Goal: Task Accomplishment & Management: Use online tool/utility

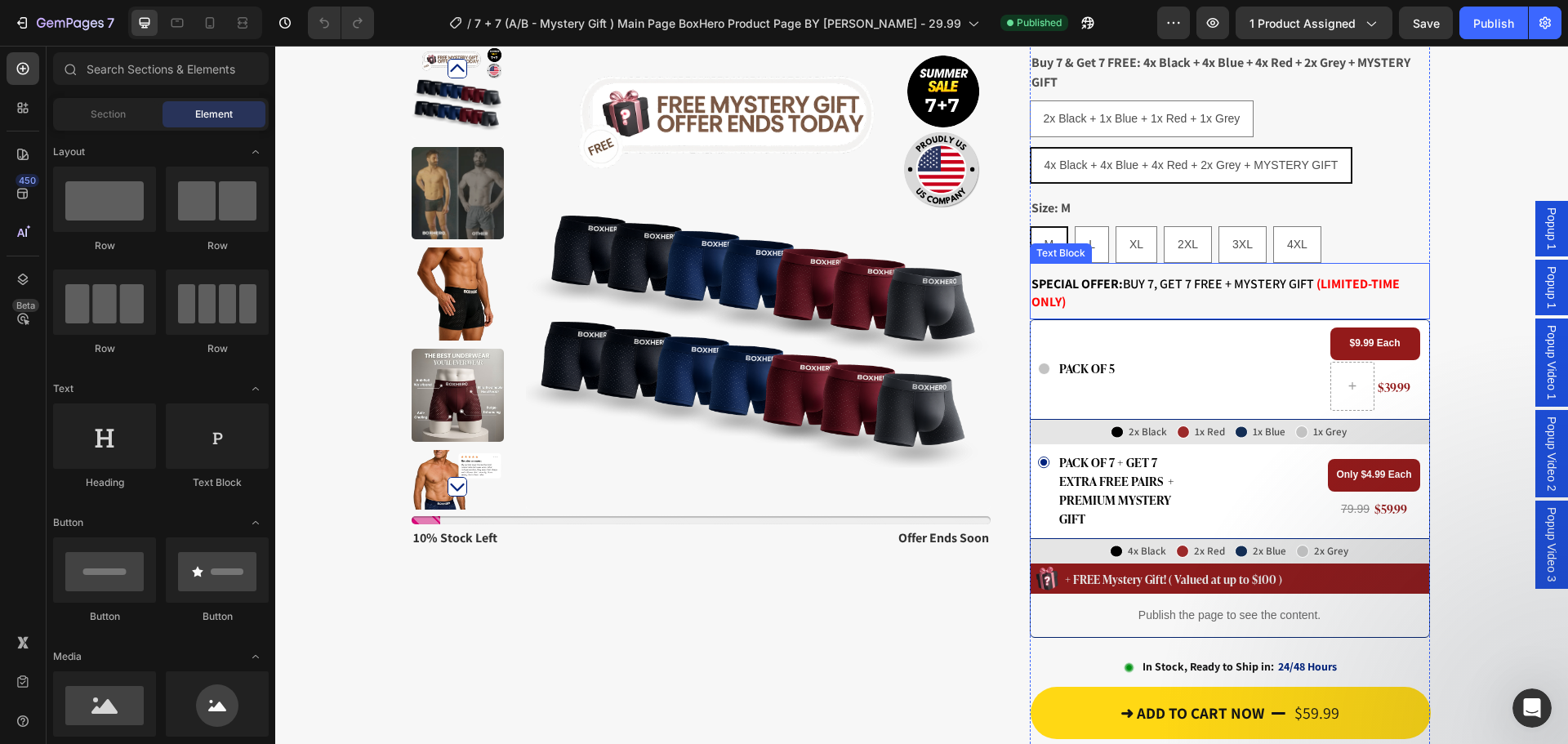
scroll to position [164, 0]
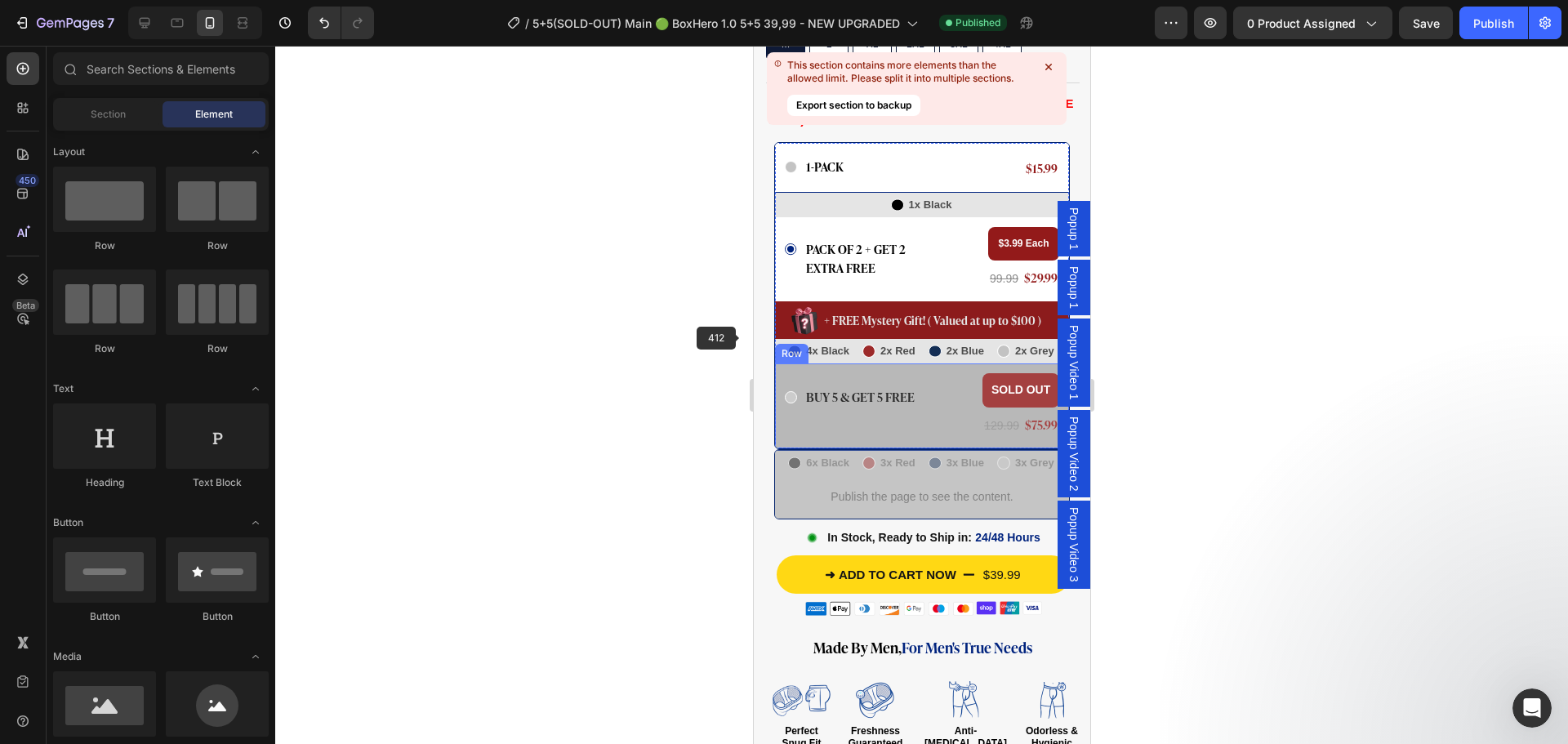
scroll to position [898, 0]
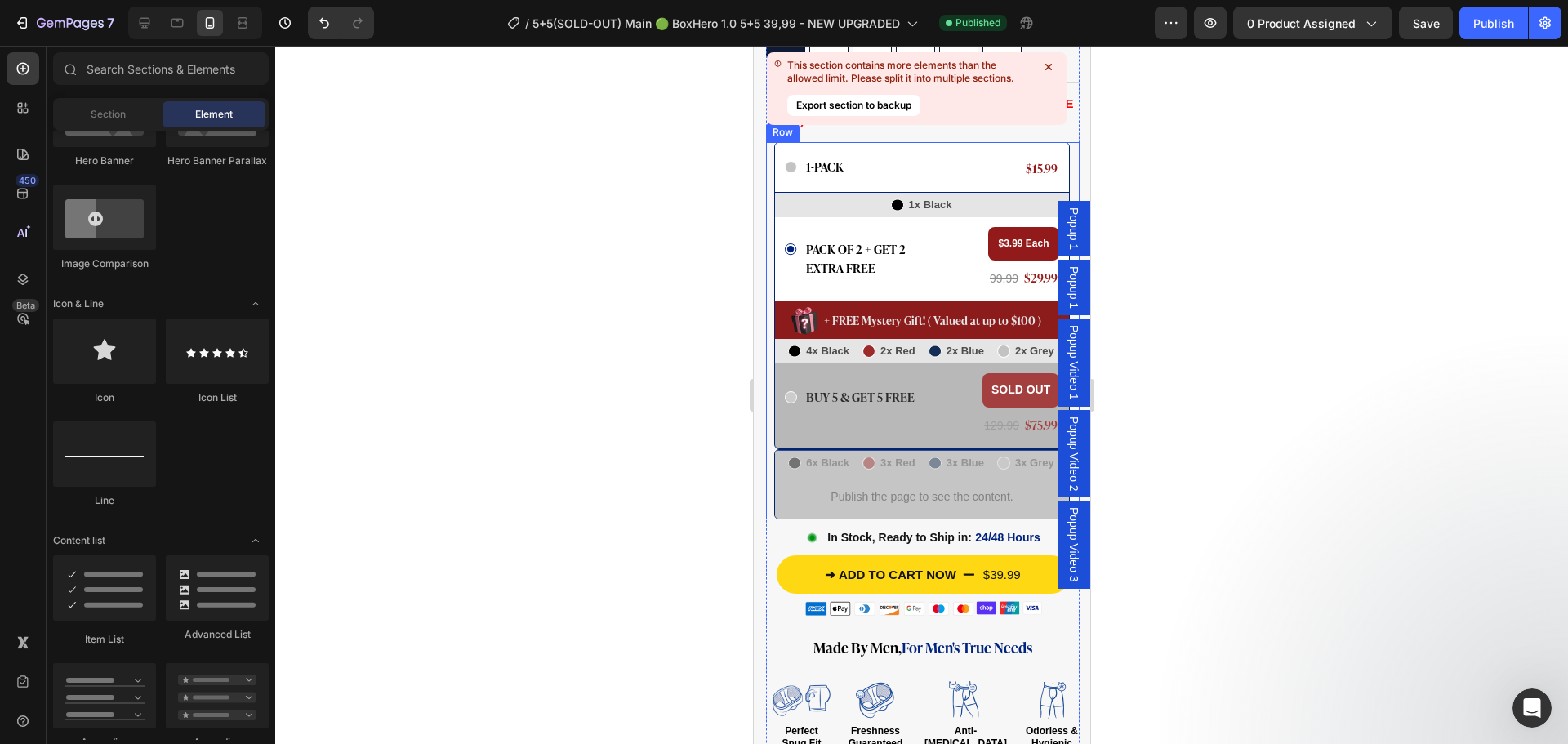
click at [611, 325] on div at bounding box center [922, 394] width 1292 height 698
click at [873, 373] on div "Icon BUY 5 & GET 5 FREE Text Block Row" at bounding box center [874, 405] width 180 height 65
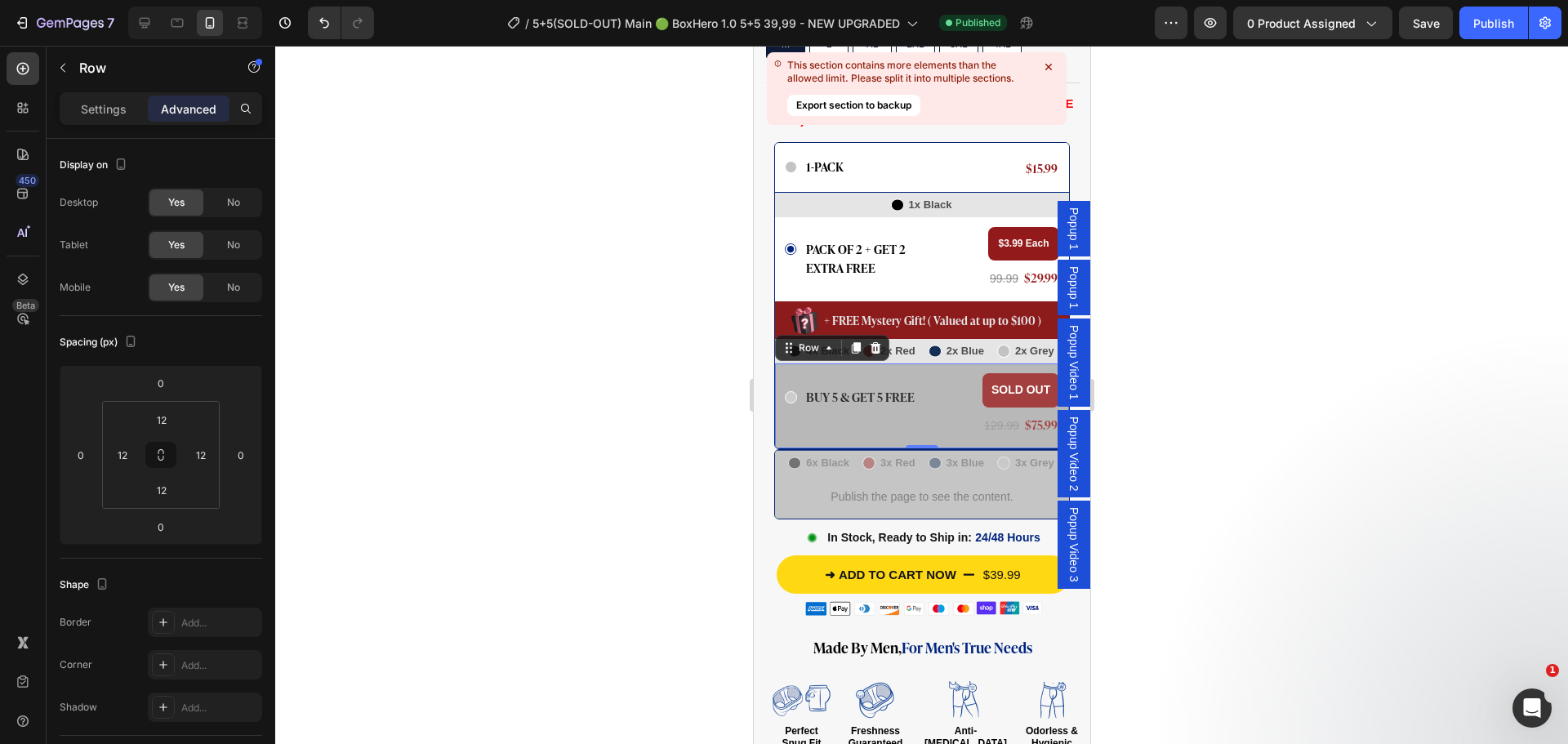
click at [873, 373] on div "Icon BUY 5 & GET 5 FREE Text Block Row" at bounding box center [874, 405] width 180 height 65
click at [805, 395] on div "Icon BUY 5 & GET 5 FREE Text Block Row" at bounding box center [874, 405] width 180 height 65
click at [110, 110] on p "Settings" at bounding box center [104, 109] width 46 height 17
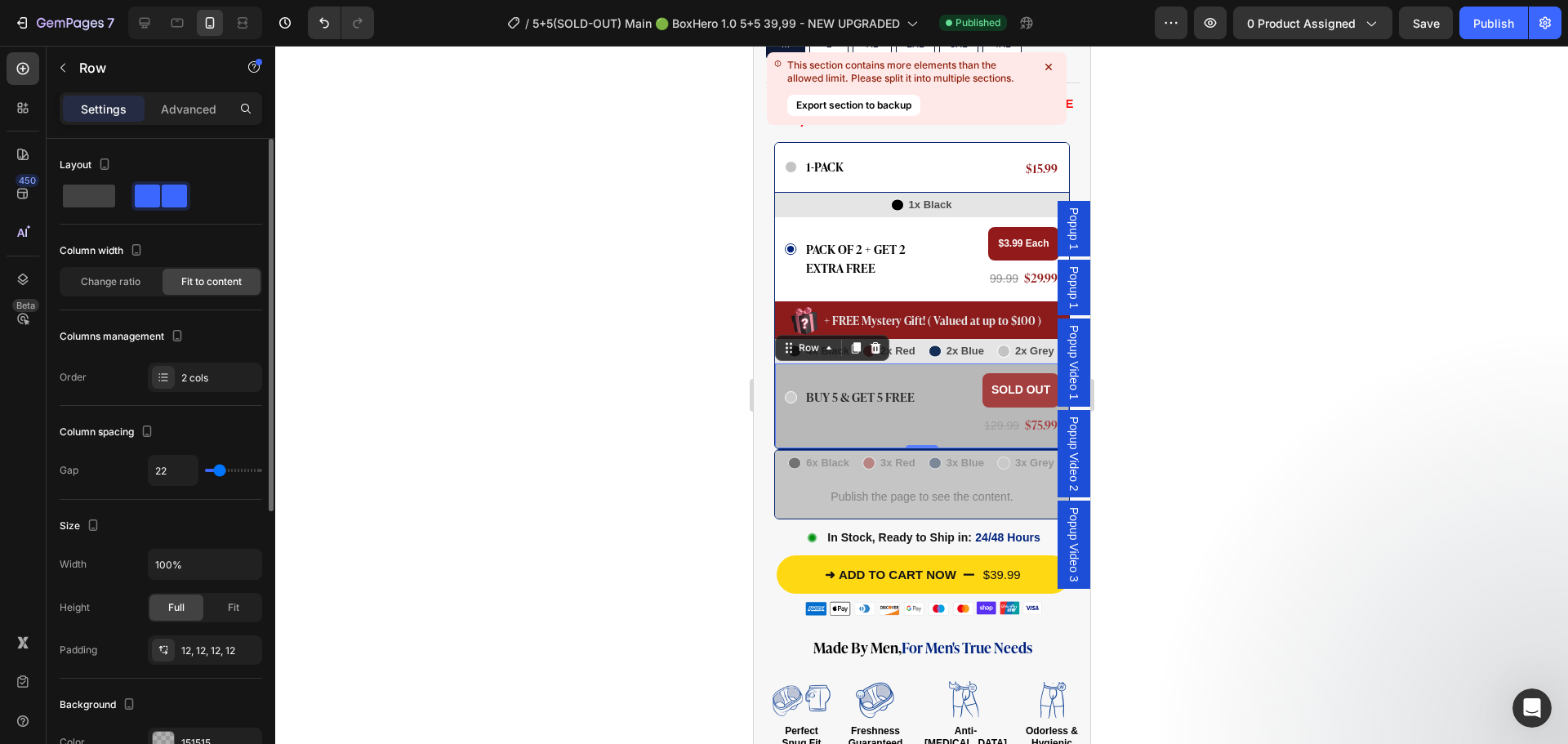
scroll to position [327, 0]
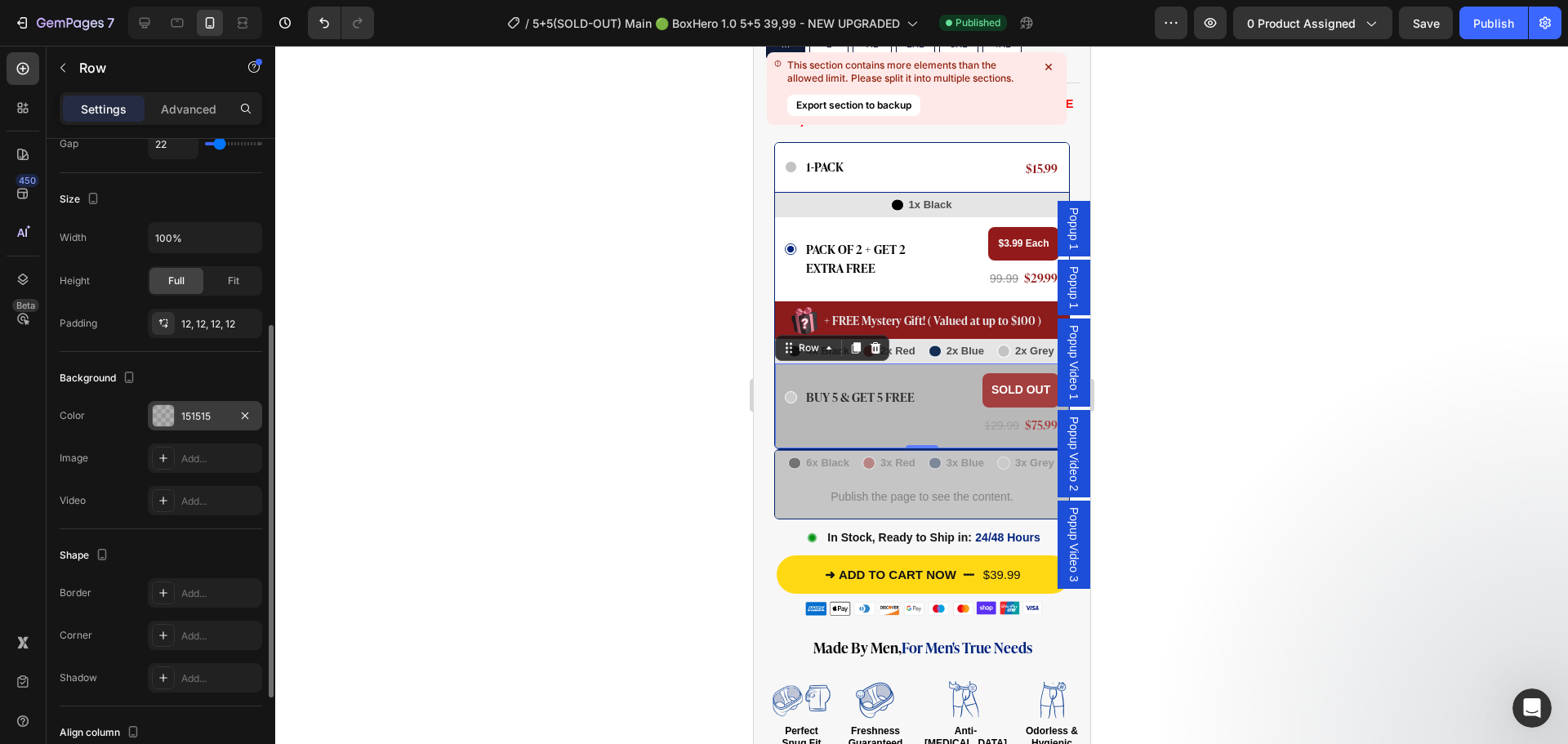
click at [166, 412] on div at bounding box center [163, 414] width 21 height 21
click at [802, 396] on div "Icon BUY 5 & GET 5 FREE Text Block Row" at bounding box center [874, 405] width 180 height 65
drag, startPoint x: 802, startPoint y: 396, endPoint x: 1351, endPoint y: 476, distance: 554.8
click at [802, 396] on div "Icon BUY 5 & GET 5 FREE Text Block Row" at bounding box center [874, 405] width 180 height 65
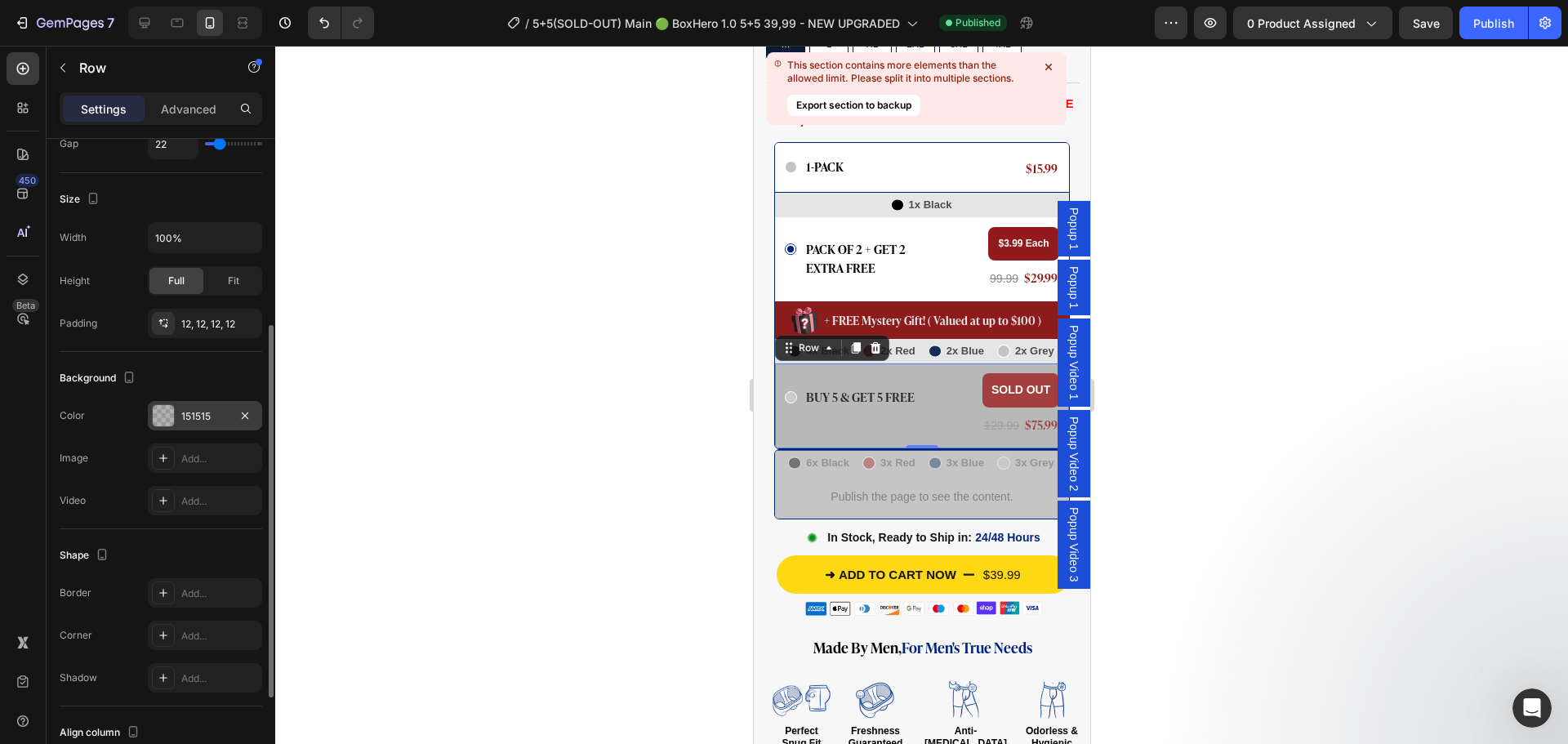
click at [196, 418] on div "151515" at bounding box center [204, 416] width 47 height 15
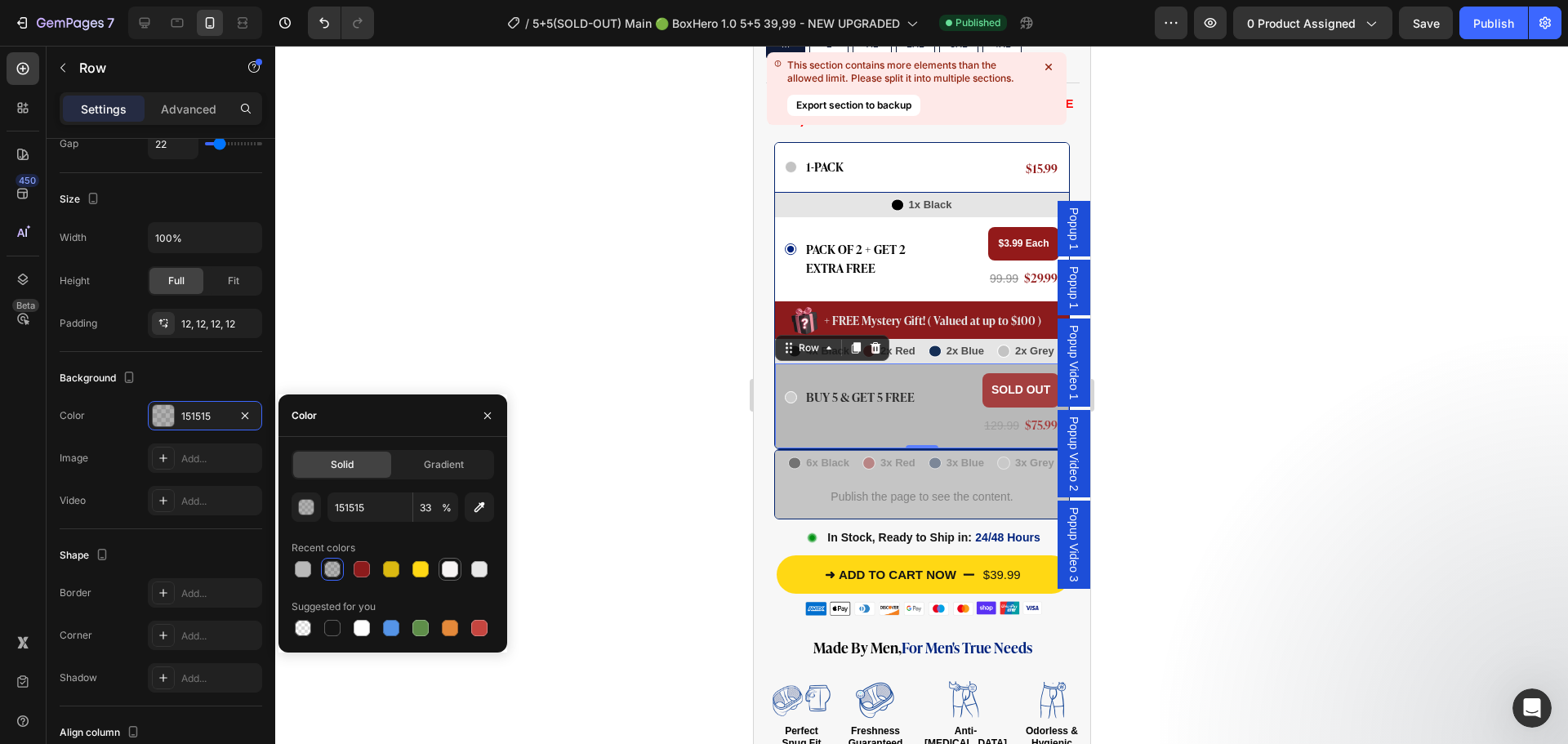
click at [451, 566] on div at bounding box center [449, 569] width 16 height 16
type input "F7F4F4"
type input "100"
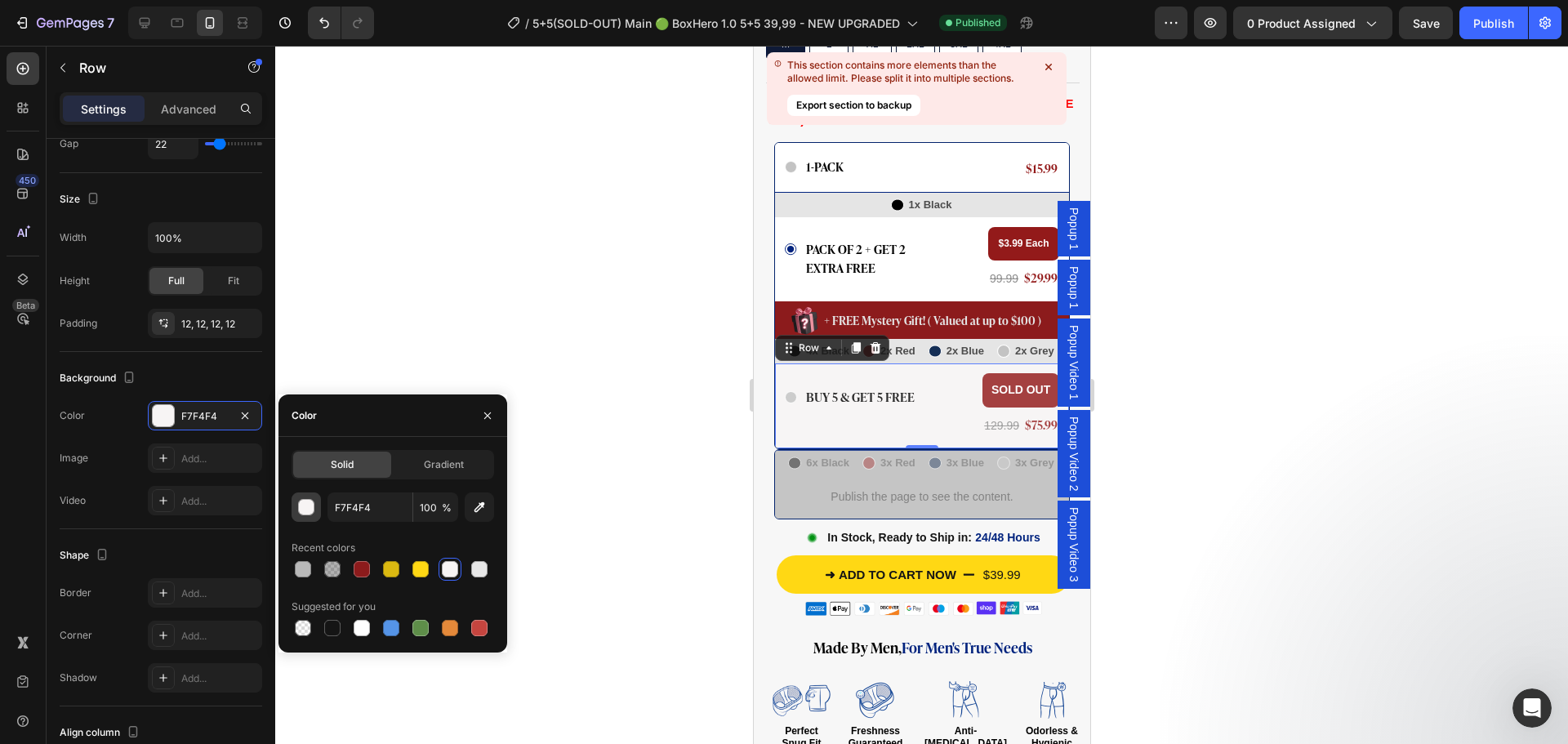
click at [311, 510] on div "button" at bounding box center [307, 507] width 16 height 16
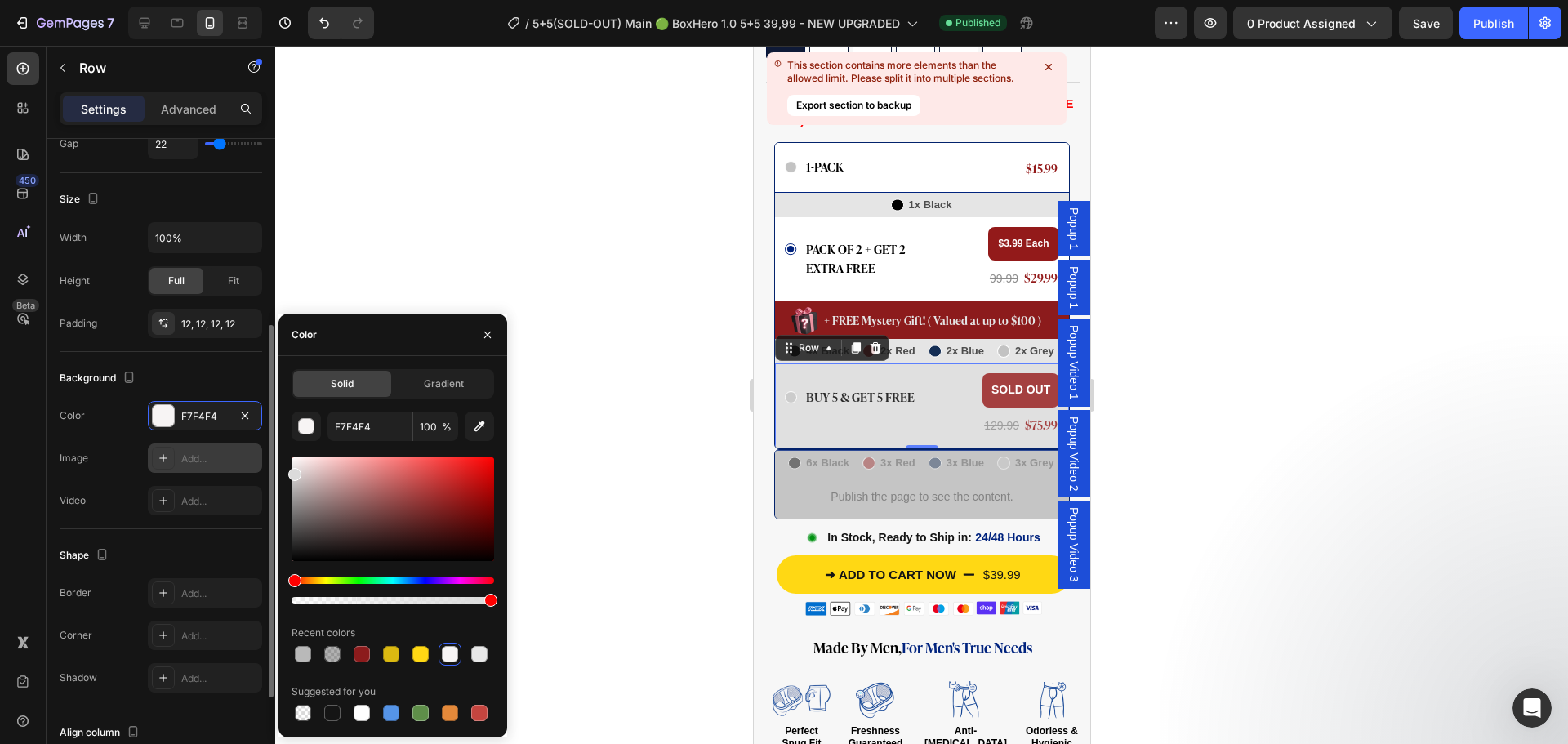
drag, startPoint x: 296, startPoint y: 466, endPoint x: 258, endPoint y: 471, distance: 38.3
click at [258, 471] on div "450 Beta Sections(30) Elements(84) Section Element Hero Section Product Detail …" at bounding box center [138, 394] width 276 height 698
type input "DBDBDB"
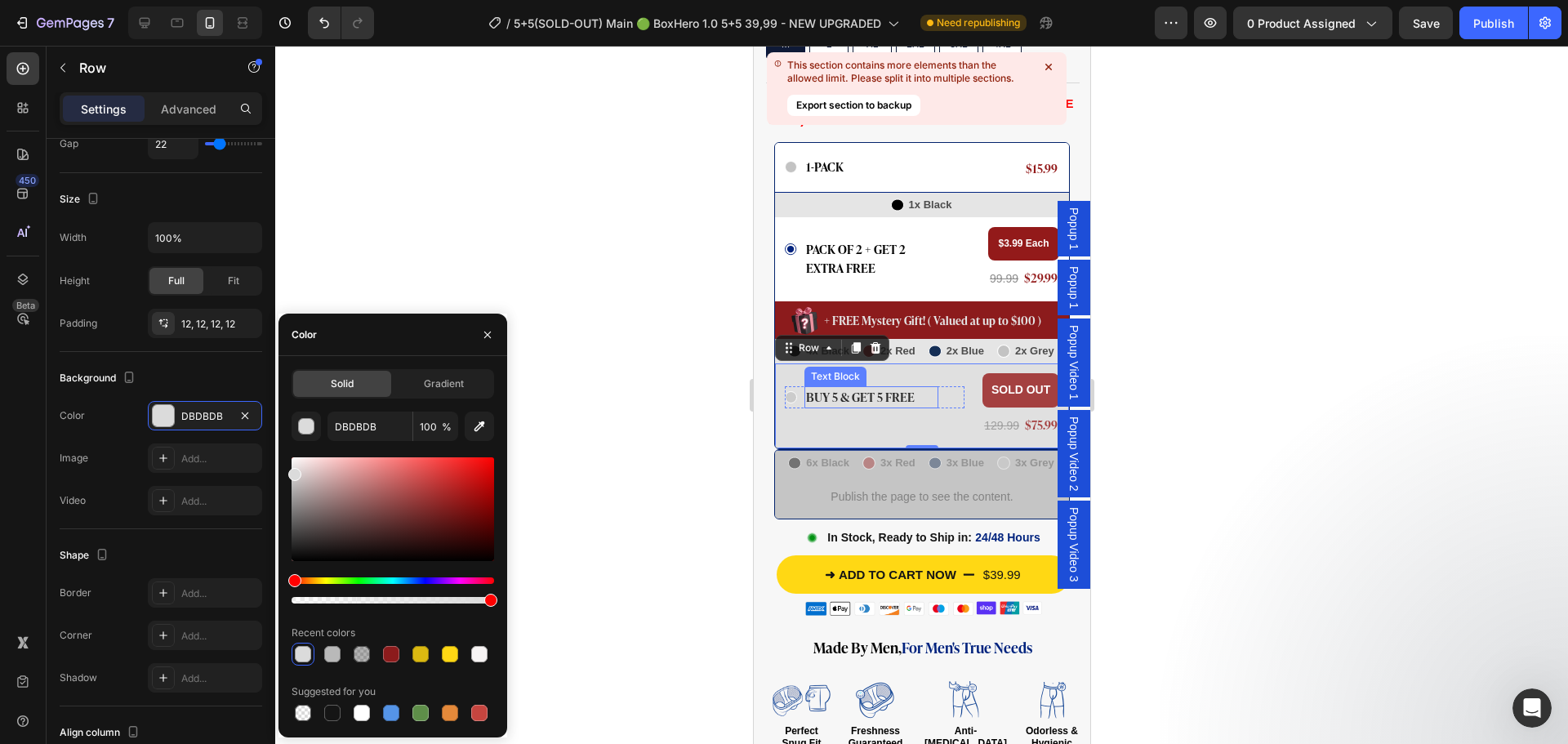
click at [832, 387] on p "BUY 5 & GET 5 FREE" at bounding box center [870, 396] width 131 height 19
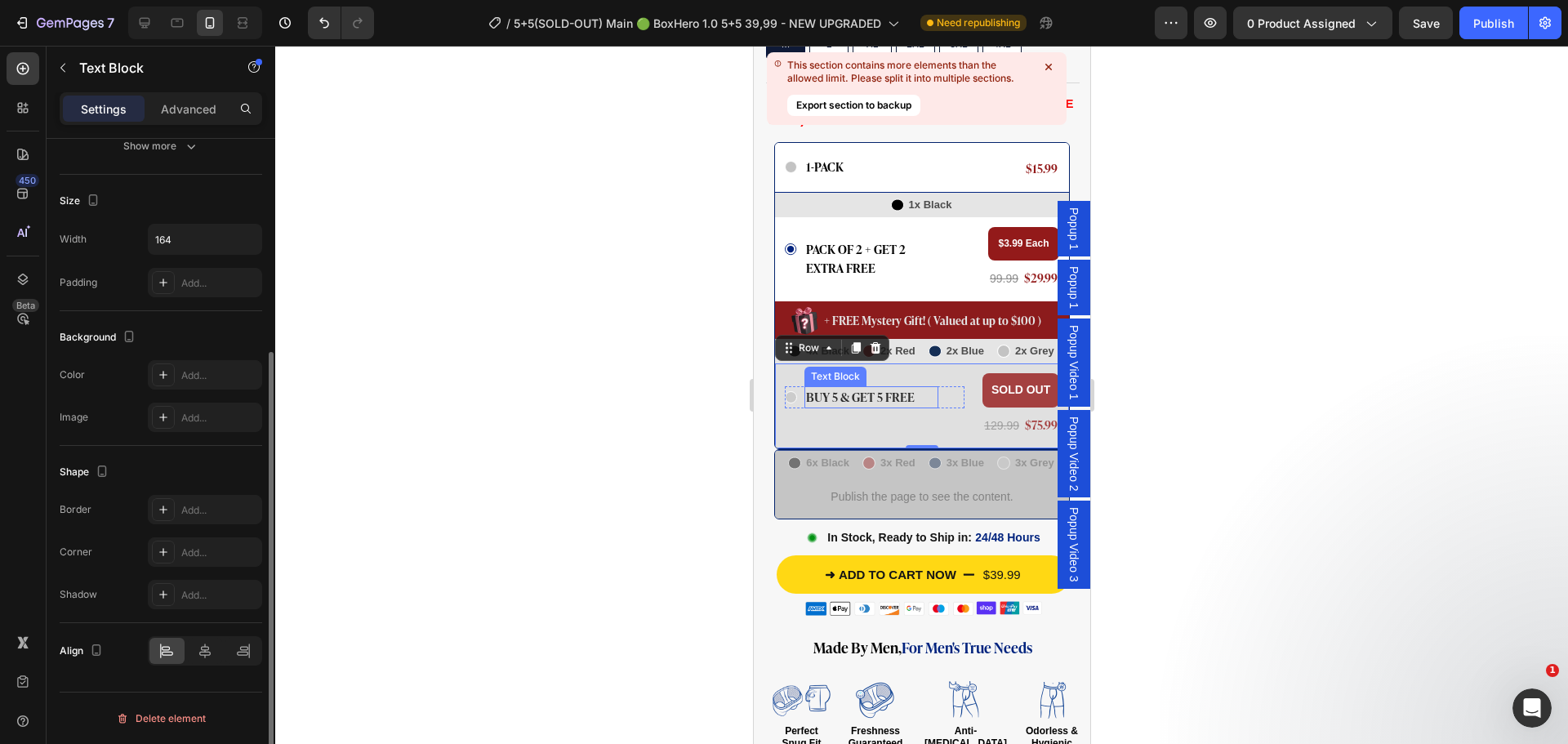
scroll to position [0, 0]
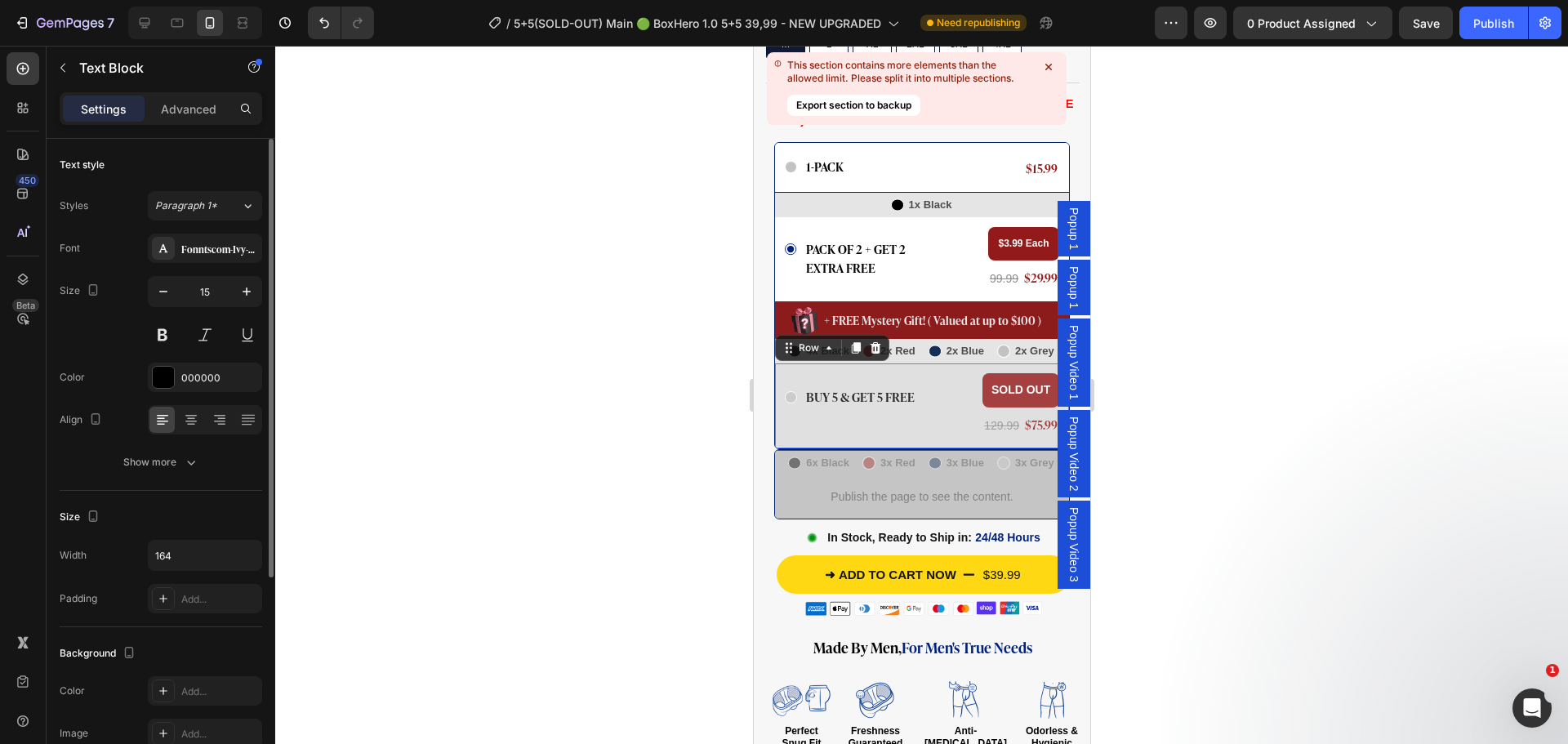
click at [834, 388] on div "Icon BUY 5 & GET 5 FREE Text Block Row" at bounding box center [874, 405] width 180 height 65
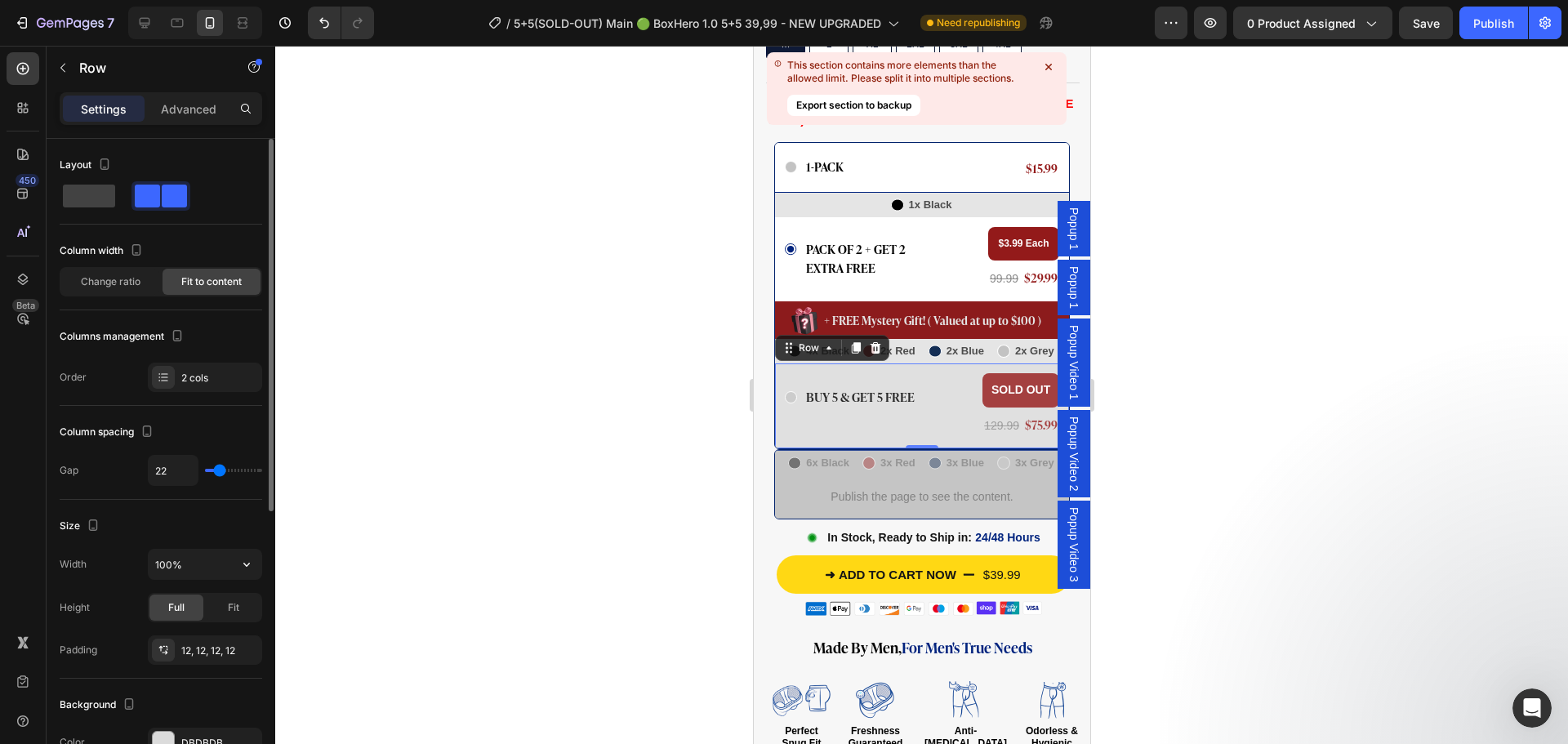
scroll to position [245, 0]
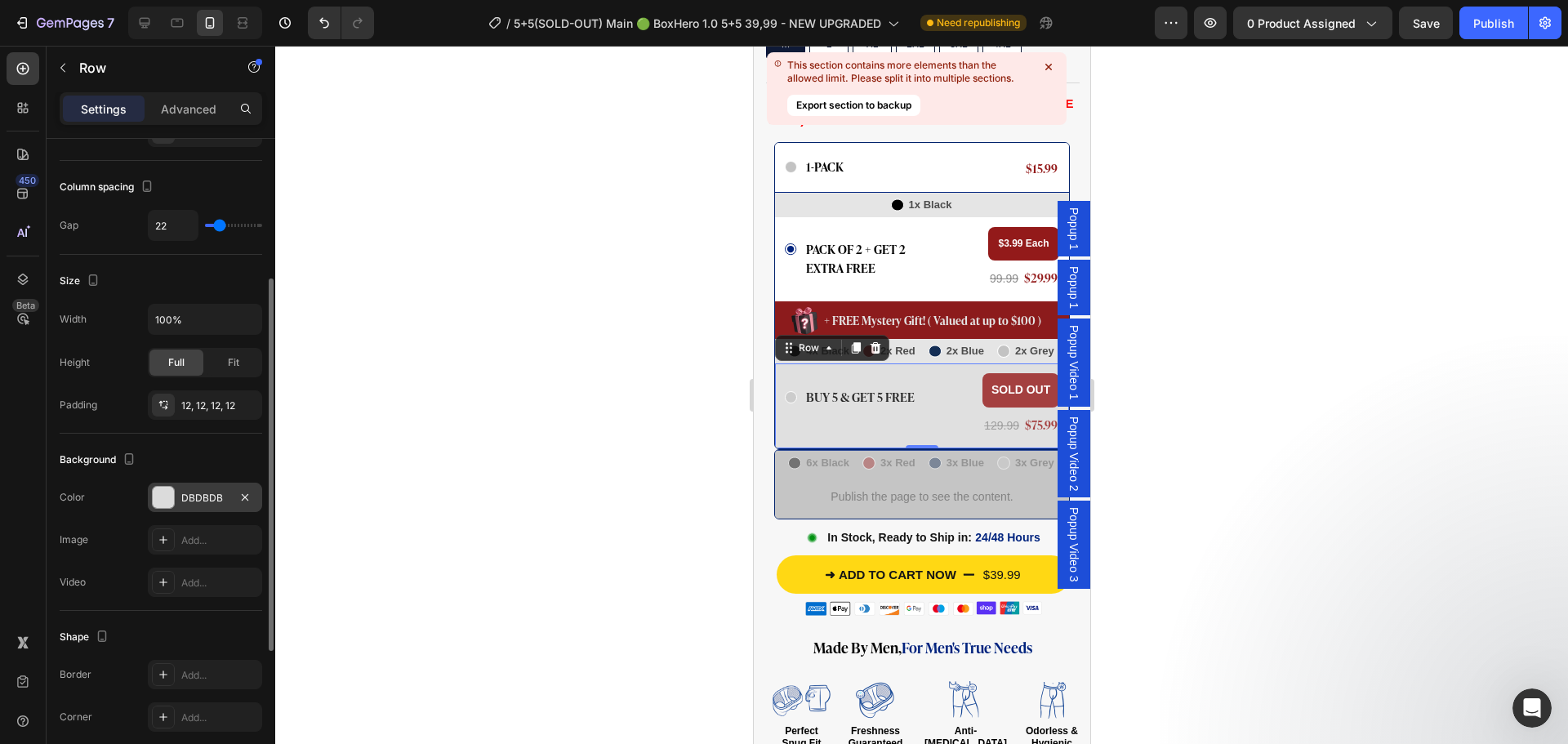
click at [165, 499] on div at bounding box center [163, 496] width 21 height 21
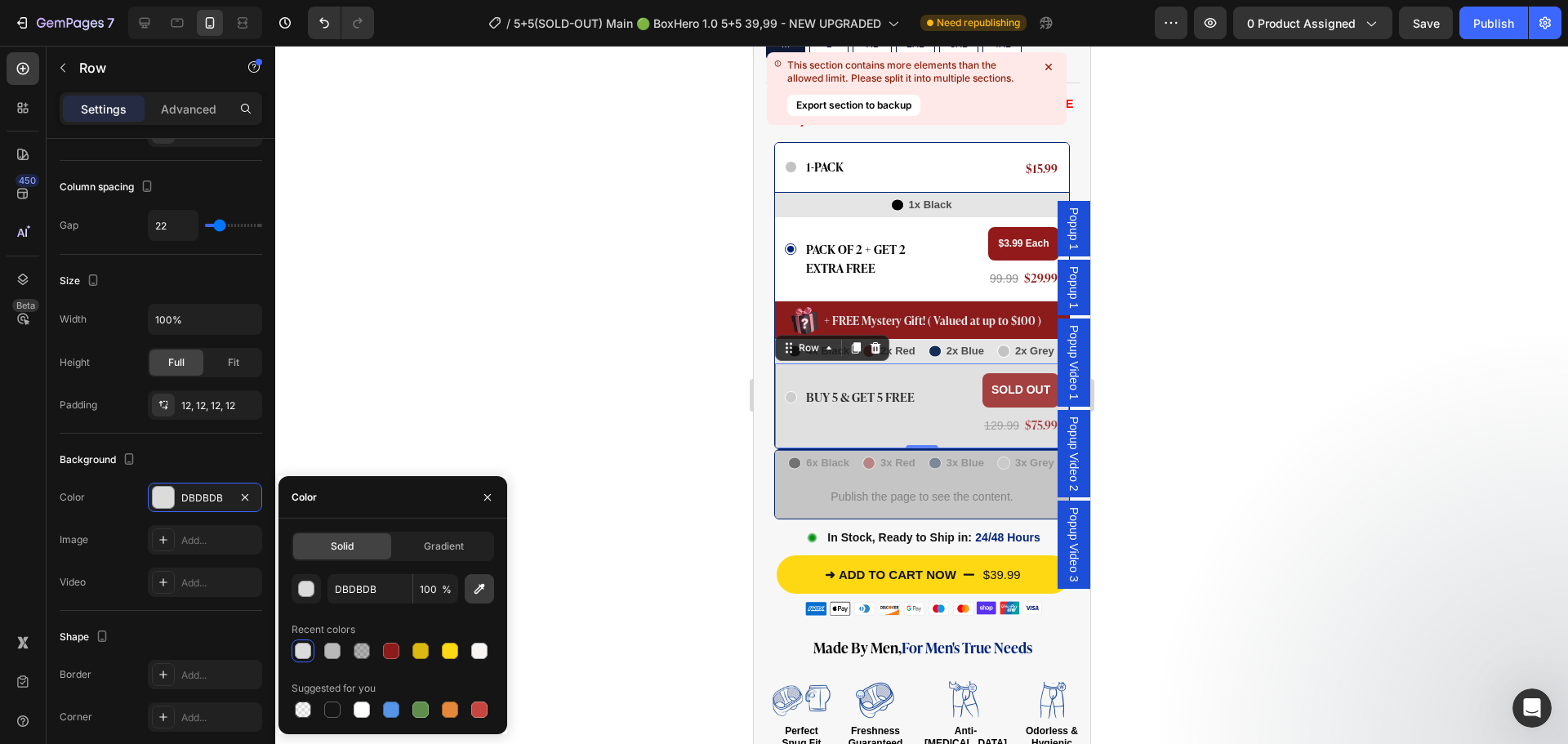
click at [481, 580] on icon "button" at bounding box center [479, 588] width 16 height 16
type input "FFFFFF"
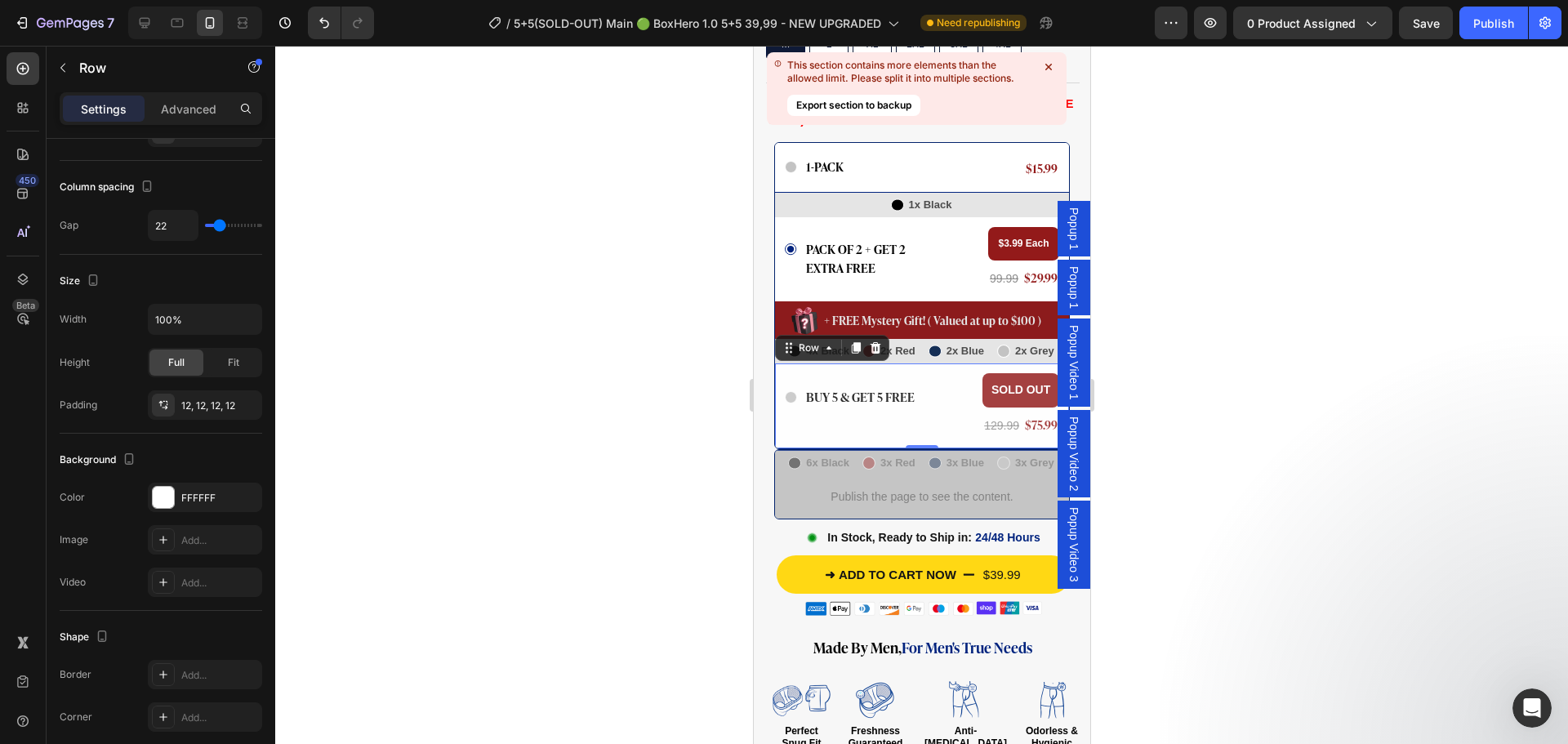
click at [615, 338] on div at bounding box center [922, 394] width 1292 height 698
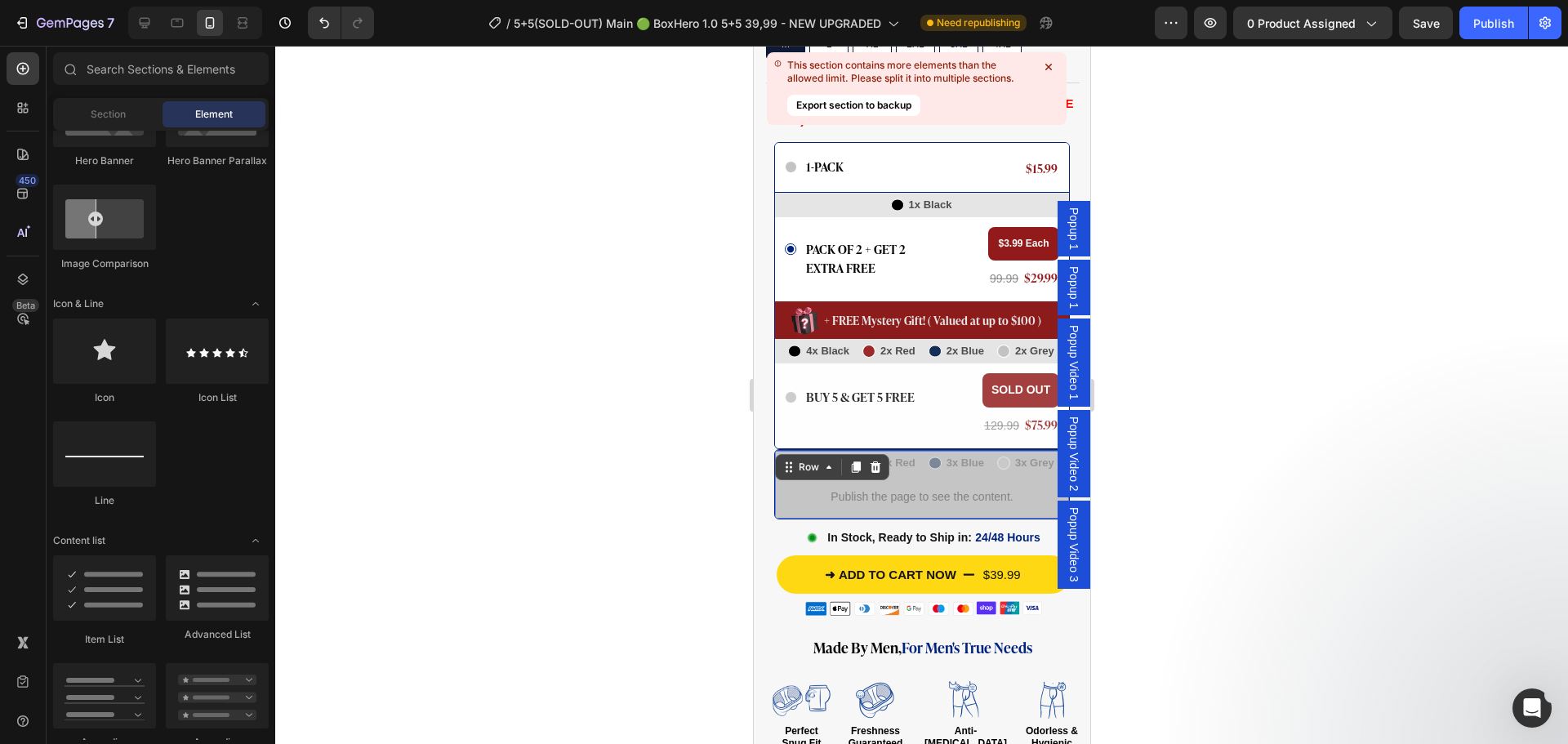
click at [775, 454] on div "Row" at bounding box center [831, 467] width 114 height 26
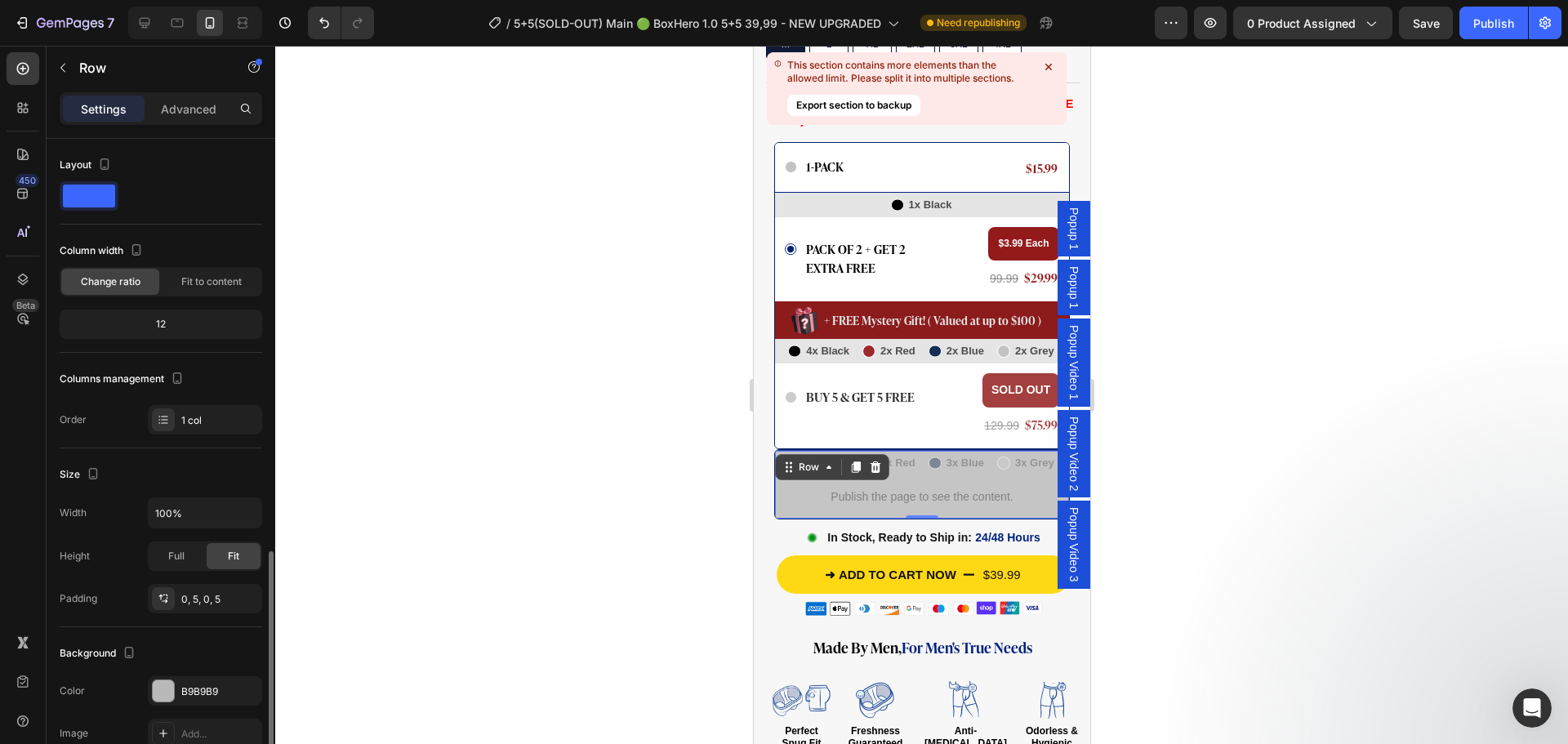
scroll to position [302, 0]
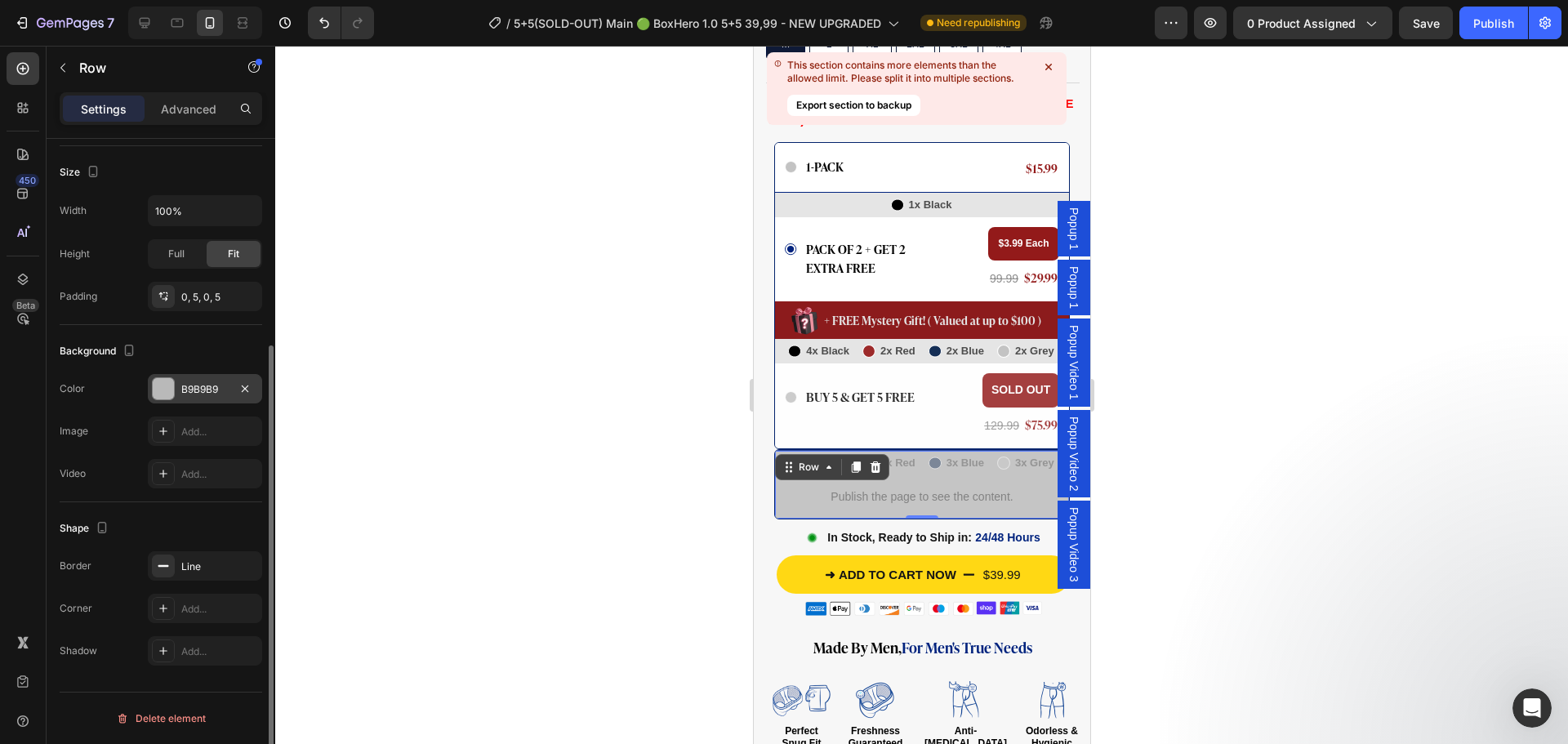
click at [249, 387] on icon "button" at bounding box center [245, 388] width 13 height 13
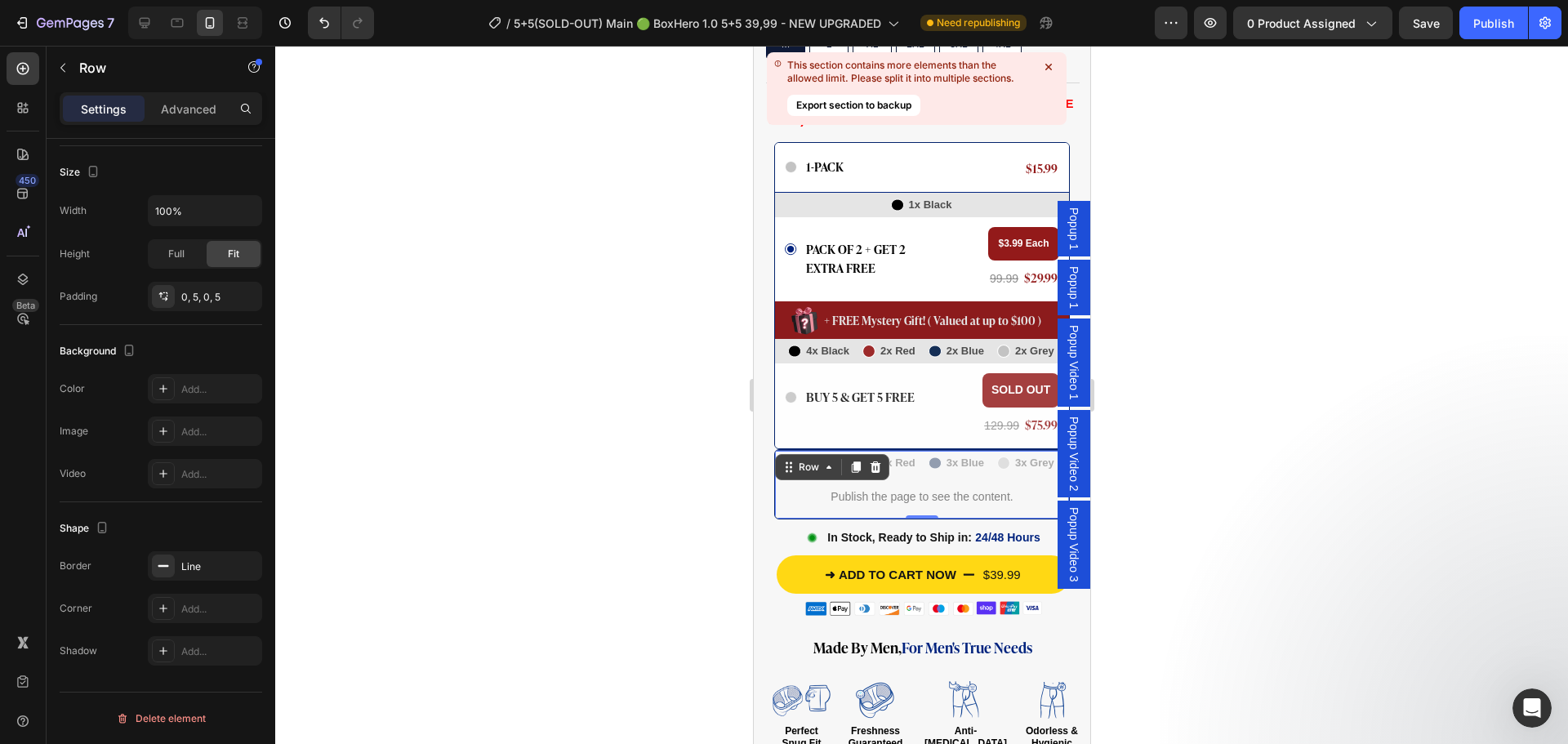
click at [611, 513] on div at bounding box center [922, 394] width 1292 height 698
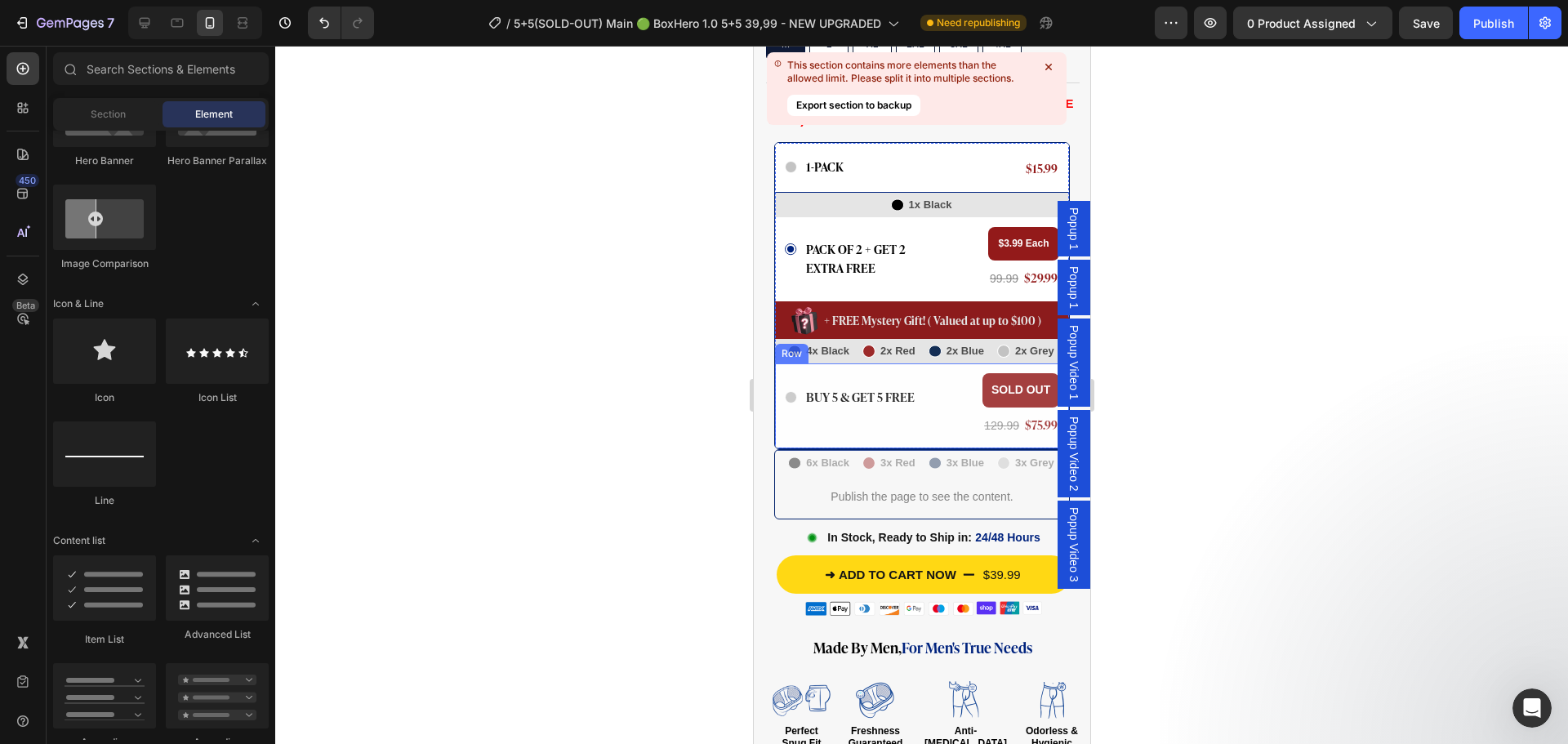
click at [934, 391] on div "Icon BUY 5 & GET 5 FREE Text Block Row" at bounding box center [874, 405] width 180 height 65
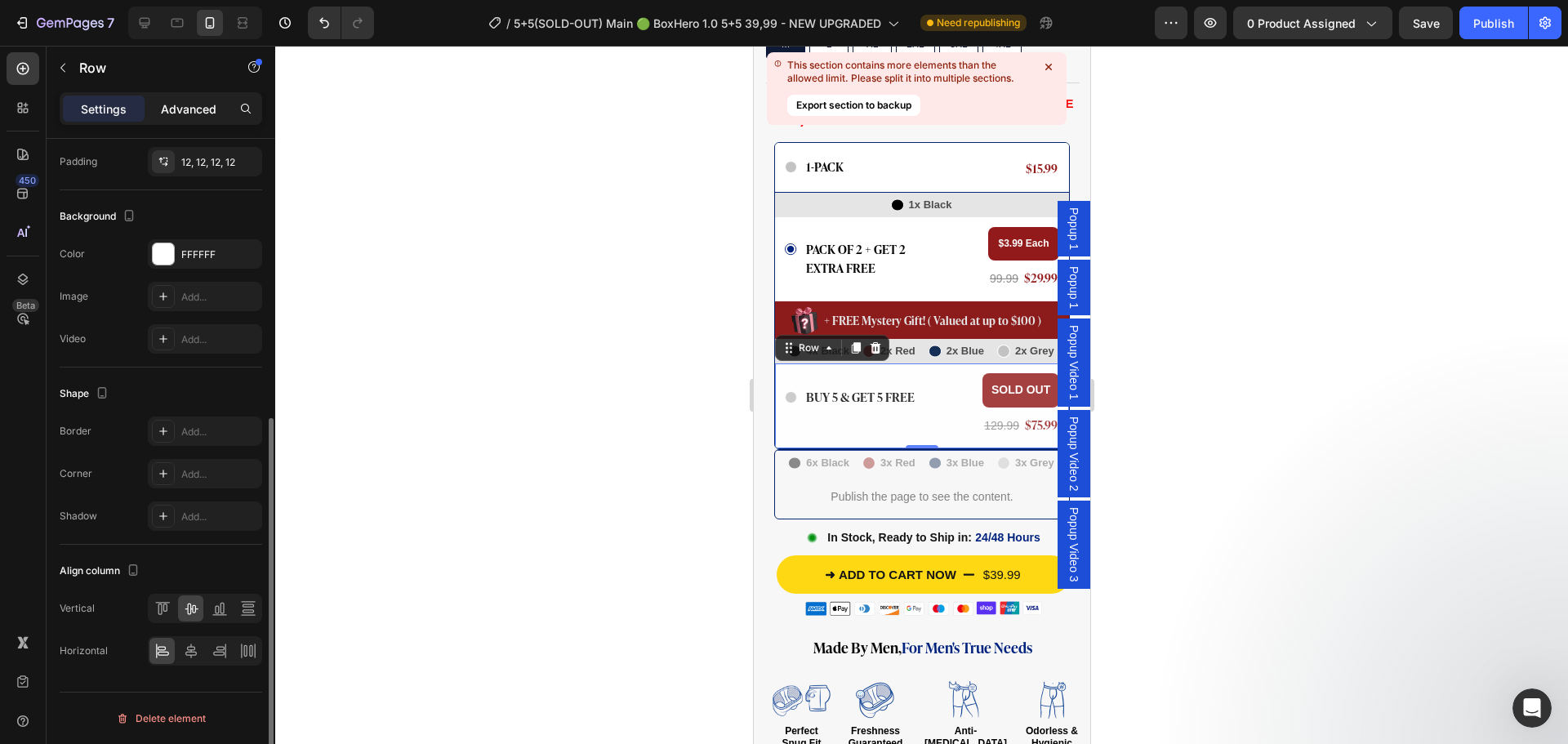
click at [182, 116] on p "Advanced" at bounding box center [189, 109] width 56 height 17
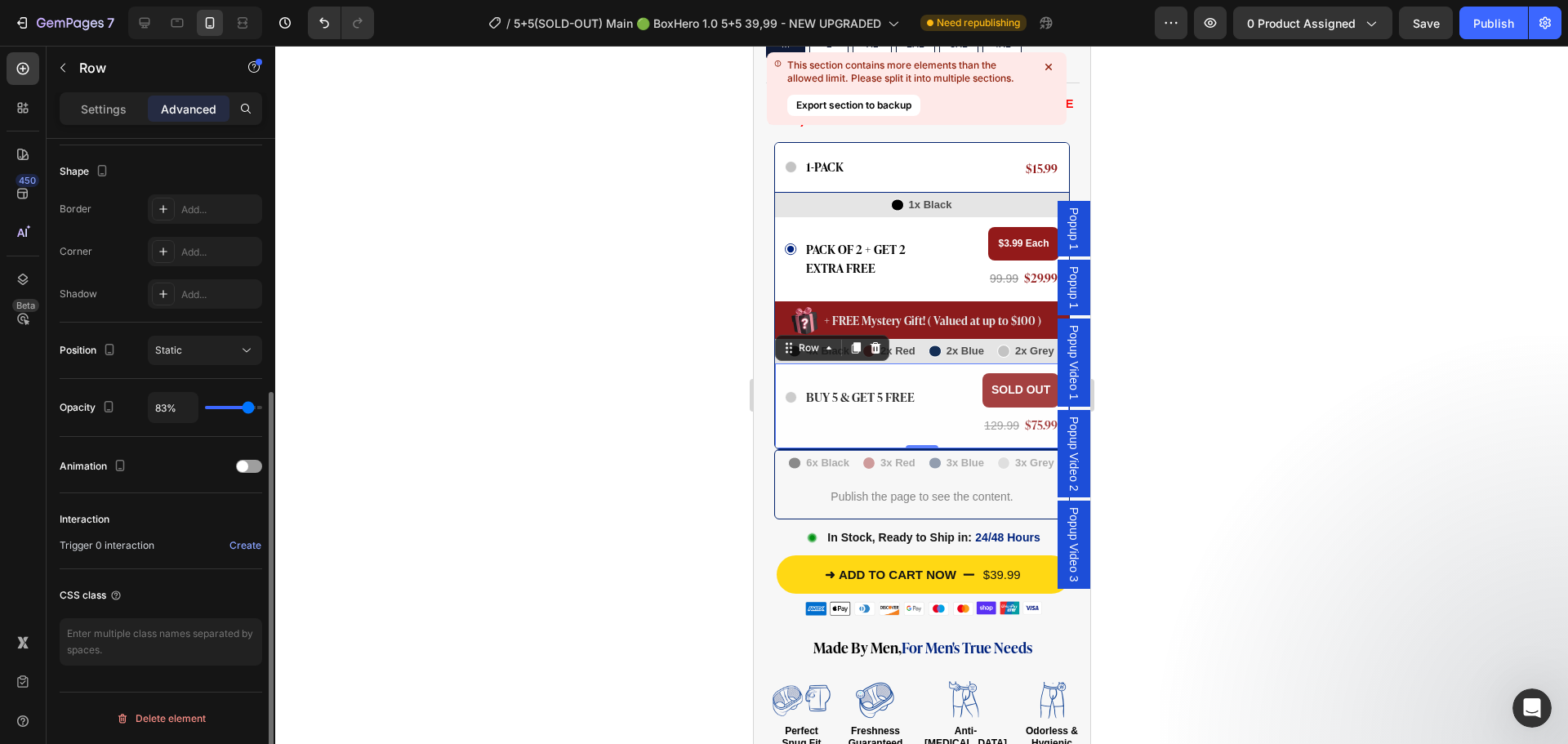
scroll to position [413, 0]
type input "63%"
type input "63"
type input "54%"
type input "54"
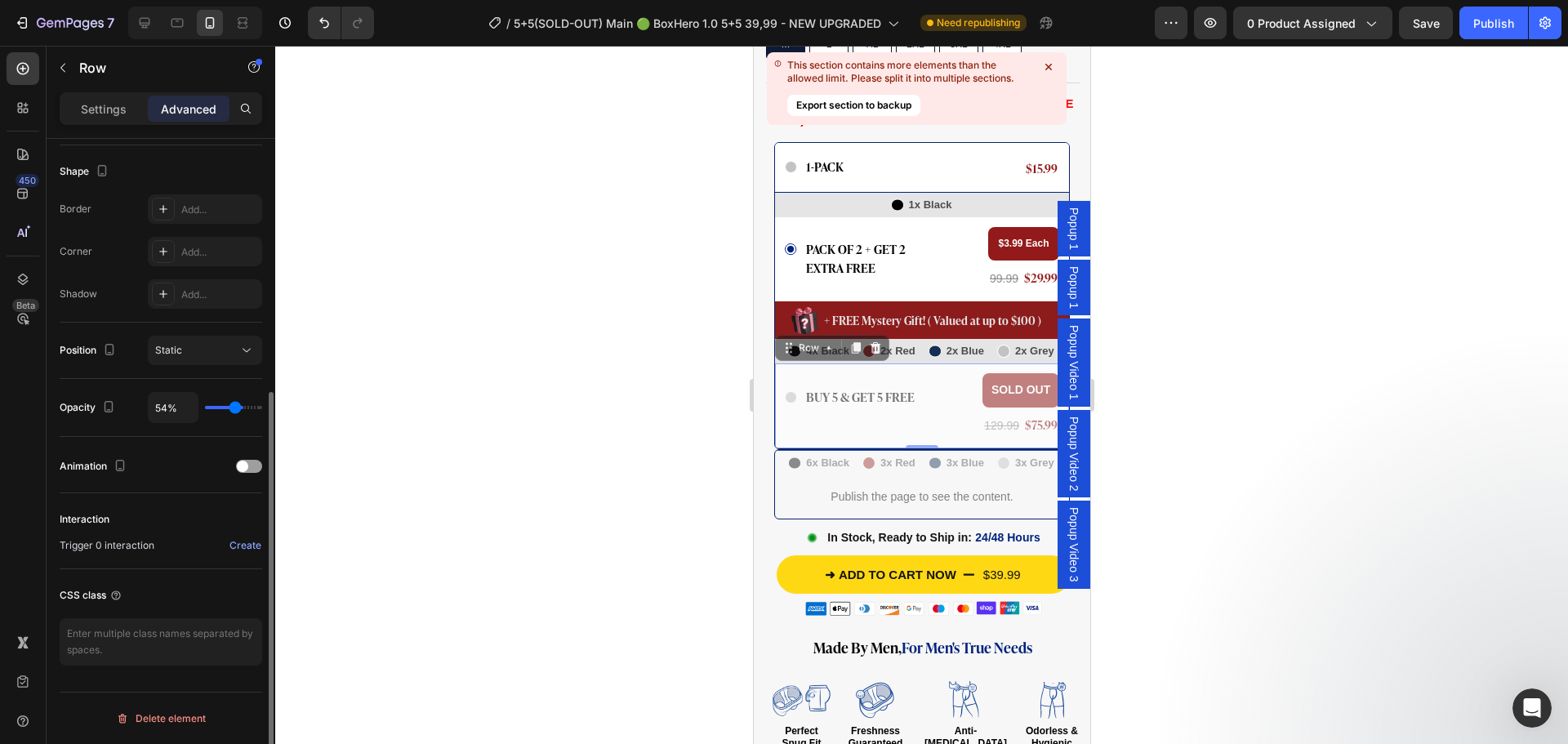
type input "50%"
type input "50"
type input "48%"
type input "48"
type input "43%"
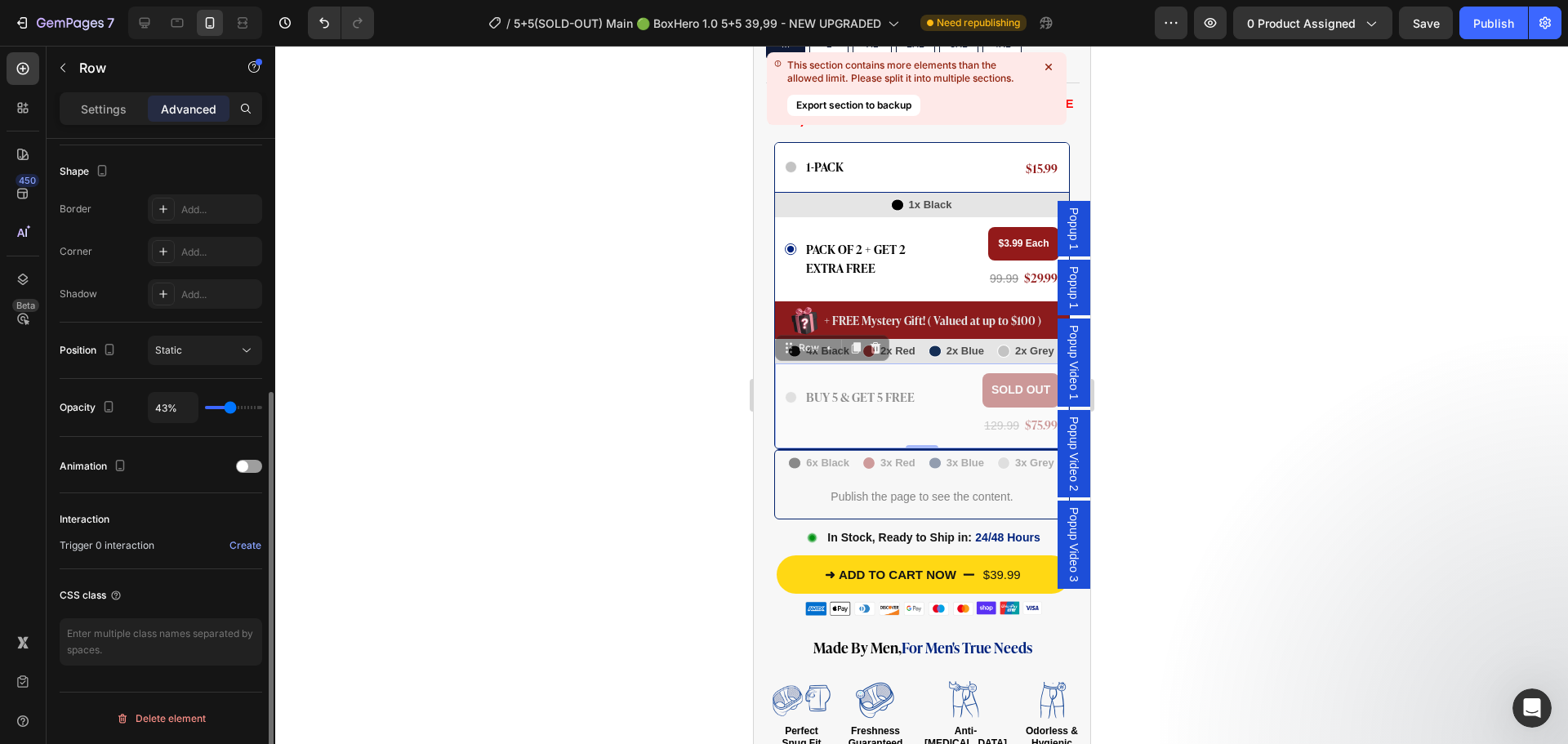
drag, startPoint x: 248, startPoint y: 407, endPoint x: 231, endPoint y: 409, distance: 17.1
type input "43"
click at [231, 409] on input "range" at bounding box center [233, 406] width 57 height 3
click at [588, 415] on div at bounding box center [922, 394] width 1292 height 698
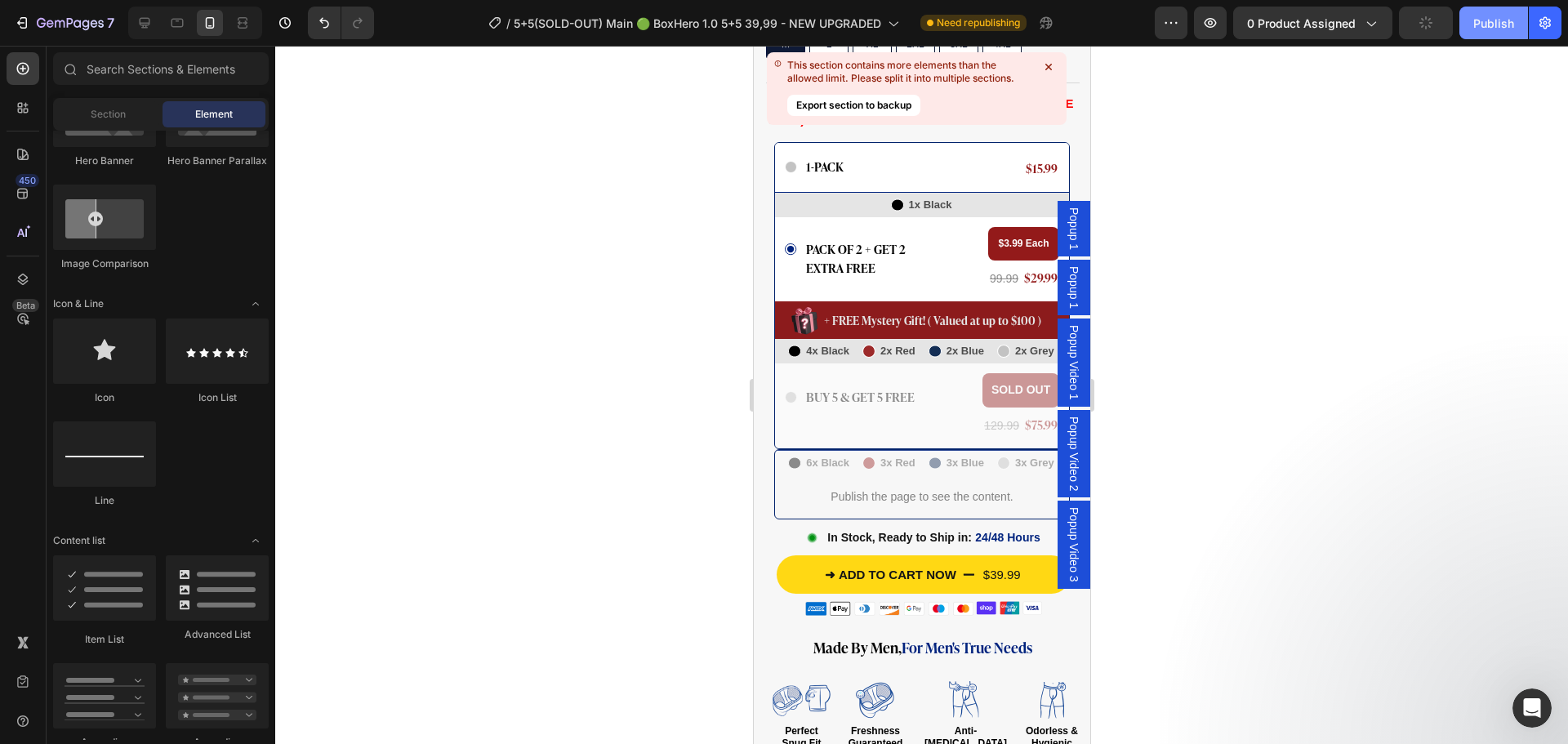
click at [1502, 28] on div "Publish" at bounding box center [1493, 23] width 41 height 17
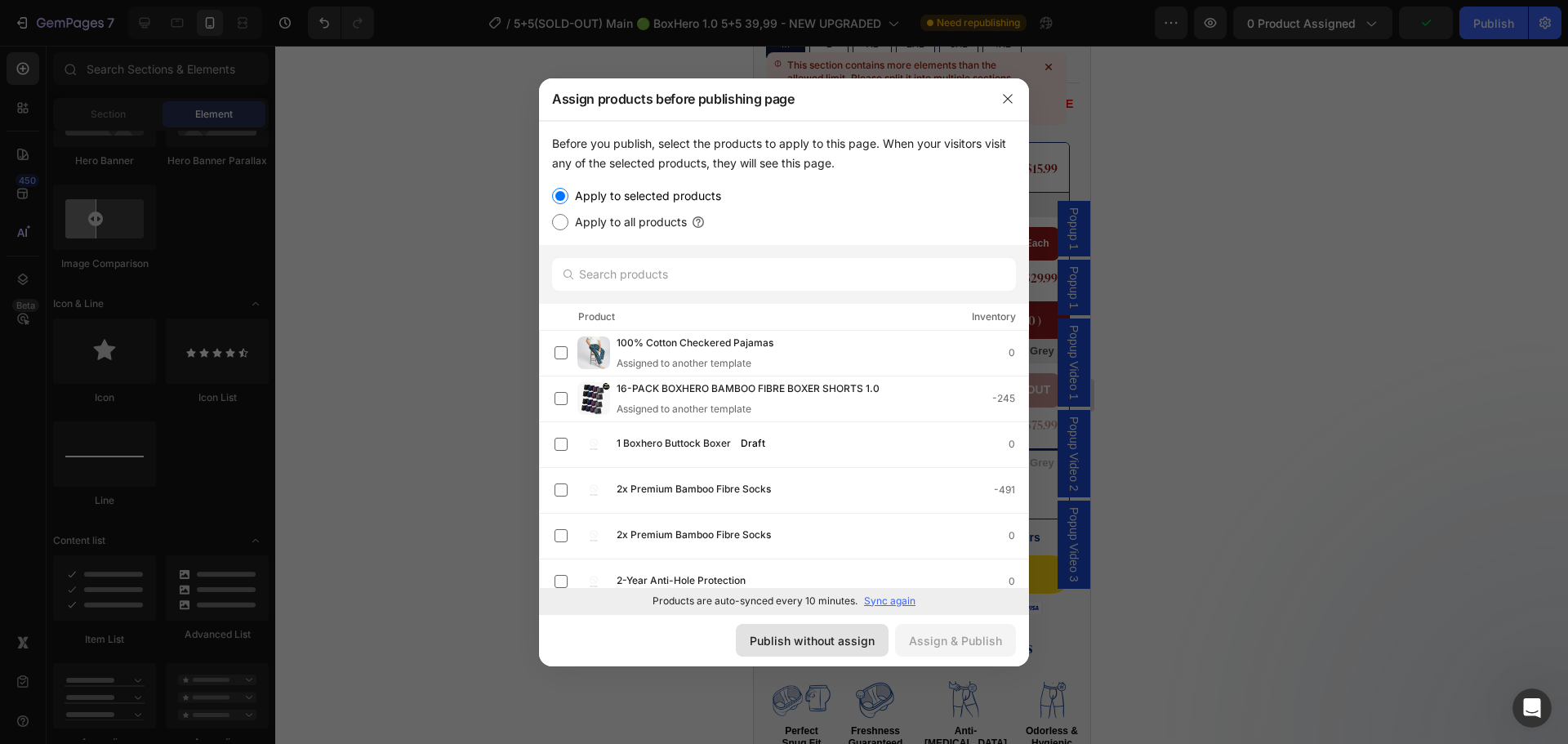
click at [856, 633] on div "Publish without assign" at bounding box center [811, 640] width 125 height 17
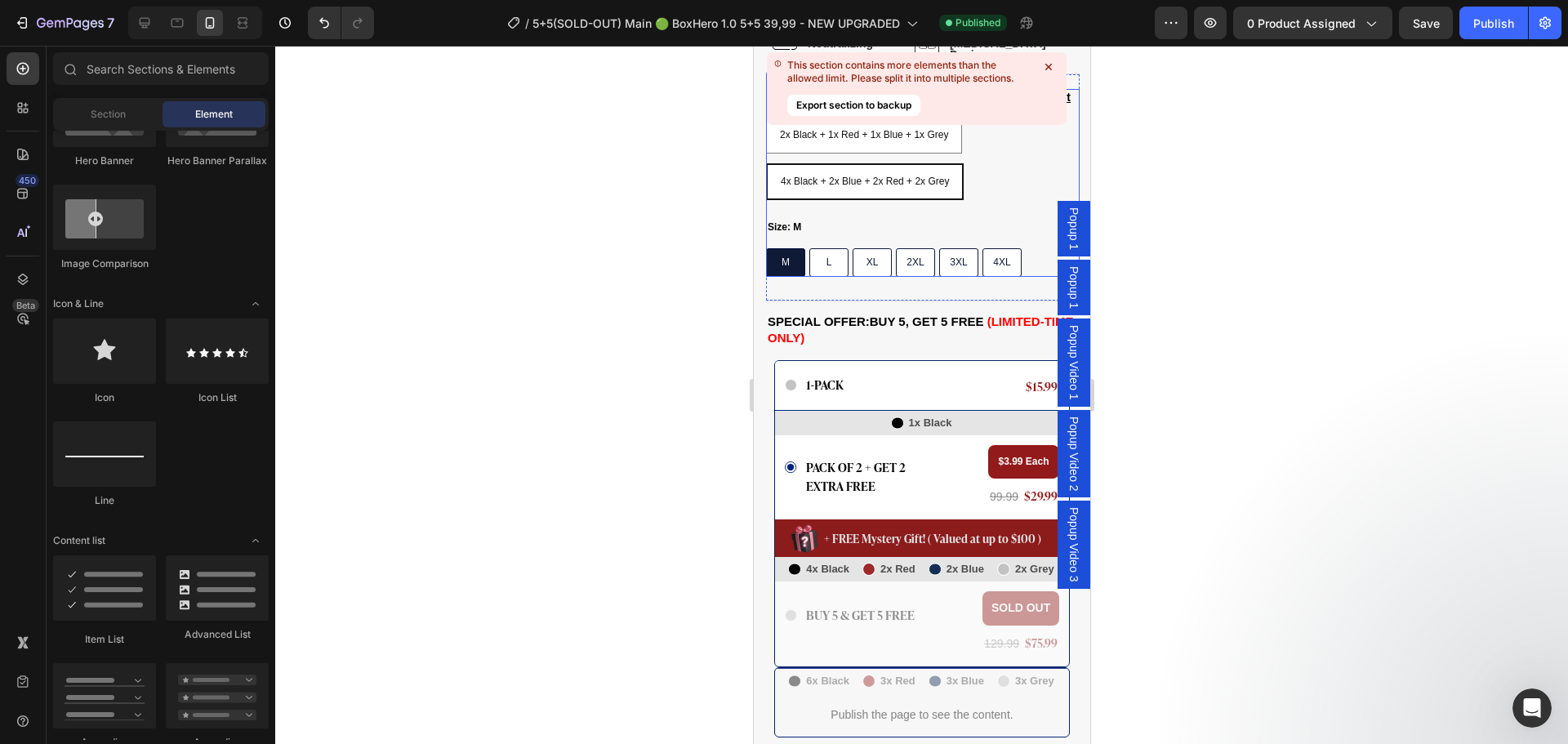
scroll to position [1306, 0]
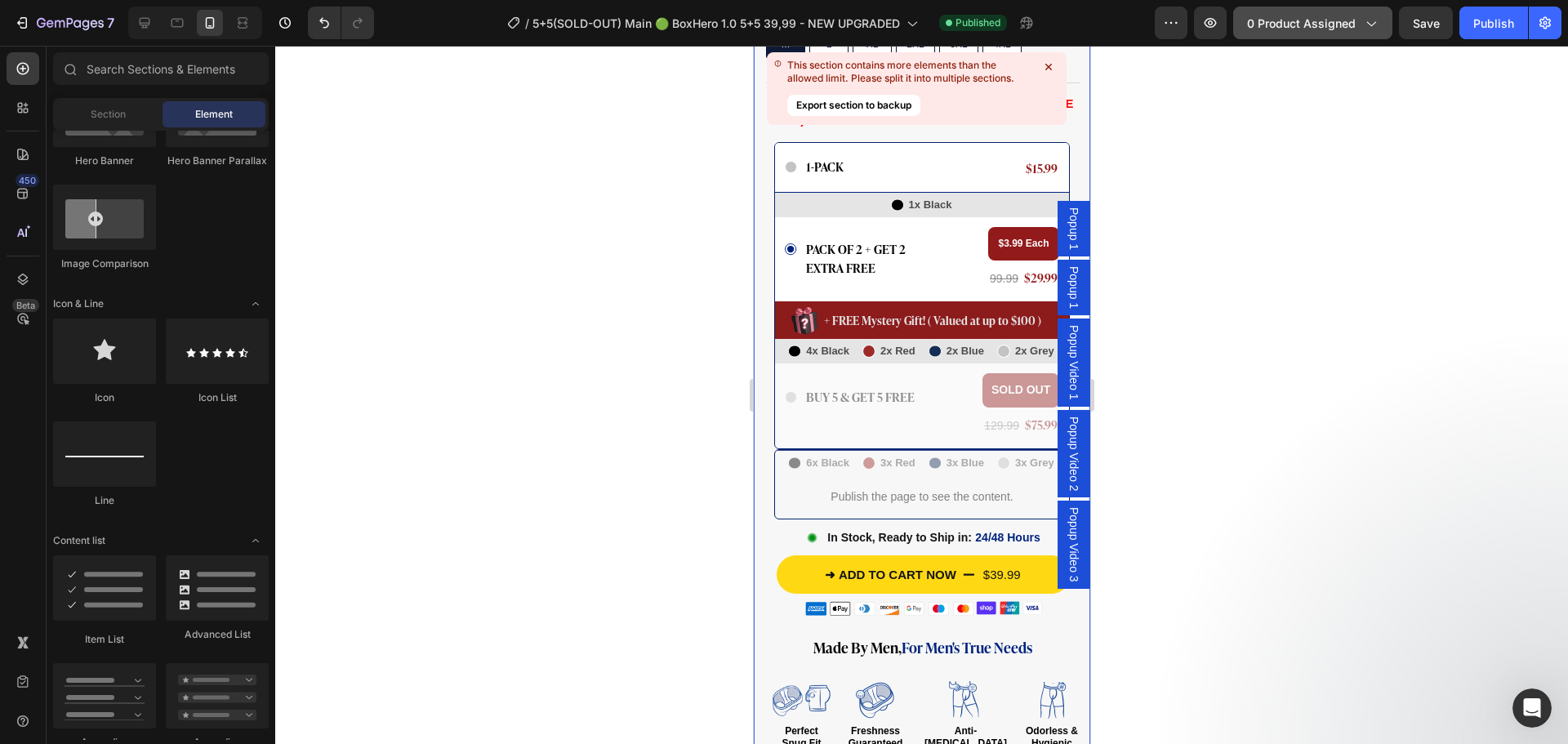
click at [1280, 29] on span "0 product assigned" at bounding box center [1300, 23] width 109 height 17
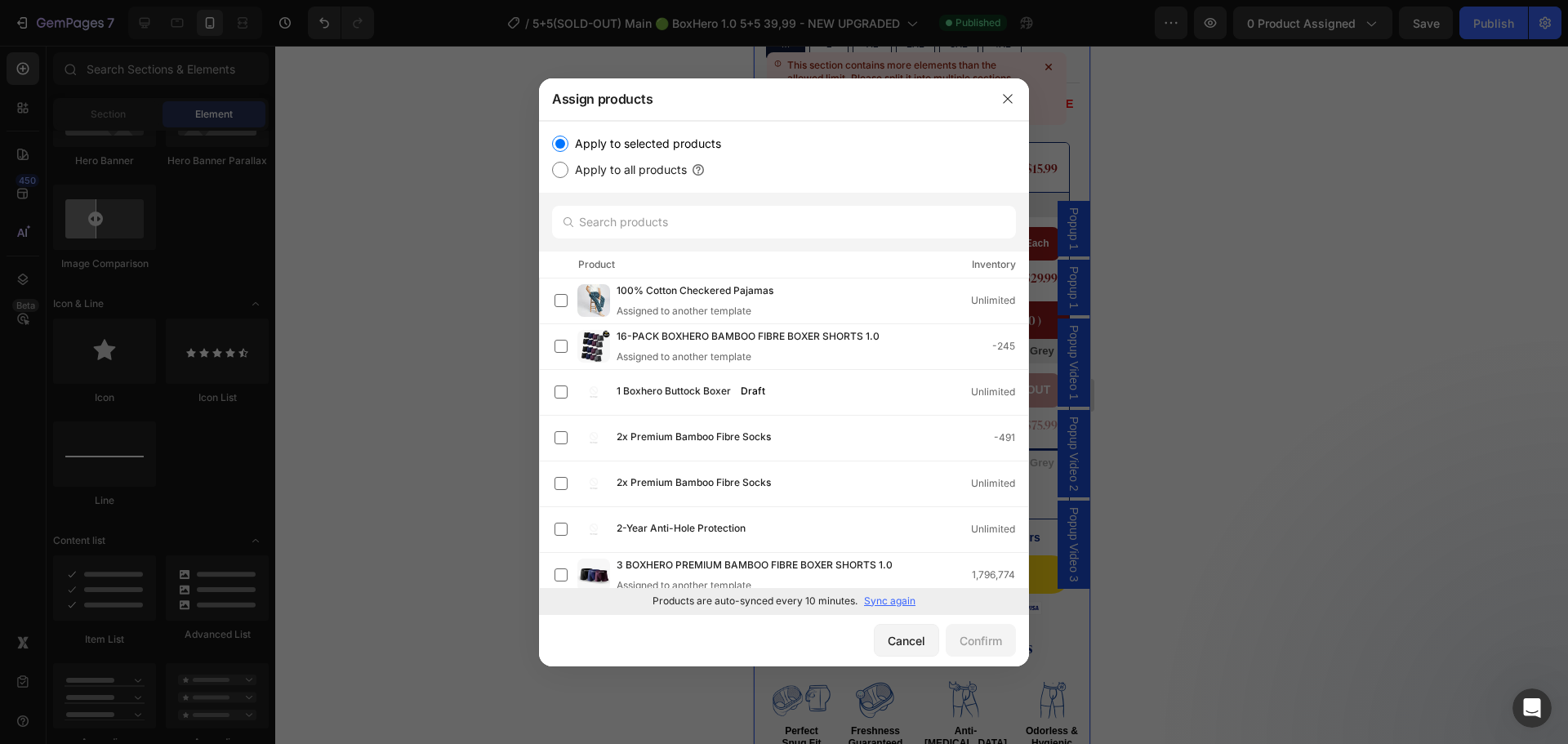
click at [897, 606] on p "Sync again" at bounding box center [890, 600] width 52 height 15
click at [1007, 105] on button "button" at bounding box center [1008, 99] width 26 height 26
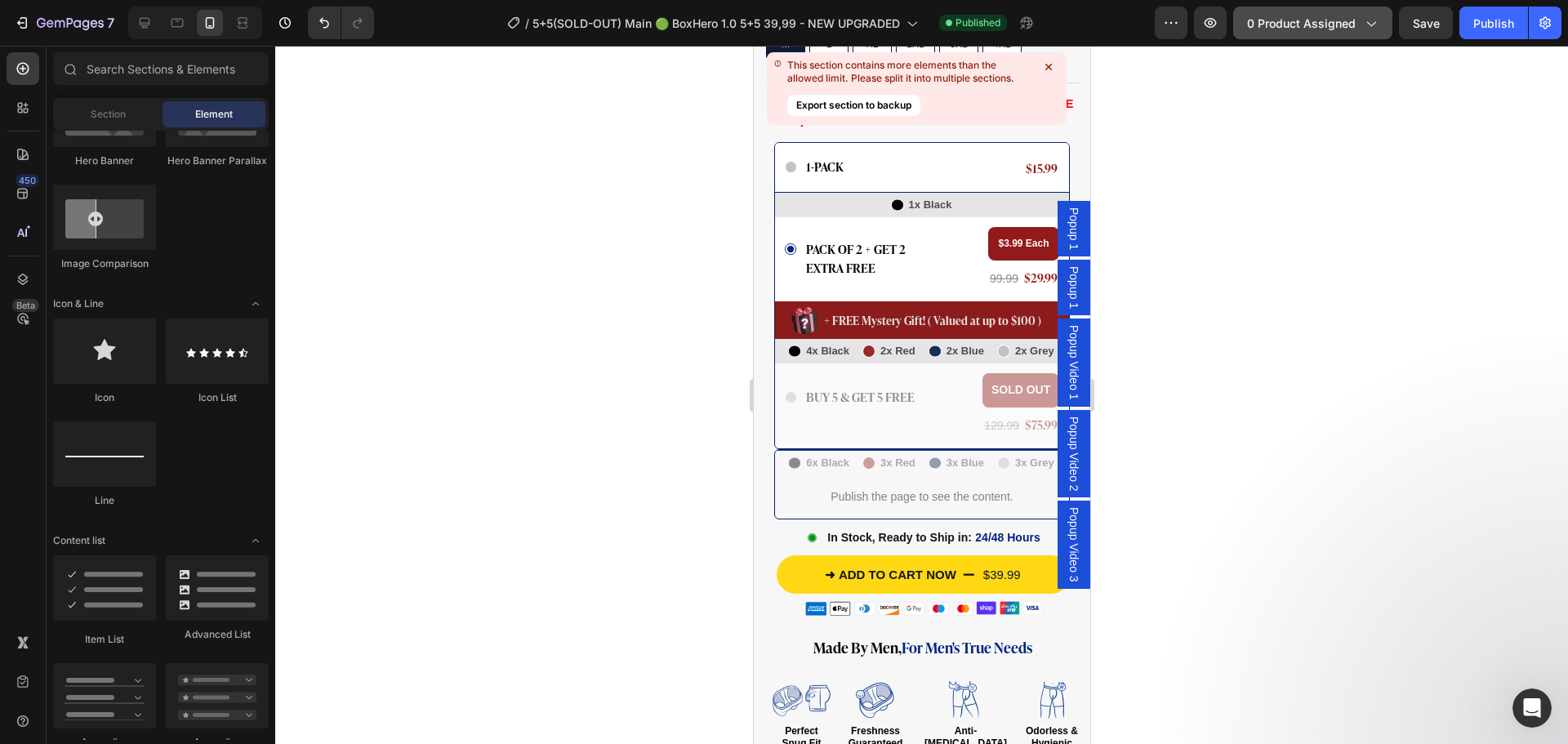
click at [1268, 29] on span "0 product assigned" at bounding box center [1300, 23] width 109 height 17
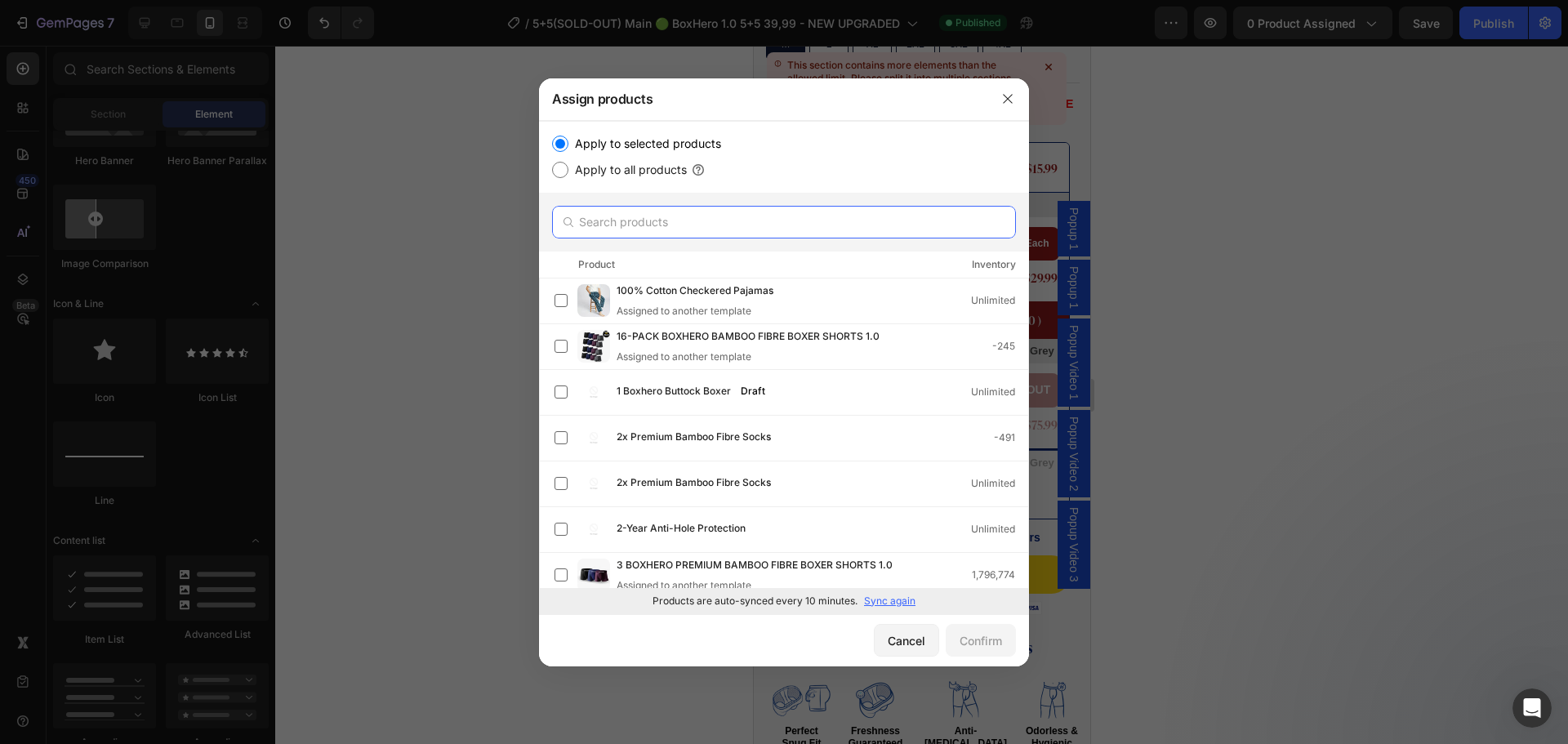
click at [799, 235] on input "text" at bounding box center [784, 222] width 463 height 33
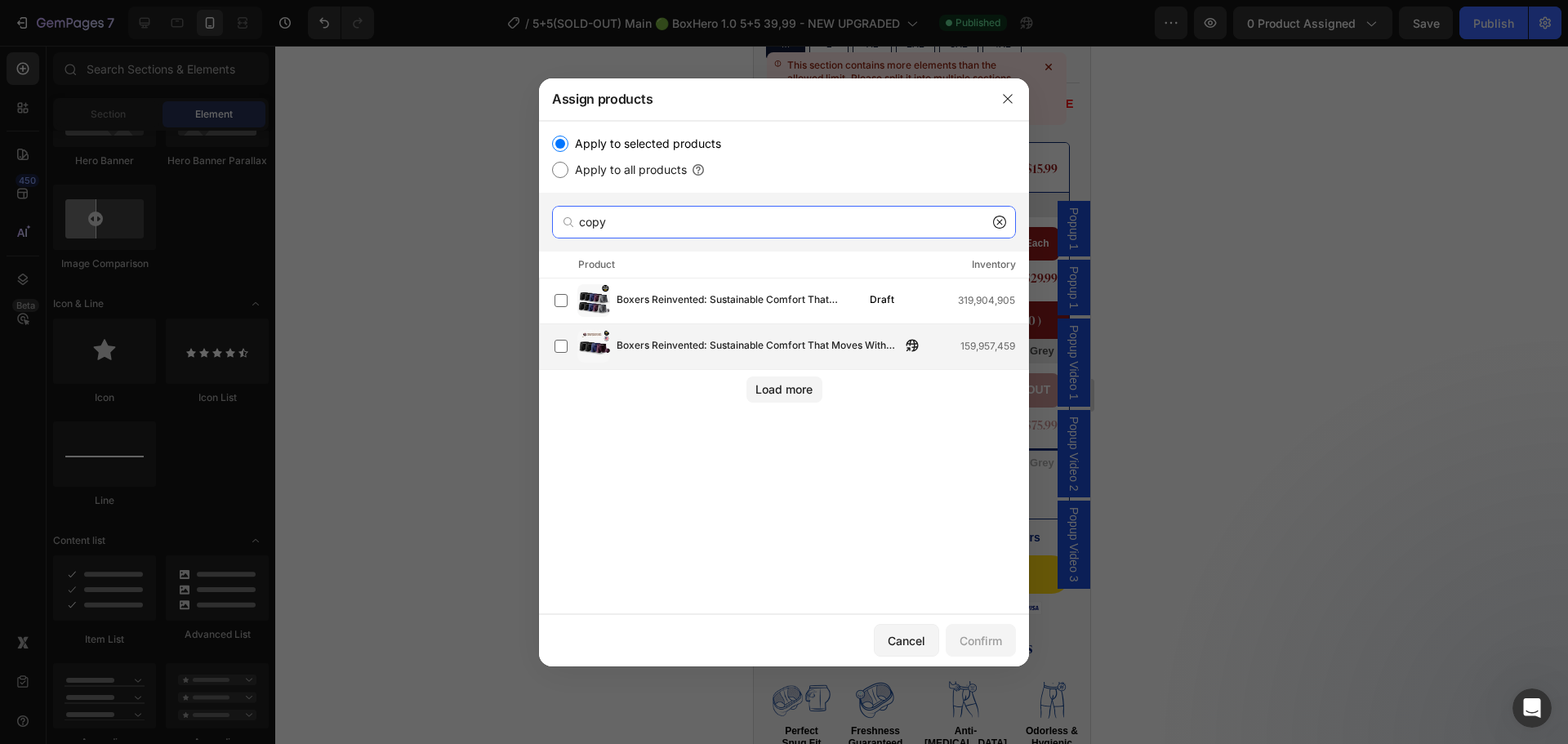
type input "copy"
click at [716, 350] on span "Boxers Reinvented: Sustainable Comfort That Moves With You (Copy)" at bounding box center [758, 347] width 284 height 18
click at [974, 633] on div "Confirm" at bounding box center [981, 640] width 43 height 17
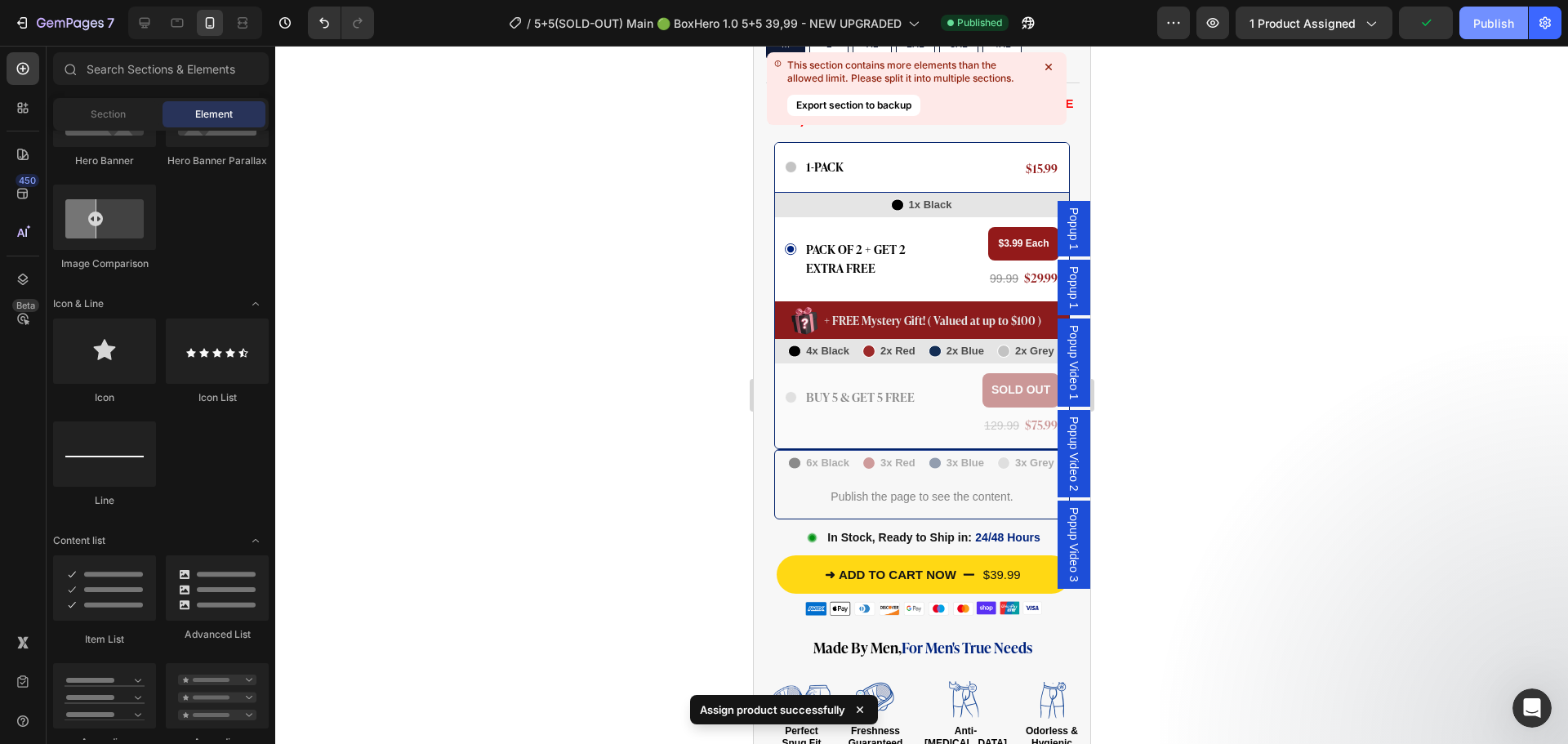
click at [1508, 23] on div "Publish" at bounding box center [1493, 23] width 41 height 17
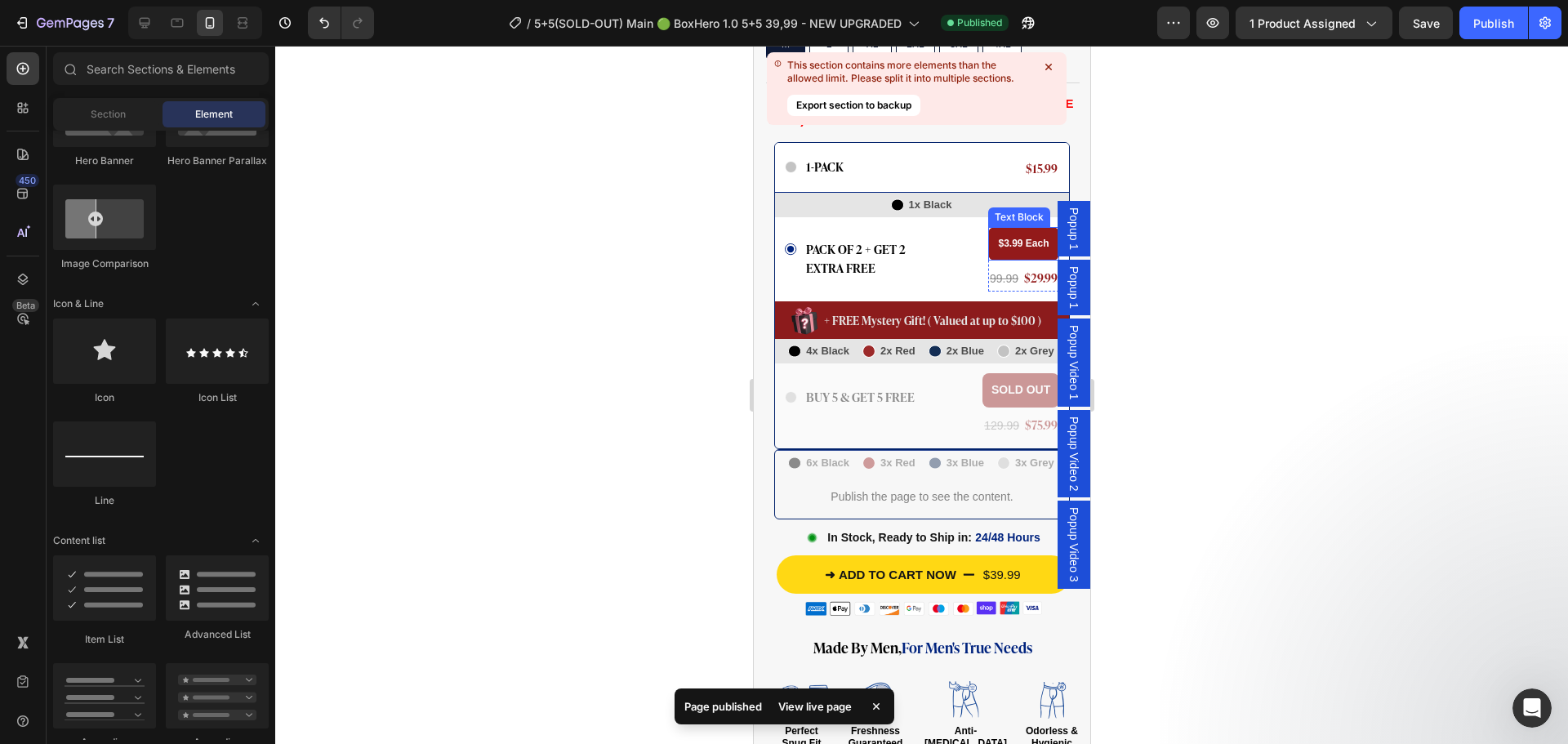
click at [997, 238] on strong "$3.99 Each" at bounding box center [1022, 243] width 51 height 11
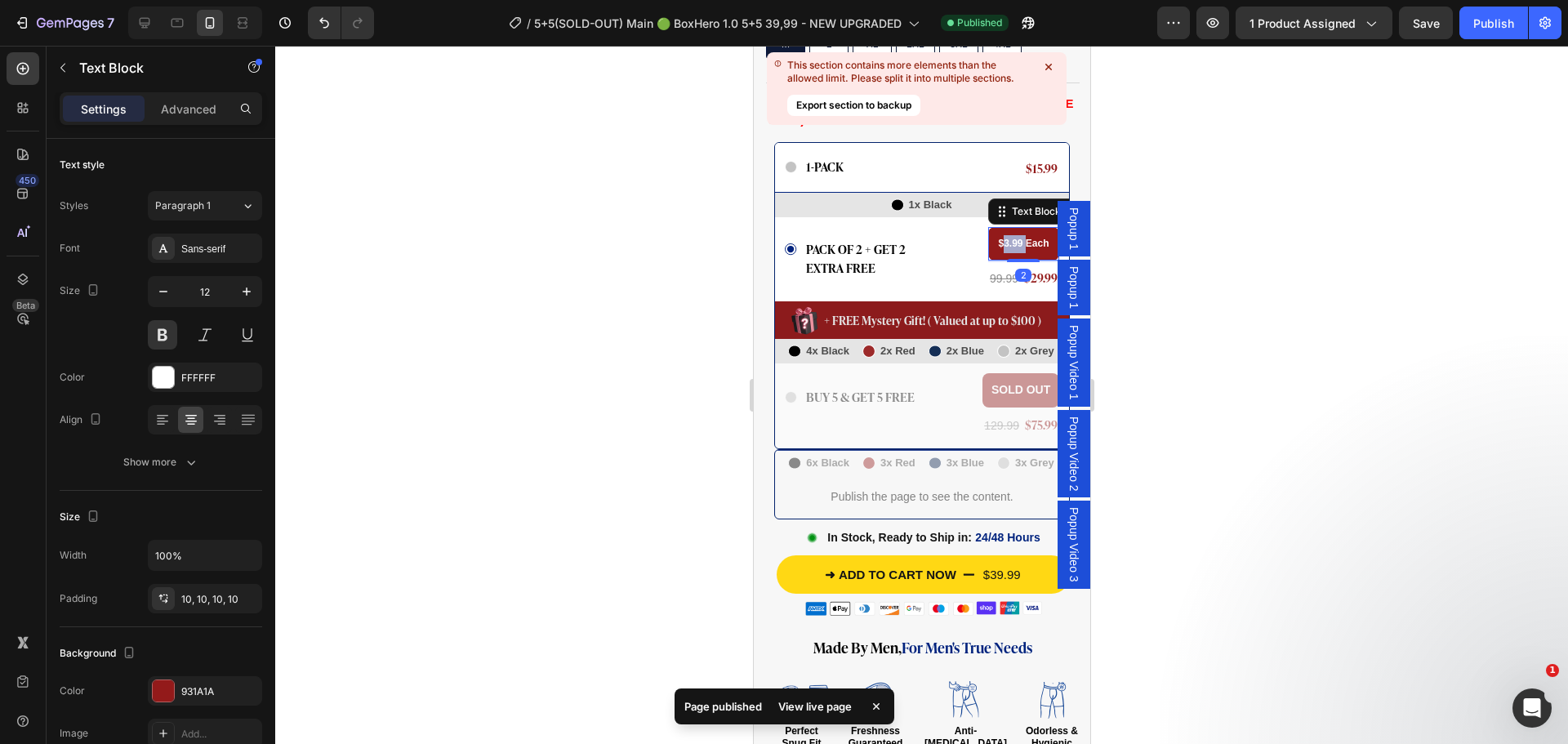
click at [997, 238] on strong "$3.99 Each" at bounding box center [1022, 243] width 51 height 11
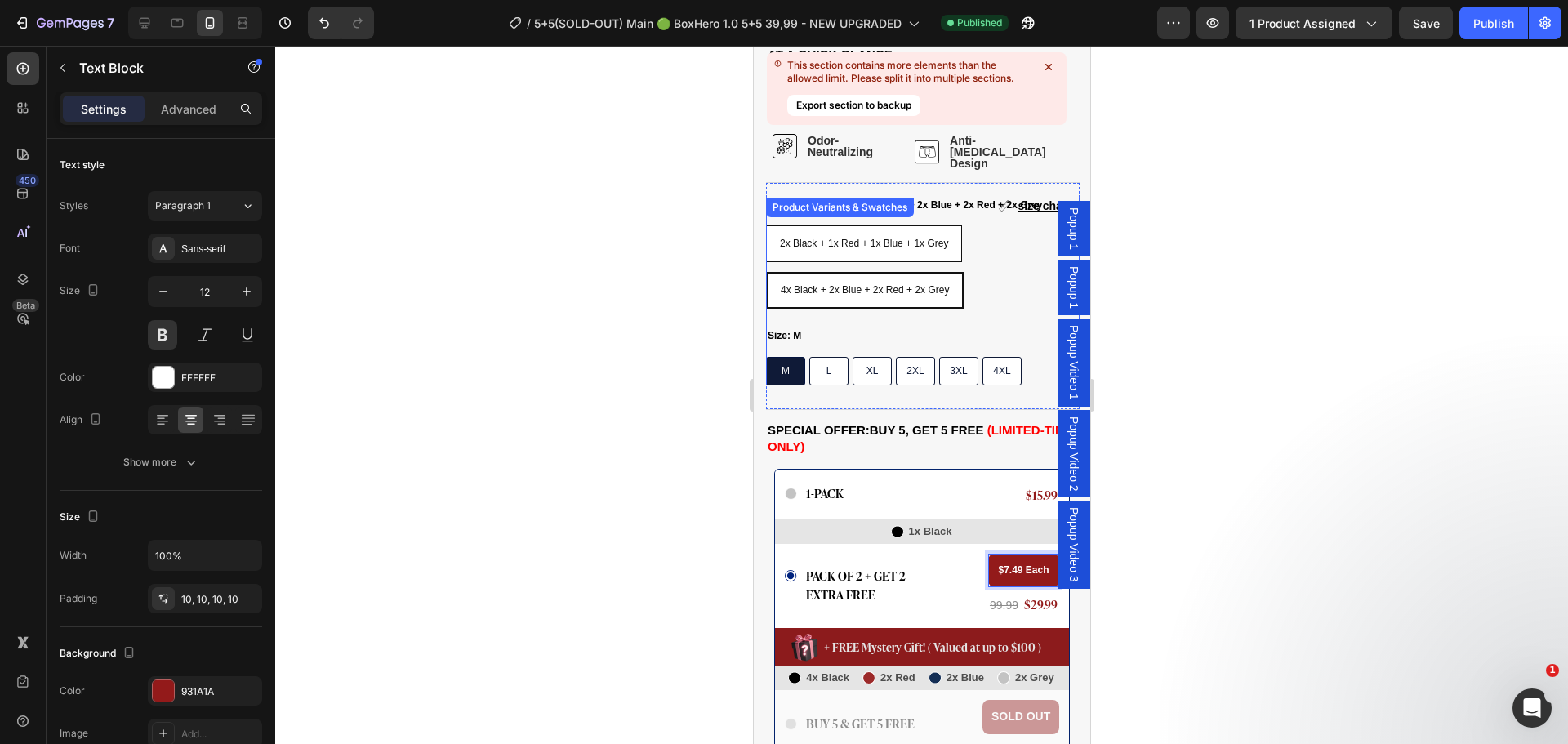
scroll to position [1143, 0]
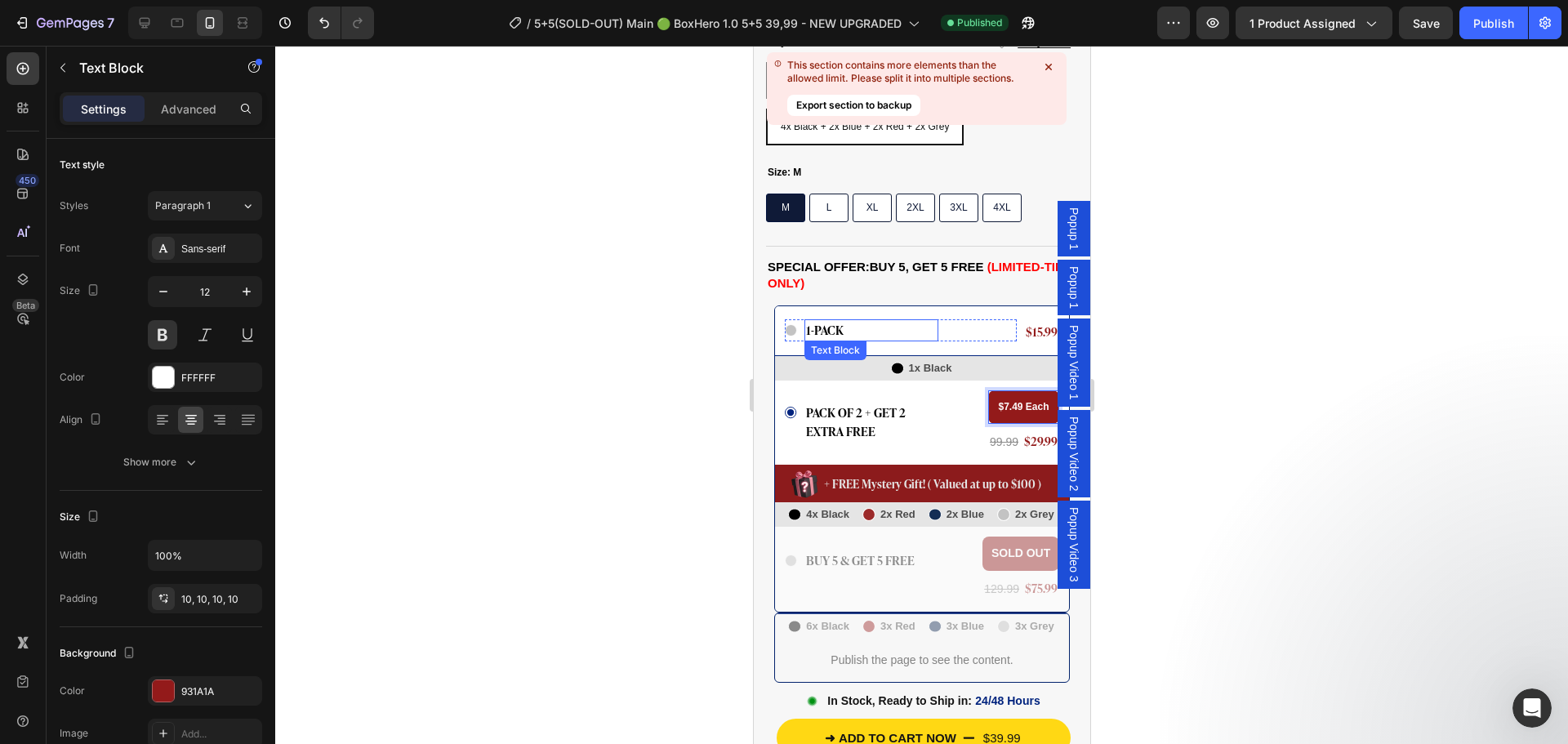
click at [834, 320] on span "1-PACK" at bounding box center [824, 329] width 38 height 19
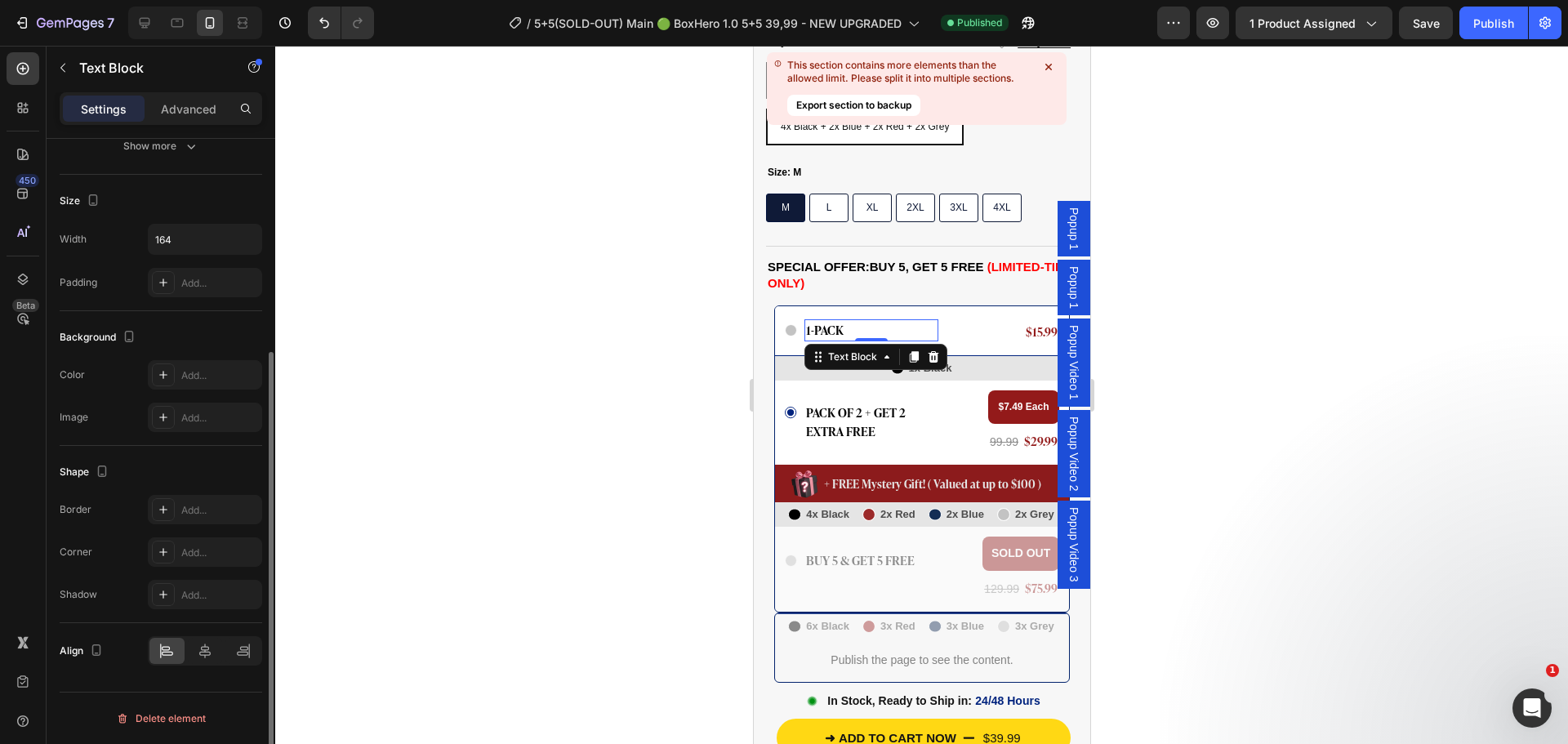
click at [834, 320] on span "1-PACK" at bounding box center [824, 329] width 38 height 19
click at [646, 410] on div at bounding box center [922, 394] width 1292 height 698
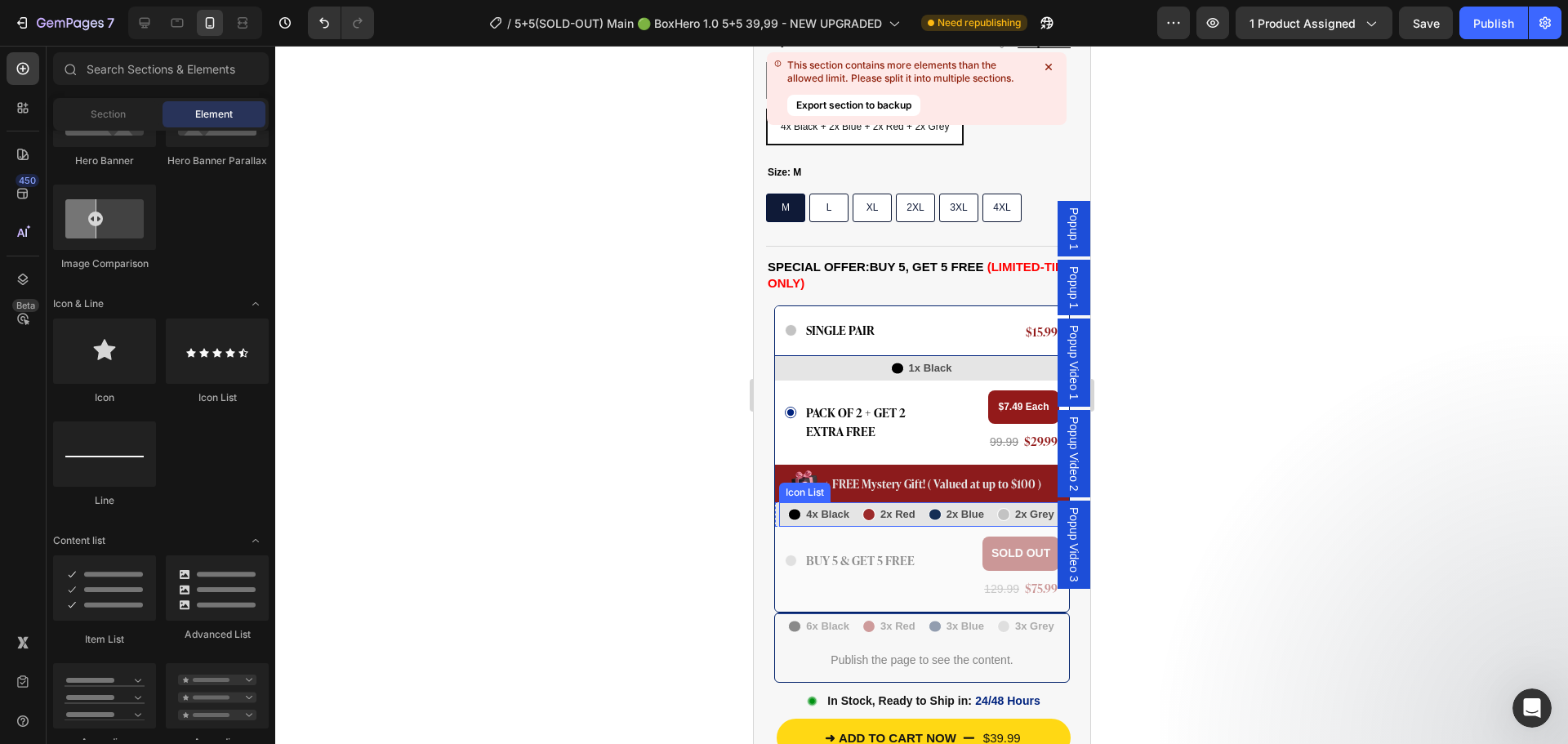
click at [854, 502] on div "Icon 4x Black Text Block Row Icon 2x Red Text Block Row Icon 2x Blue Text Block…" at bounding box center [921, 514] width 286 height 25
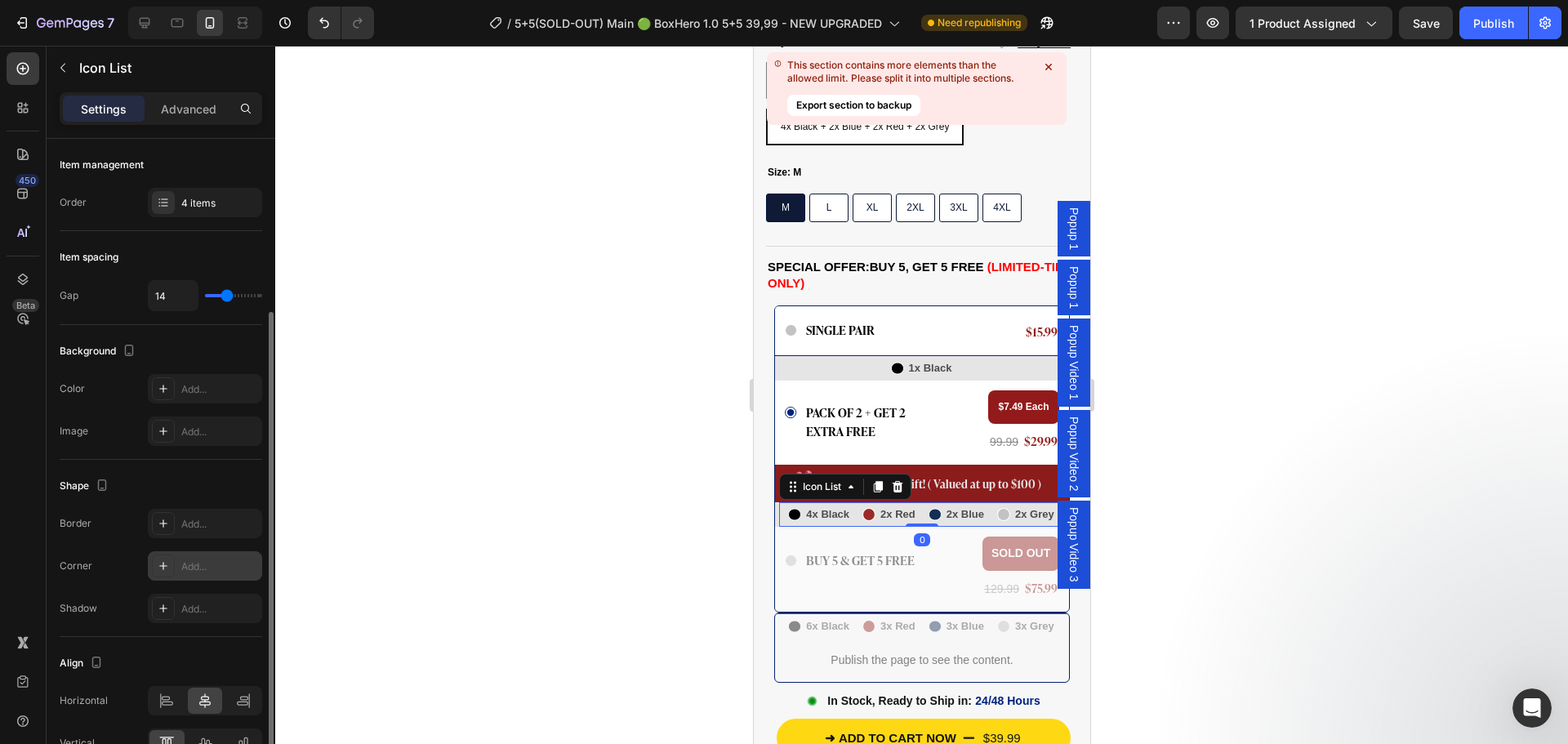
scroll to position [92, 0]
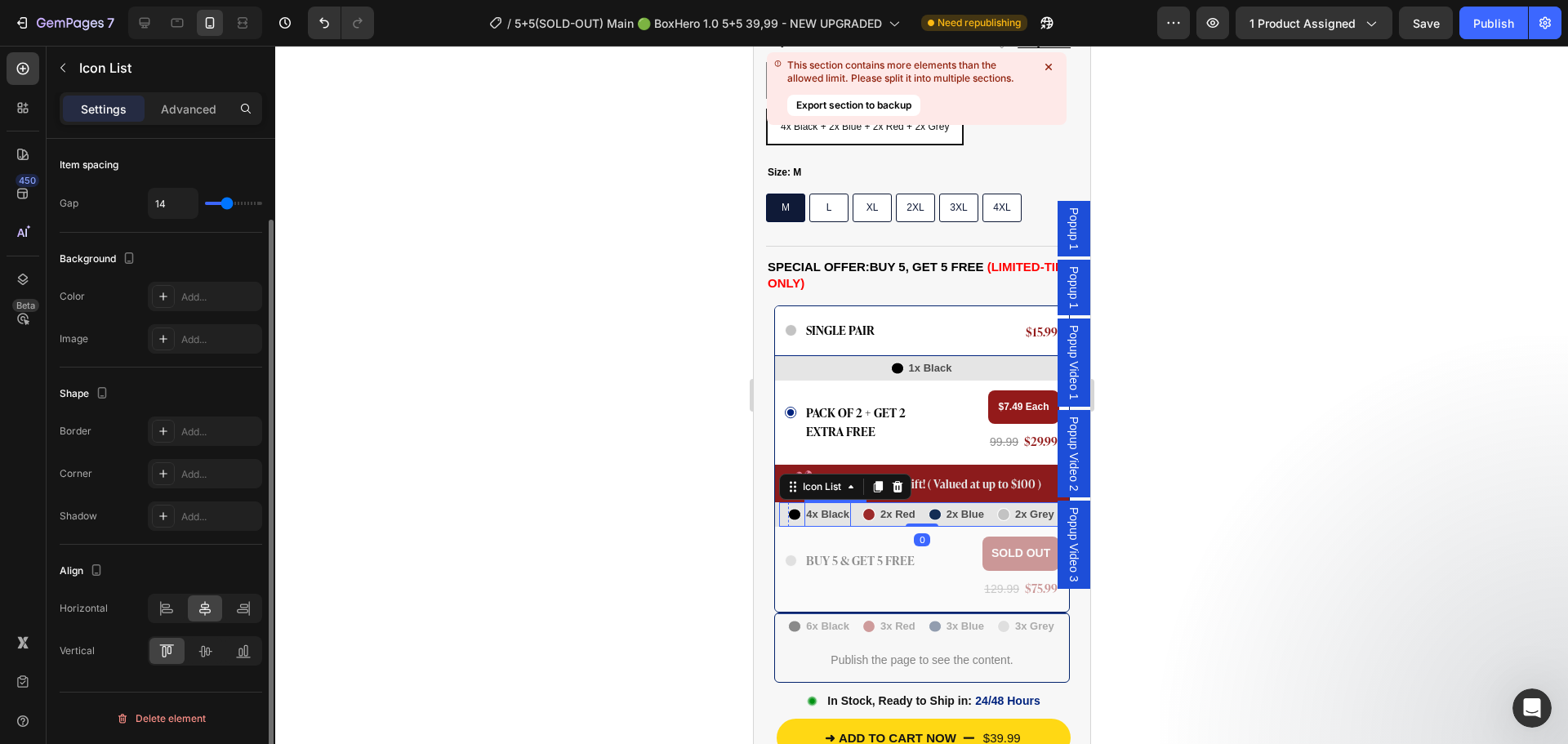
click at [816, 503] on p "4x Black" at bounding box center [826, 513] width 43 height 21
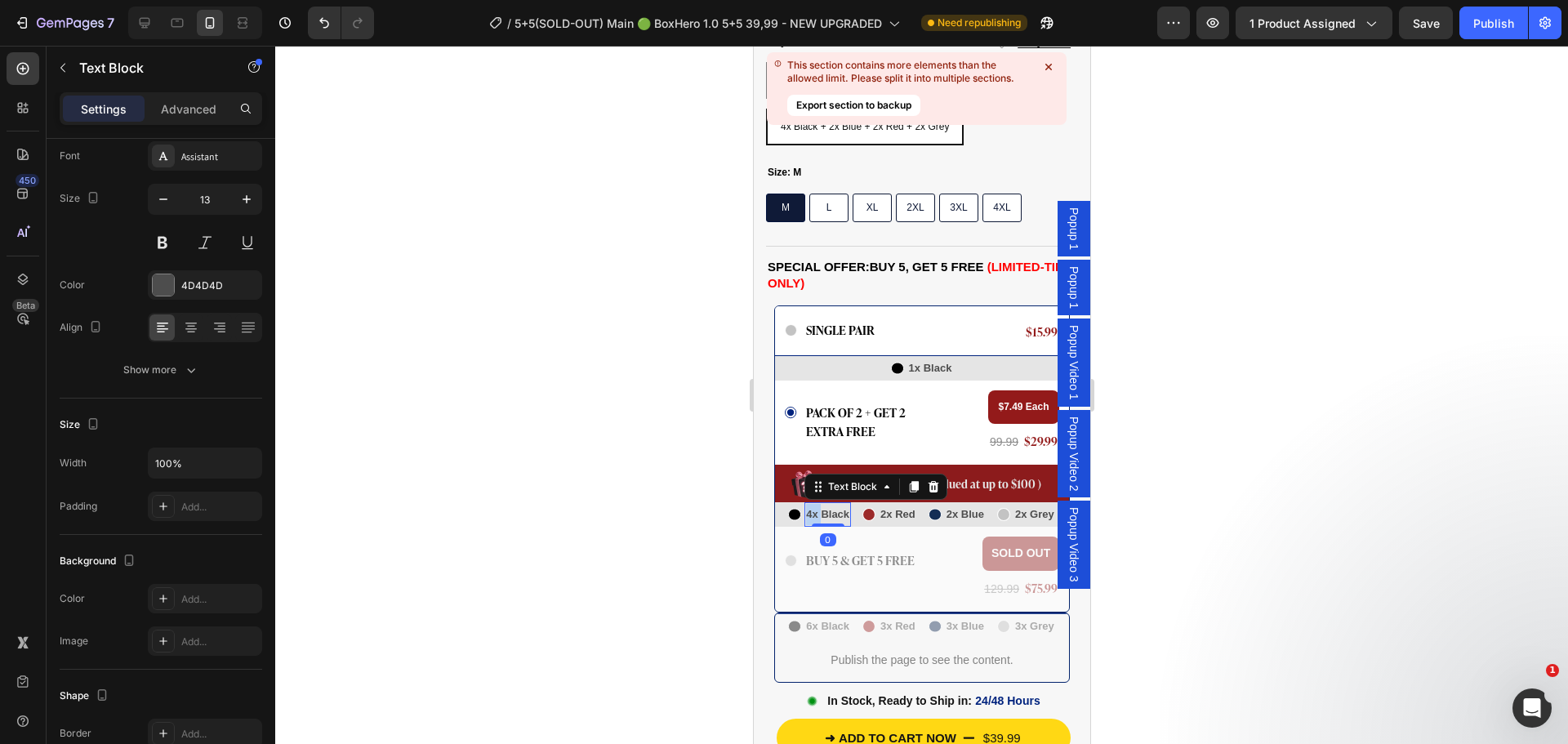
scroll to position [0, 0]
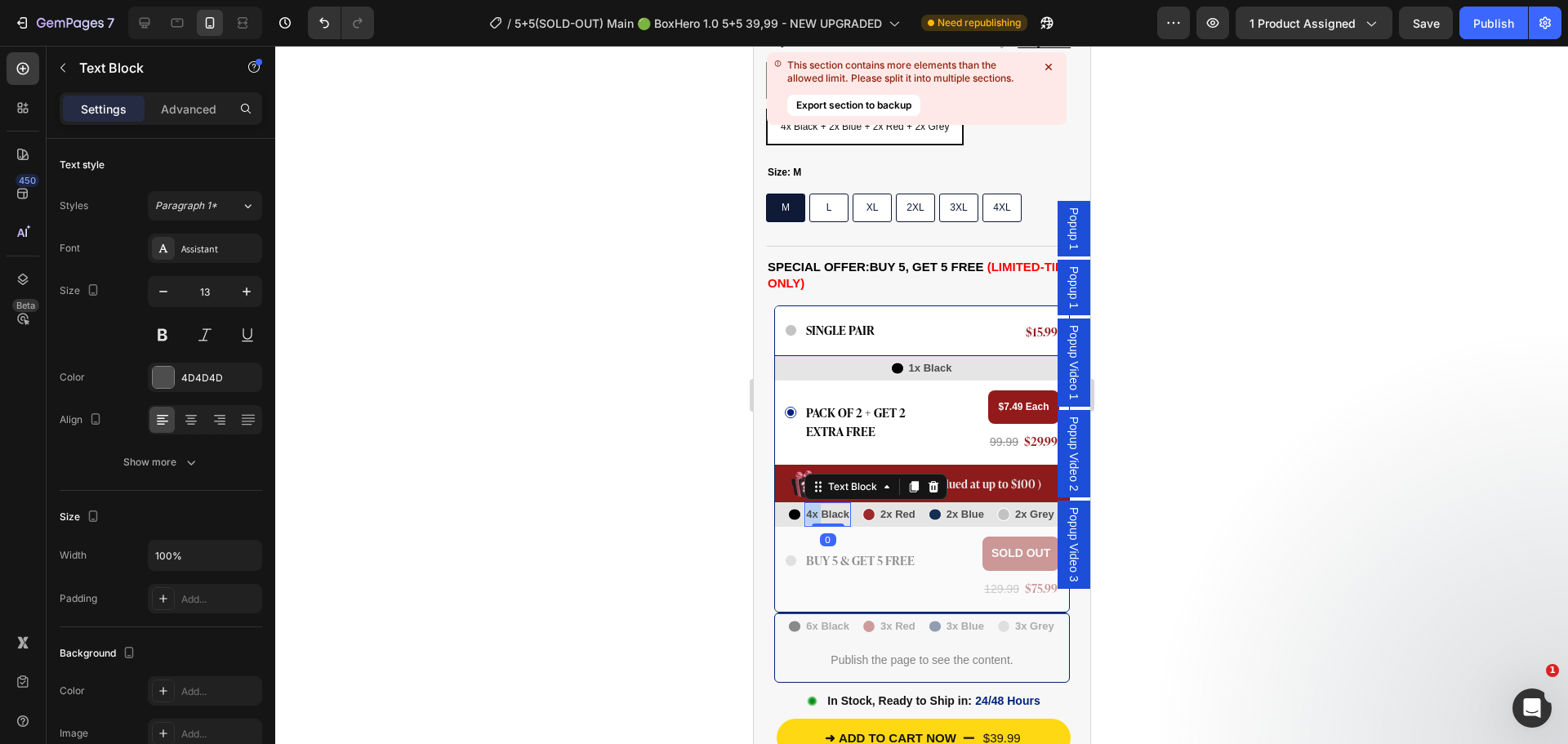
click at [816, 503] on p "4x Black" at bounding box center [826, 513] width 43 height 21
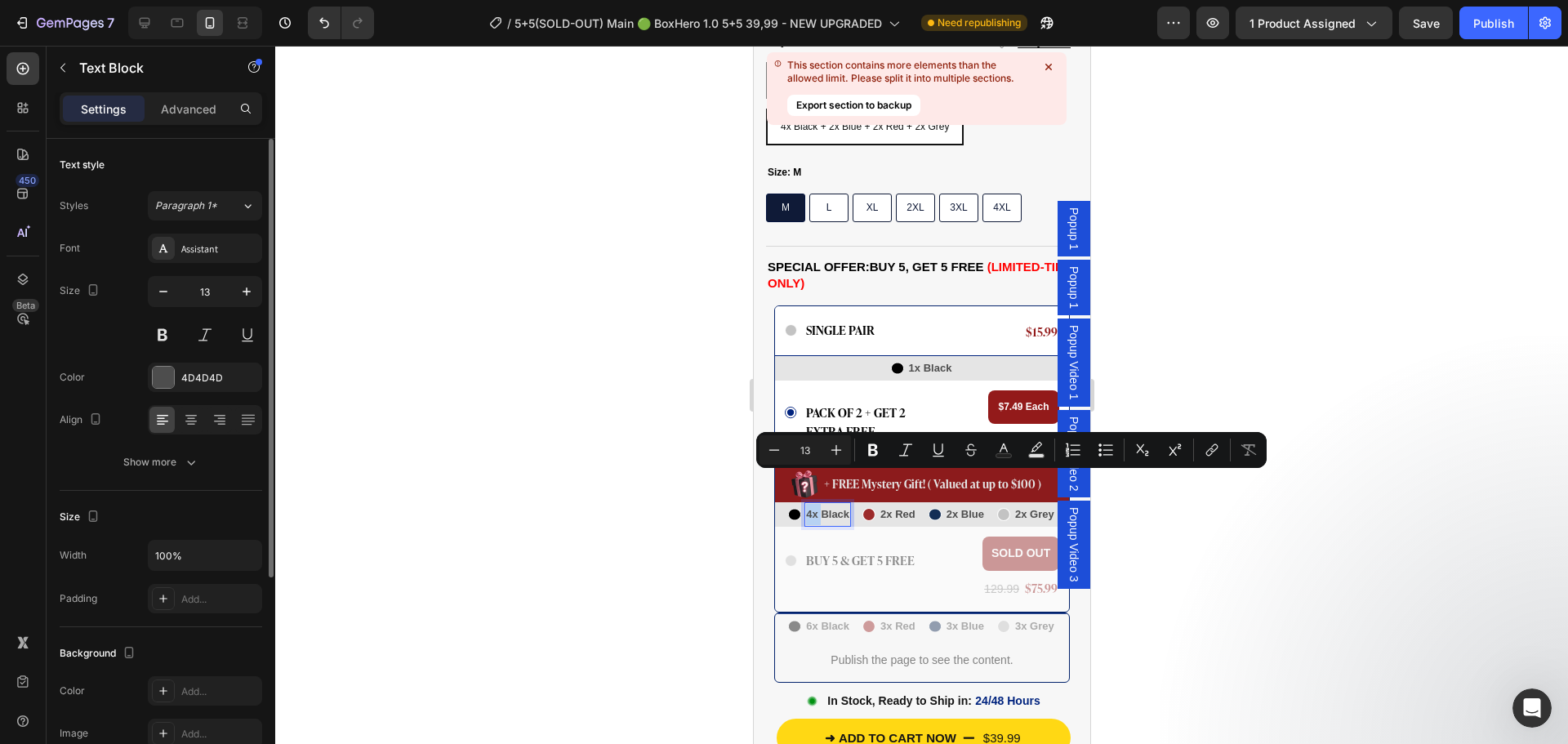
click at [812, 503] on p "4x Black" at bounding box center [826, 513] width 43 height 21
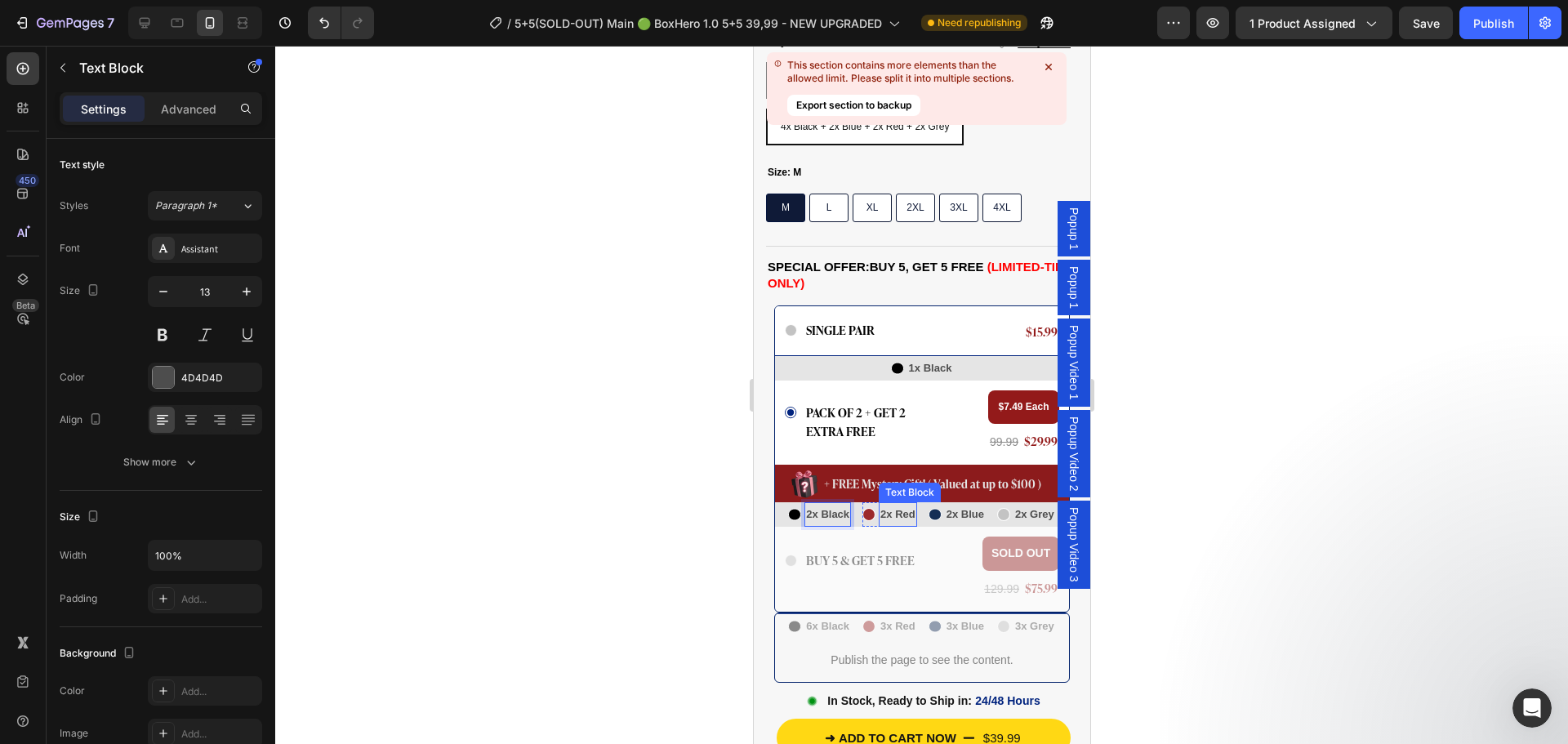
click at [884, 503] on p "2x Red" at bounding box center [896, 513] width 35 height 21
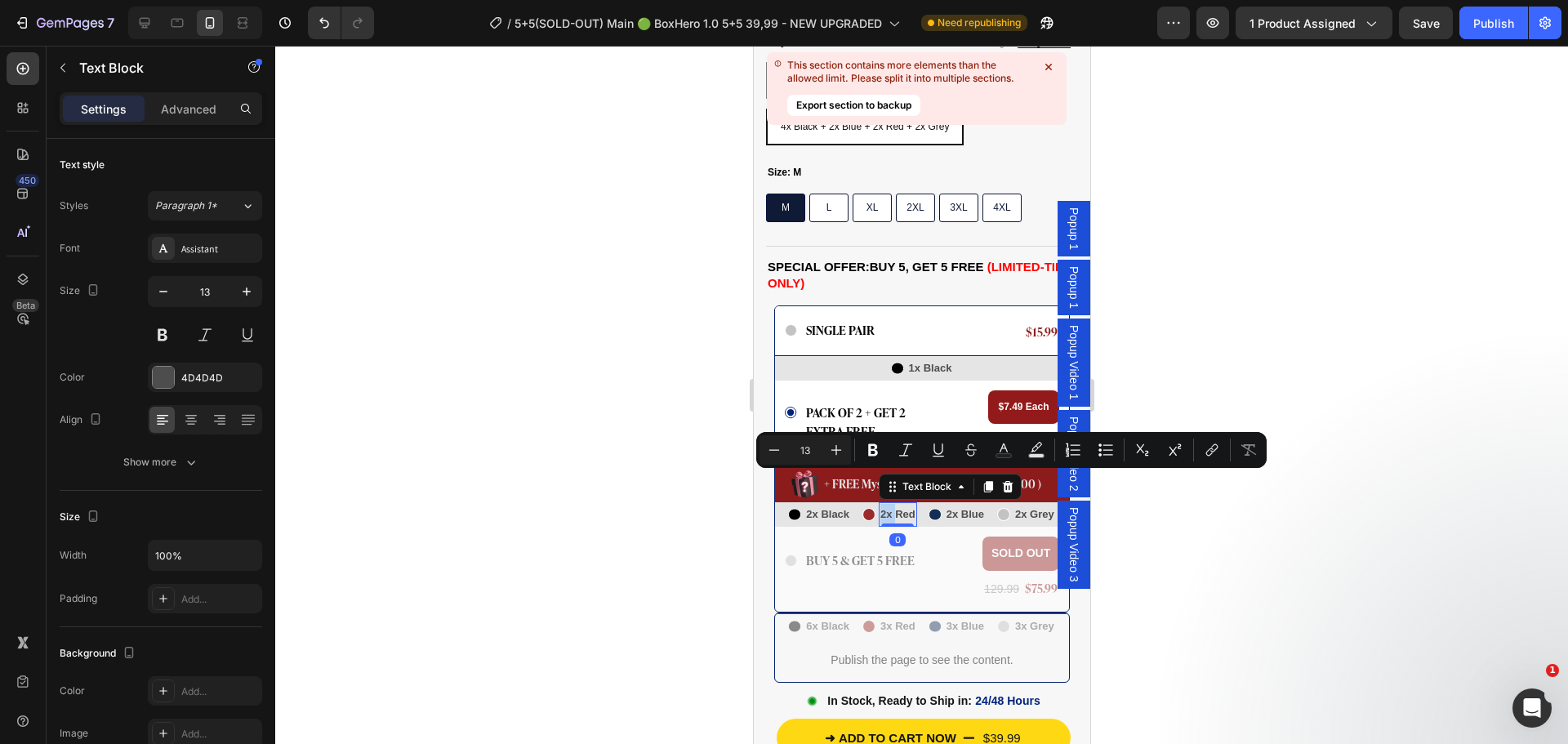
click at [883, 503] on p "2x Red" at bounding box center [896, 513] width 35 height 21
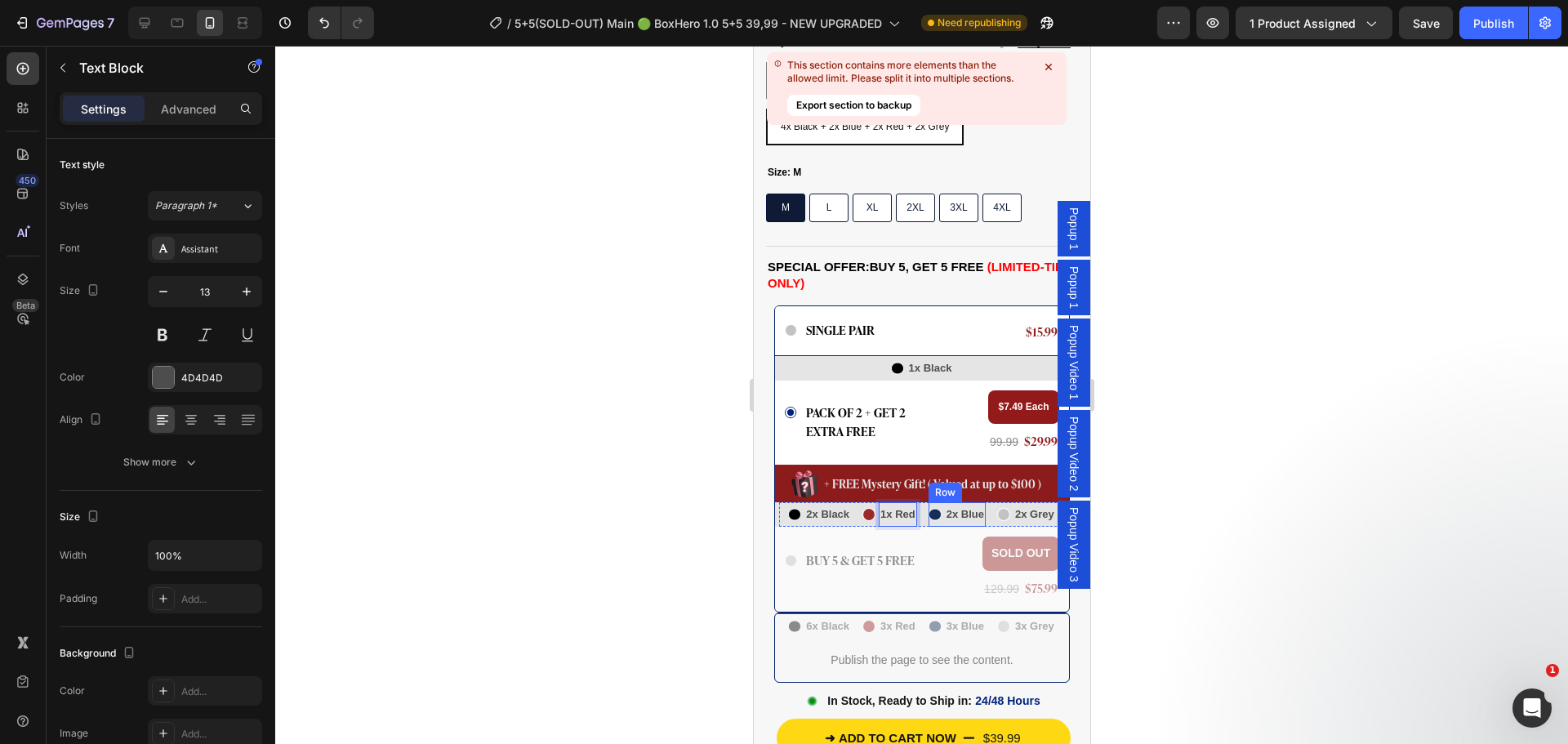
click at [948, 503] on p "2x Blue" at bounding box center [965, 513] width 38 height 21
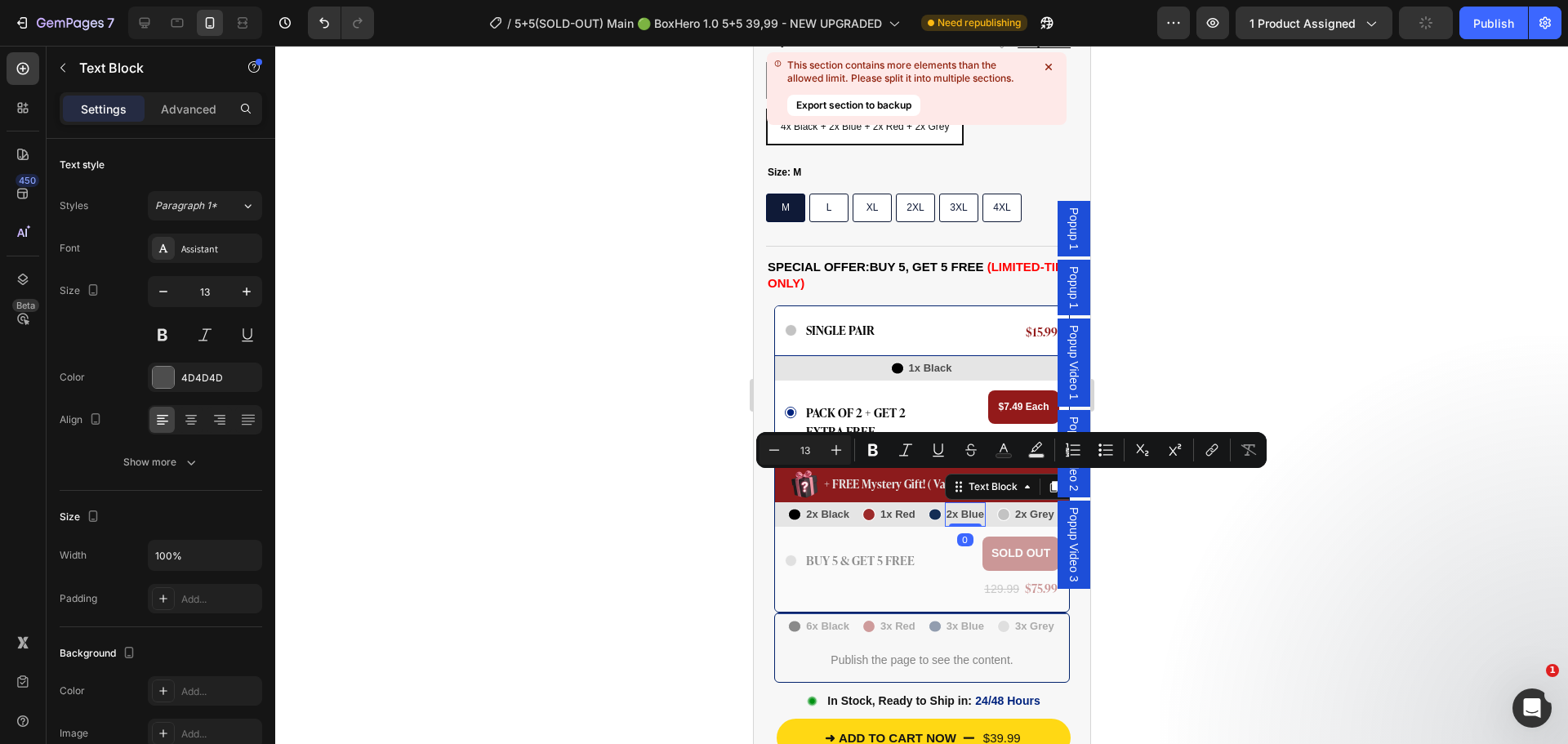
click at [946, 503] on p "2x Blue" at bounding box center [965, 513] width 38 height 21
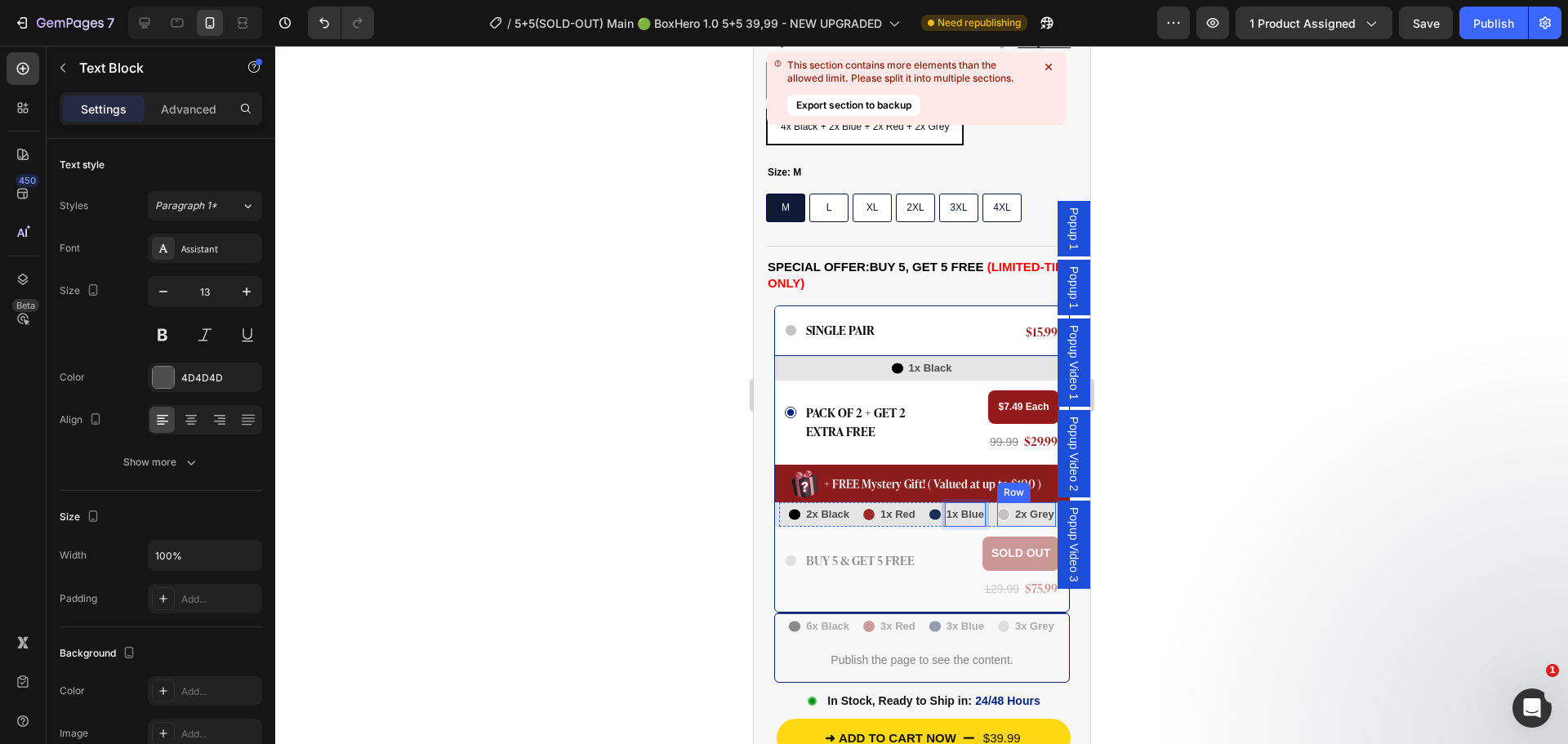
click at [996, 502] on div "Icon" at bounding box center [1002, 514] width 13 height 25
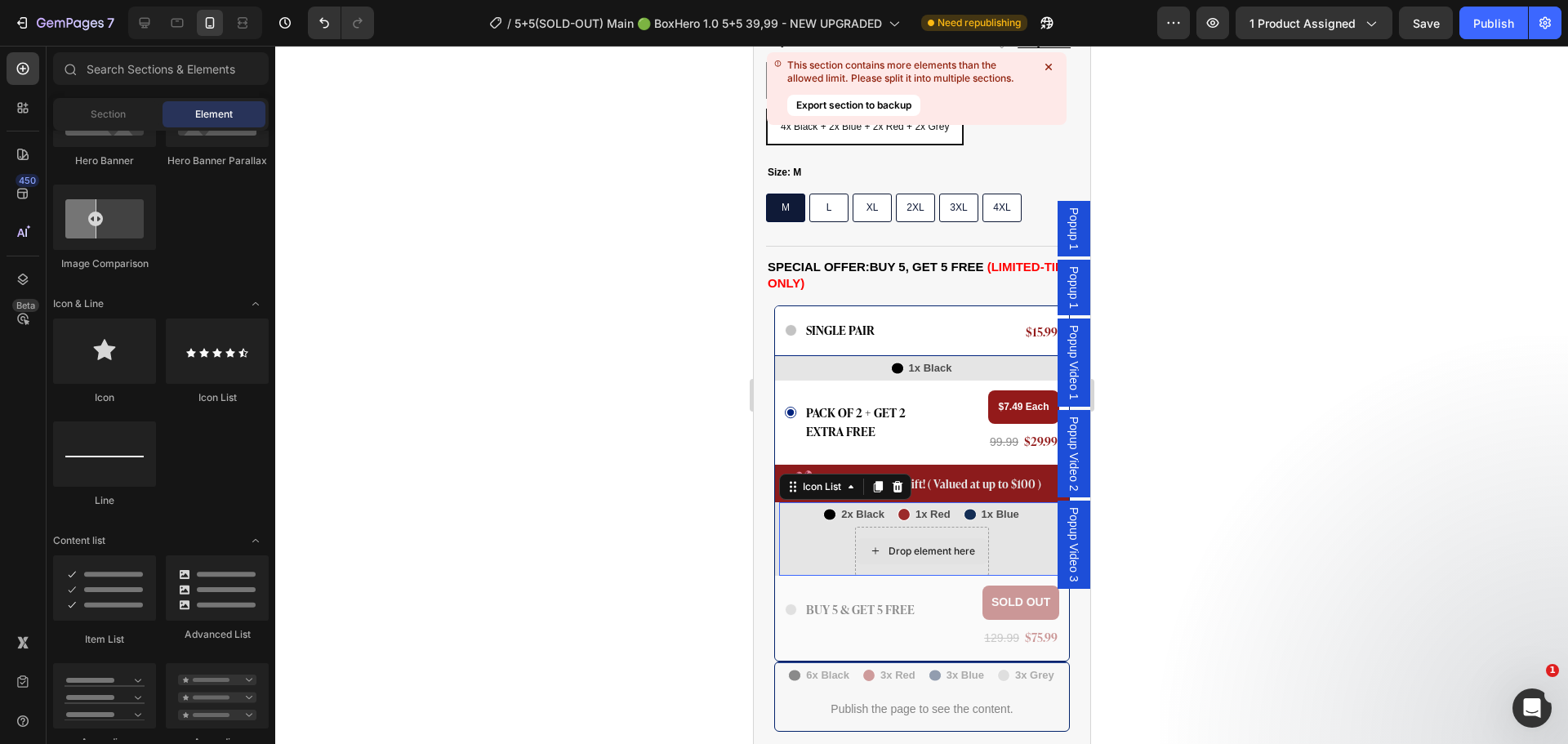
click at [854, 526] on div "Drop element here" at bounding box center [921, 550] width 134 height 49
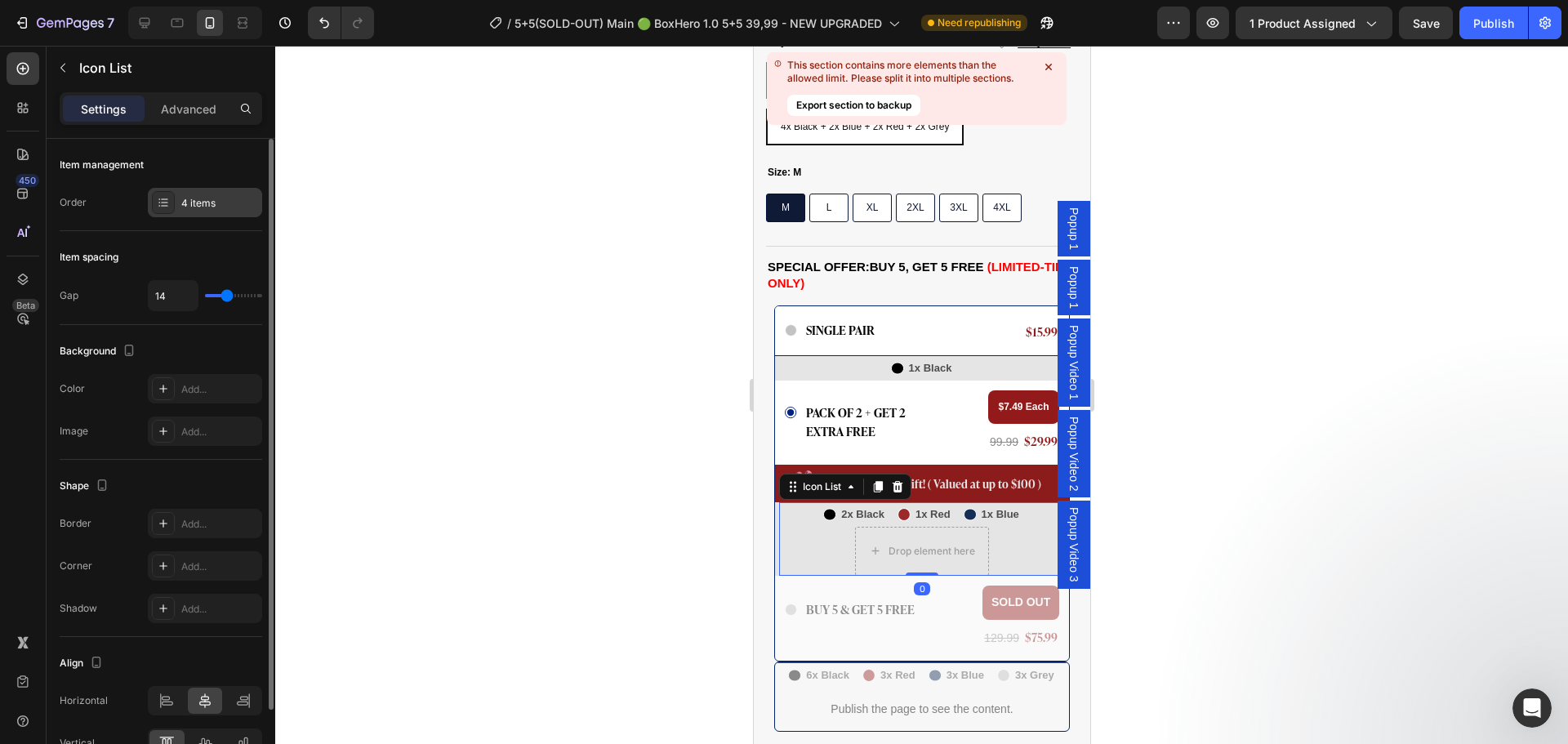
click at [217, 188] on div "4 items" at bounding box center [205, 202] width 114 height 29
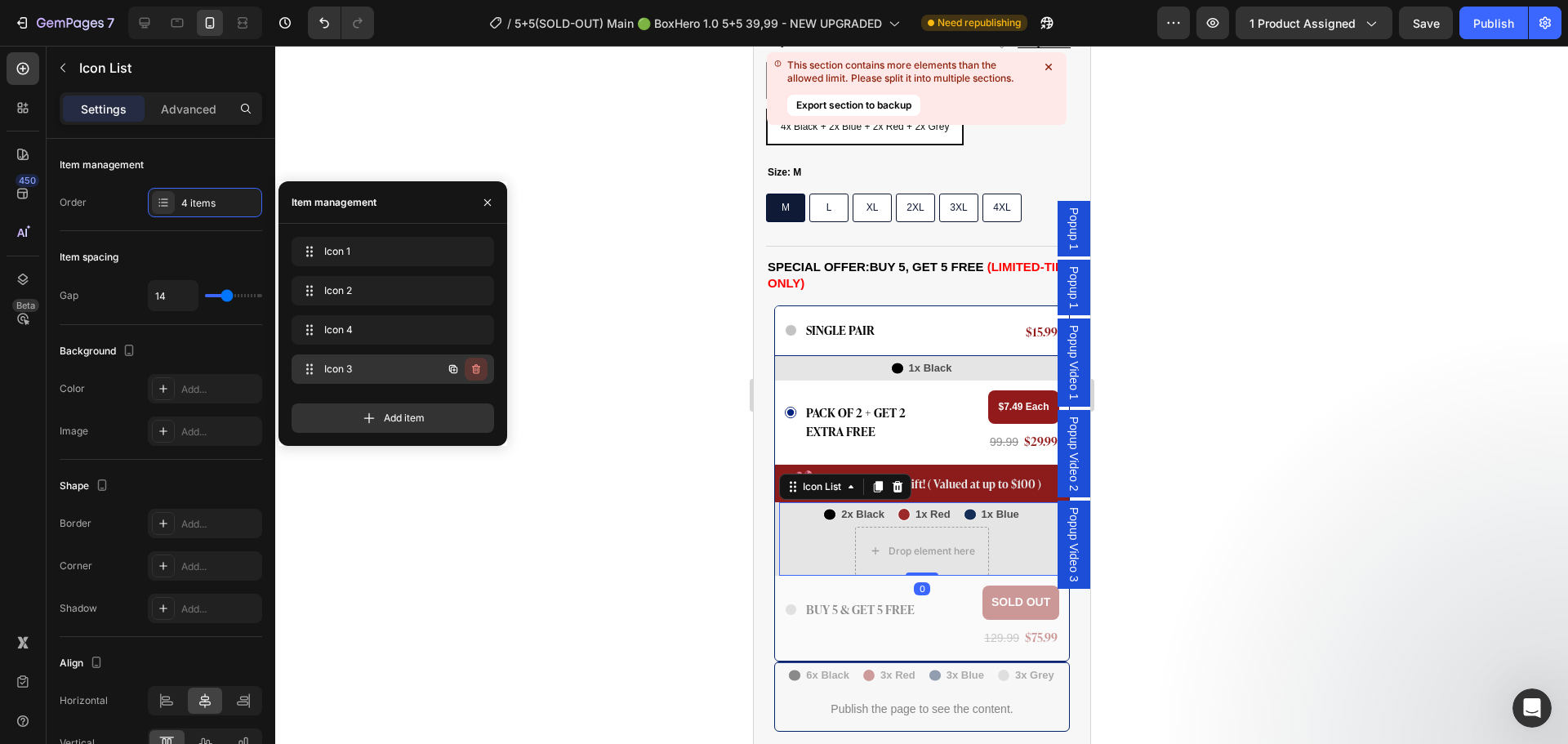
click at [477, 365] on icon "button" at bounding box center [475, 369] width 13 height 13
click at [477, 365] on div "Delete" at bounding box center [464, 369] width 30 height 15
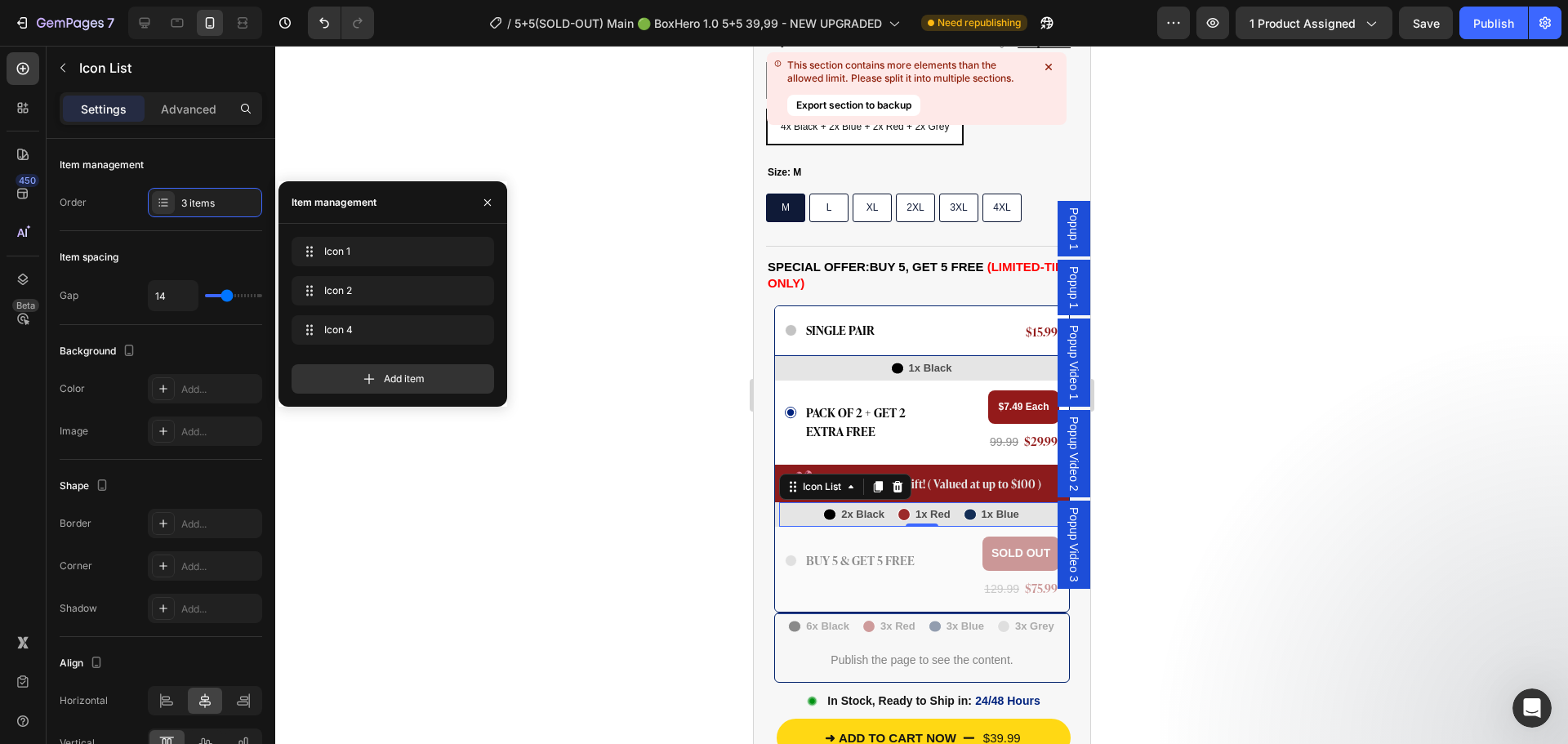
click at [587, 458] on div at bounding box center [922, 394] width 1292 height 698
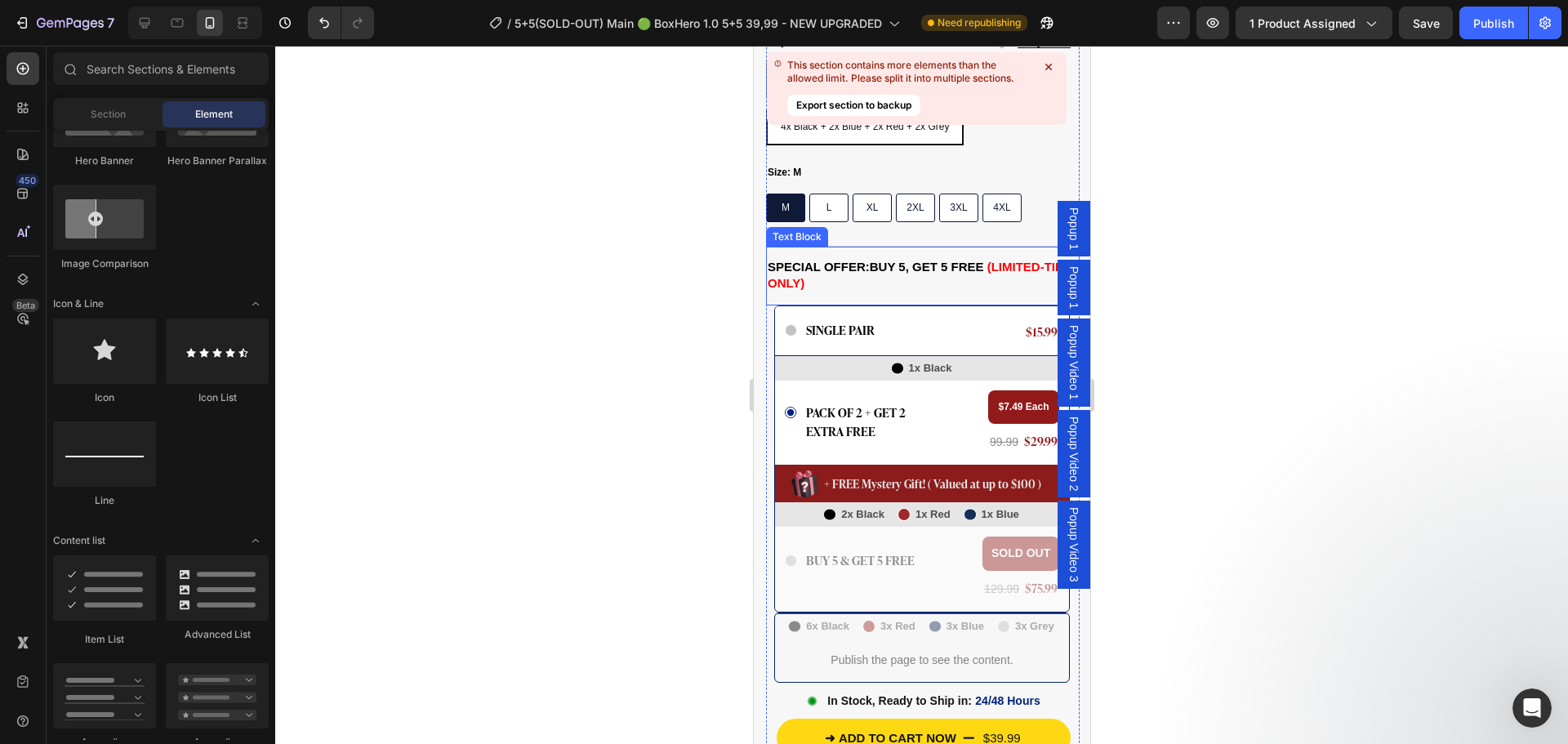
click at [878, 259] on p "SPECIAL OFFER: Buy 5, Get 5 FREE (Limited-Time Only)" at bounding box center [922, 276] width 311 height 34
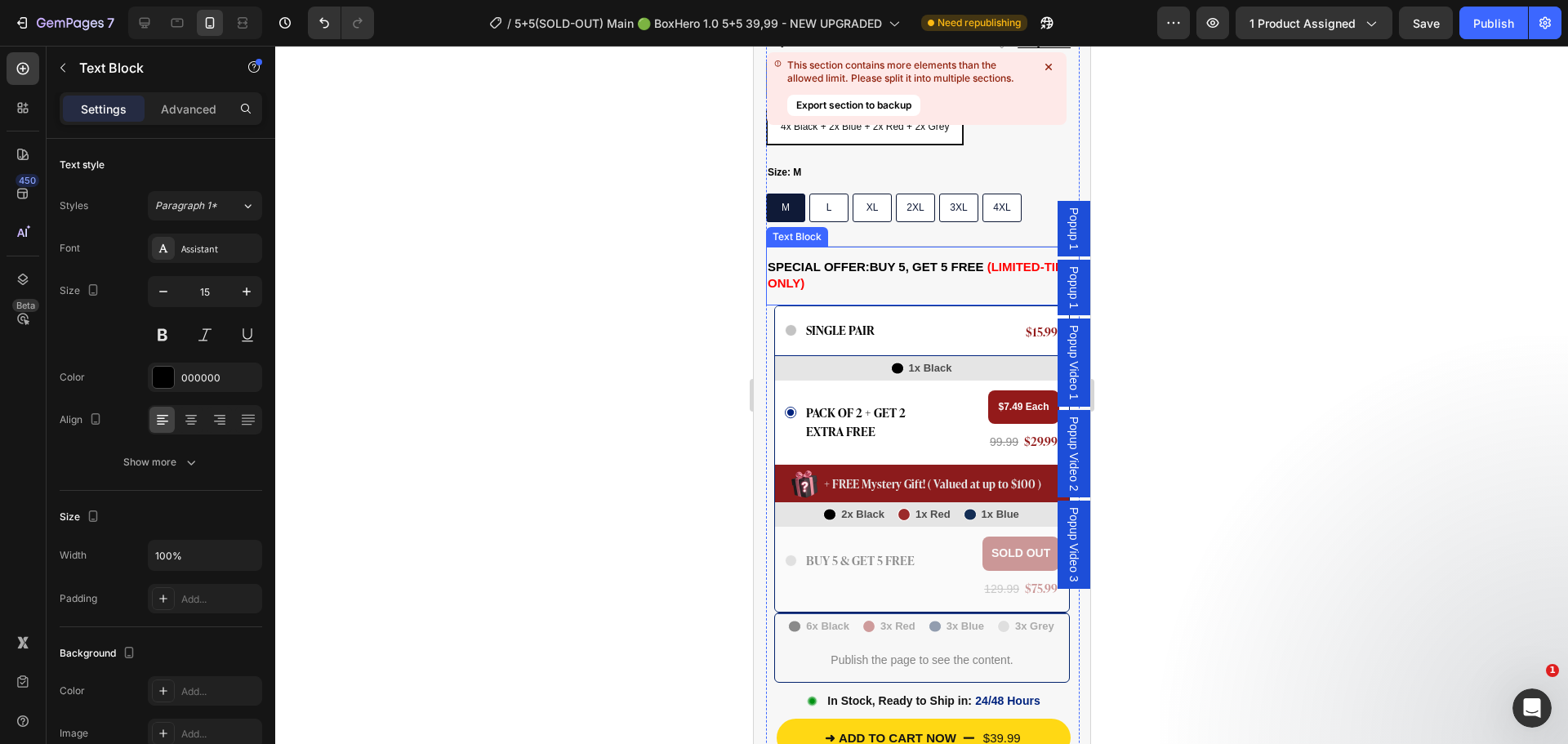
click at [878, 259] on p "SPECIAL OFFER: Buy 5, Get 5 FREE (Limited-Time Only)" at bounding box center [922, 276] width 311 height 34
click at [918, 259] on p "SPECIAL OFFER: Buy 2, Get 5 FREE (Limited-Time Only)" at bounding box center [922, 276] width 311 height 34
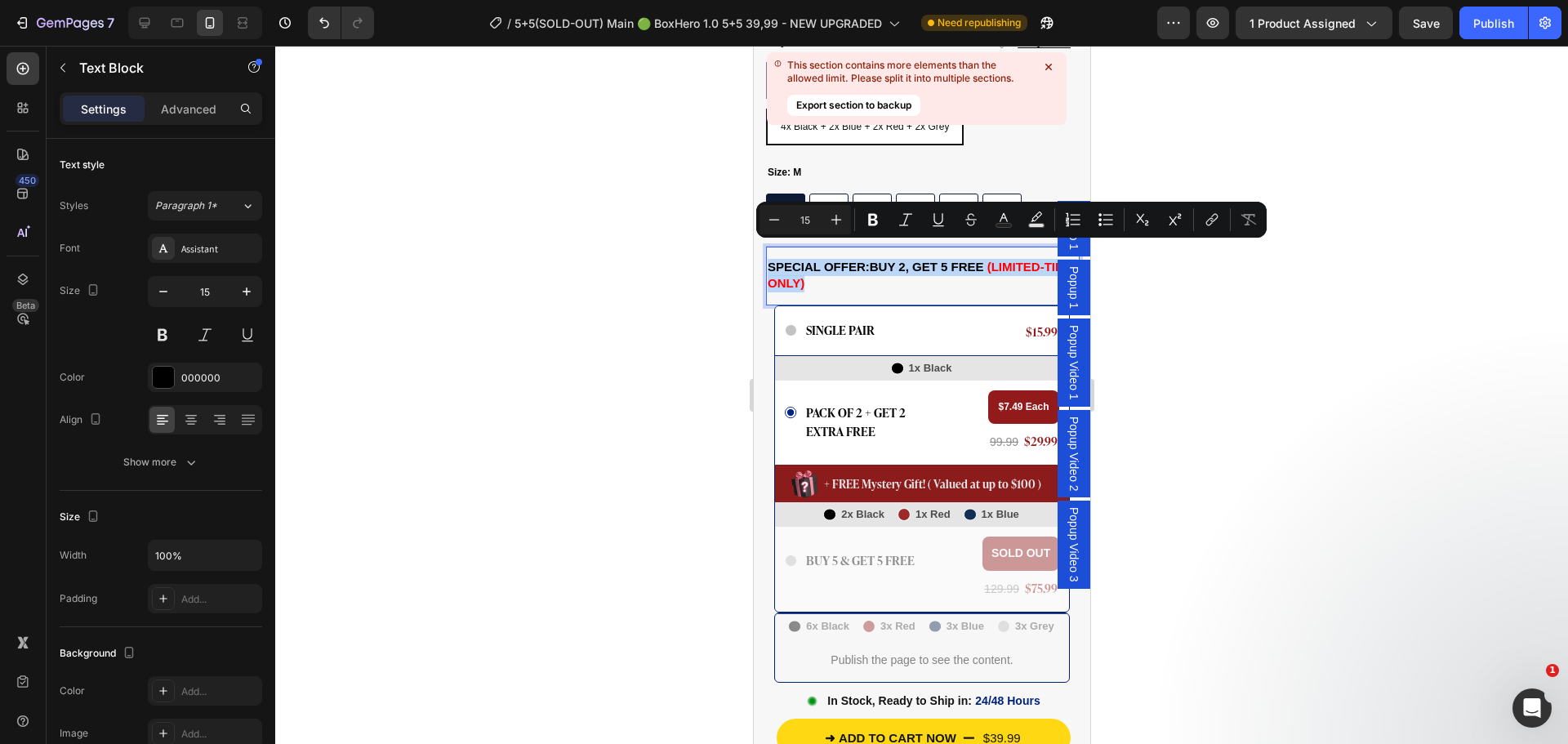
click at [916, 259] on p "SPECIAL OFFER: Buy 2, Get 5 FREE (Limited-Time Only)" at bounding box center [922, 276] width 311 height 34
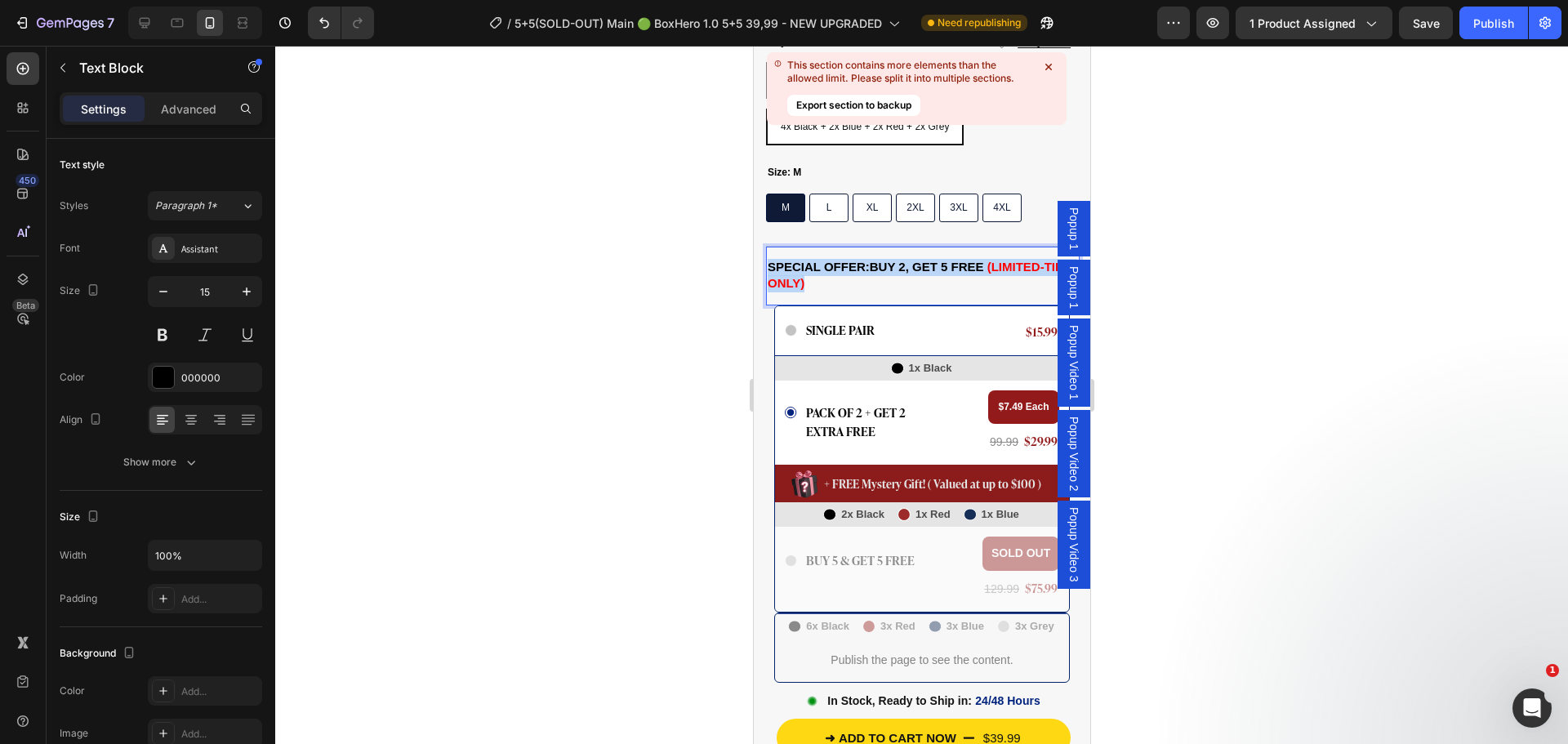
click at [916, 259] on p "SPECIAL OFFER: Buy 2, Get 5 FREE (Limited-Time Only)" at bounding box center [922, 276] width 311 height 34
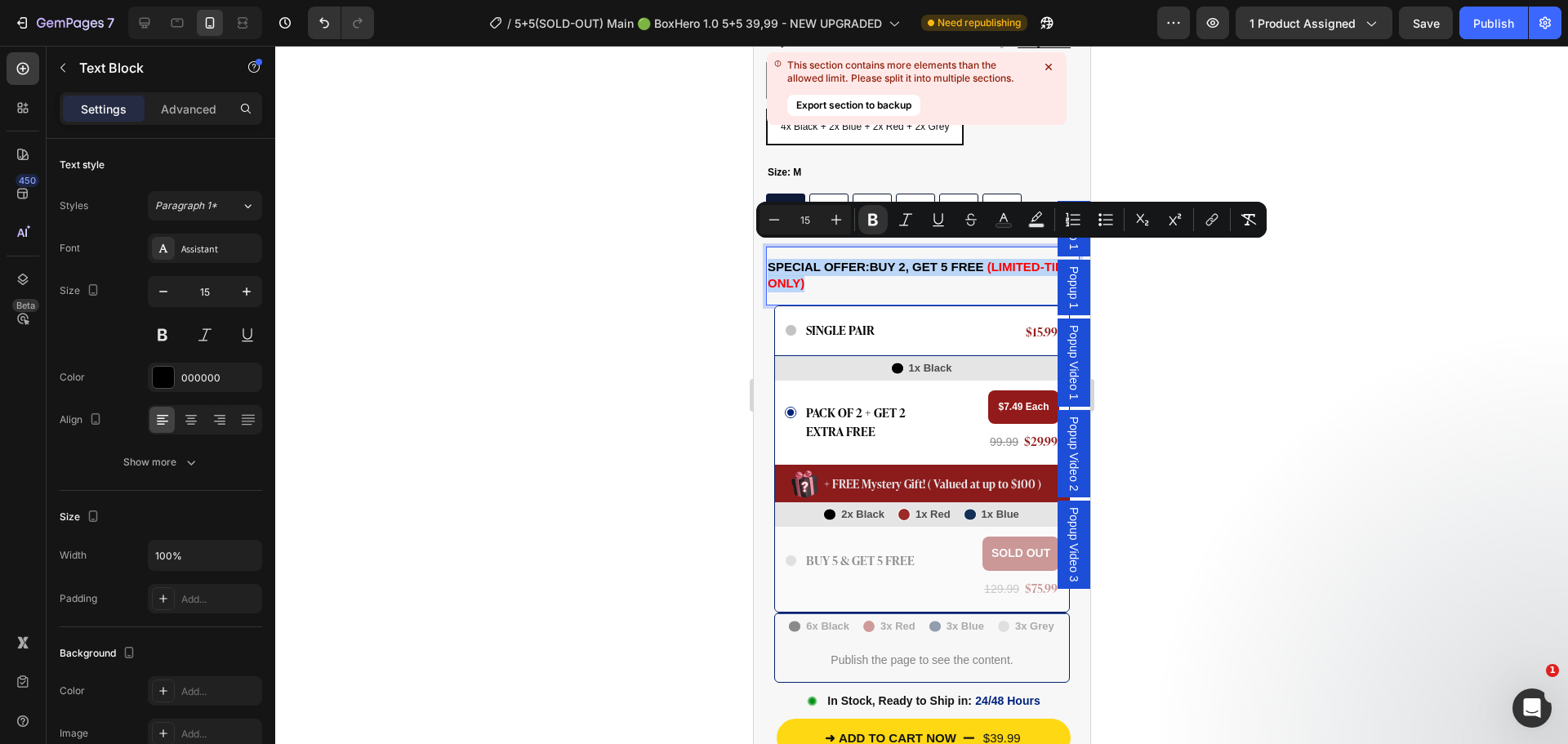
click at [918, 259] on p "SPECIAL OFFER: Buy 2, Get 5 FREE (Limited-Time Only)" at bounding box center [922, 276] width 311 height 34
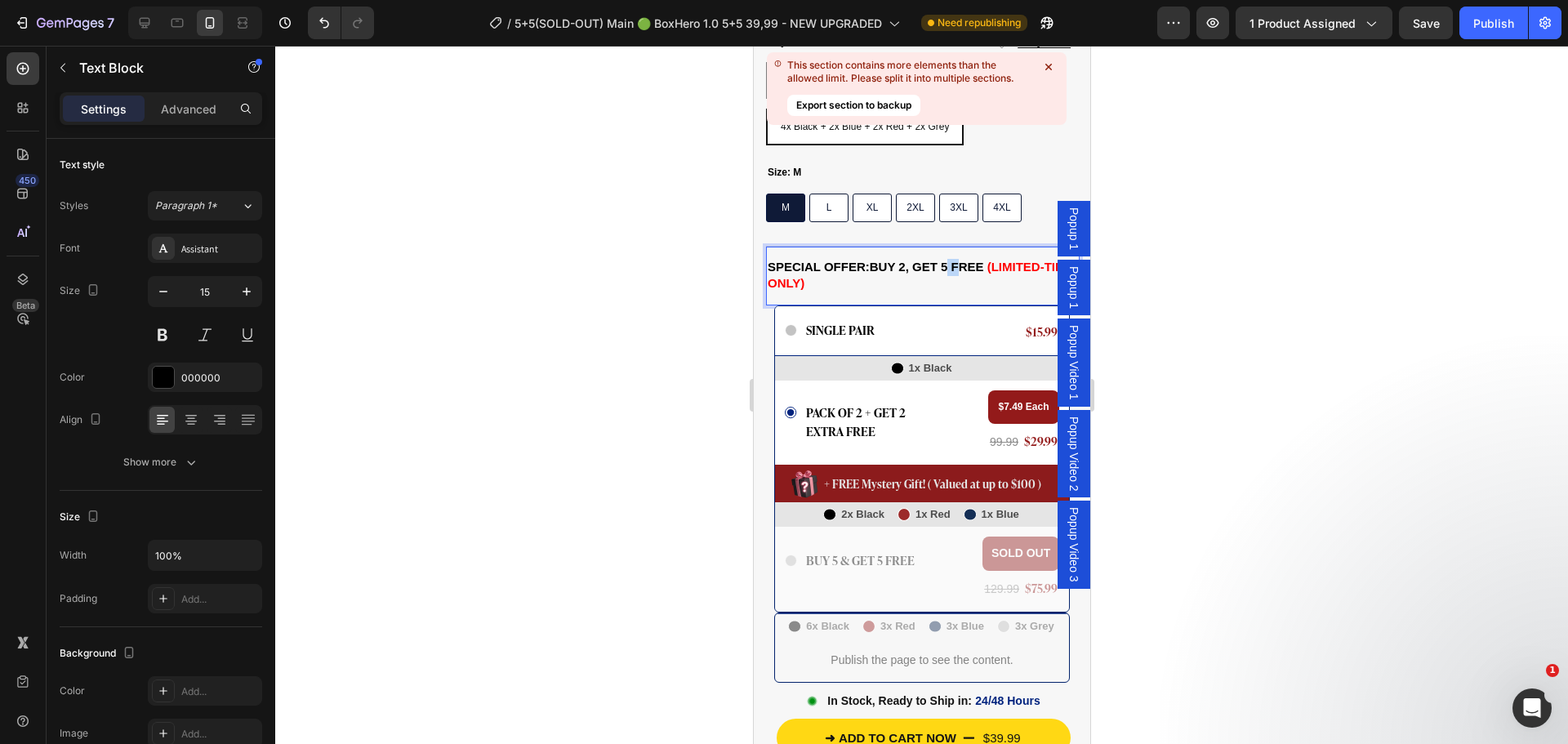
click at [915, 259] on p "SPECIAL OFFER: Buy 2, Get 5 FREE (Limited-Time Only)" at bounding box center [922, 276] width 311 height 34
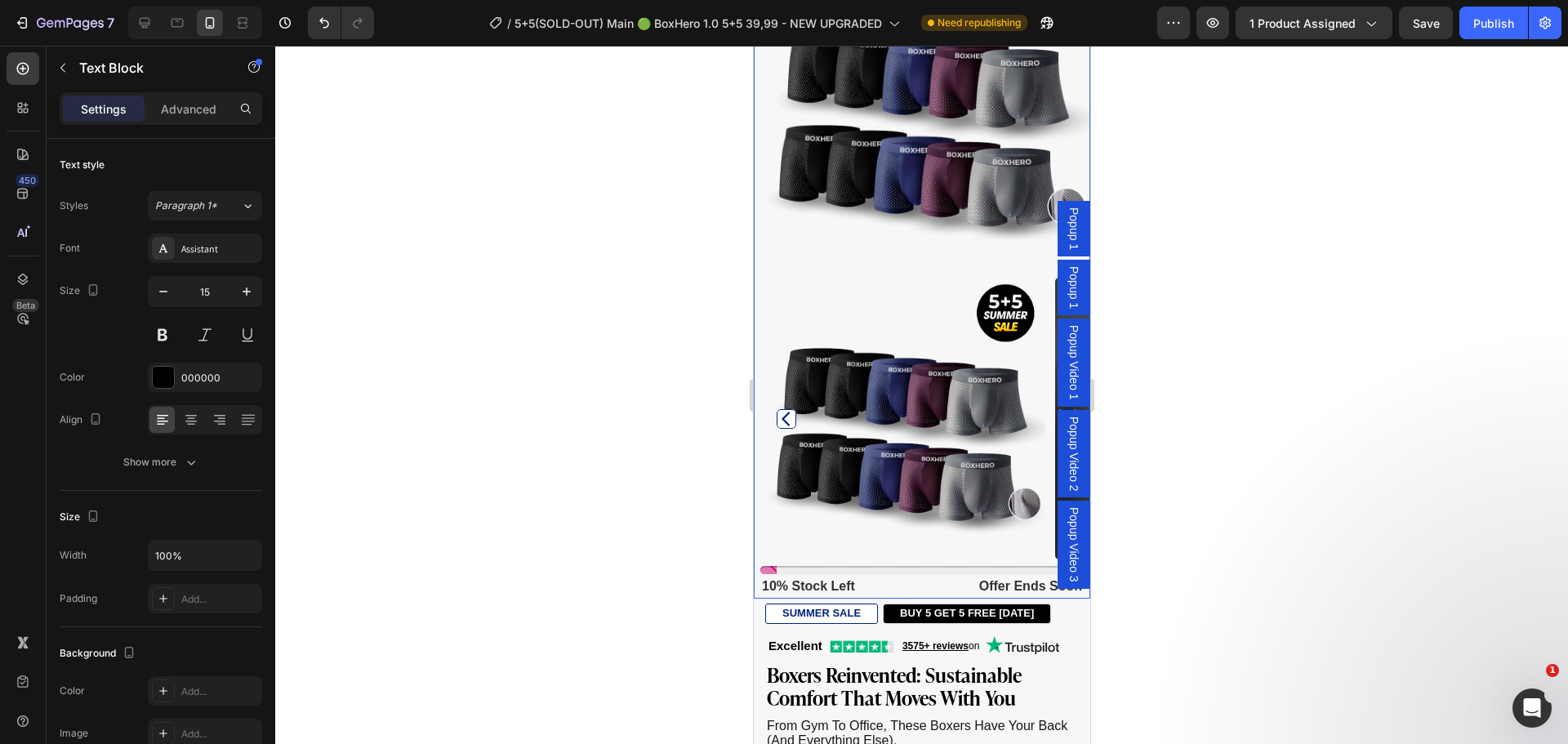
scroll to position [408, 0]
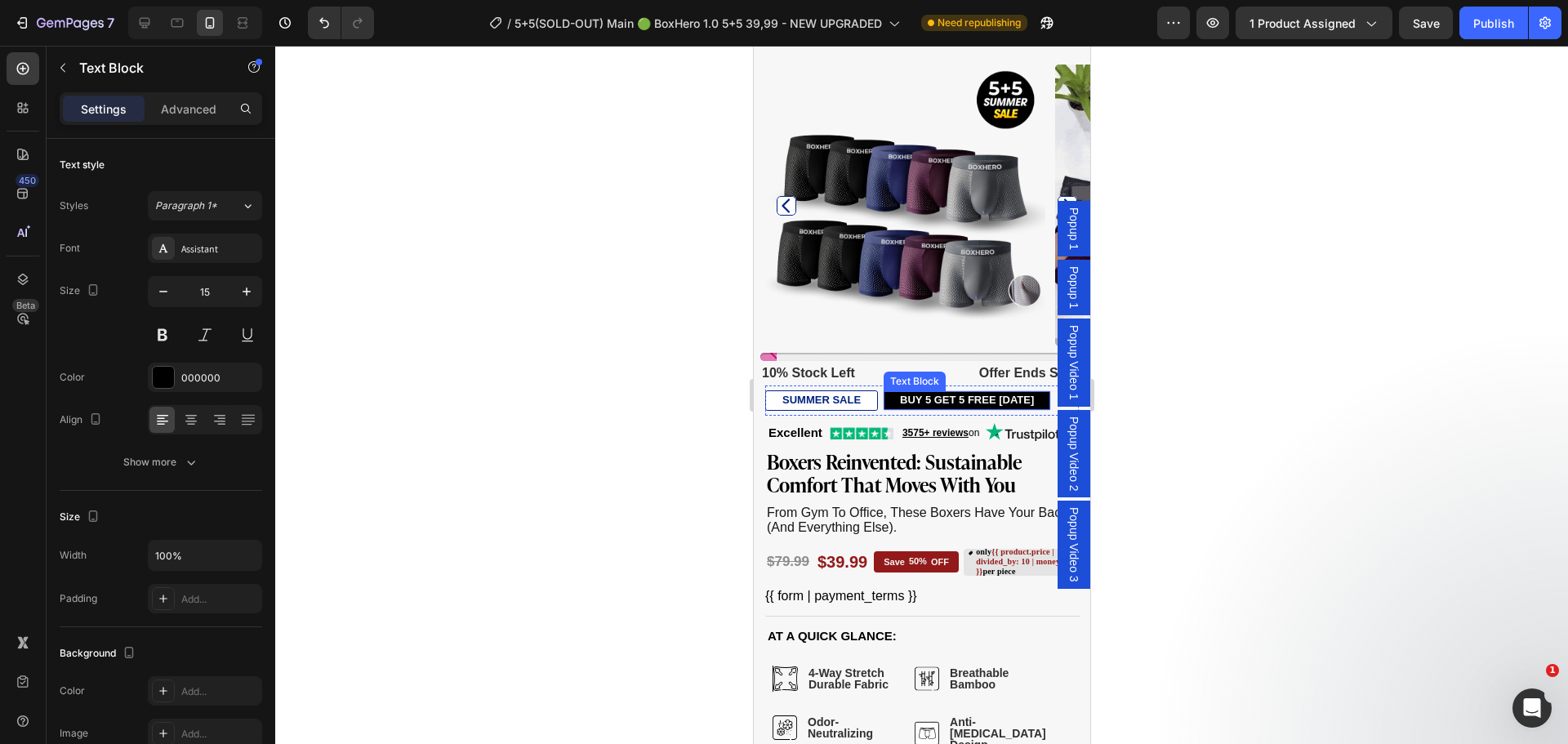
click at [906, 393] on p "BUY 5 GET 5 FREE [DATE]" at bounding box center [966, 400] width 134 height 14
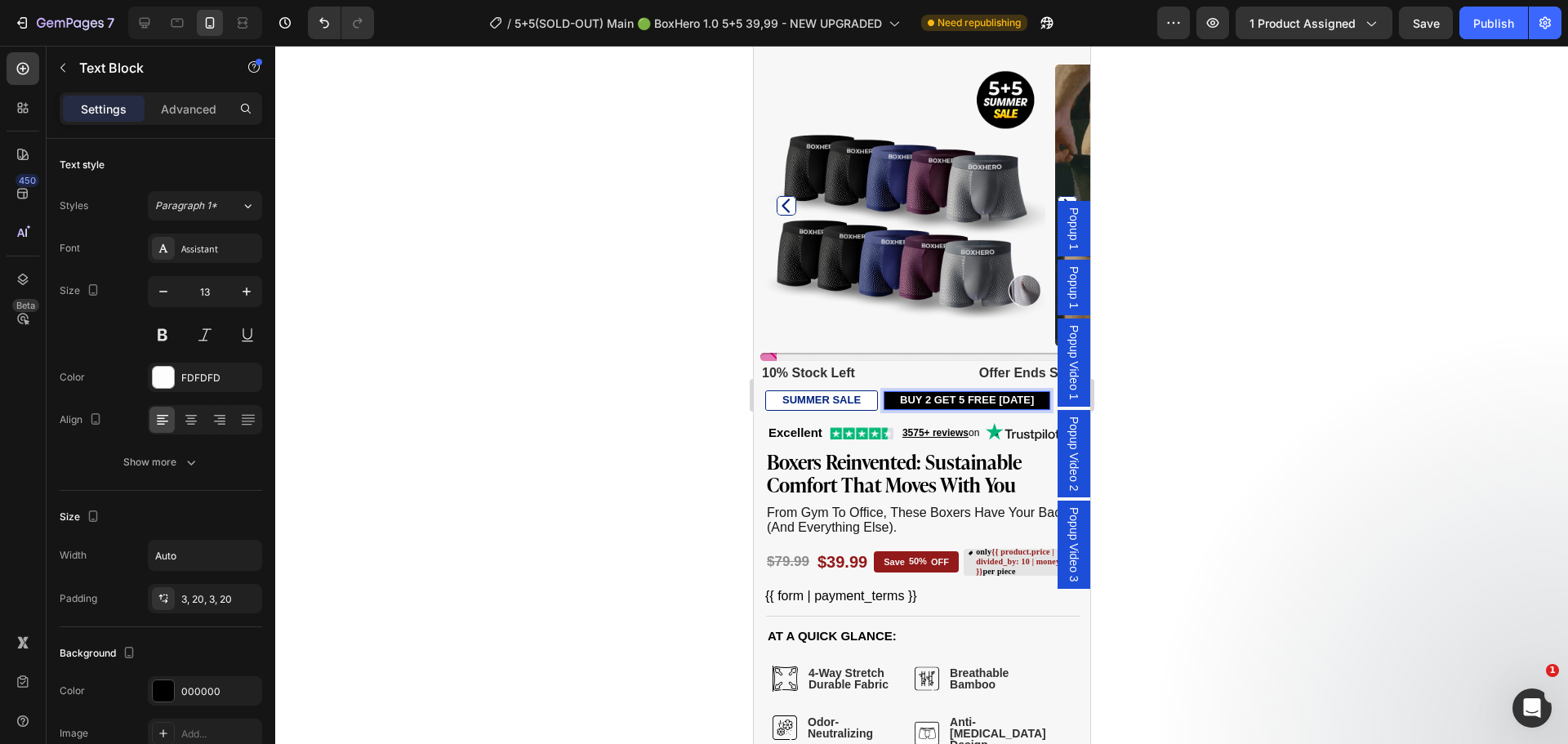
click at [937, 393] on p "BUY 2 GET 5 FREE TODAY" at bounding box center [966, 400] width 134 height 14
click at [654, 409] on div at bounding box center [922, 394] width 1292 height 698
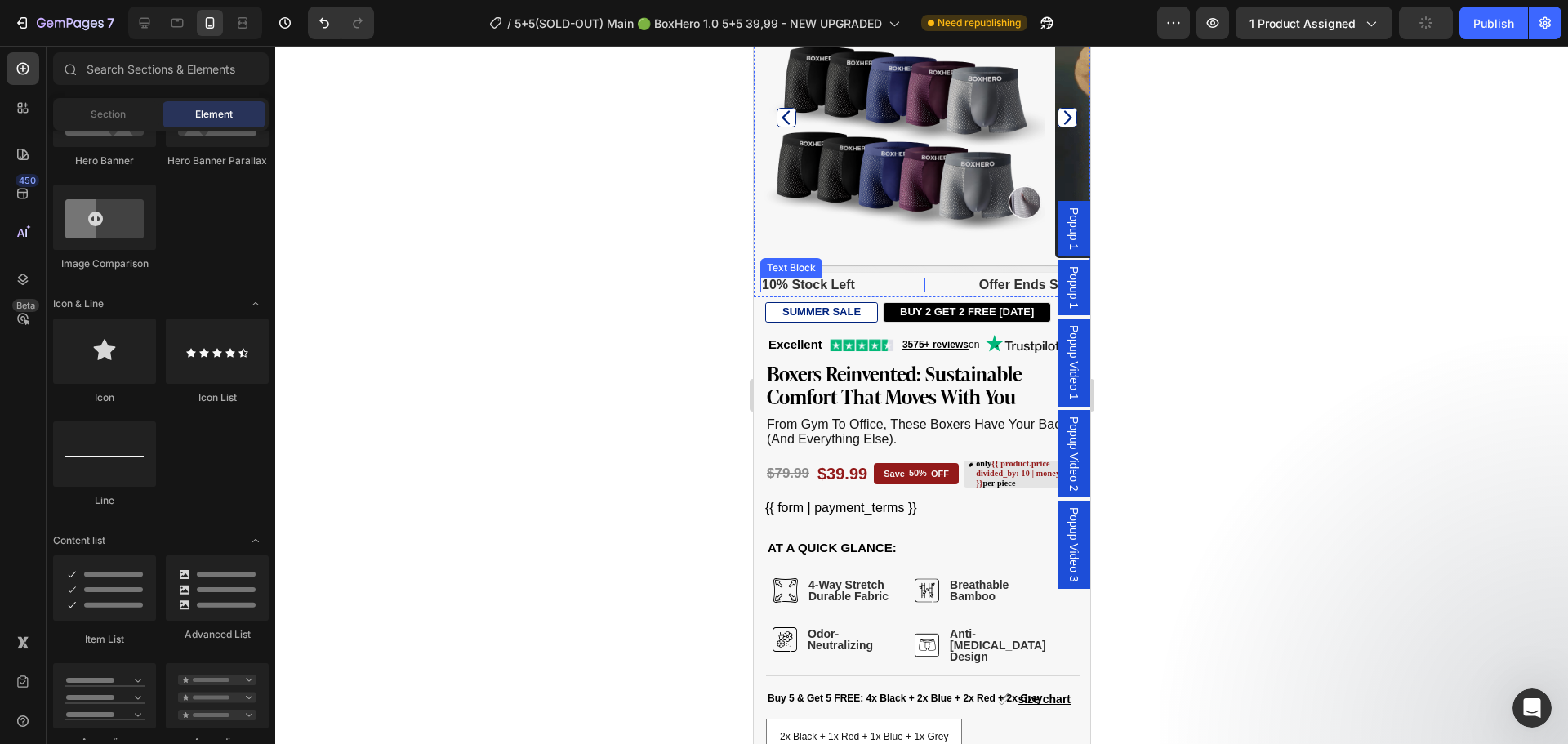
scroll to position [653, 0]
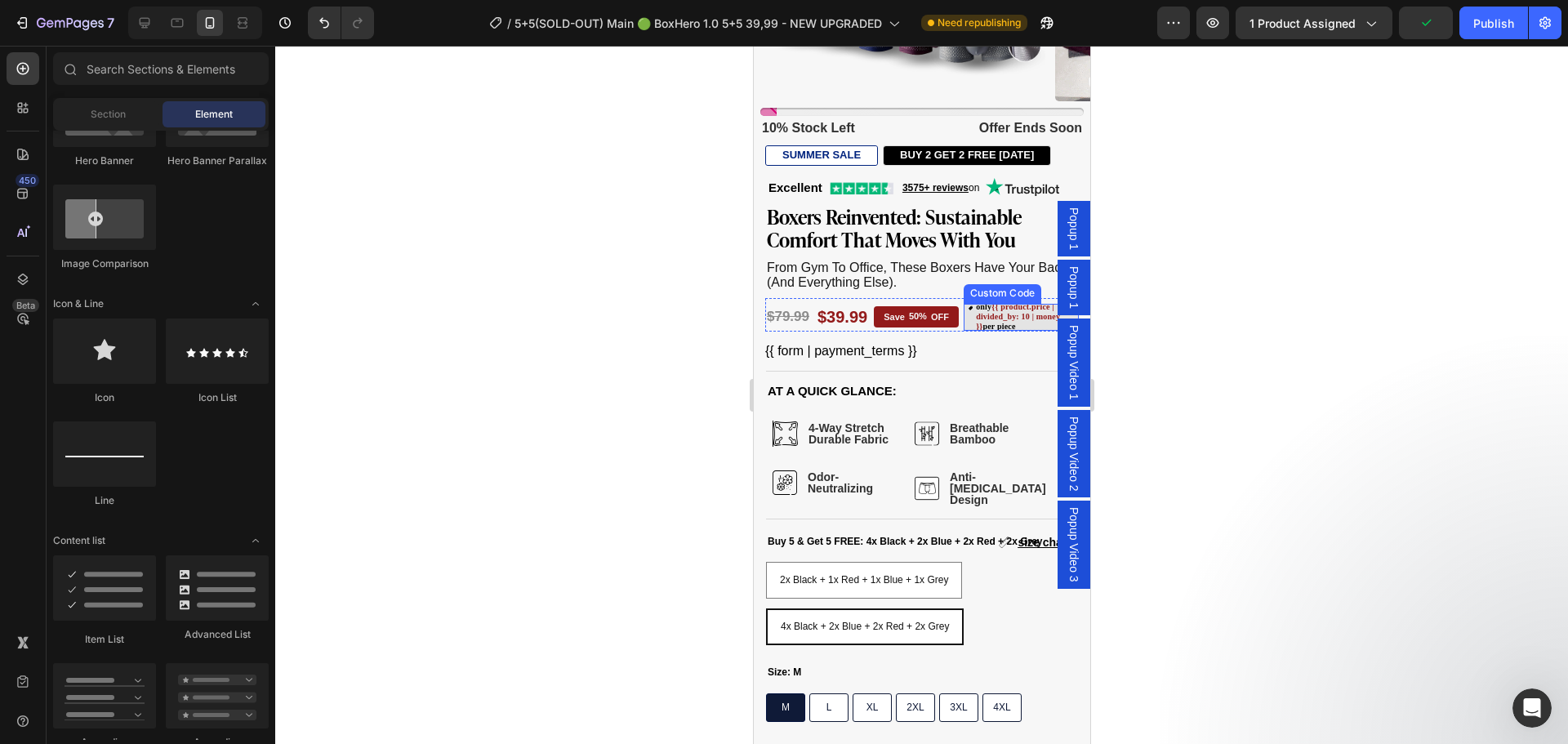
click at [1000, 306] on span "{{ product.price | divided_by: 10 | money }}" at bounding box center [1017, 316] width 84 height 29
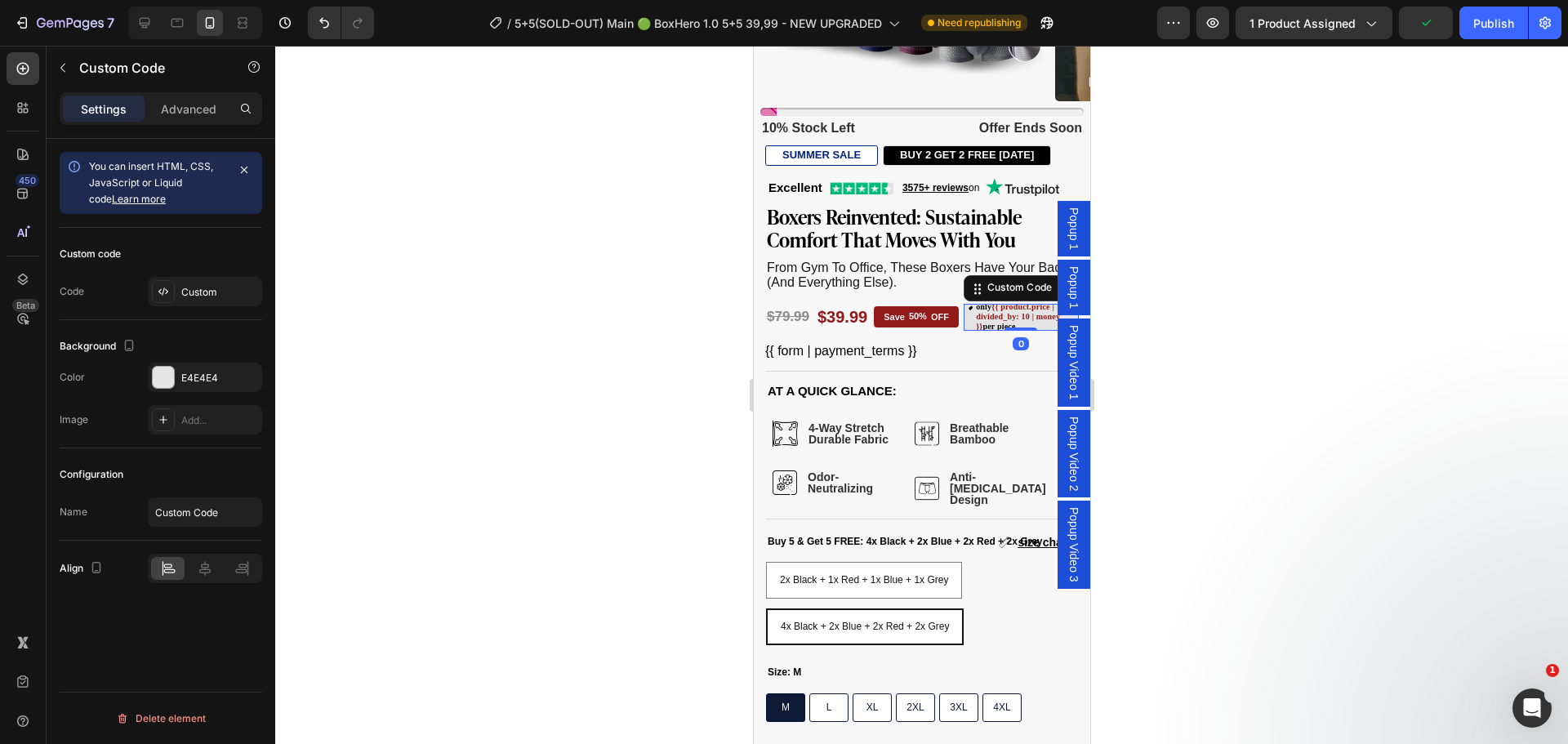
click at [1000, 306] on span "{{ product.price | divided_by: 10 | money }}" at bounding box center [1017, 316] width 84 height 29
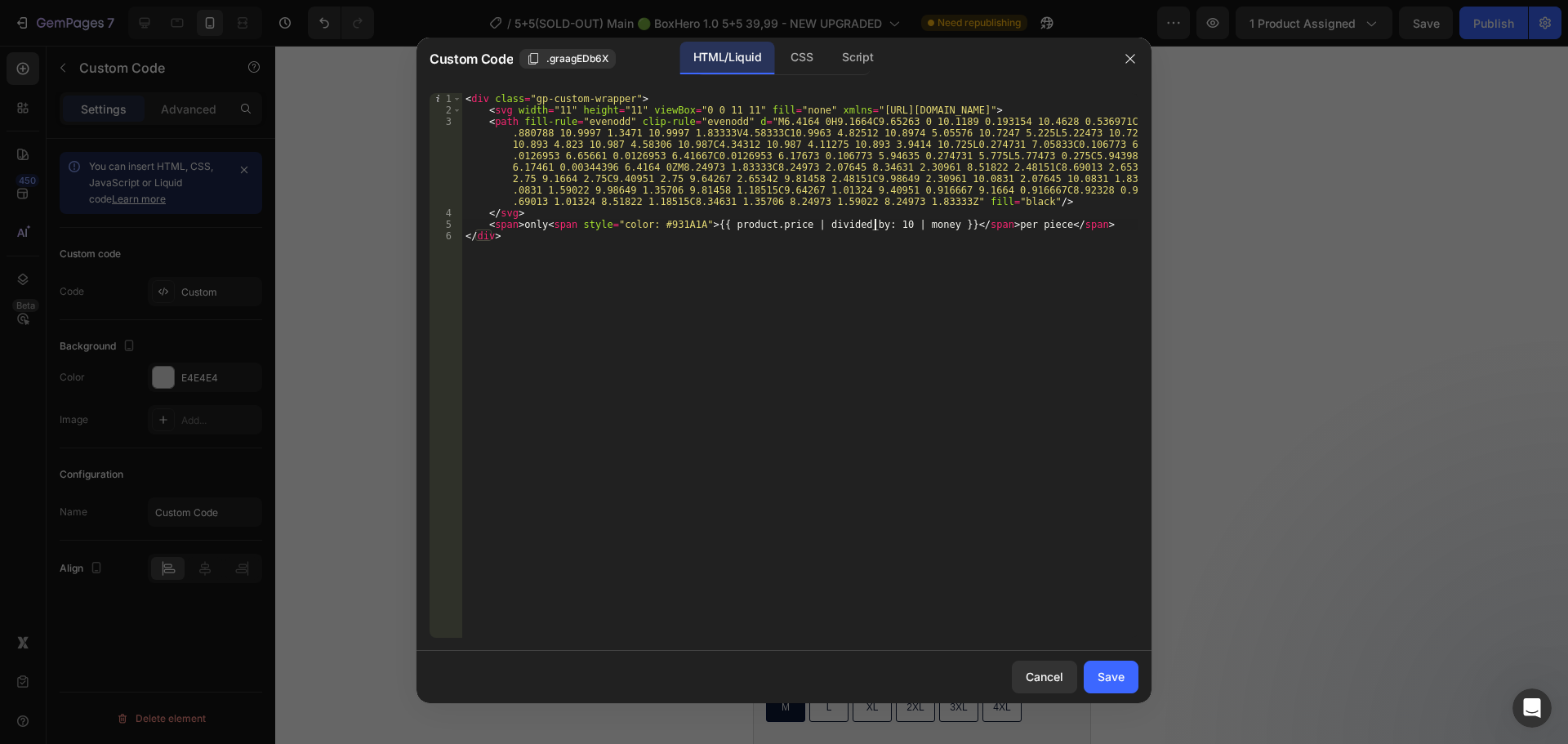
click at [874, 228] on div "< div class = "gp-custom-wrapper" > < svg width = "11" height = "11" viewBox = …" at bounding box center [800, 376] width 676 height 567
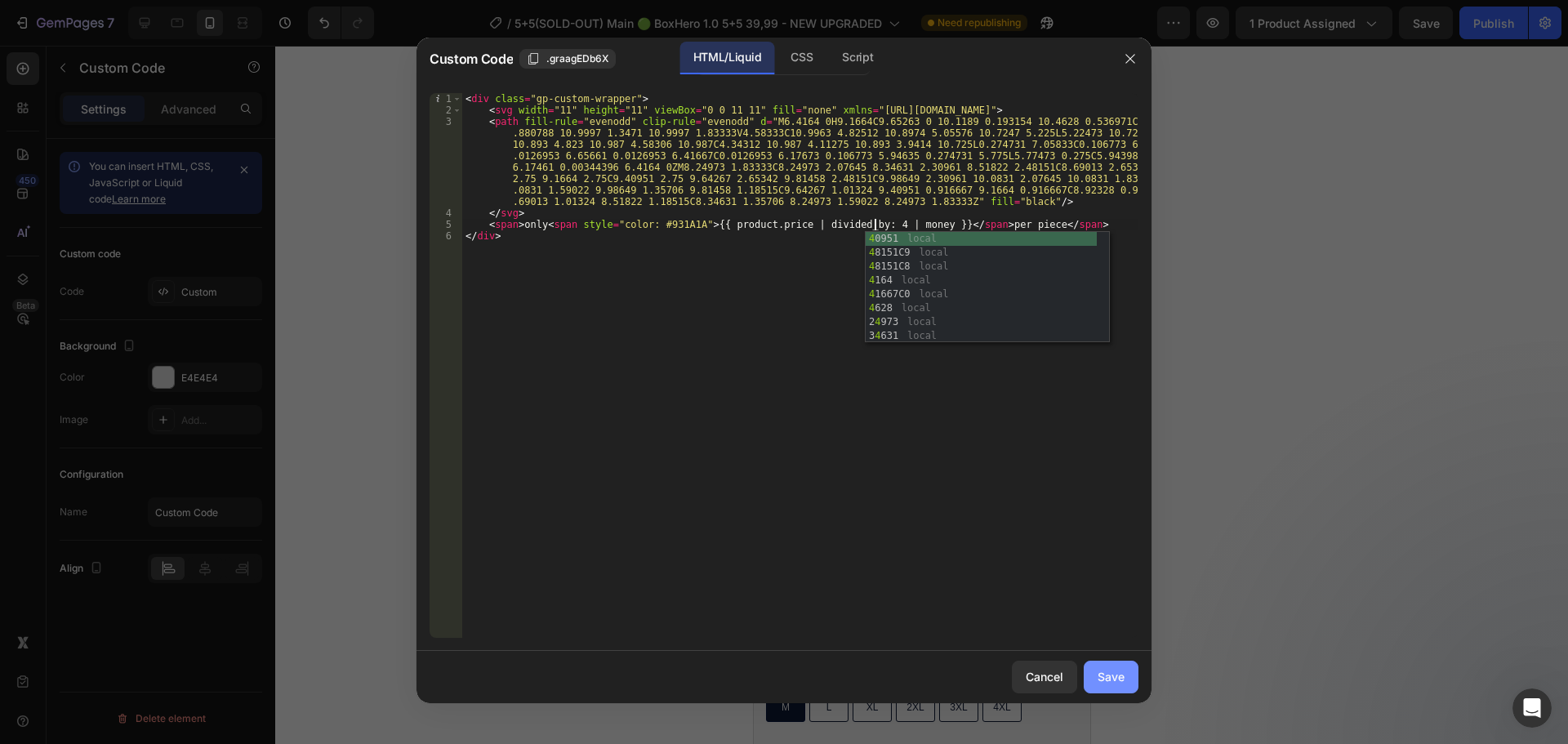
type textarea "<span>only <span style="color: #931A1A">{{ product.price | divided_by: 4 | mone…"
drag, startPoint x: 1101, startPoint y: 669, endPoint x: 982, endPoint y: 512, distance: 197.0
click at [1102, 669] on div "Save" at bounding box center [1111, 676] width 27 height 17
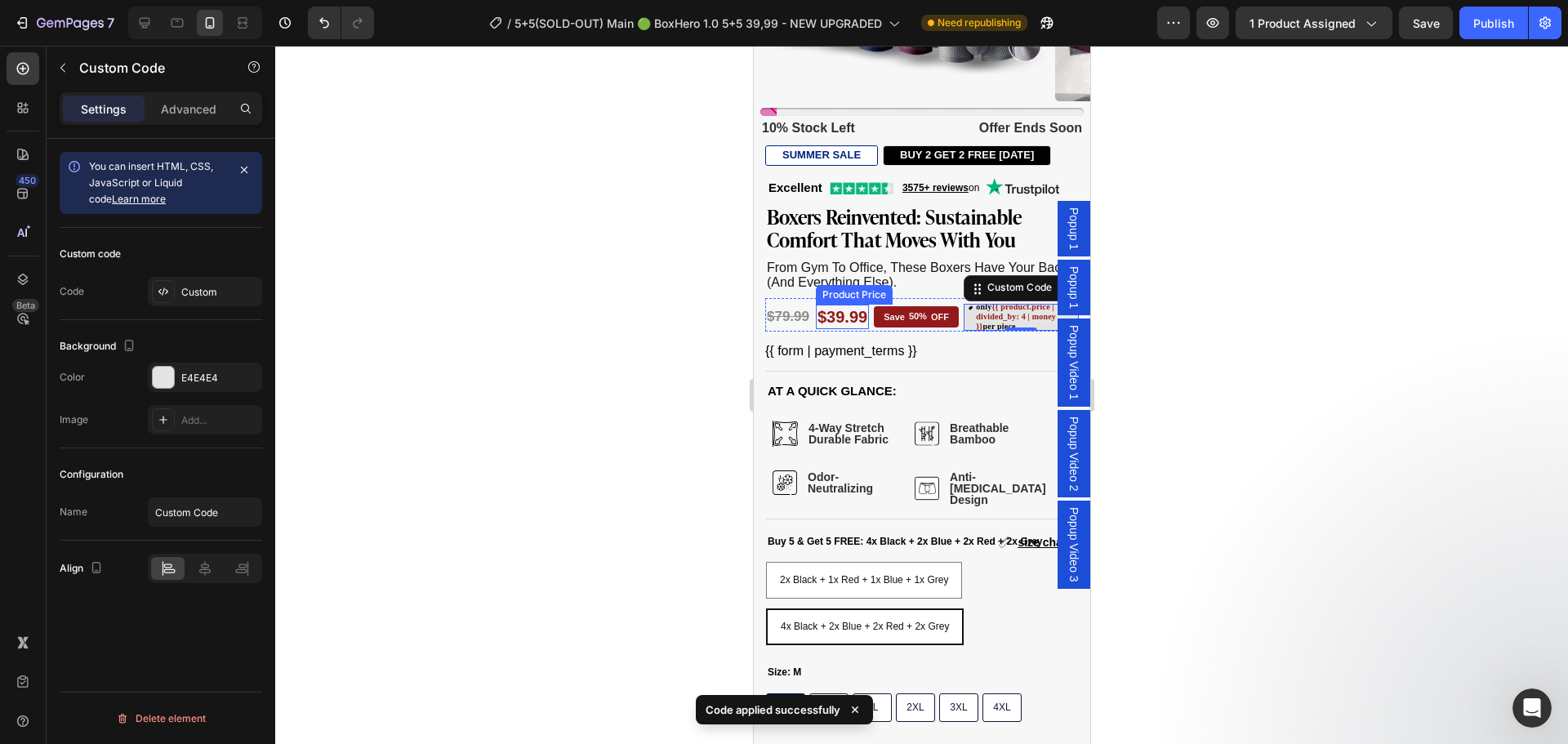
click at [833, 312] on div "$39.99" at bounding box center [841, 317] width 53 height 25
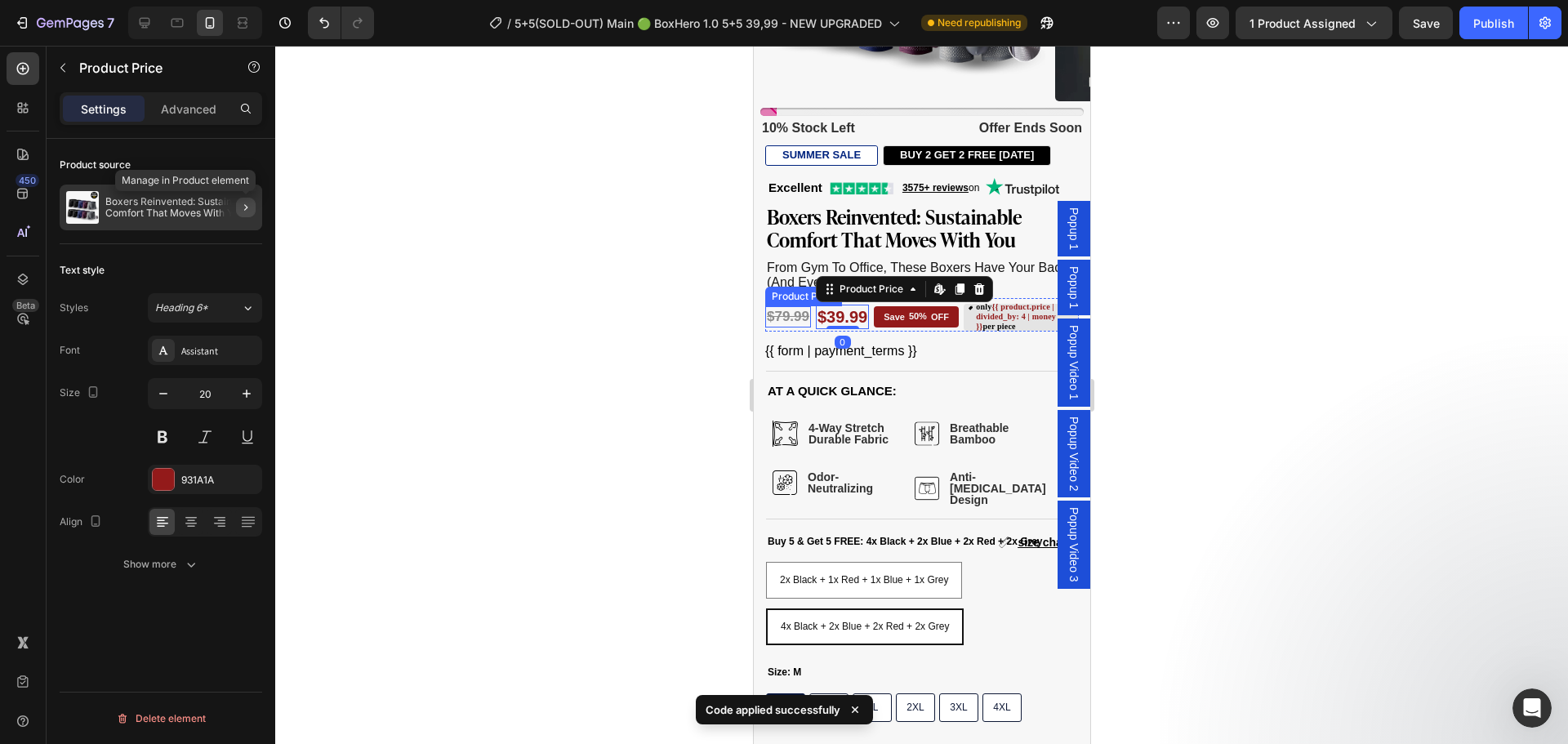
click at [245, 209] on icon "button" at bounding box center [245, 207] width 3 height 7
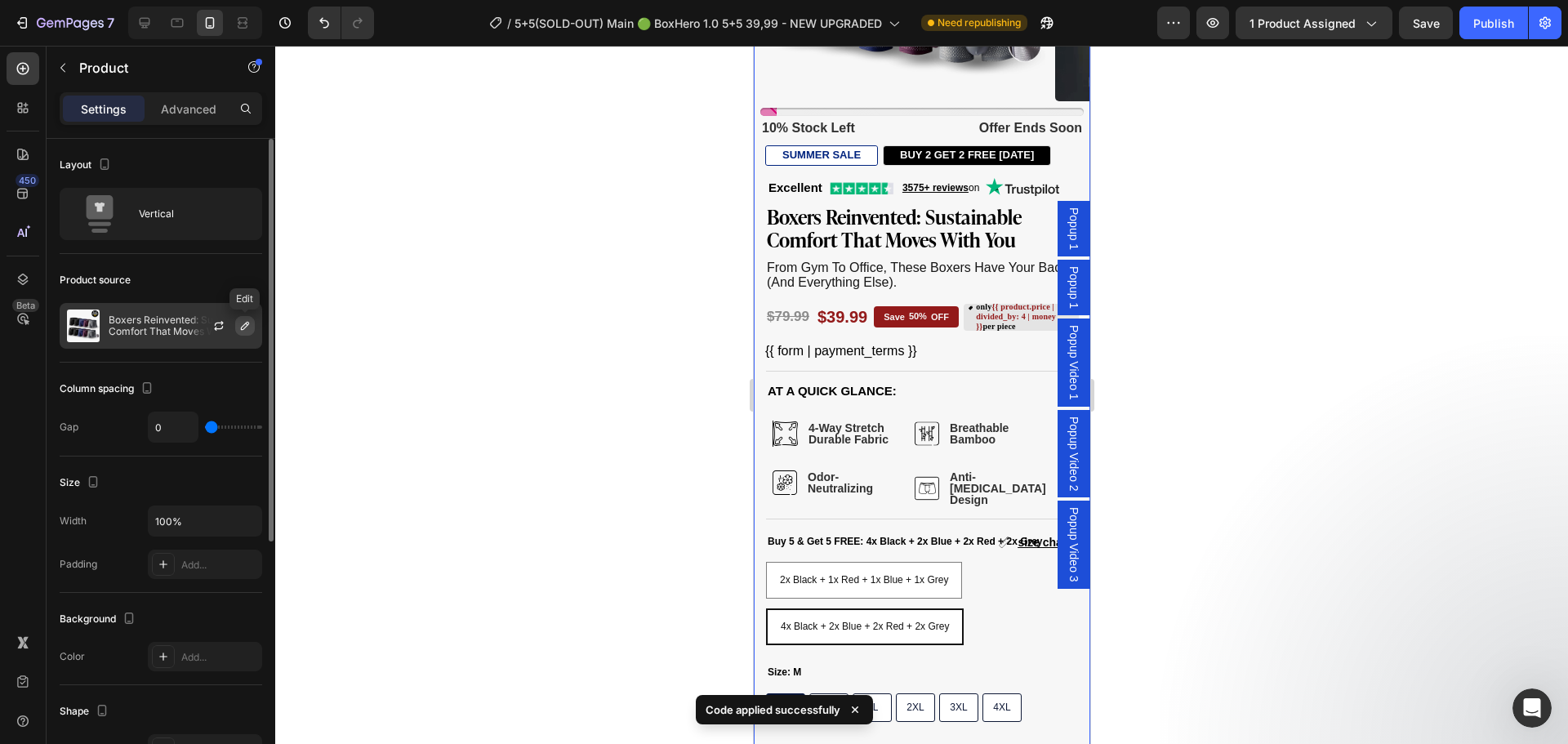
click at [241, 323] on icon "button" at bounding box center [245, 326] width 13 height 13
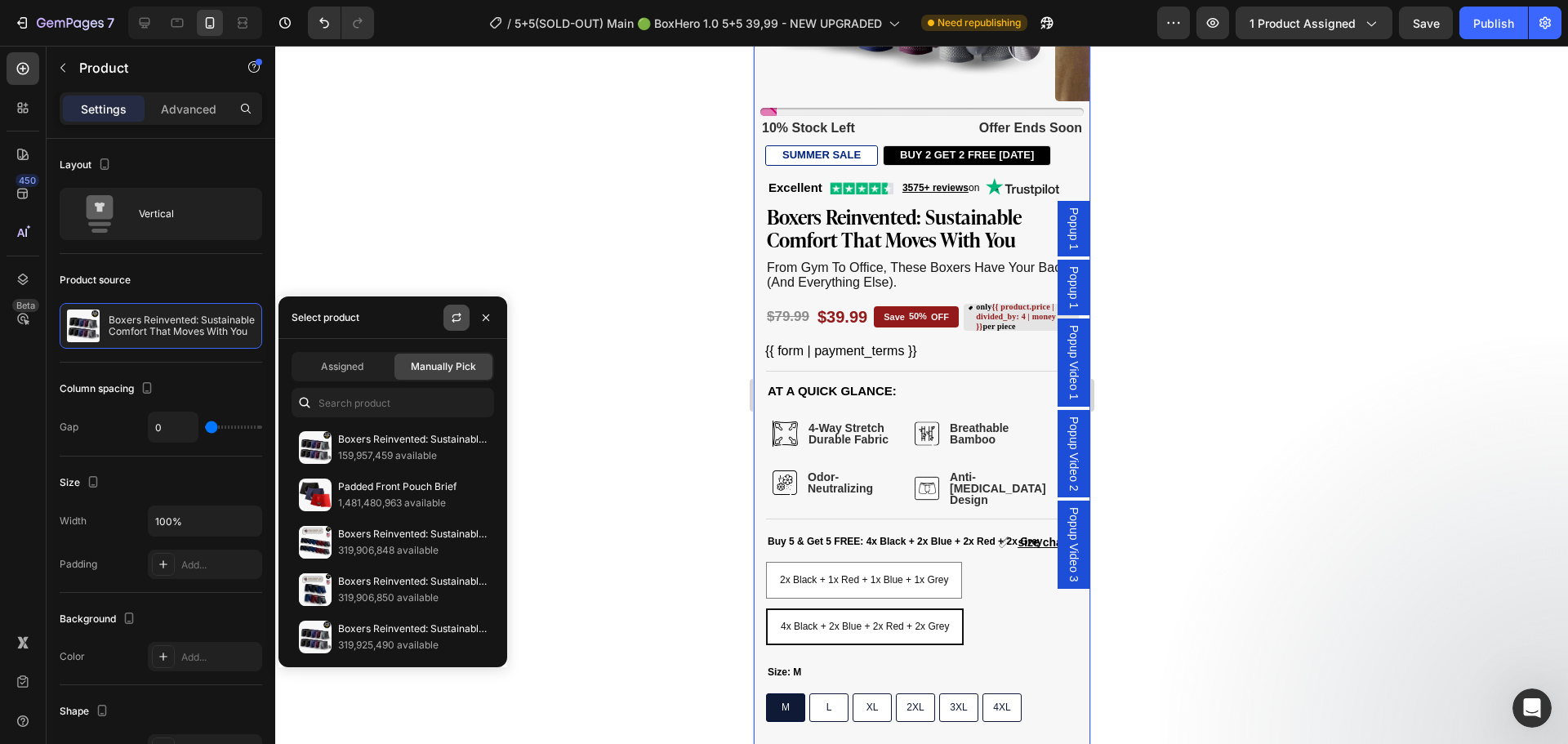
click at [449, 319] on icon "button" at bounding box center [455, 317] width 13 height 13
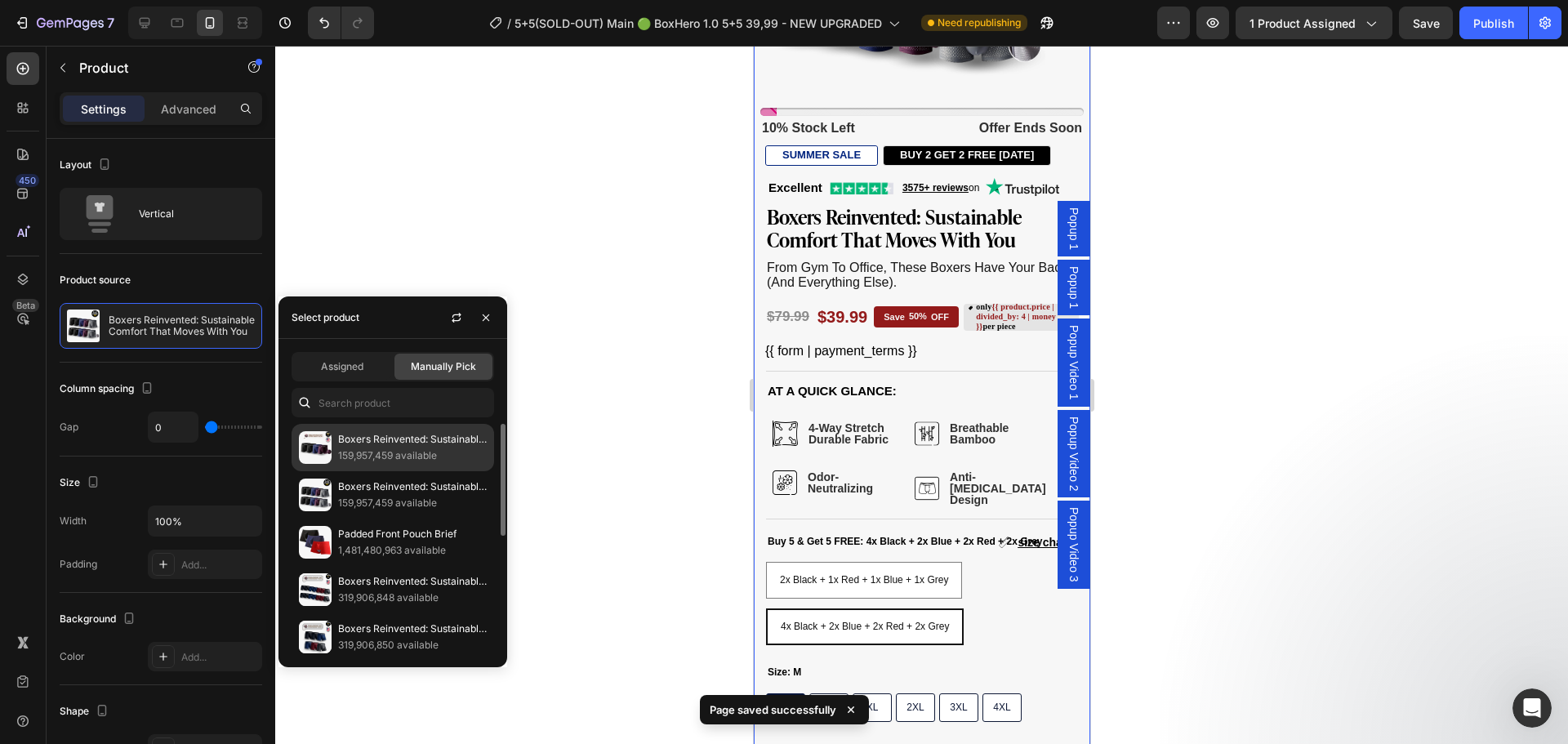
click at [370, 452] on p "159,957,459 available" at bounding box center [411, 455] width 149 height 16
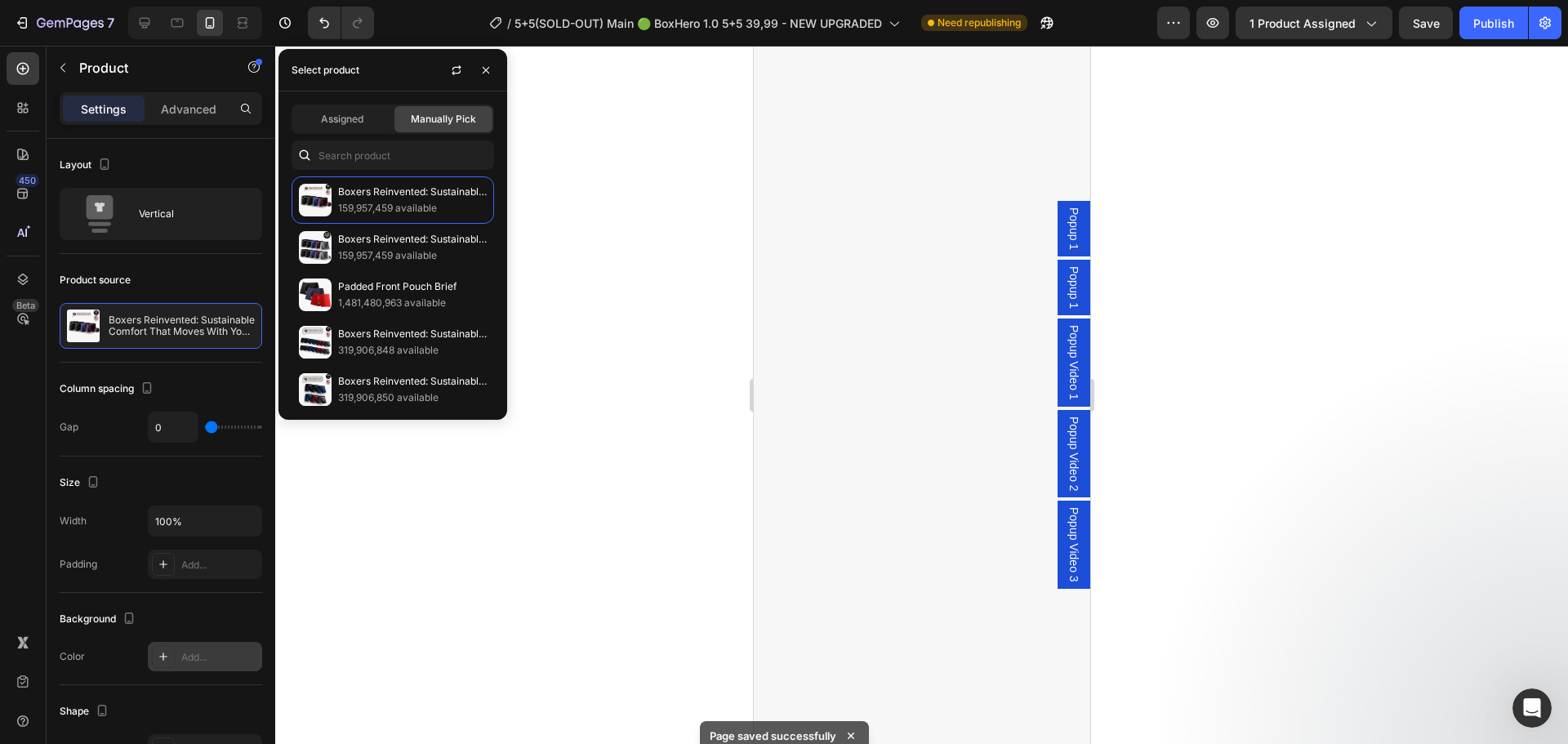
scroll to position [402, 0]
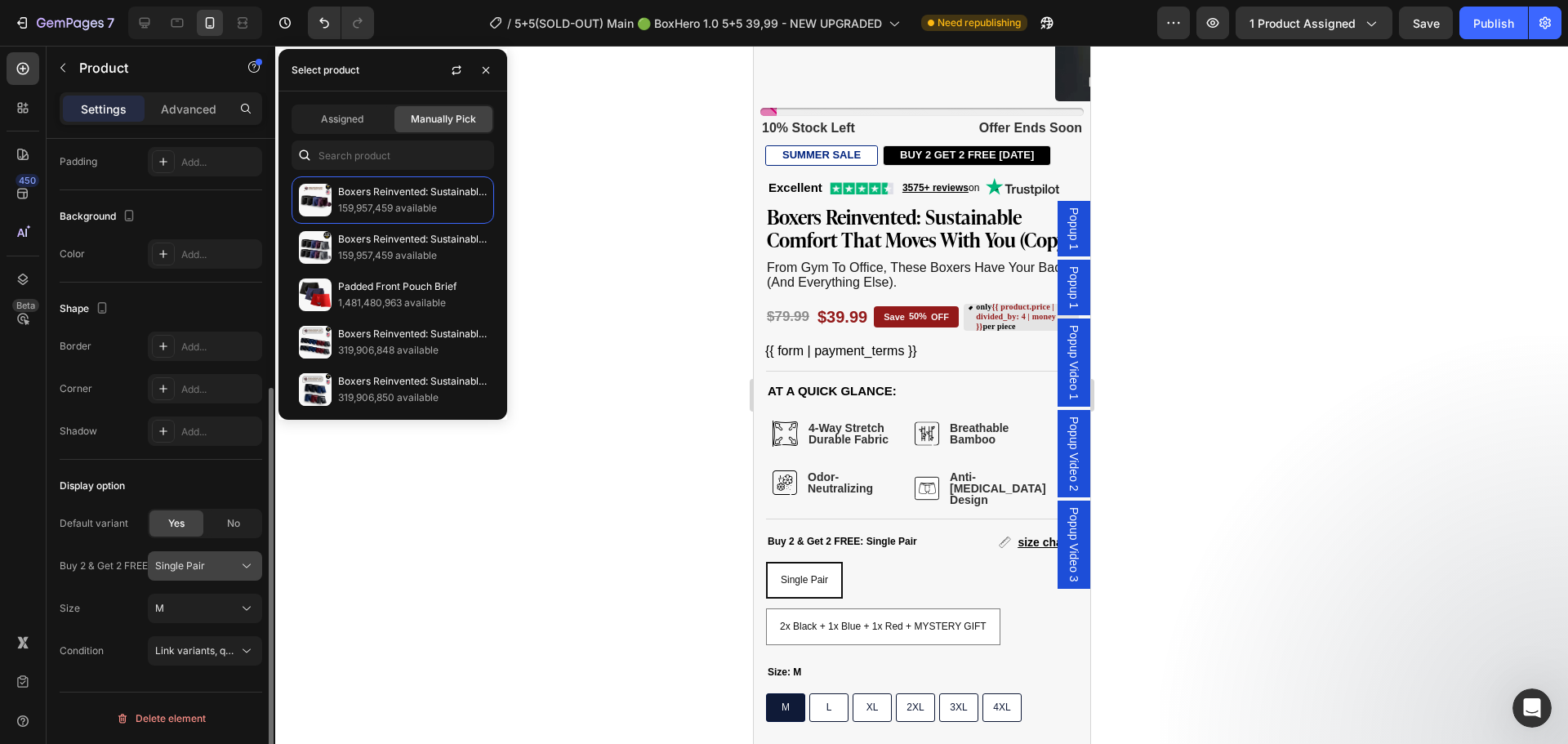
click at [190, 568] on span "Single Pair" at bounding box center [180, 565] width 50 height 15
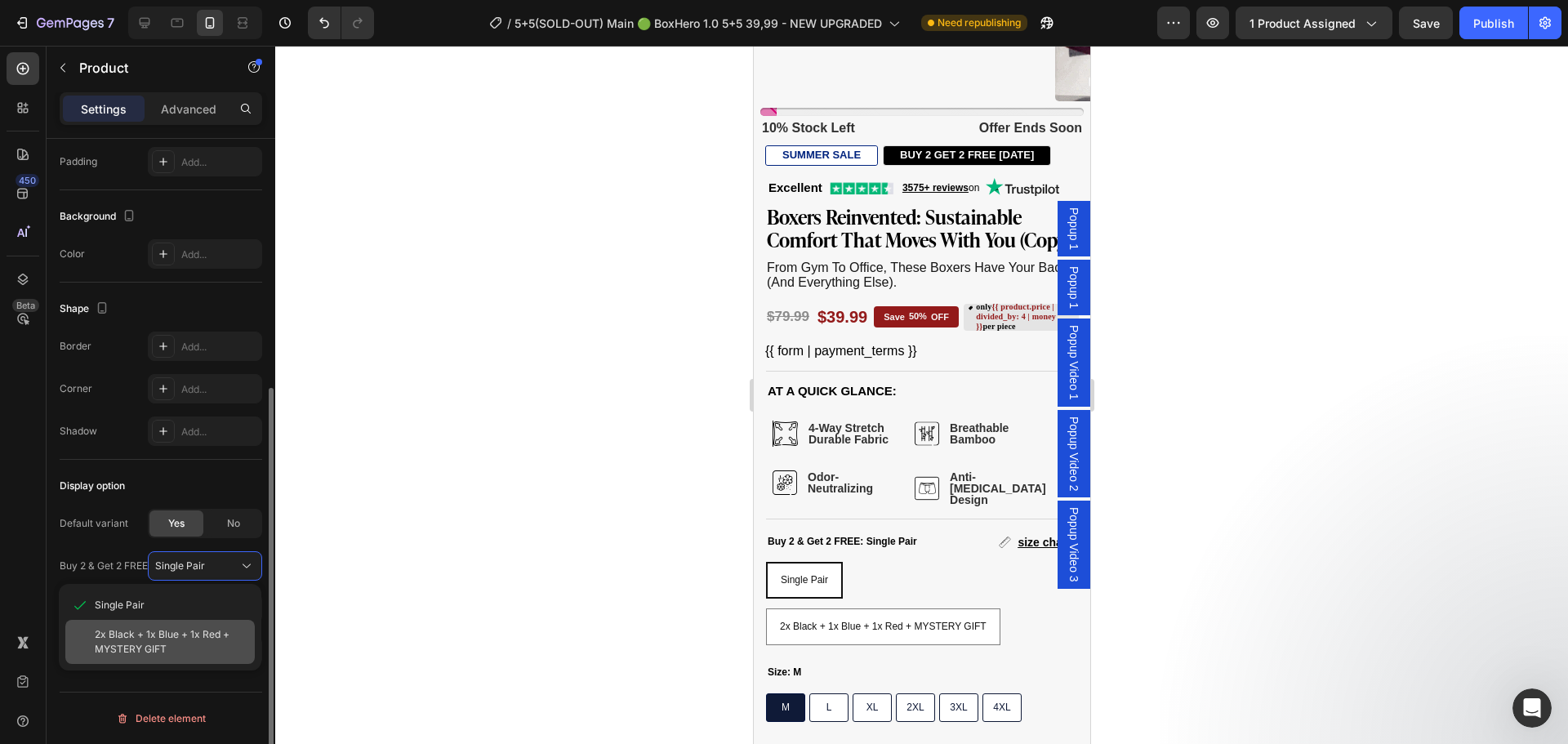
click at [199, 636] on span "2x Black + 1x Blue + 1x Red + MYSTERY GIFT" at bounding box center [172, 641] width 154 height 29
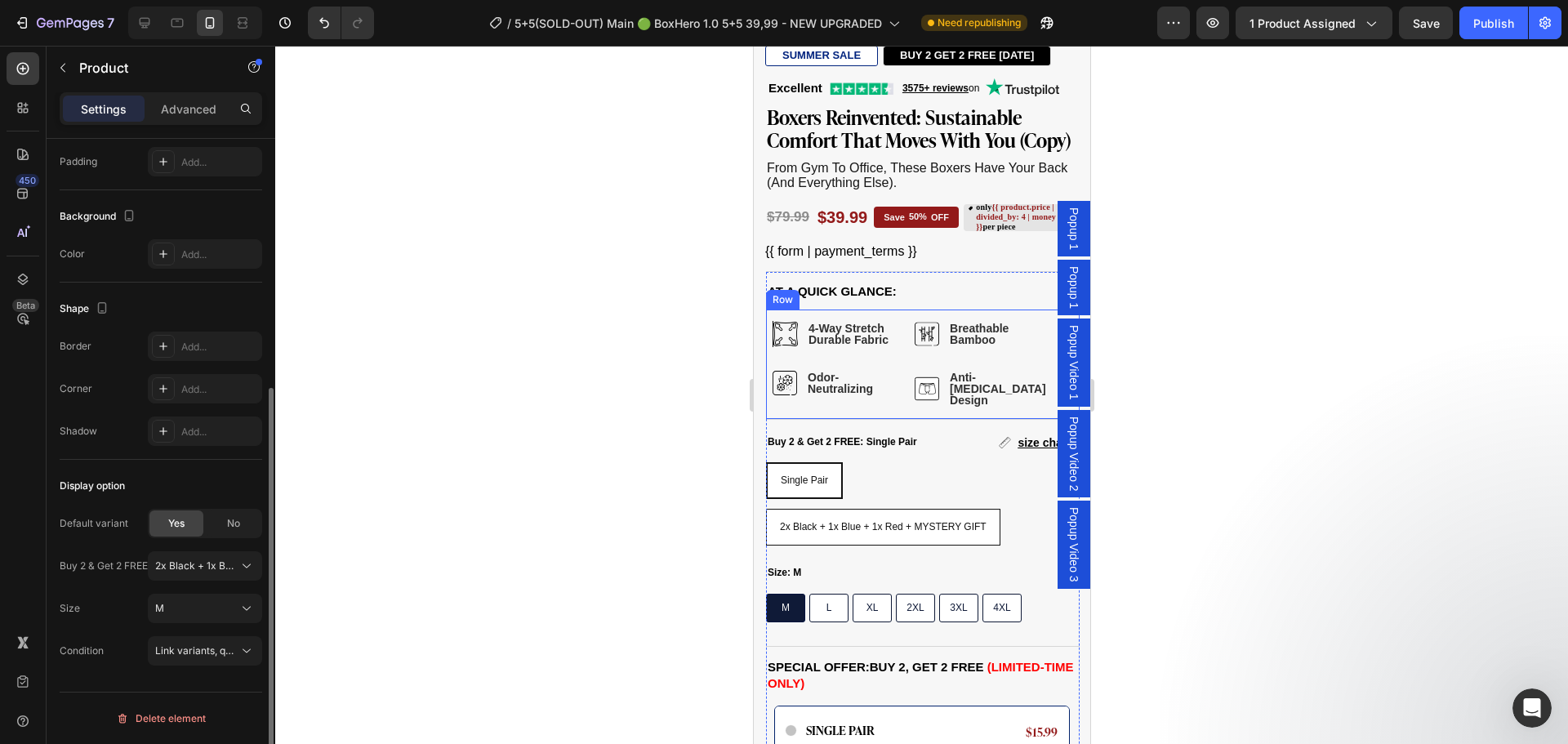
scroll to position [817, 0]
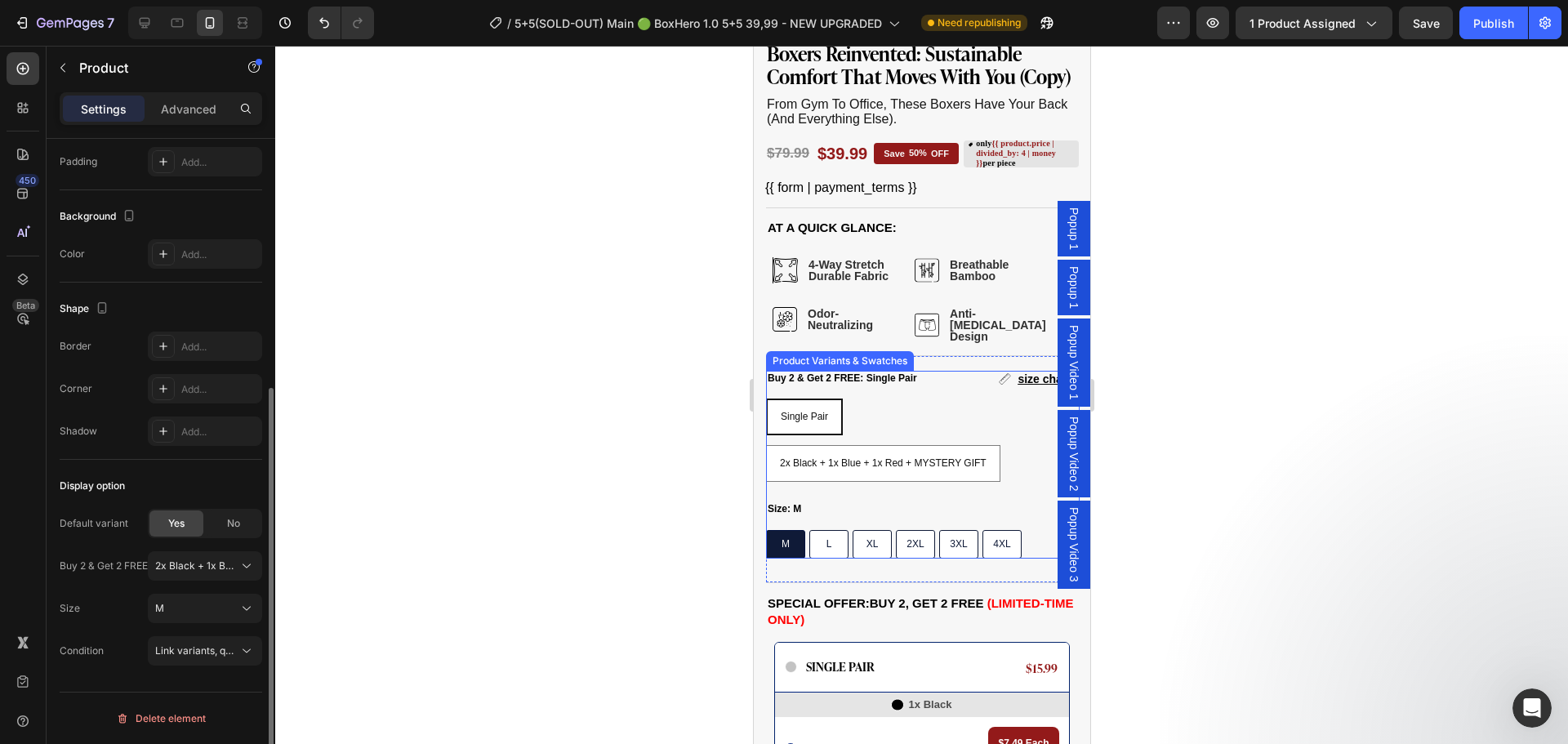
click at [973, 412] on div "Single Pair Single Pair Single Pair 2x Black + 1x Blue + 1x Red + MYSTERY GIFT …" at bounding box center [922, 439] width 314 height 83
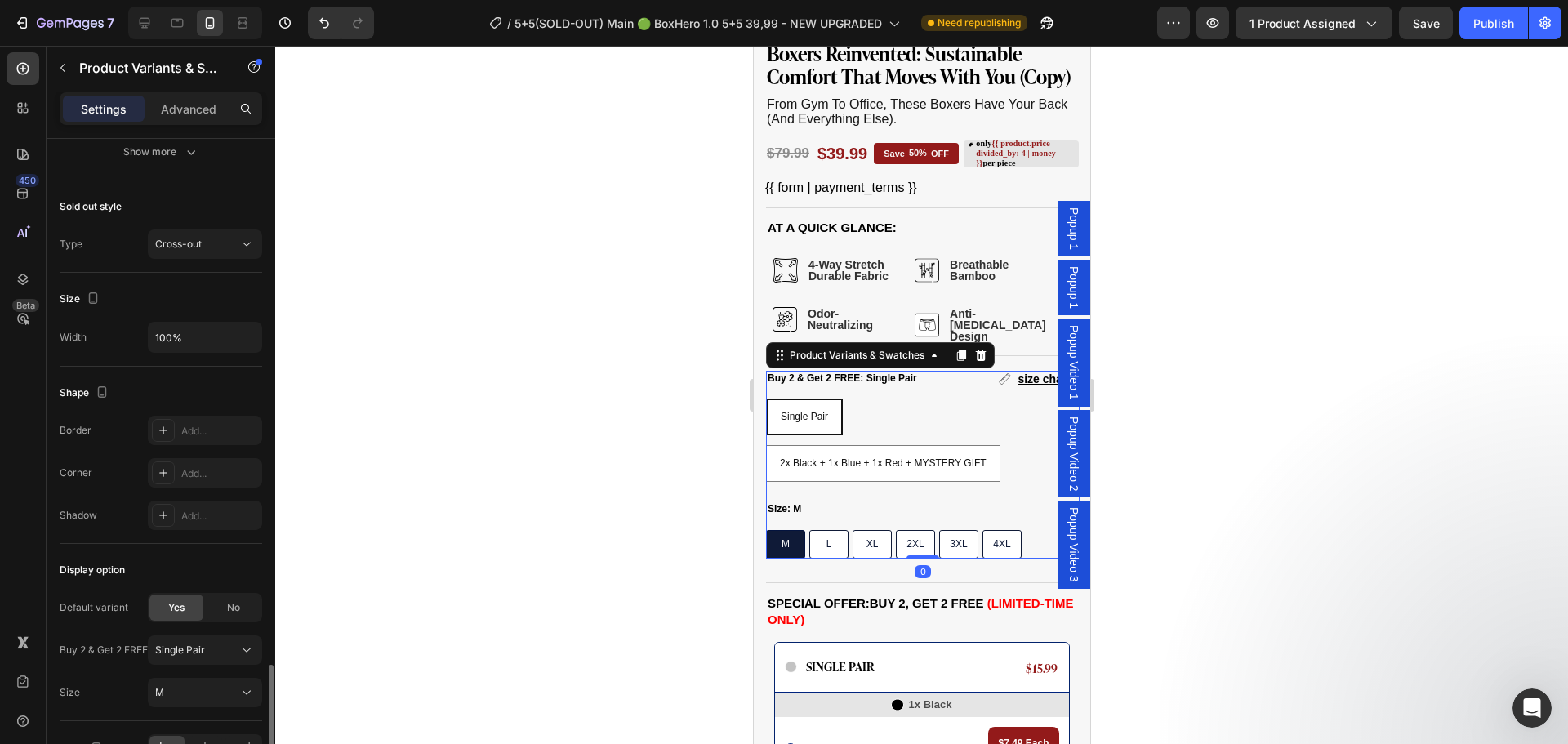
scroll to position [1241, 0]
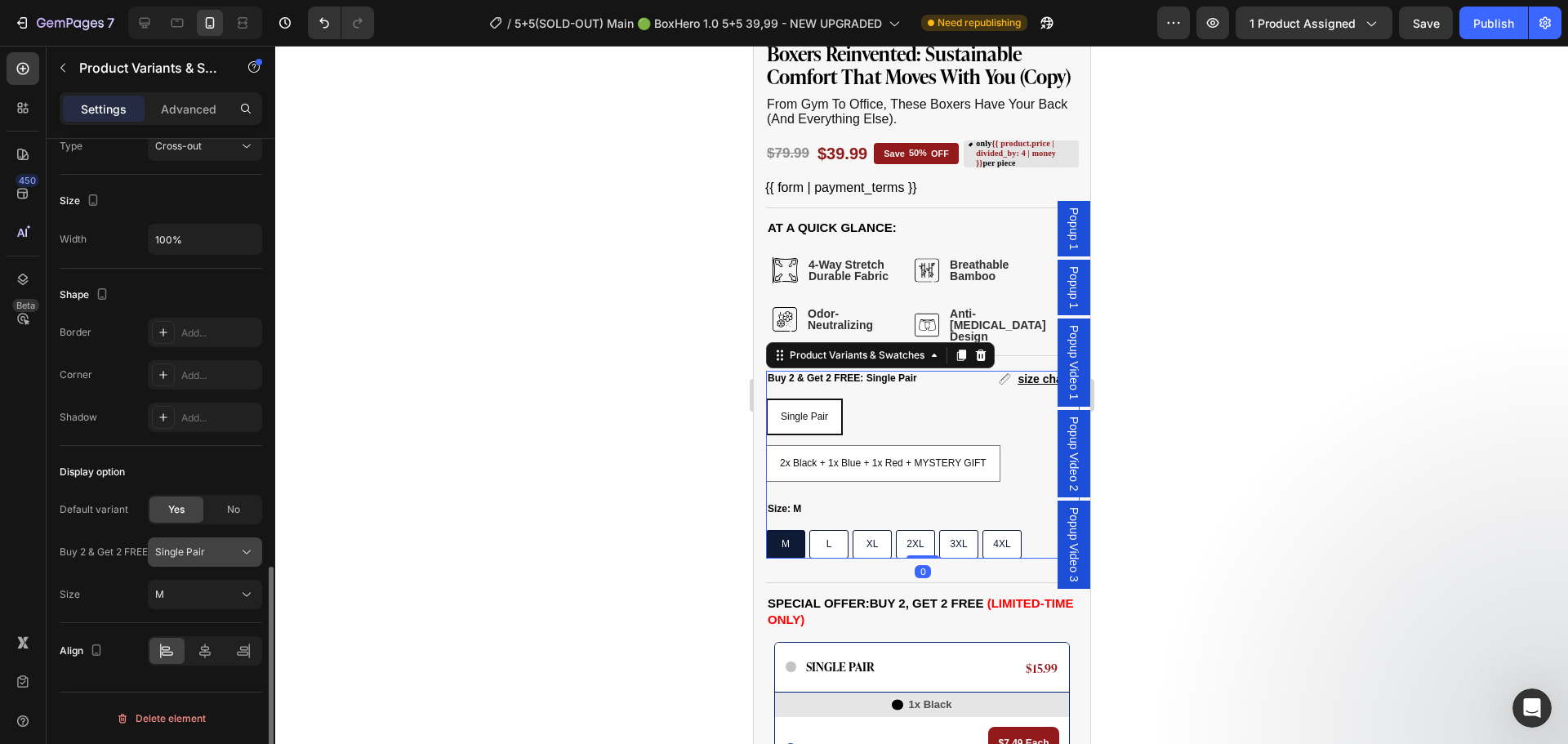
click at [203, 547] on span "Single Pair" at bounding box center [180, 551] width 50 height 15
click at [171, 637] on span "2x Black + 1x Blue + 1x Red + MYSTERY GIFT" at bounding box center [172, 627] width 154 height 29
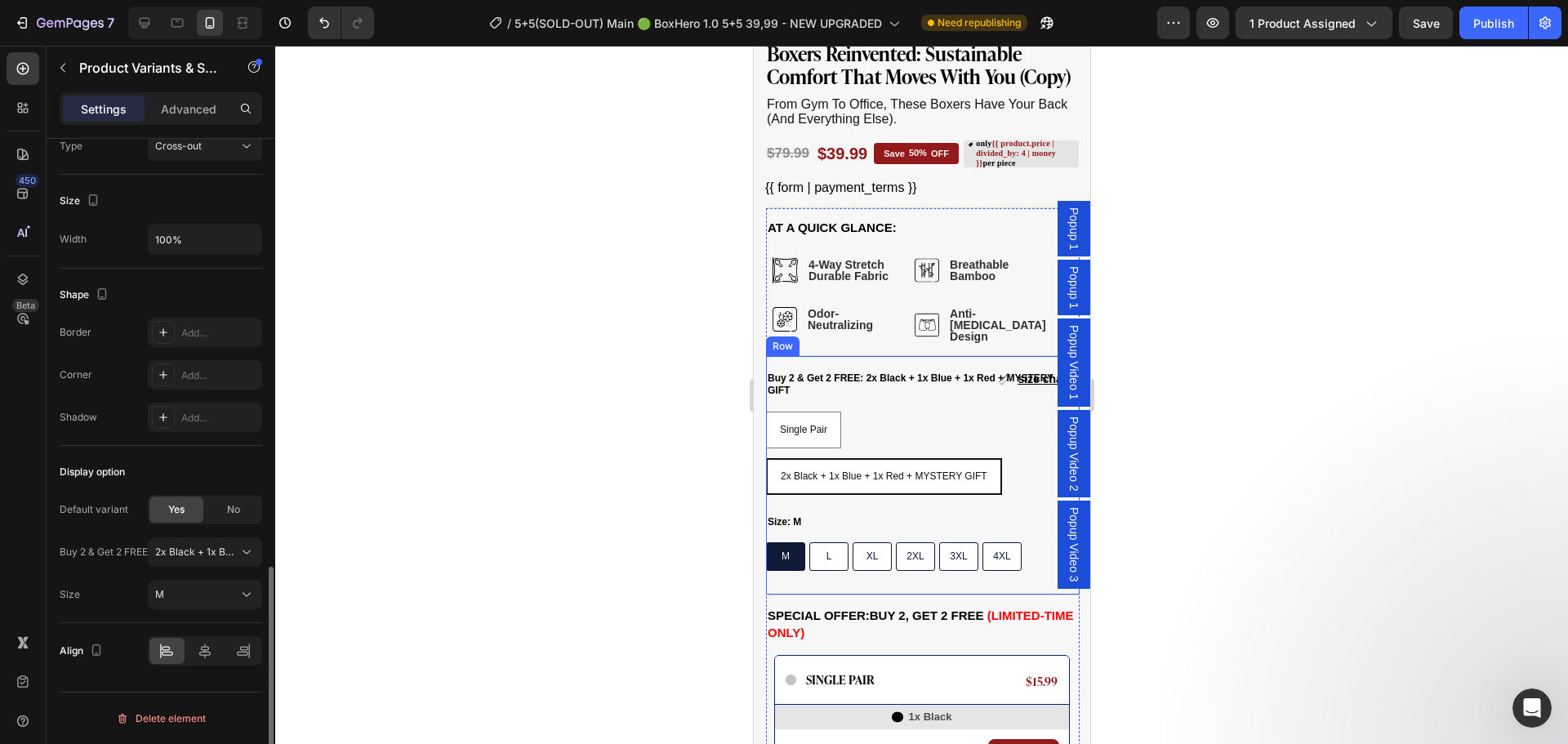
scroll to position [1062, 0]
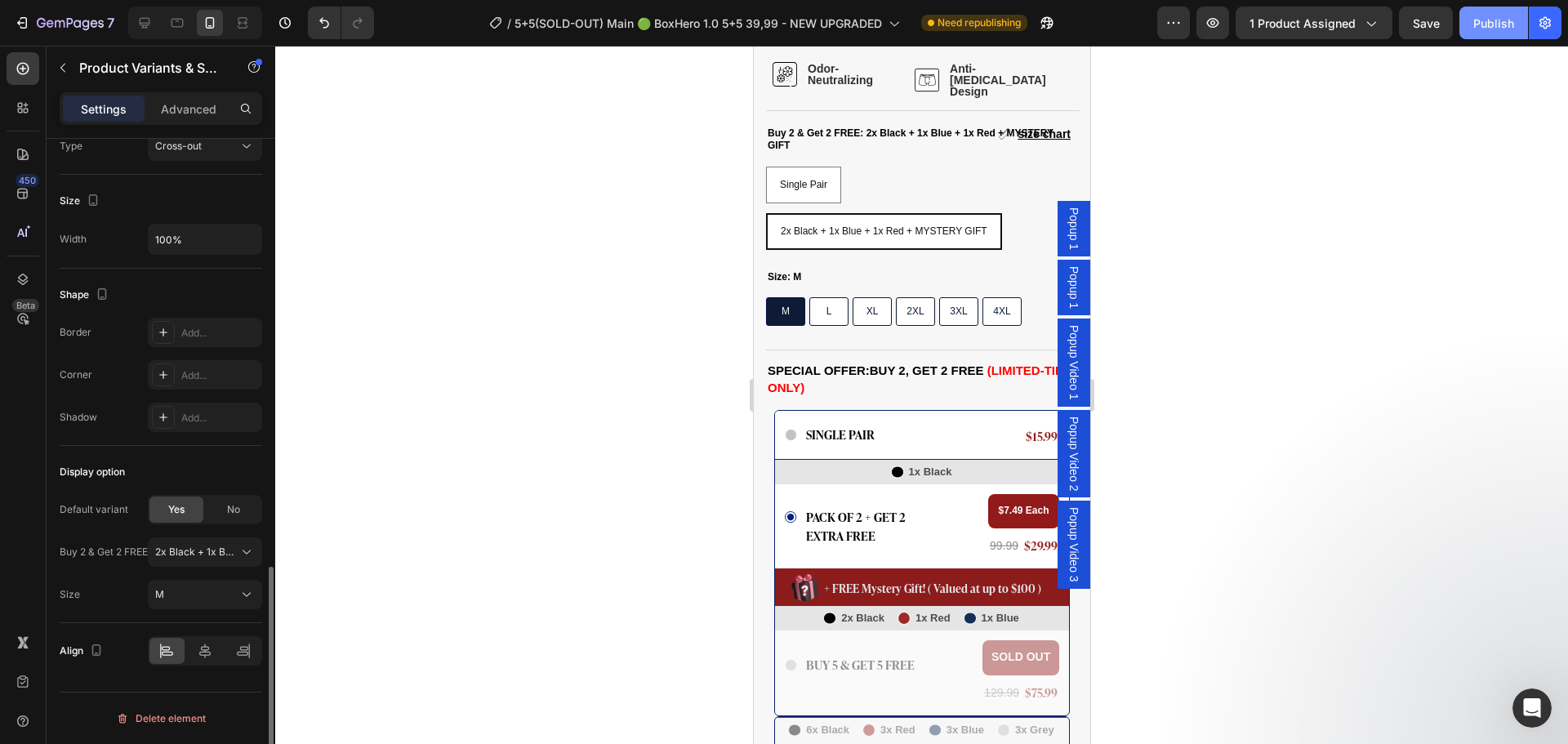
click at [1506, 23] on div "Publish" at bounding box center [1493, 23] width 41 height 17
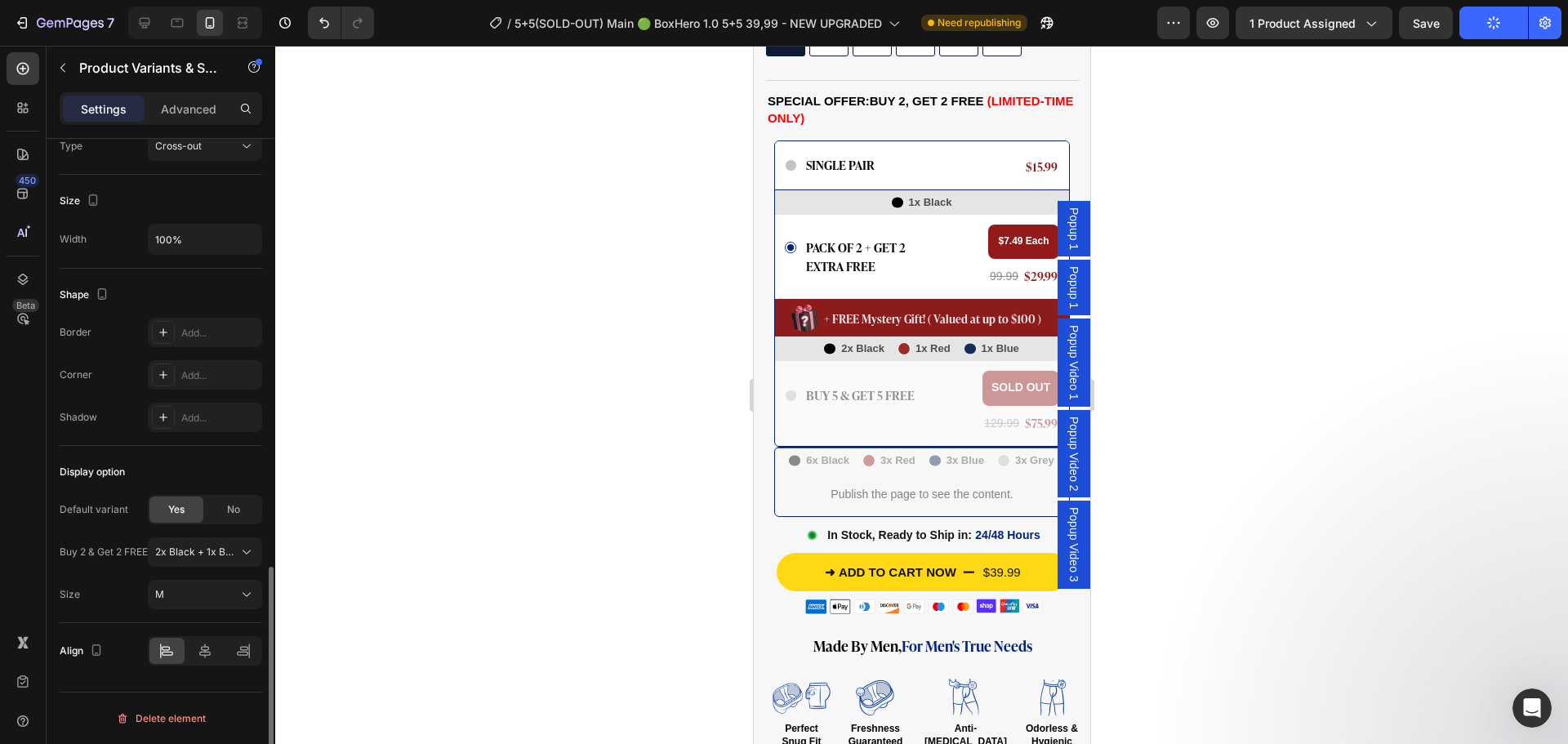
scroll to position [1388, 0]
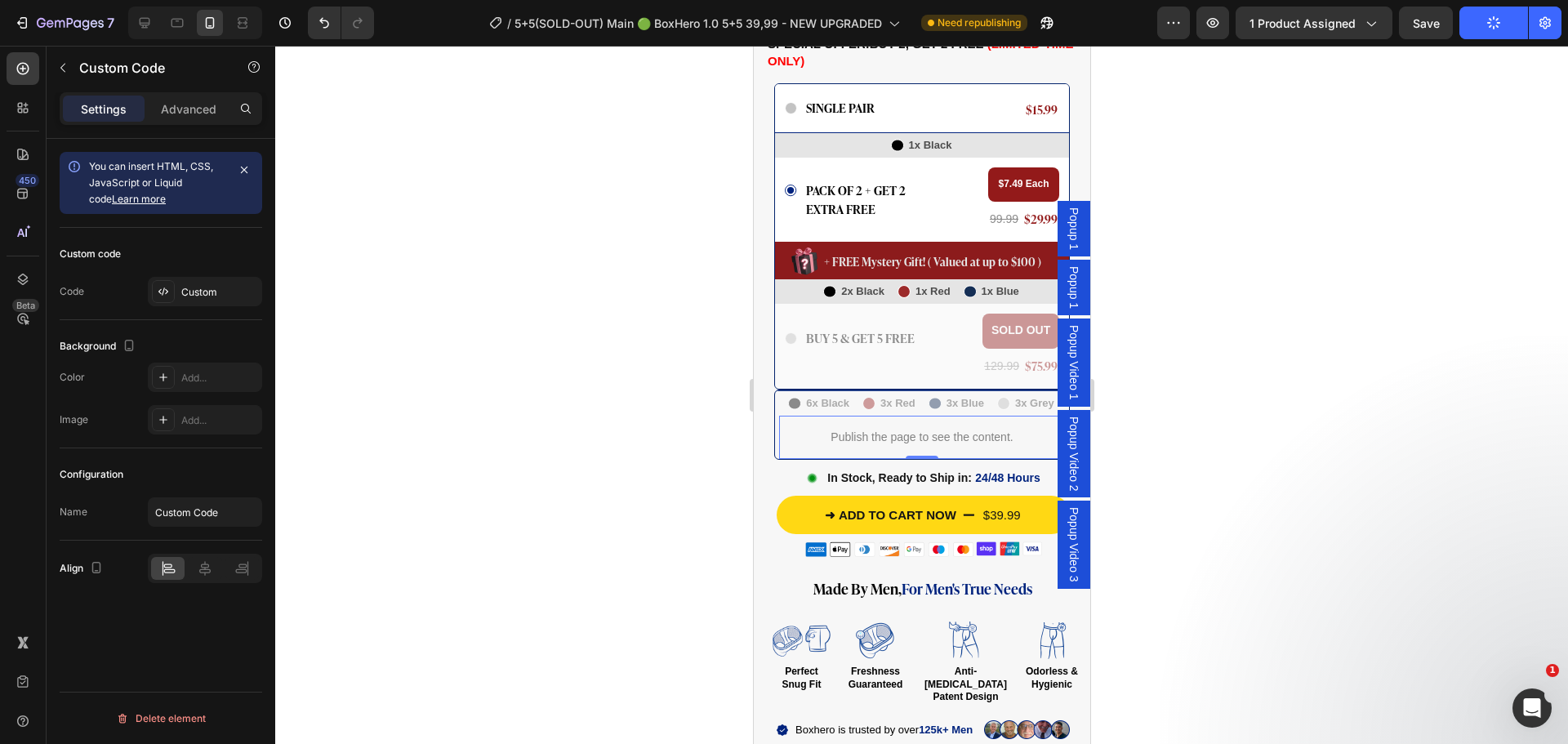
click at [915, 428] on p "Publish the page to see the content." at bounding box center [921, 436] width 286 height 17
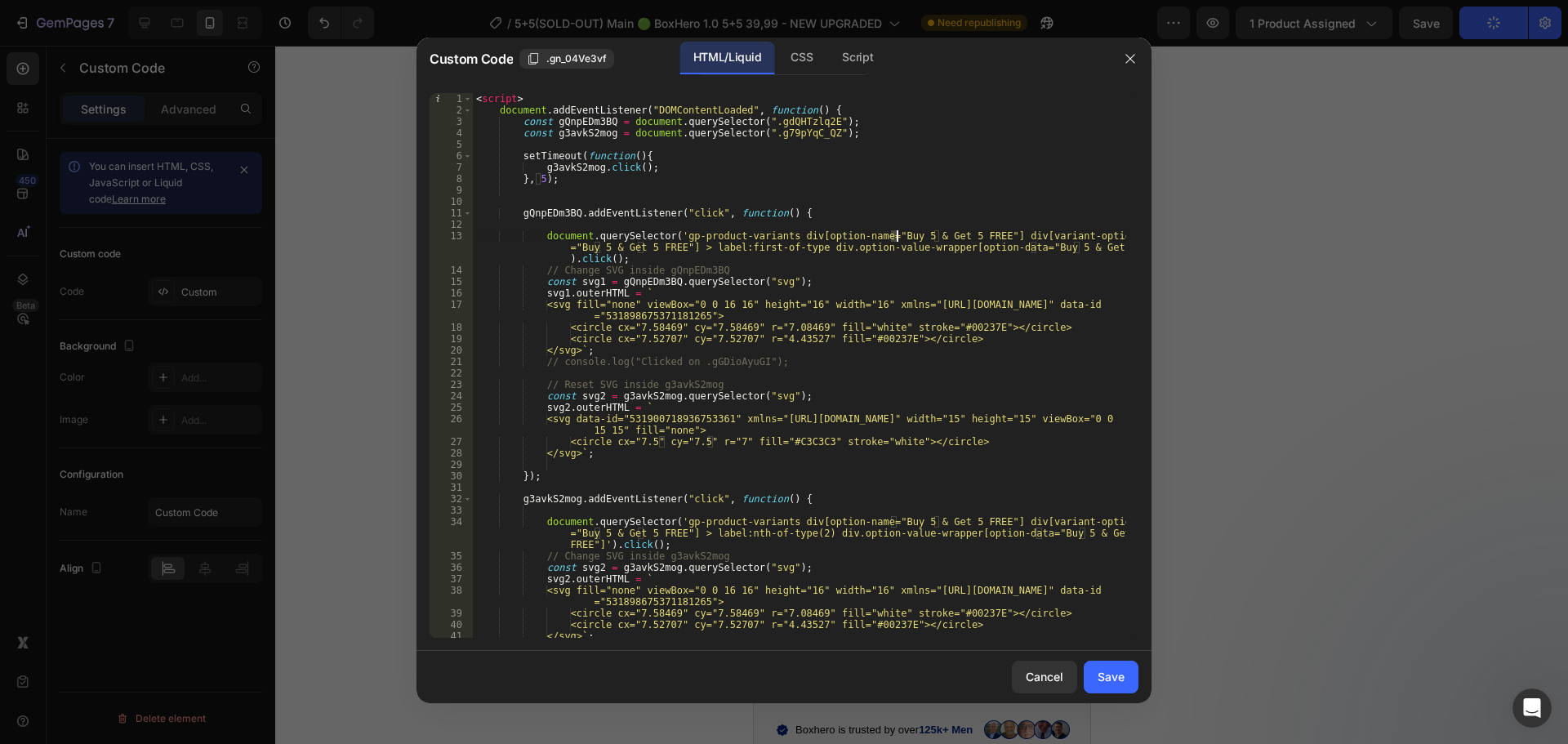
click at [895, 235] on div "< script > document . addEventListener ( "DOMContentLoaded" , function ( ) { co…" at bounding box center [799, 376] width 653 height 567
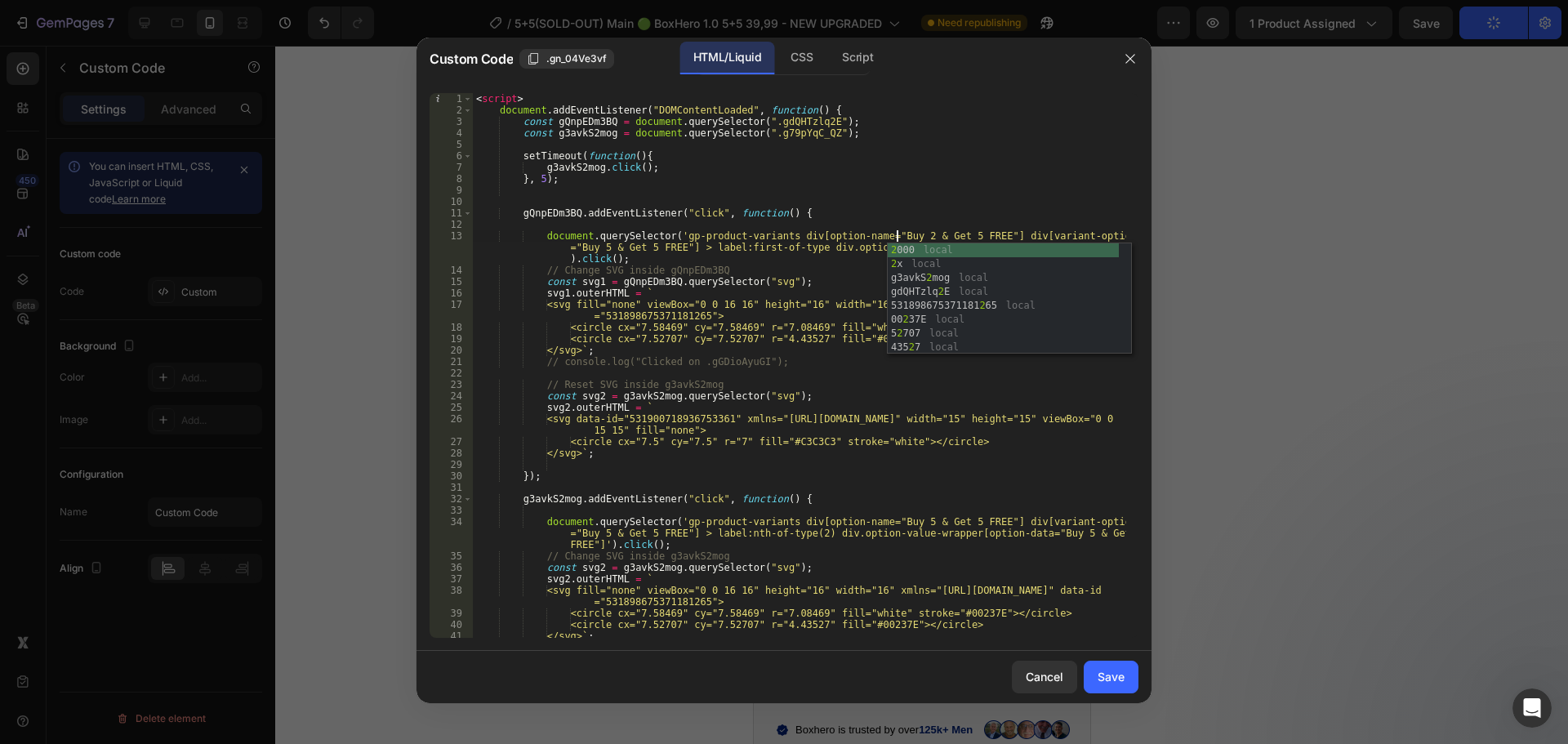
scroll to position [0, 34]
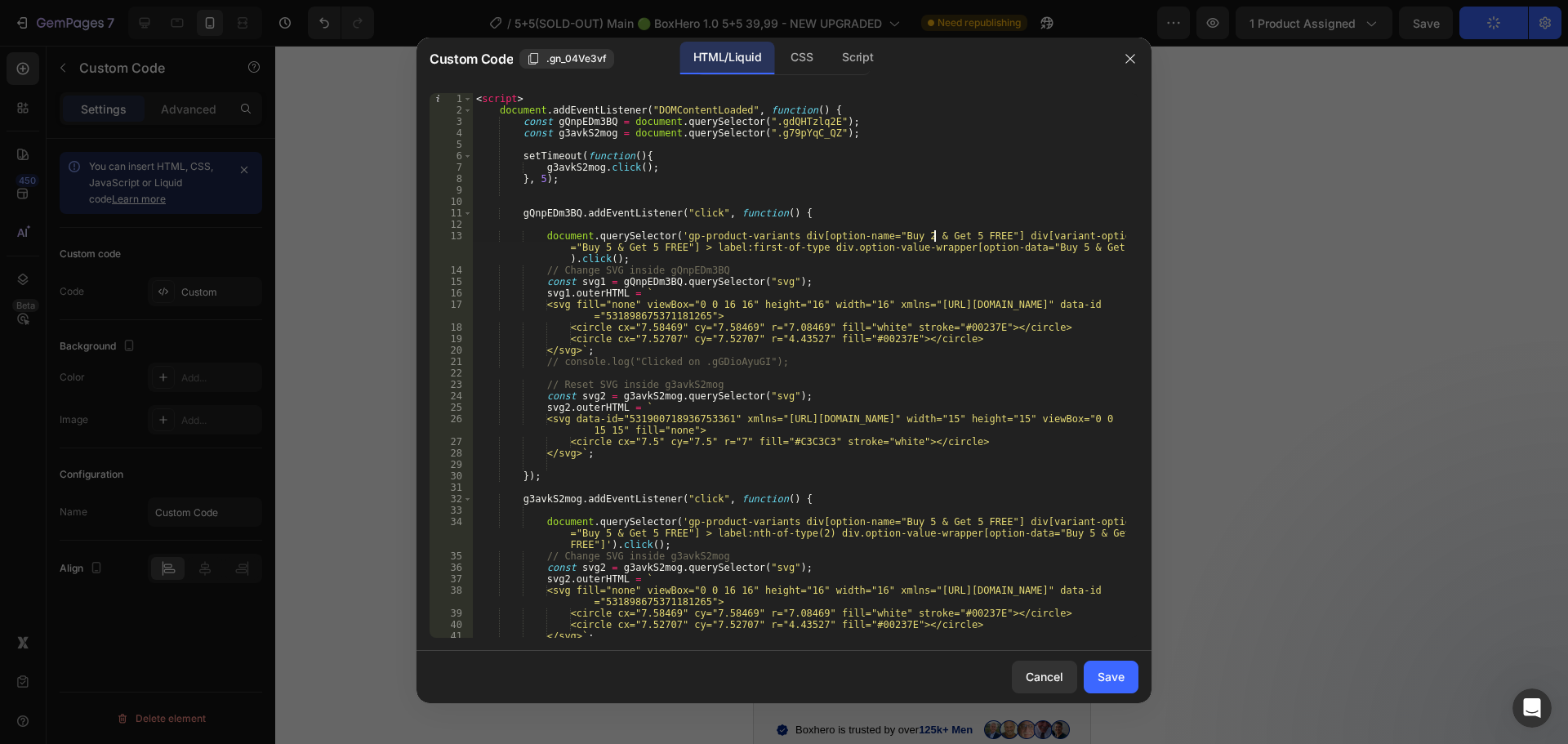
click at [938, 235] on div "< script > document . addEventListener ( "DOMContentLoaded" , function ( ) { co…" at bounding box center [799, 376] width 653 height 567
type textarea "document.querySelector('gp-product-variants div[option-name="Buy 2 & Get 2 FREE…"
click at [994, 194] on div "< script > document . addEventListener ( "DOMContentLoaded" , function ( ) { co…" at bounding box center [799, 376] width 653 height 567
click at [597, 247] on div "< script > document . addEventListener ( "DOMContentLoaded" , function ( ) { co…" at bounding box center [799, 376] width 653 height 567
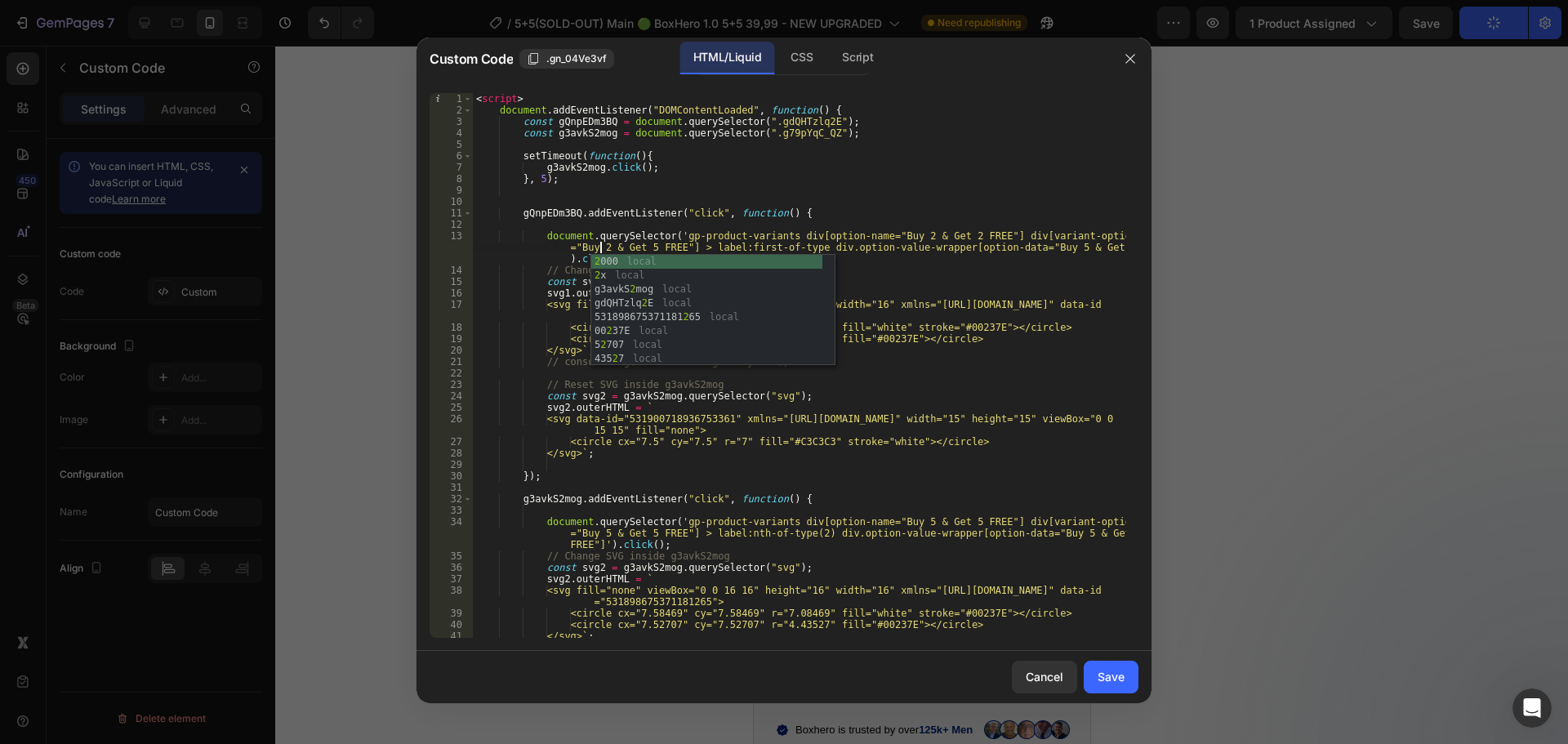
scroll to position [0, 56]
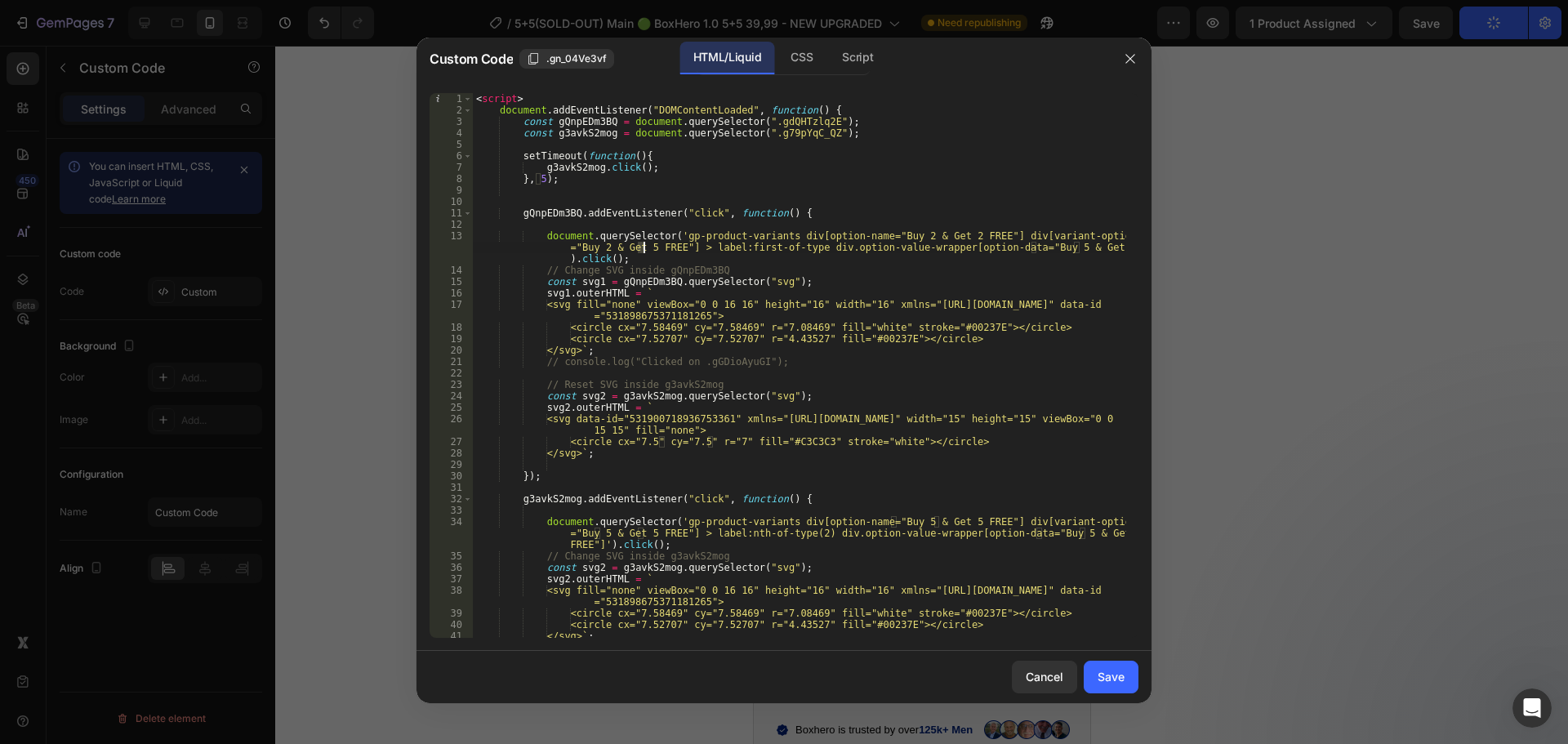
click at [642, 249] on div "< script > document . addEventListener ( "DOMContentLoaded" , function ( ) { co…" at bounding box center [799, 376] width 653 height 567
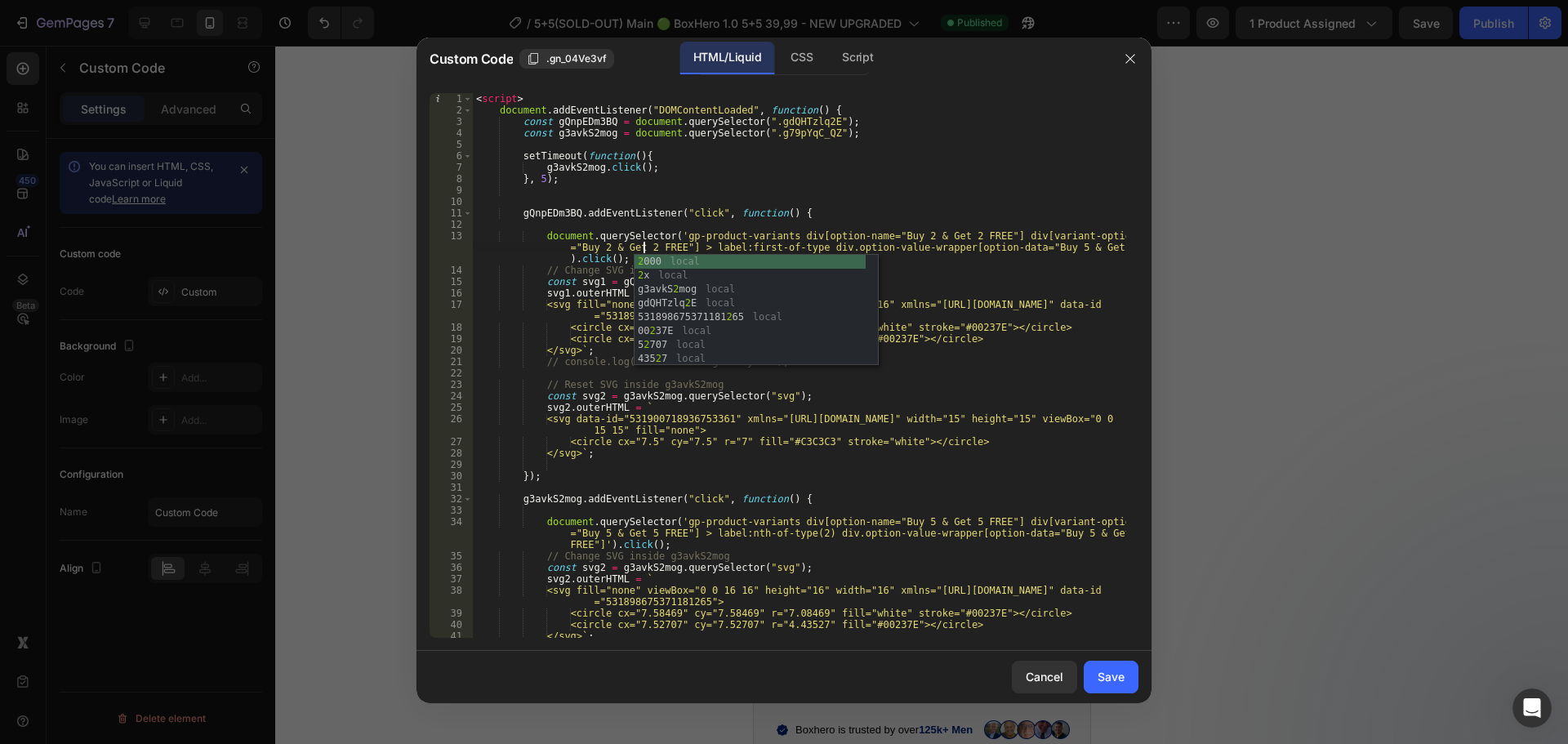
click at [1028, 306] on div "< script > document . addEventListener ( "DOMContentLoaded" , function ( ) { co…" at bounding box center [799, 376] width 653 height 567
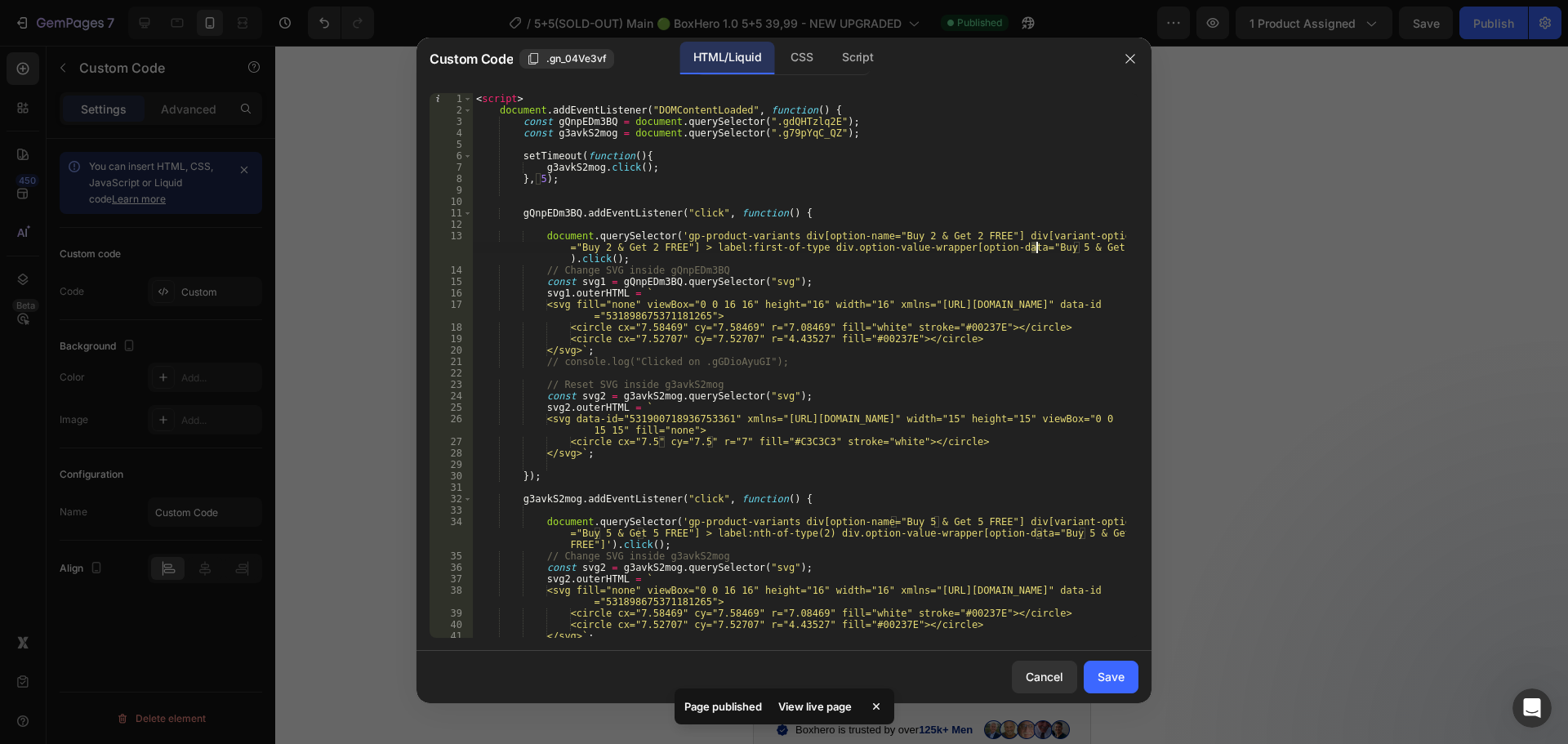
click at [1035, 246] on div "< script > document . addEventListener ( "DOMContentLoaded" , function ( ) { co…" at bounding box center [799, 376] width 653 height 567
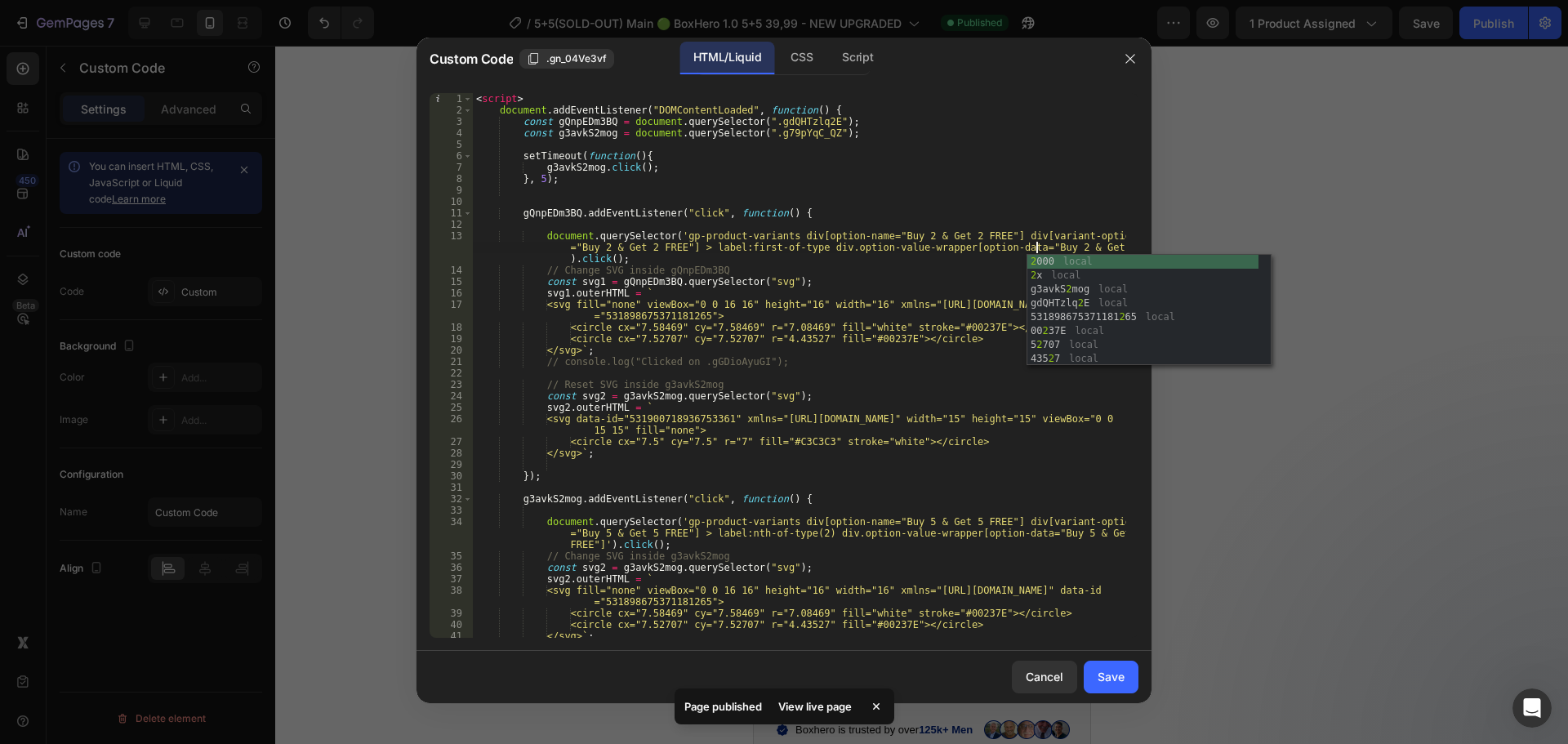
scroll to position [0, 92]
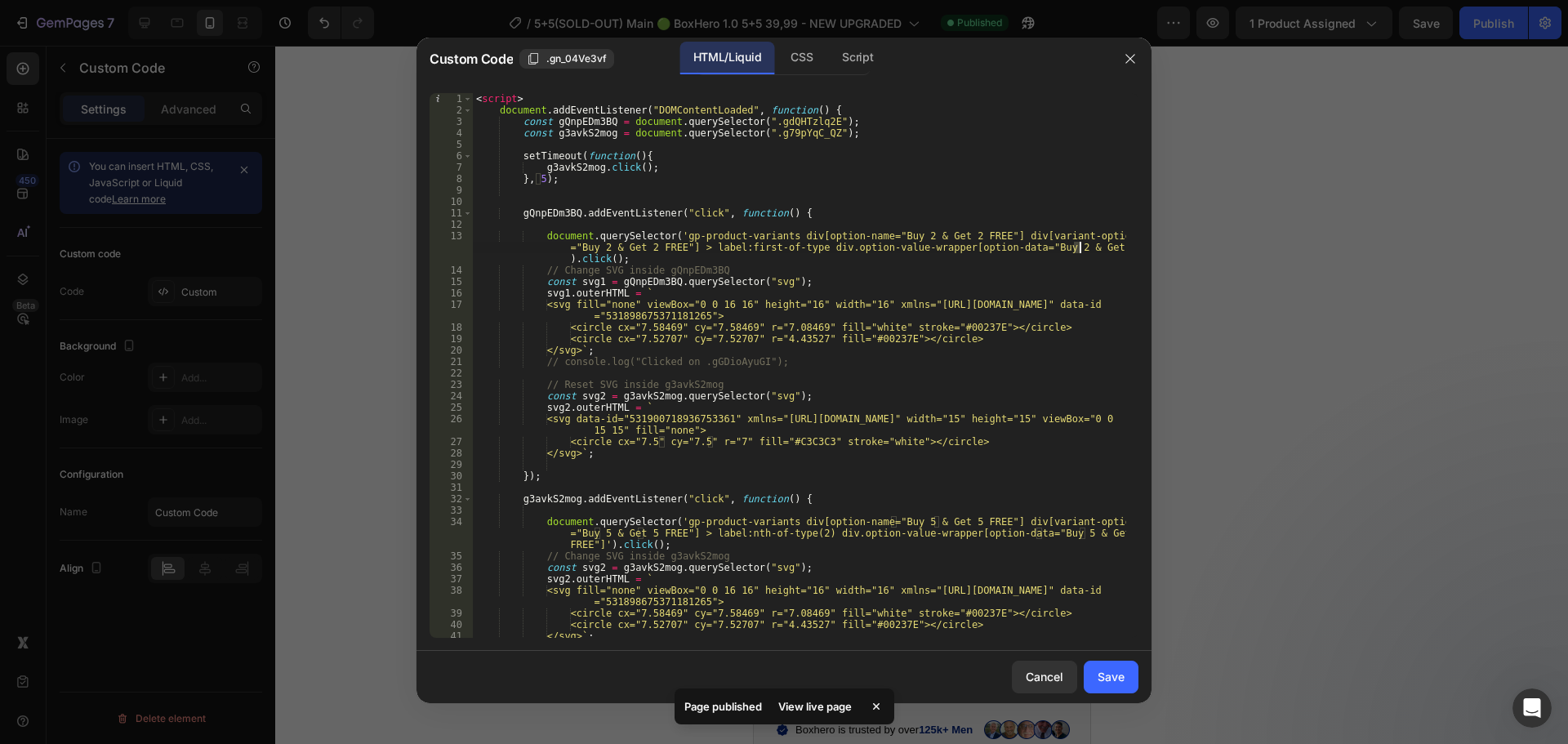
click at [1077, 245] on div "< script > document . addEventListener ( "DOMContentLoaded" , function ( ) { co…" at bounding box center [799, 376] width 653 height 567
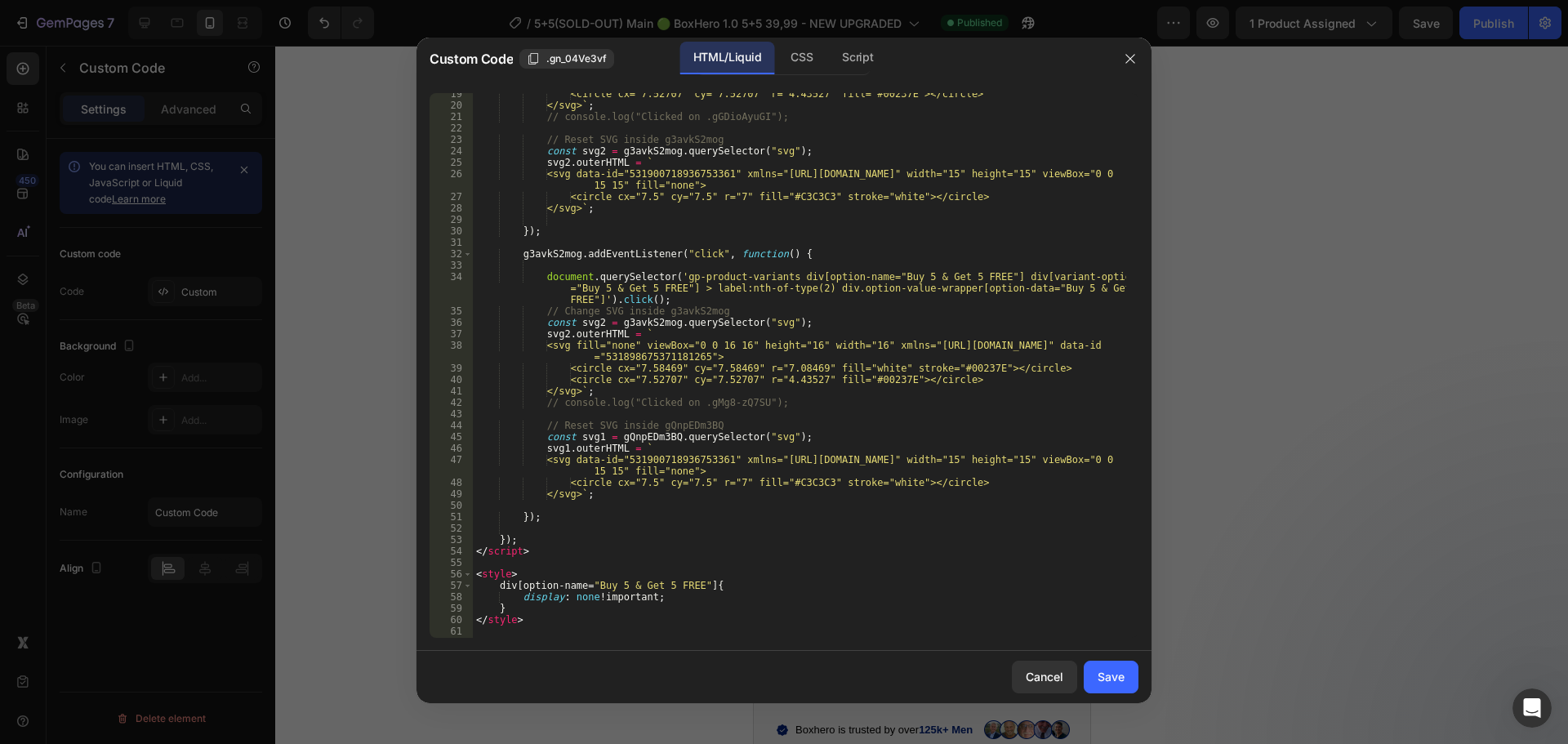
scroll to position [343, 0]
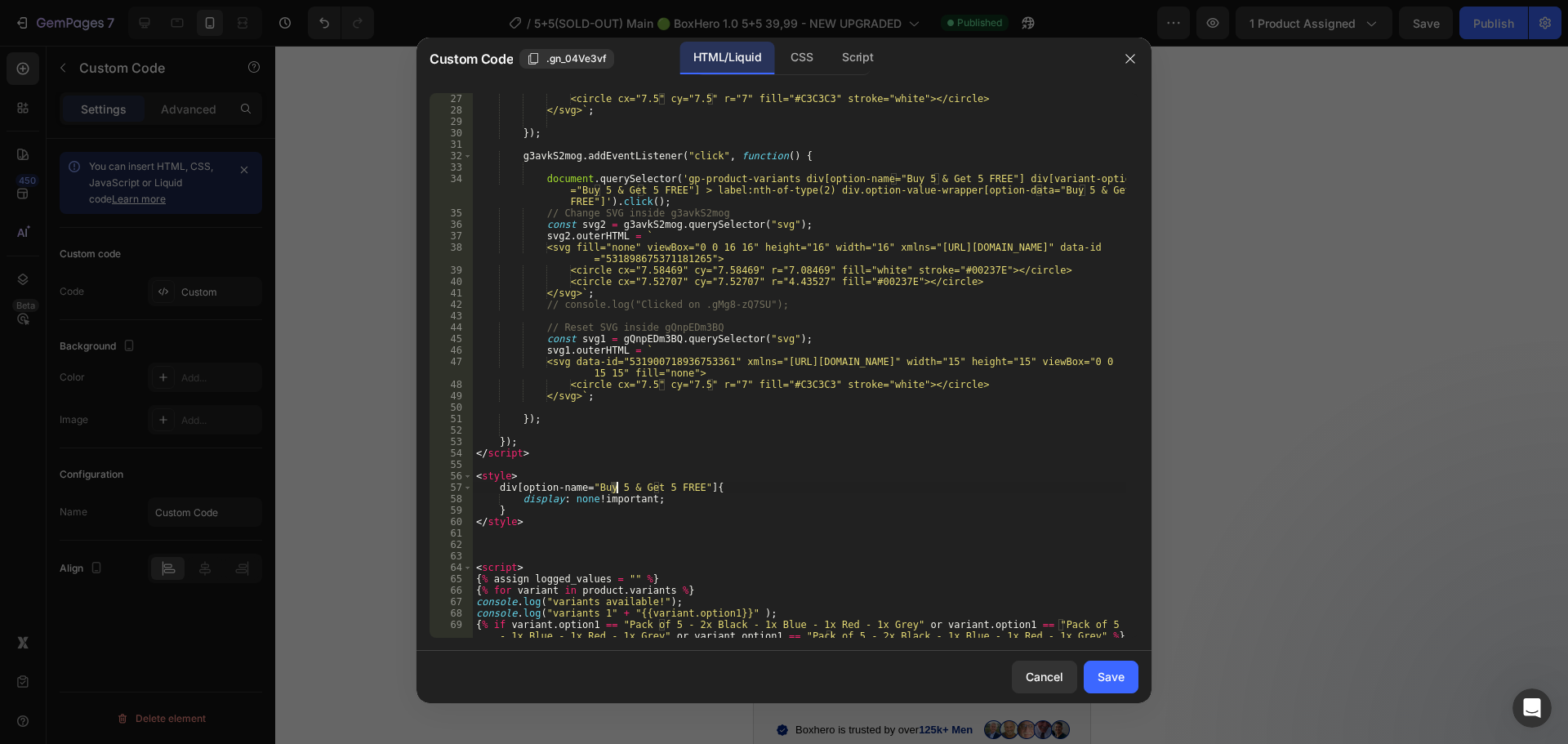
click at [615, 486] on div "<circle cx="7.5" cy="7.5" r="7" fill="#C3C3C3" stroke="white"></circle> </svg> …" at bounding box center [799, 376] width 653 height 567
click at [659, 488] on div "<circle cx="7.5" cy="7.5" r="7" fill="#C3C3C3" stroke="white"></circle> </svg> …" at bounding box center [799, 376] width 653 height 567
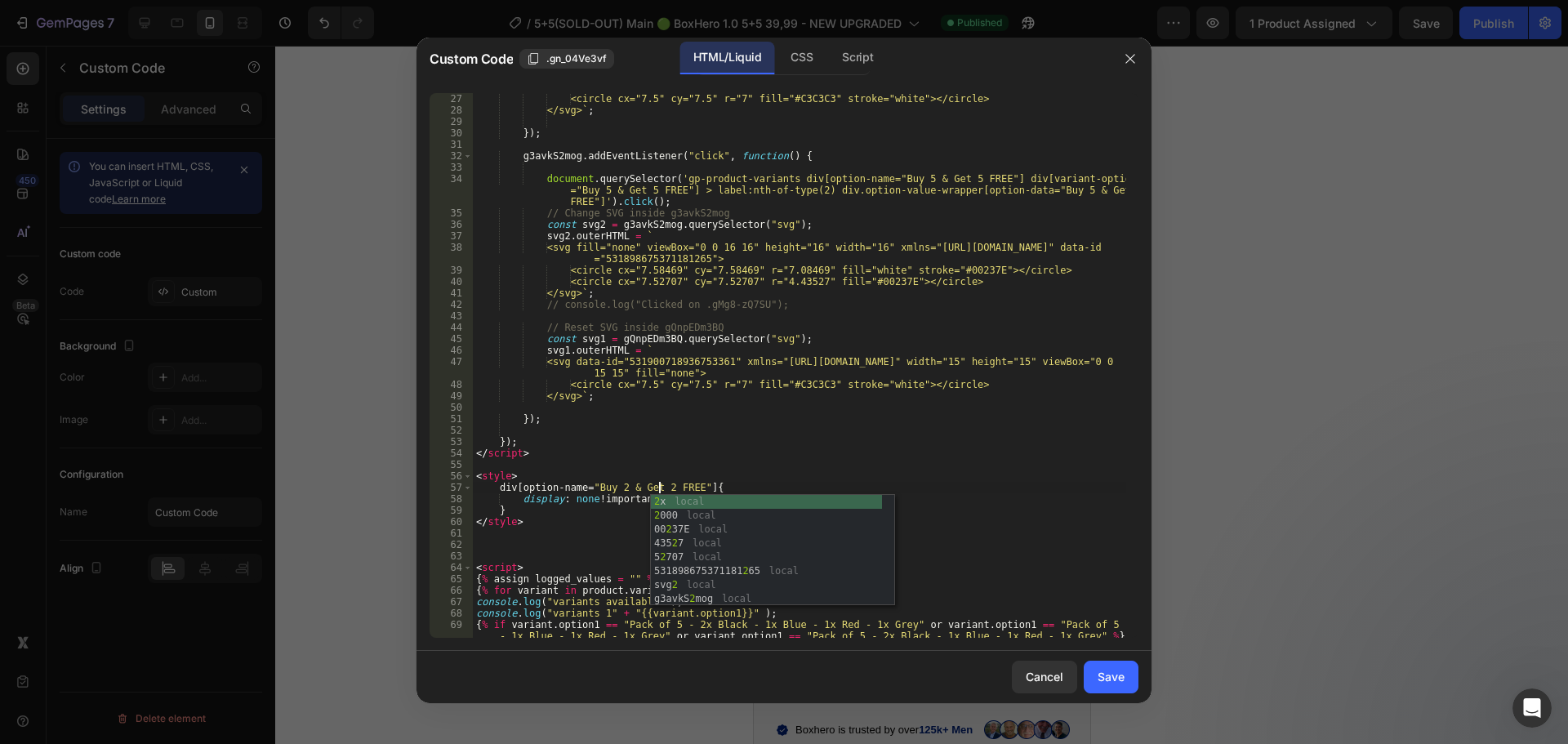
scroll to position [245, 0]
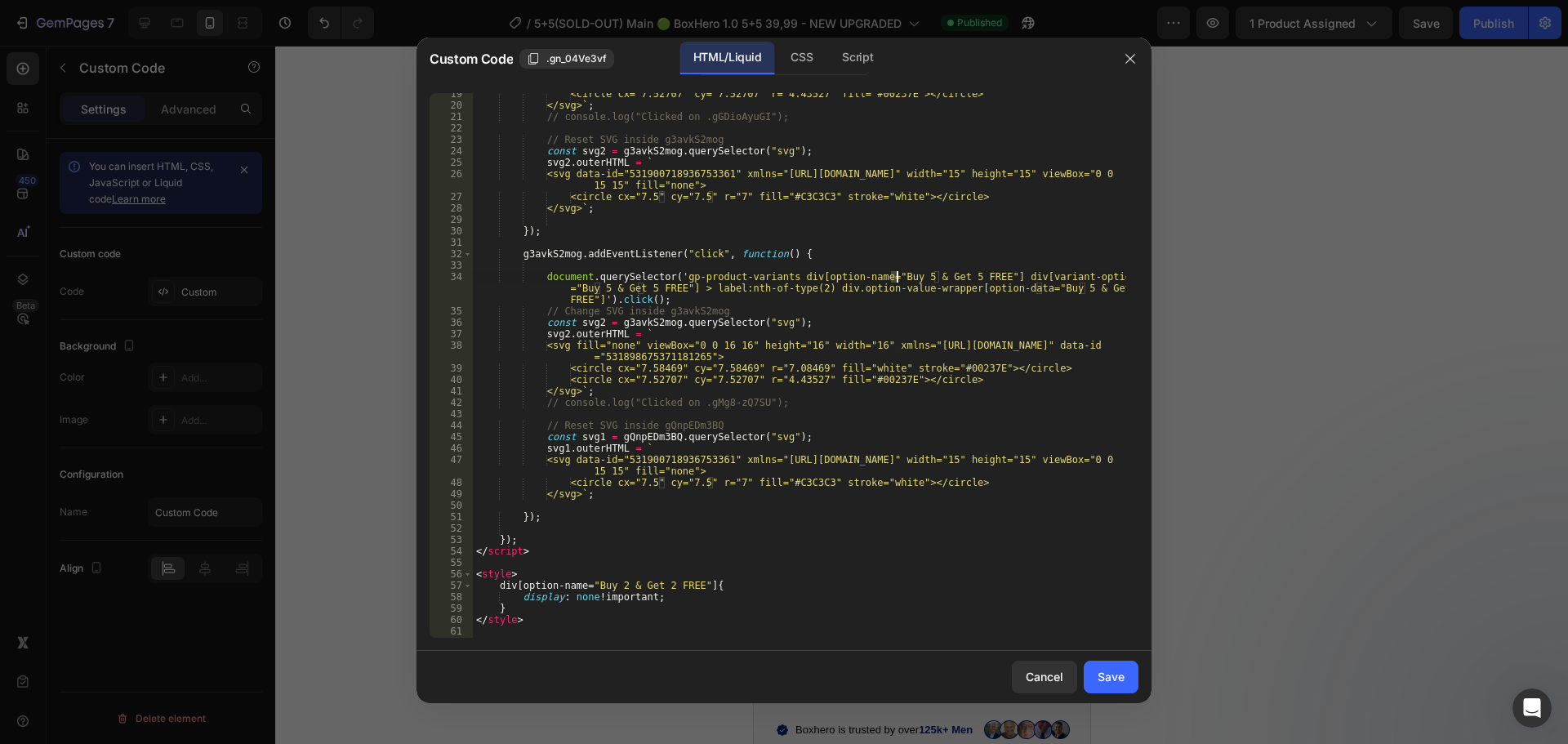
click at [895, 276] on div "<circle cx="7.52707" cy="7.52707" r="4.43527" fill="#00237E"></circle> </svg> `…" at bounding box center [799, 372] width 653 height 567
click at [938, 276] on div "<circle cx="7.52707" cy="7.52707" r="4.43527" fill="#00237E"></circle> </svg> `…" at bounding box center [799, 372] width 653 height 567
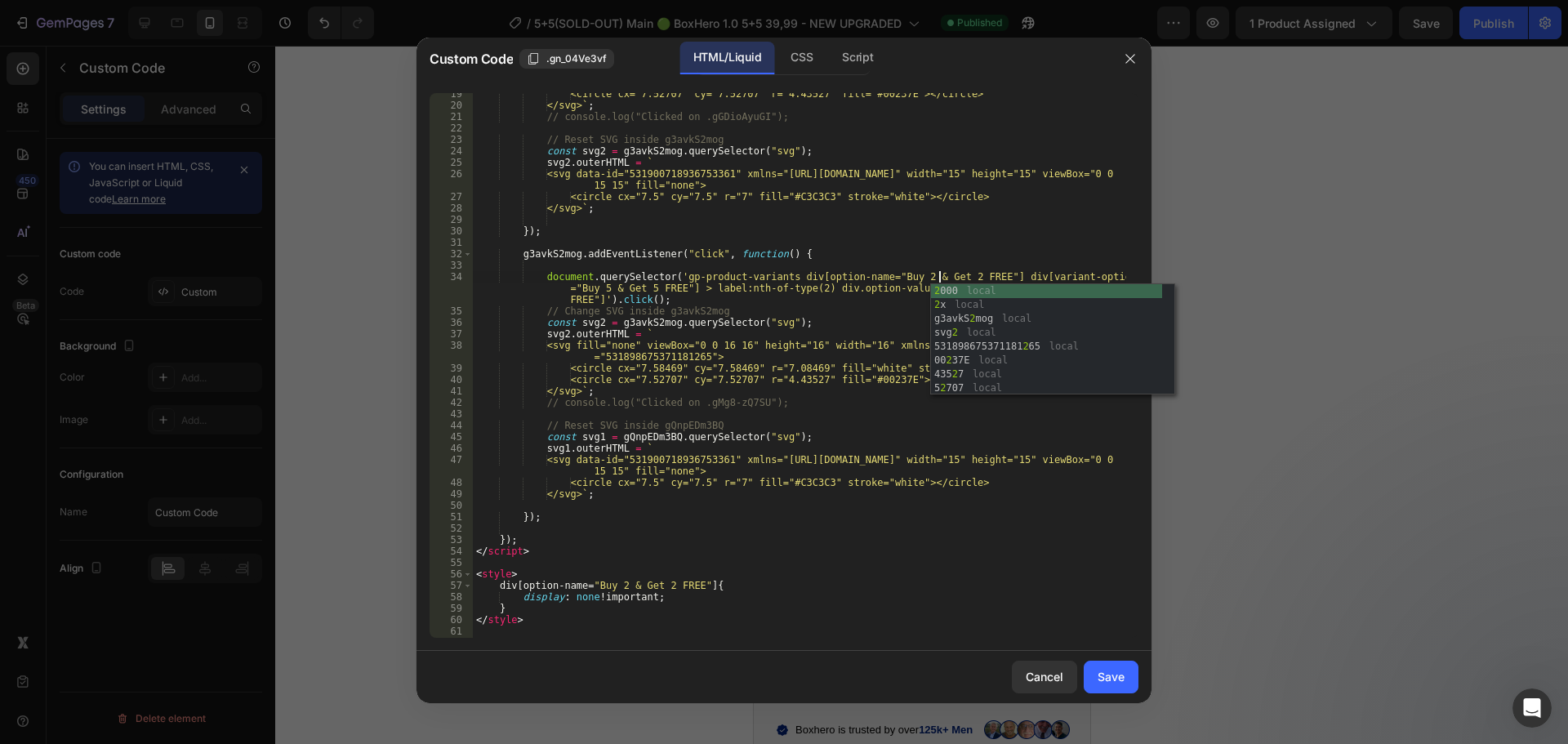
scroll to position [0, 38]
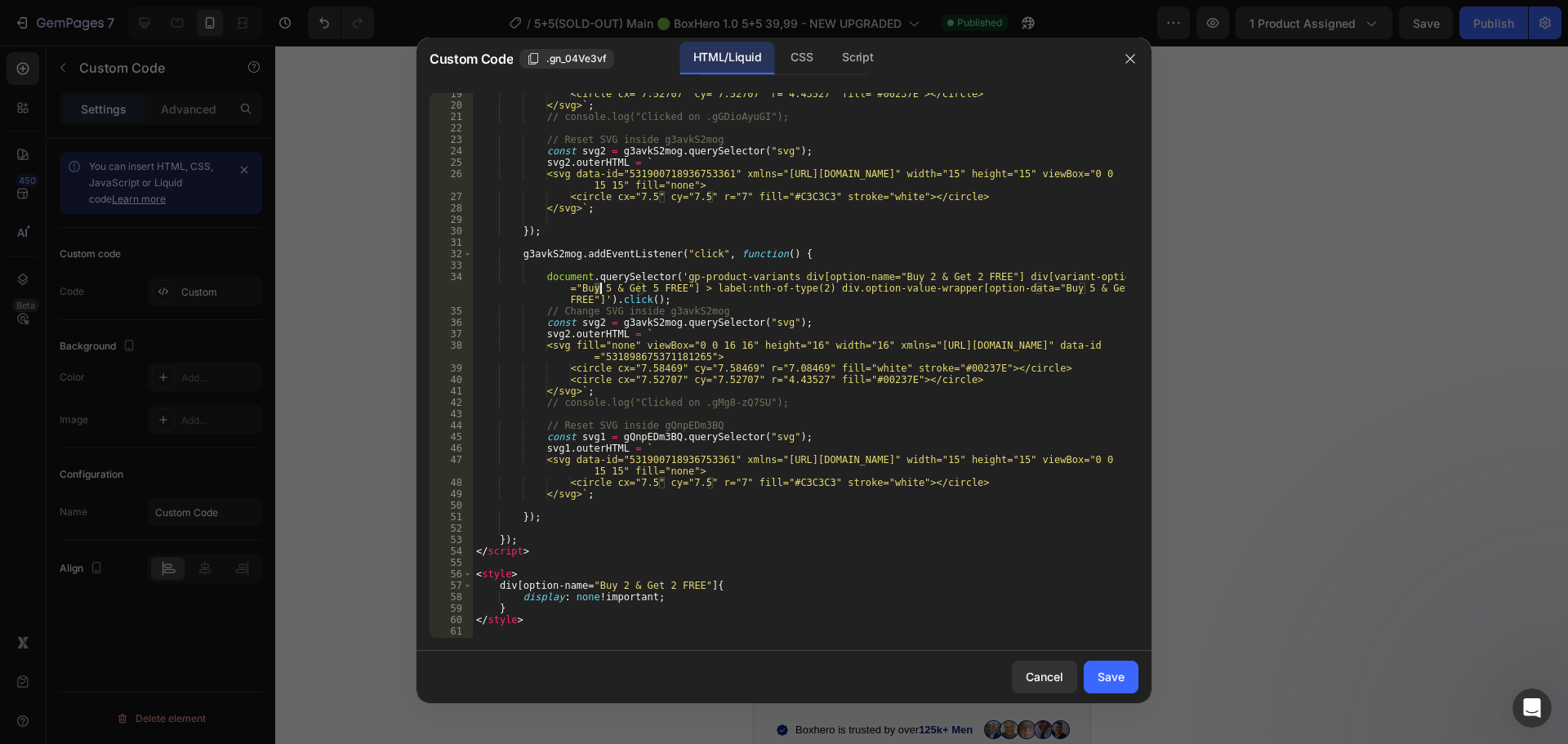
click at [598, 288] on div "<circle cx="7.52707" cy="7.52707" r="4.43527" fill="#00237E"></circle> </svg> `…" at bounding box center [799, 372] width 653 height 567
click at [641, 288] on div "<circle cx="7.52707" cy="7.52707" r="4.43527" fill="#00237E"></circle> </svg> `…" at bounding box center [799, 372] width 653 height 567
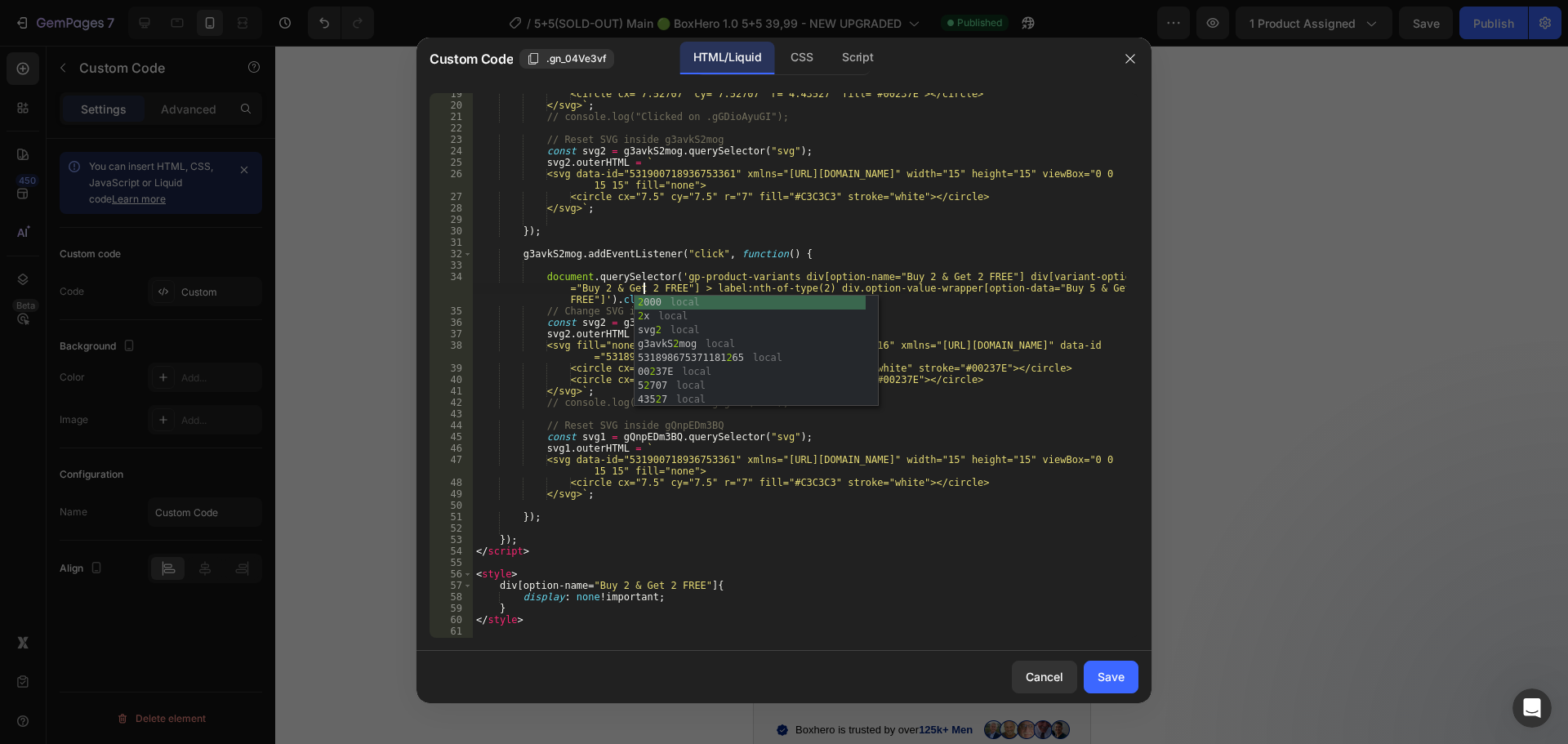
scroll to position [0, 59]
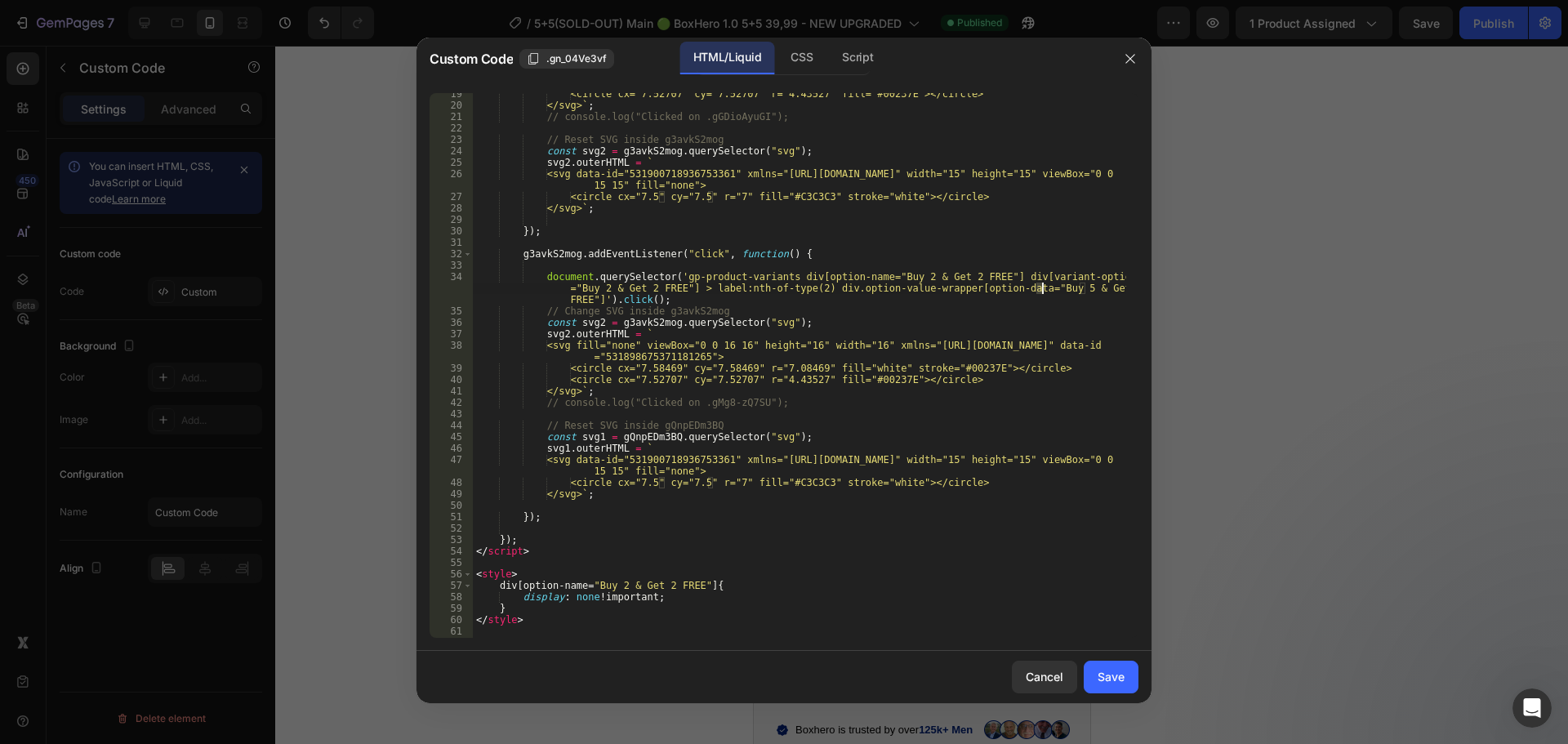
click at [1042, 288] on div "<circle cx="7.52707" cy="7.52707" r="4.43527" fill="#00237E"></circle> </svg> `…" at bounding box center [799, 372] width 653 height 567
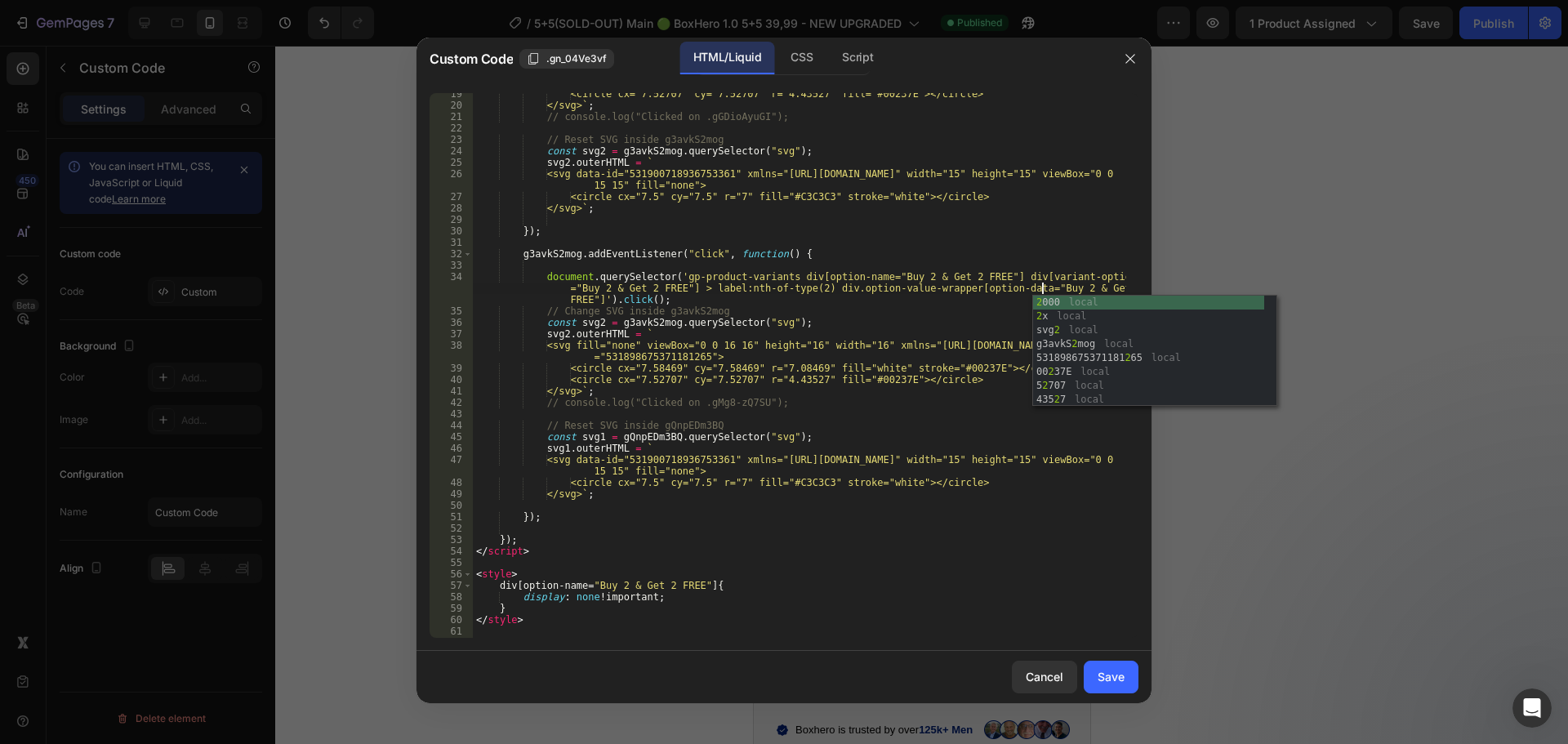
scroll to position [0, 92]
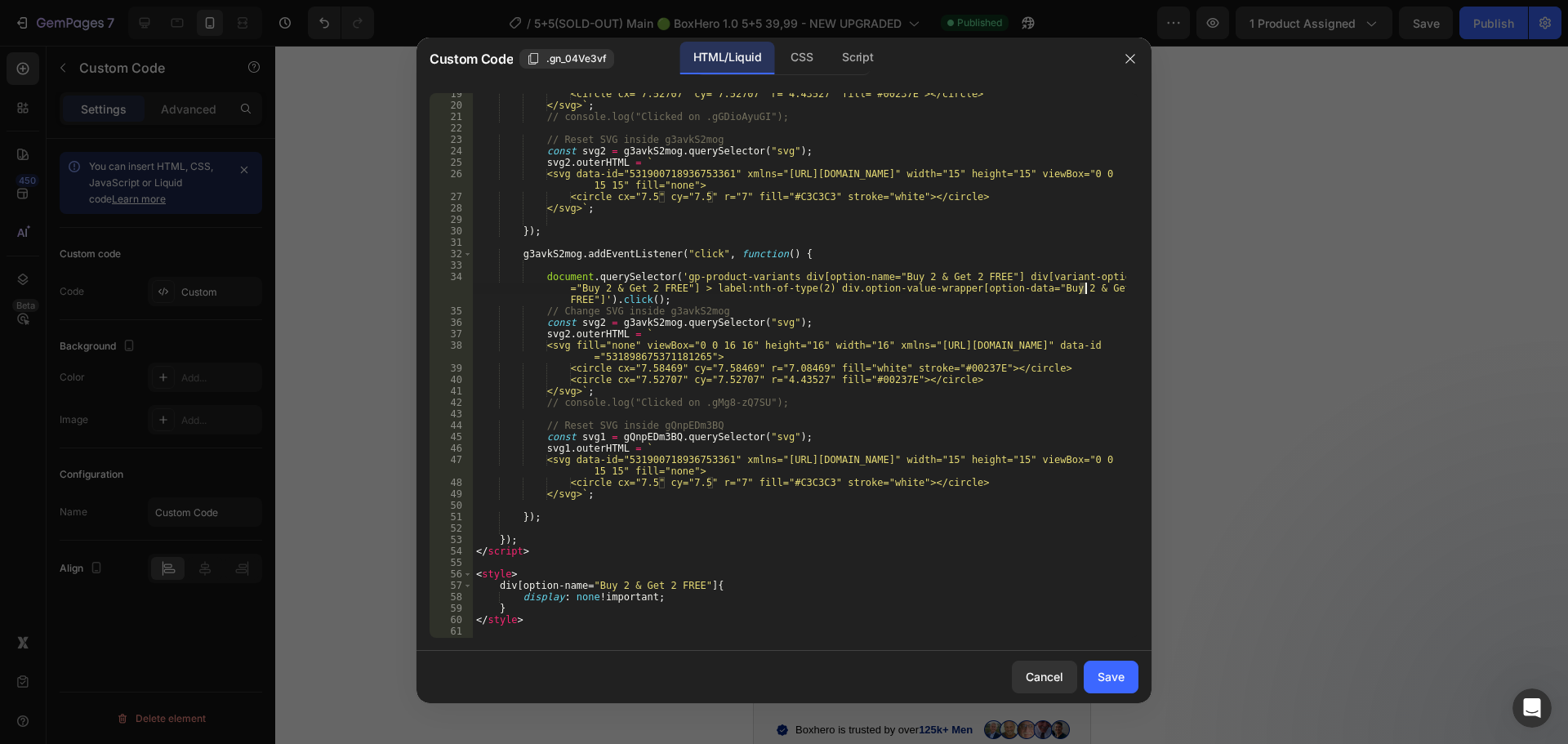
click at [1085, 288] on div "<circle cx="7.52707" cy="7.52707" r="4.43527" fill="#00237E"></circle> </svg> `…" at bounding box center [799, 372] width 653 height 567
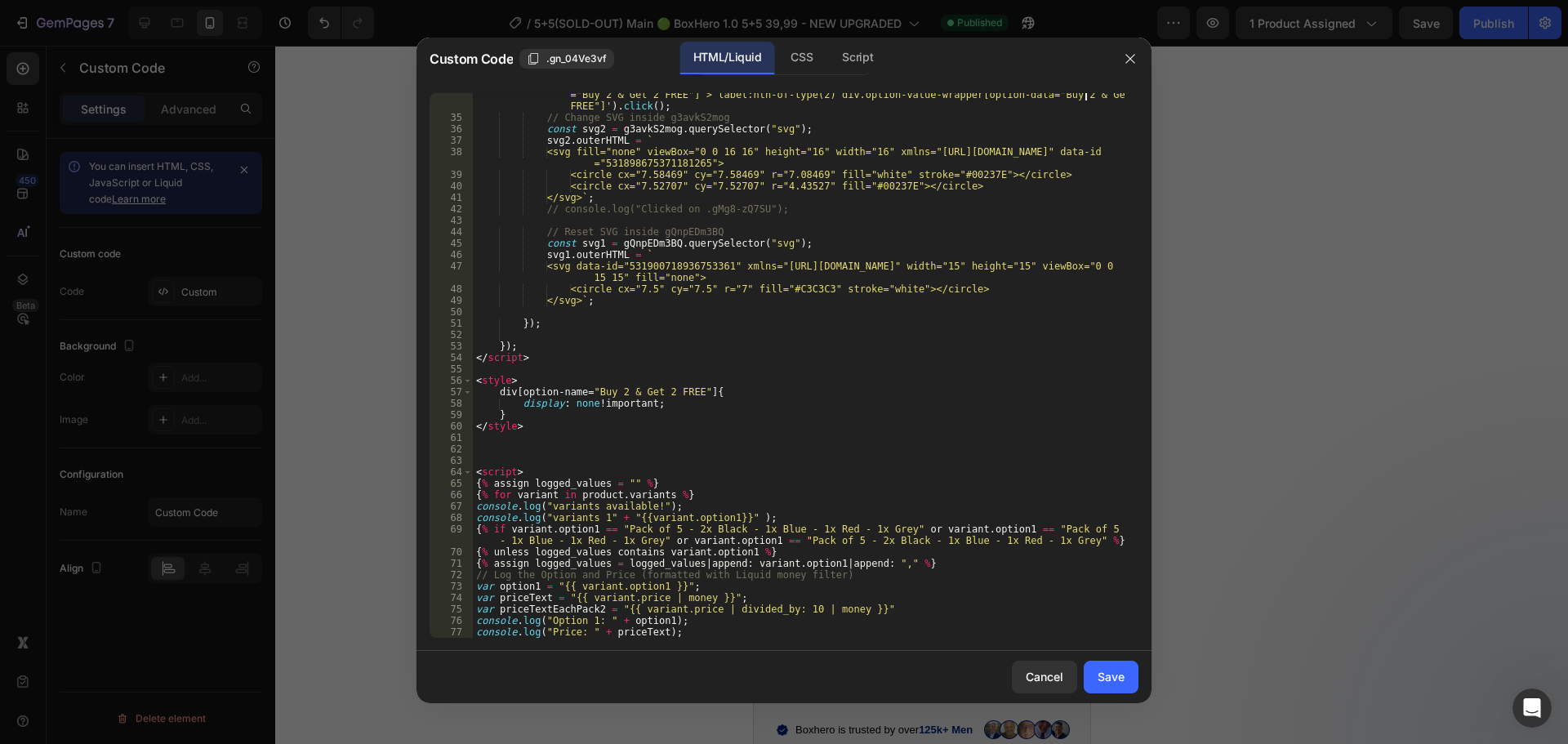
scroll to position [438, 0]
type textarea "document.querySelector('gp-product-variants div[option-name="Buy 2 & Get 2 FREE…"
click at [1097, 673] on button "Save" at bounding box center [1111, 676] width 55 height 33
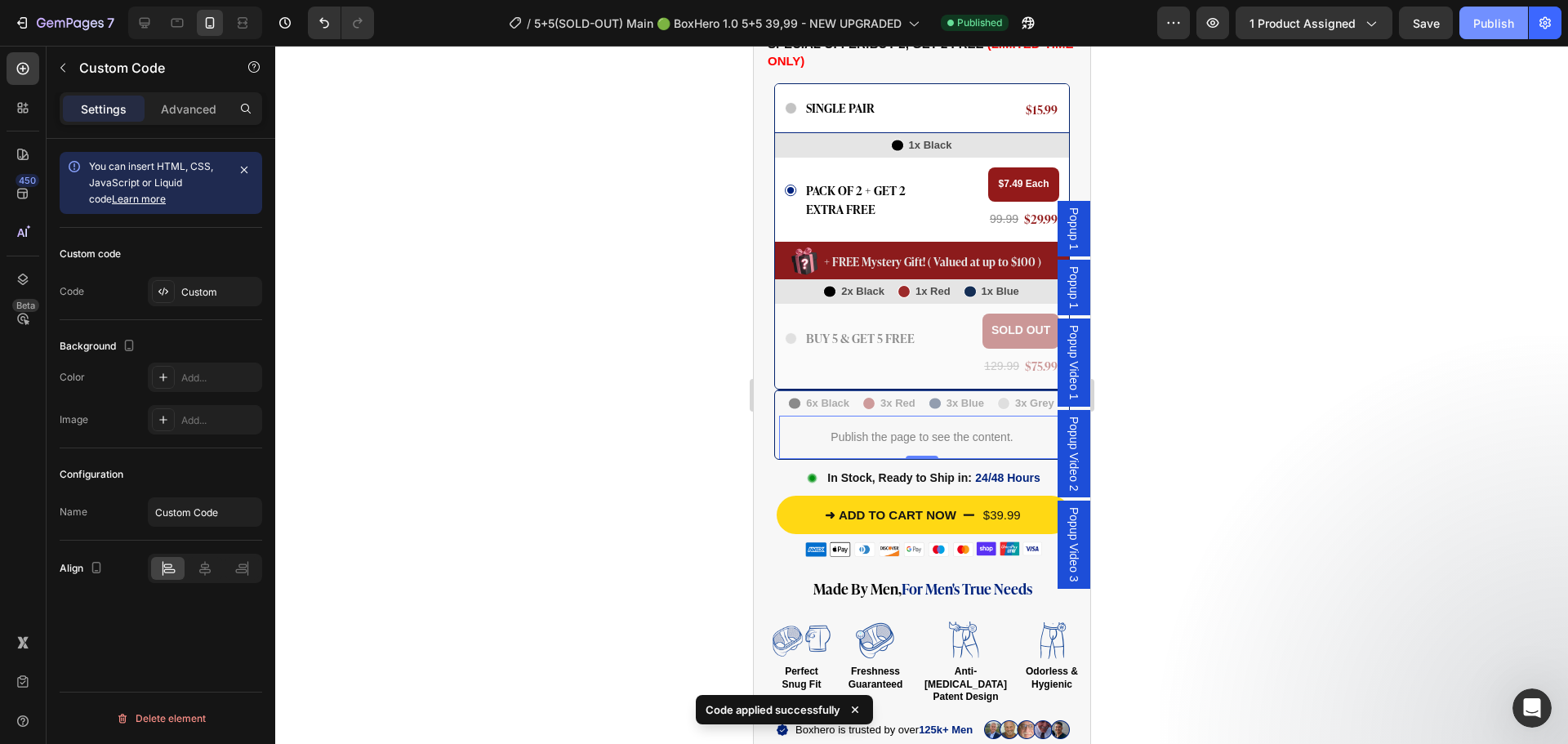
click at [1493, 25] on div "Publish" at bounding box center [1493, 23] width 41 height 17
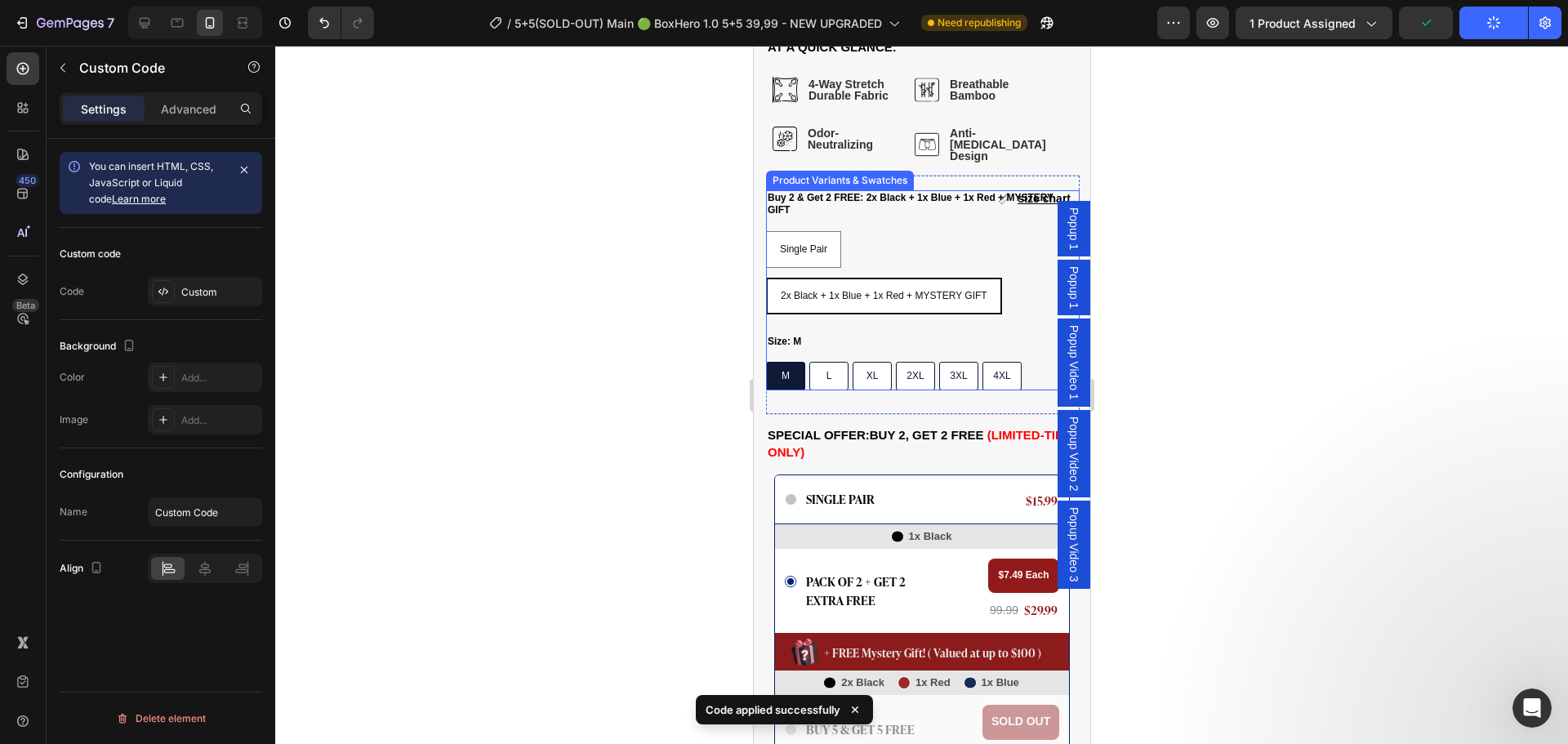
scroll to position [980, 0]
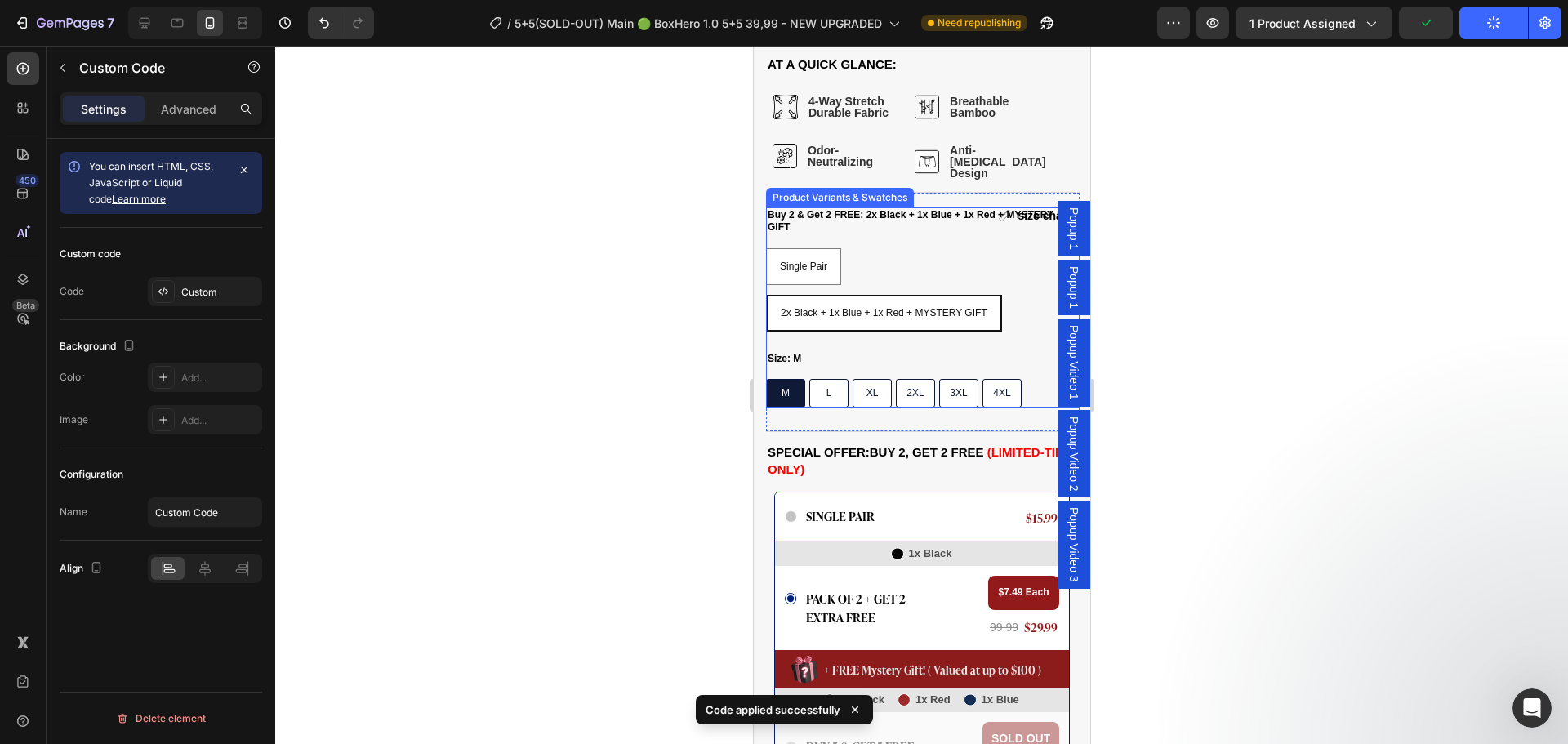
click at [954, 251] on div "Single Pair Single Pair Single Pair 2x Black + 1x Blue + 1x Red + MYSTERY GIFT …" at bounding box center [922, 290] width 314 height 83
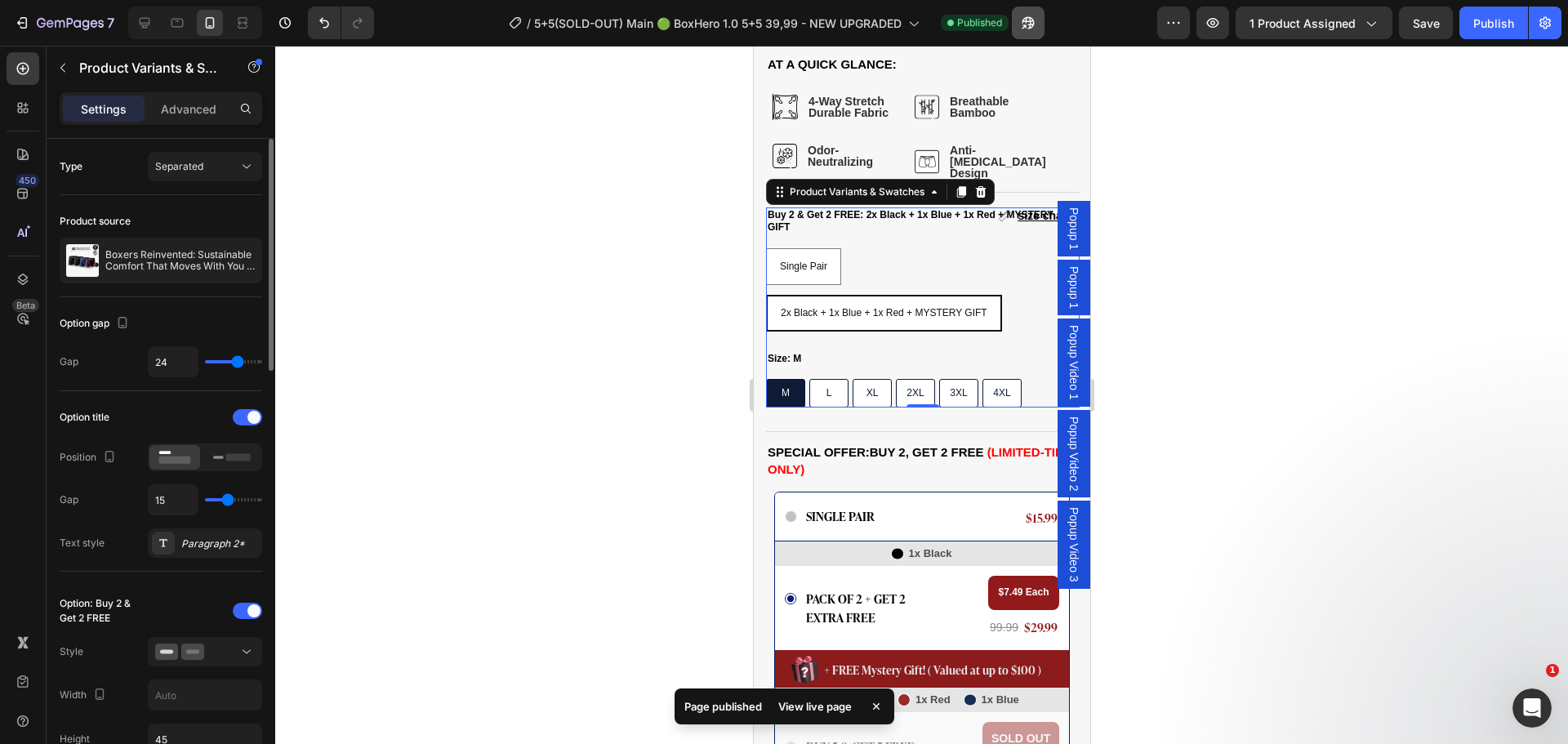
click at [1037, 16] on button "button" at bounding box center [1028, 23] width 33 height 33
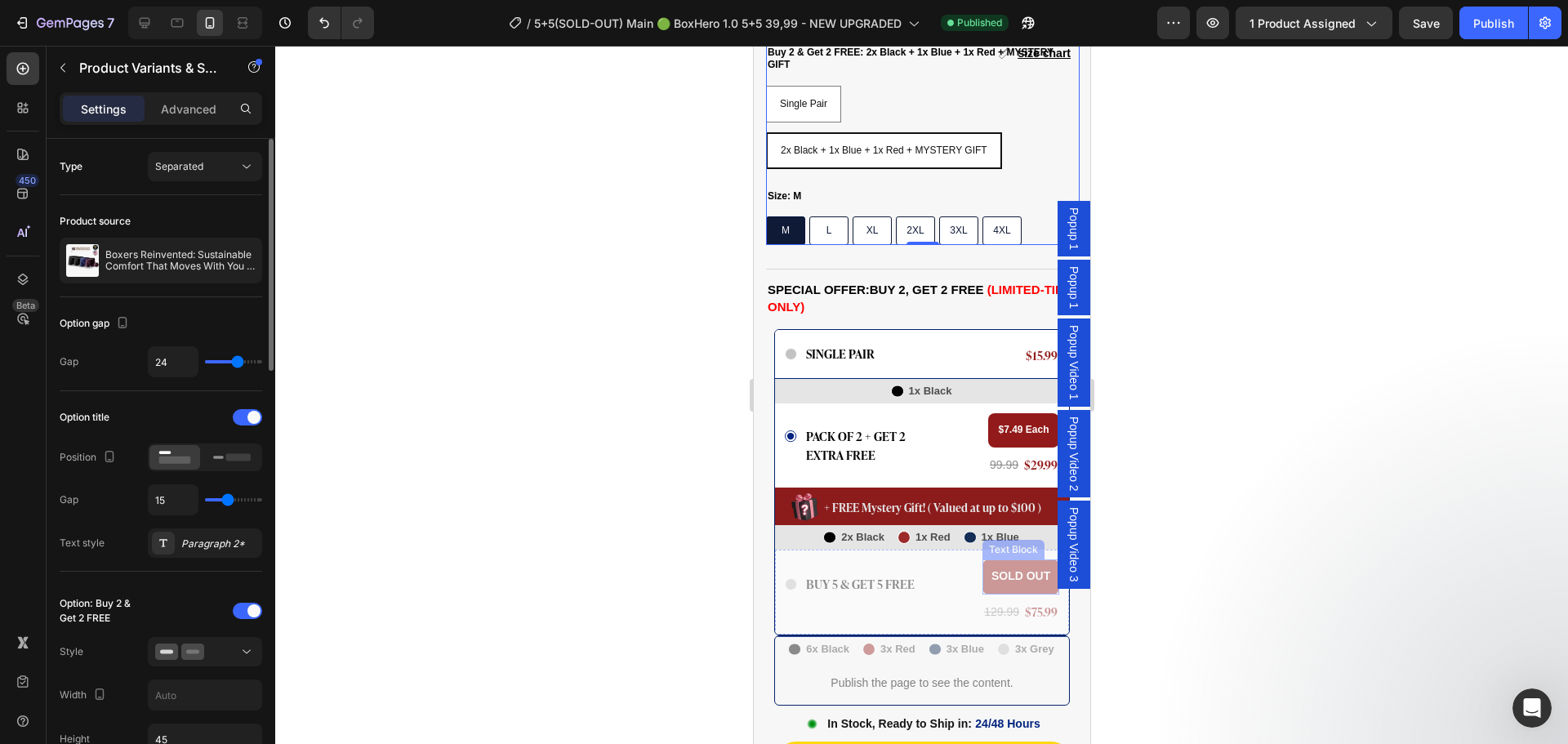
scroll to position [1224, 0]
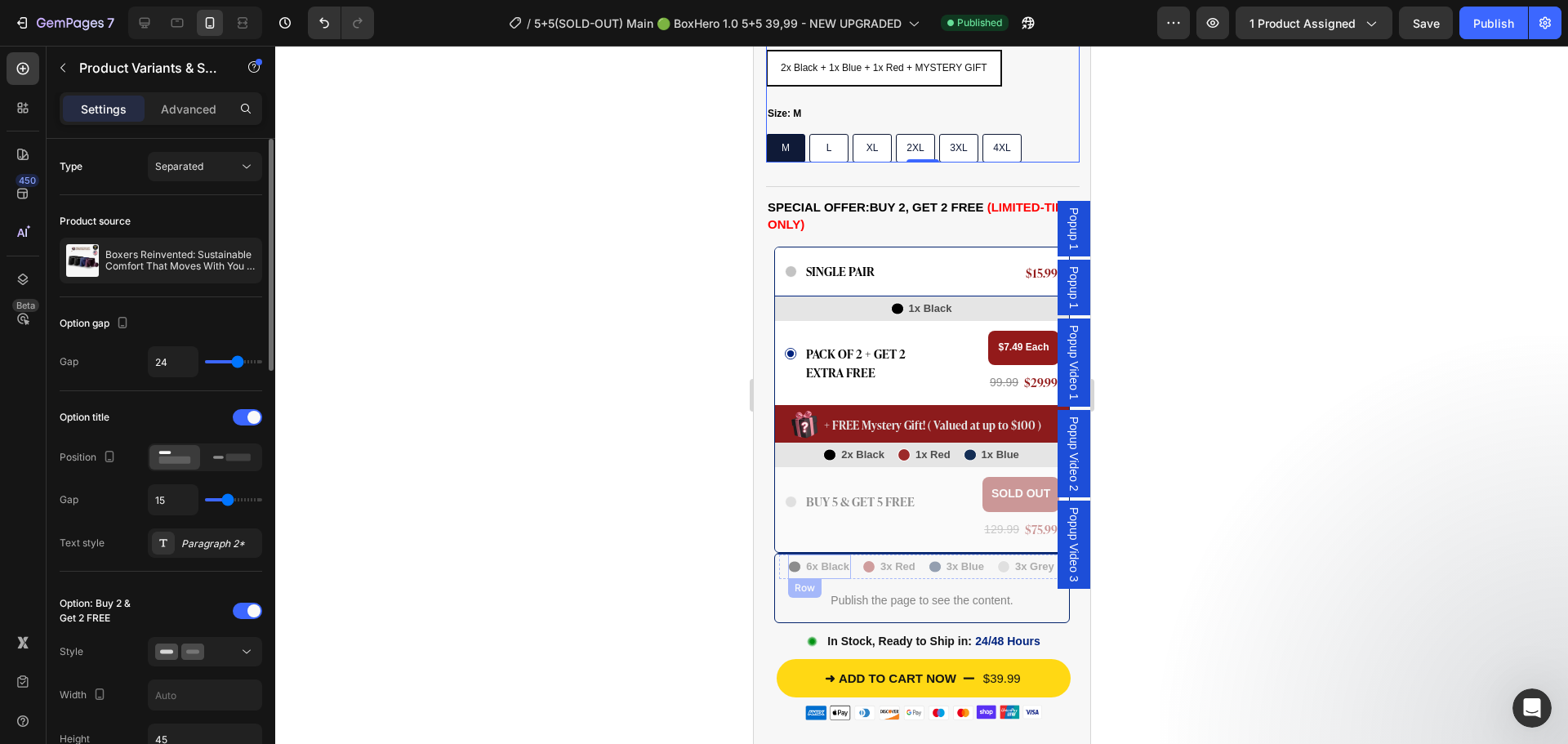
click at [807, 554] on div "Icon 6x Black Text Block Row" at bounding box center [818, 566] width 63 height 25
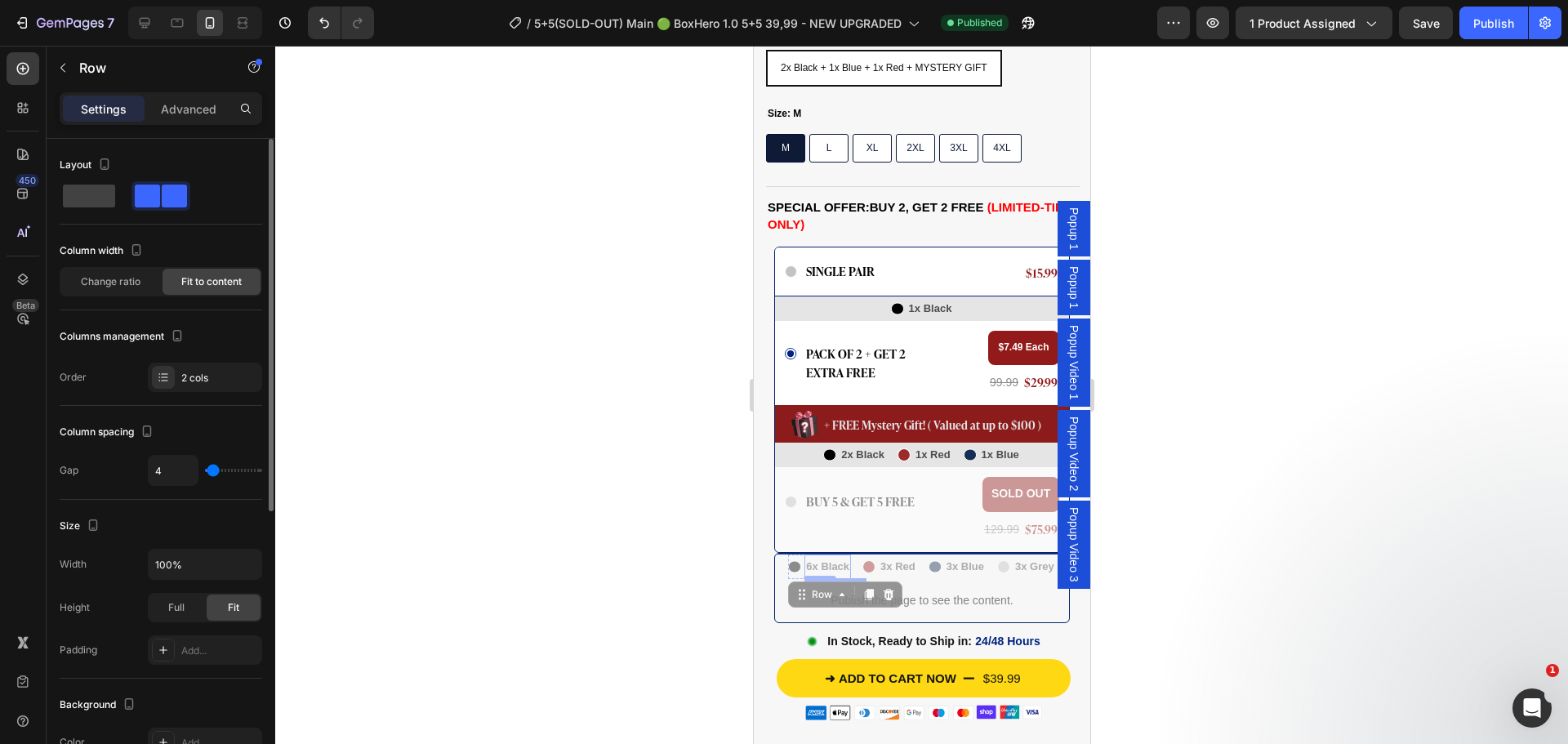
click at [813, 556] on p "6x Black" at bounding box center [826, 566] width 43 height 21
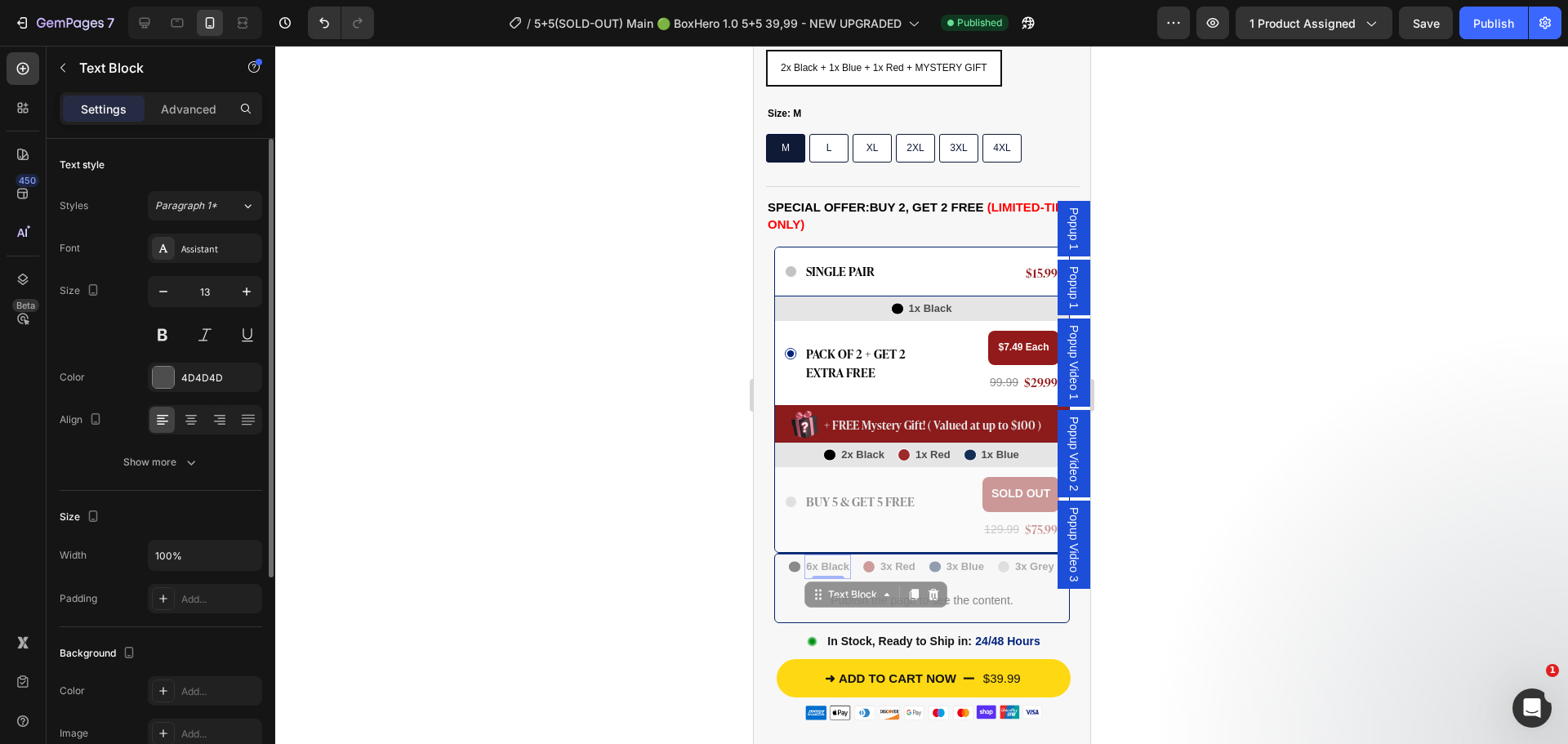
click at [813, 556] on p "6x Black" at bounding box center [826, 566] width 43 height 21
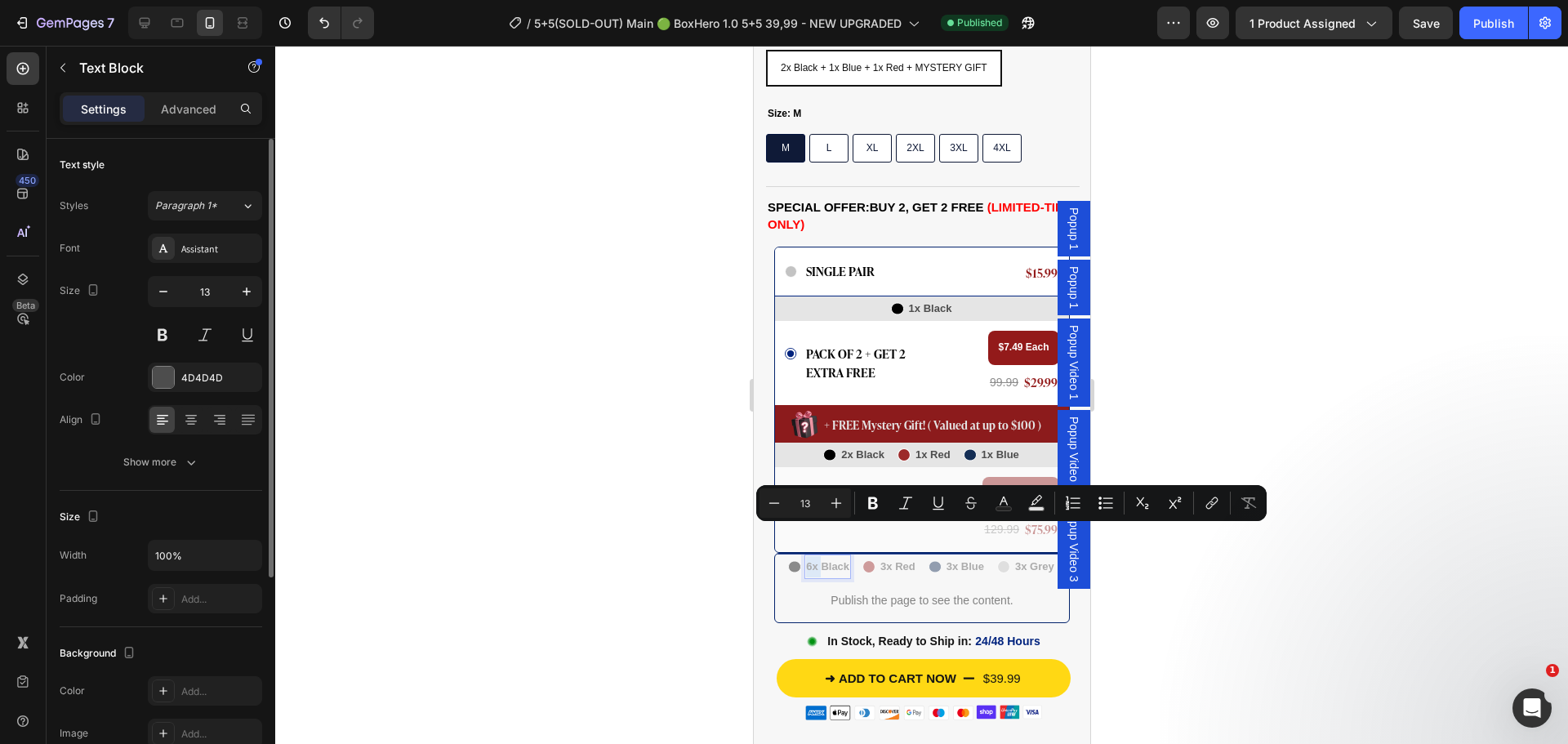
click at [815, 556] on p "6x Black" at bounding box center [826, 566] width 43 height 21
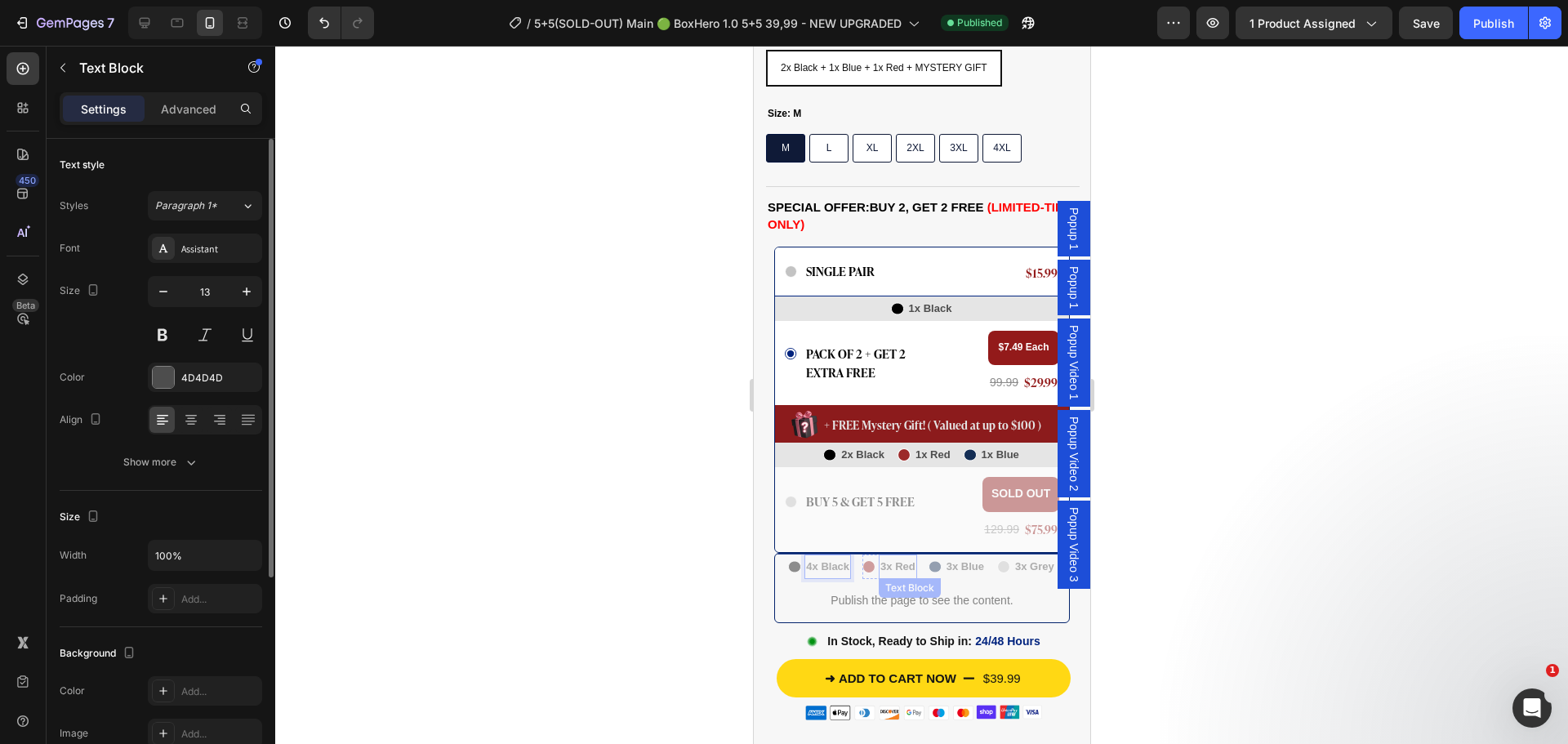
click at [884, 556] on p "3x Red" at bounding box center [896, 566] width 35 height 21
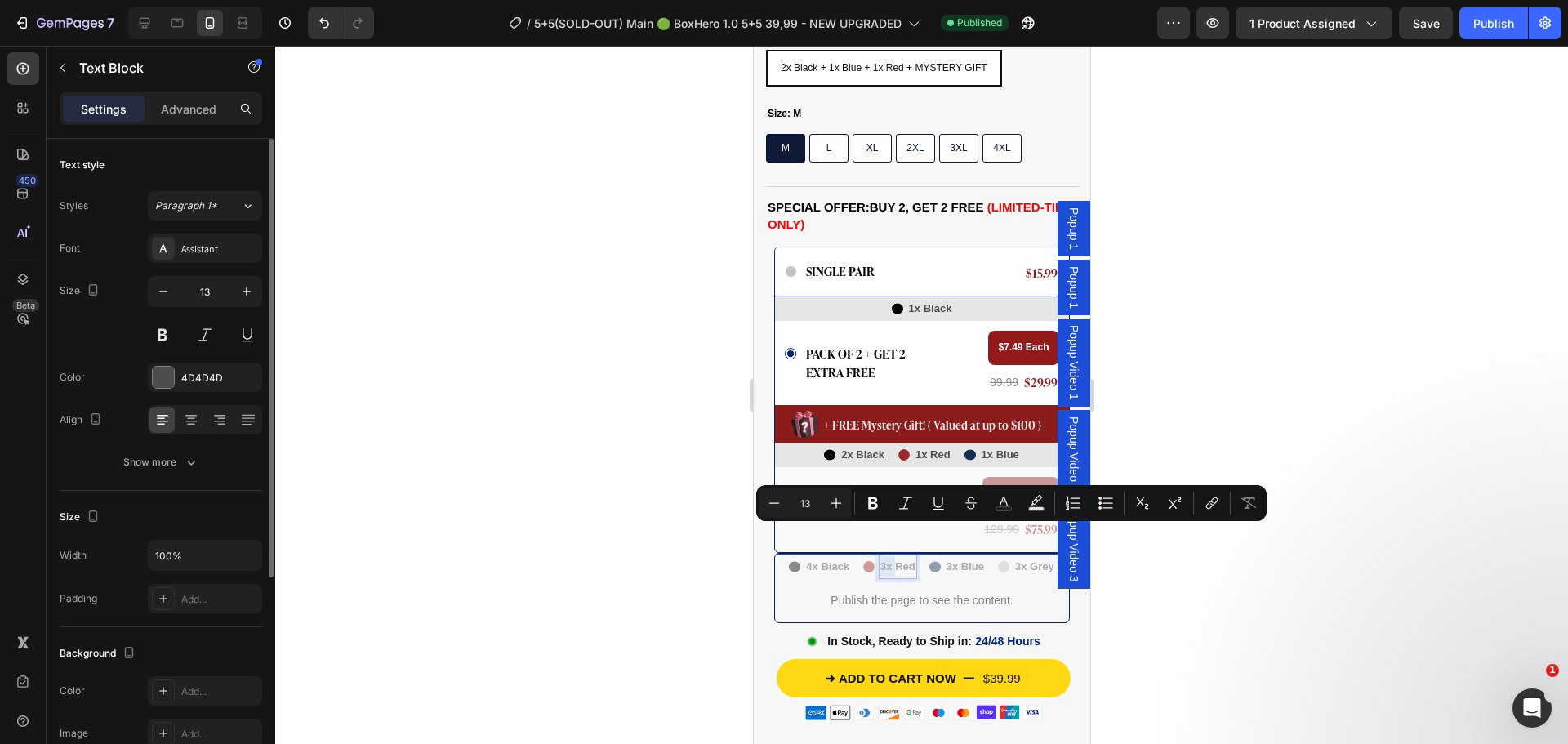
click at [886, 556] on p "3x Red" at bounding box center [896, 566] width 35 height 21
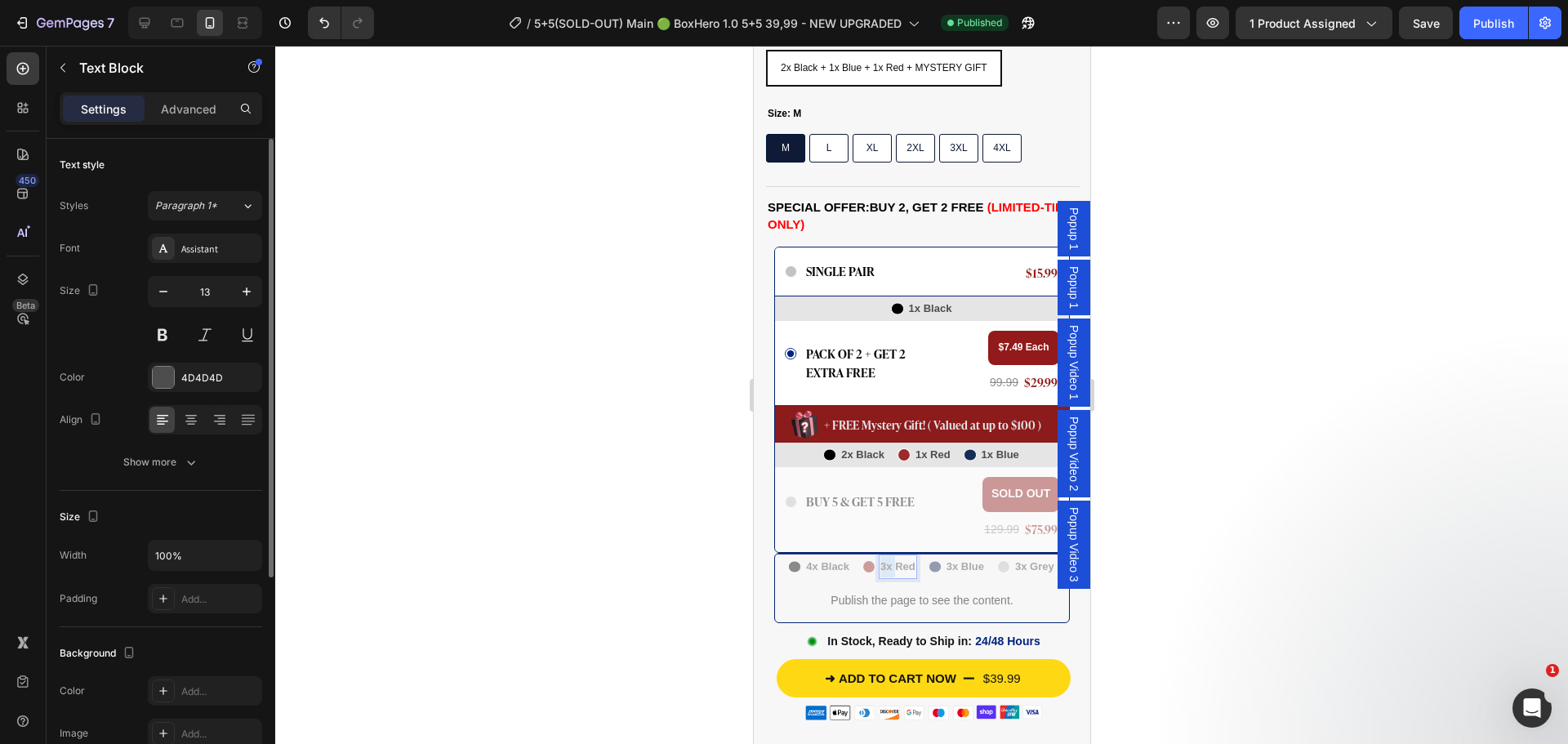
click at [884, 556] on p "3x Red" at bounding box center [896, 566] width 35 height 21
click at [946, 556] on p "3x Blue" at bounding box center [965, 566] width 38 height 21
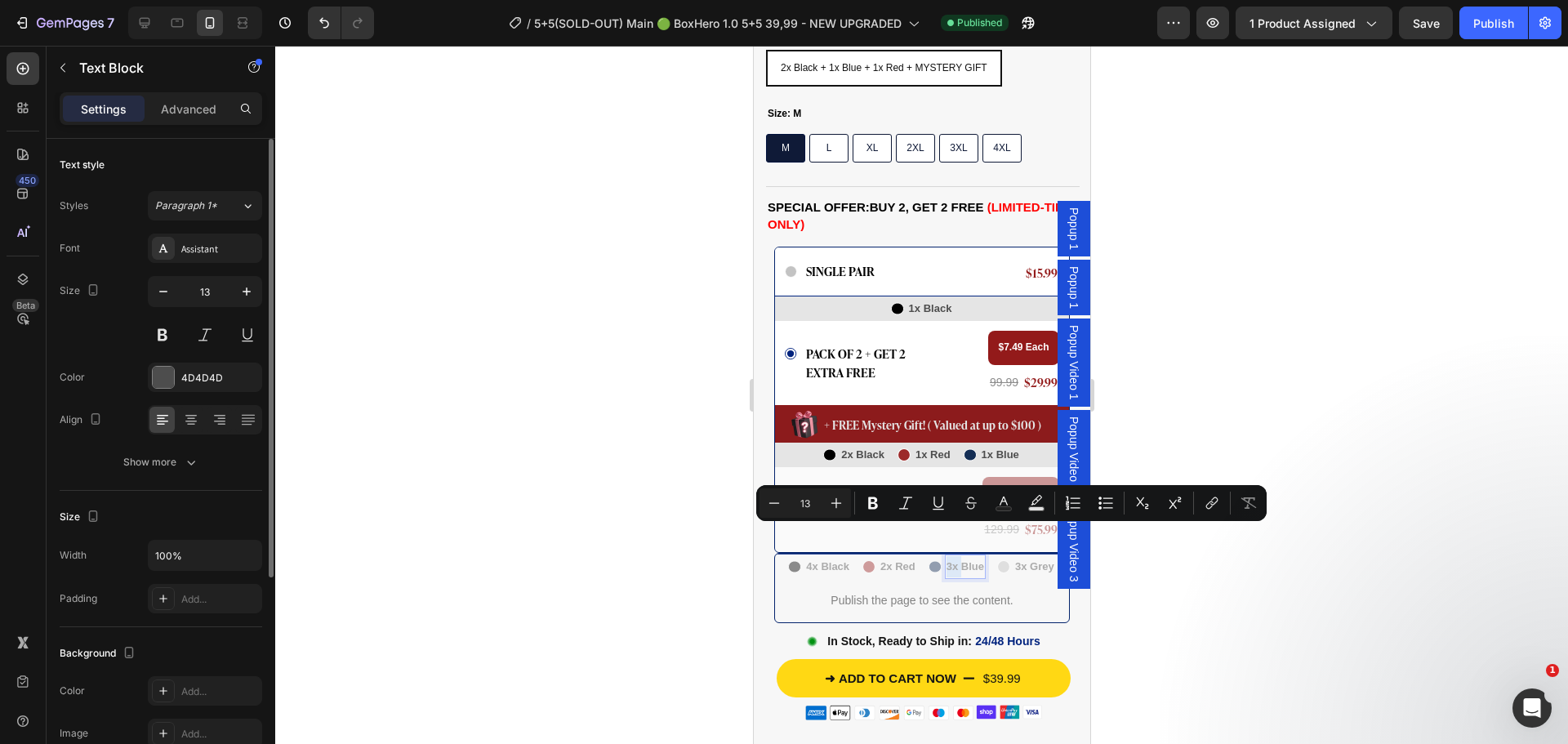
click at [946, 556] on p "3x Blue" at bounding box center [965, 566] width 38 height 21
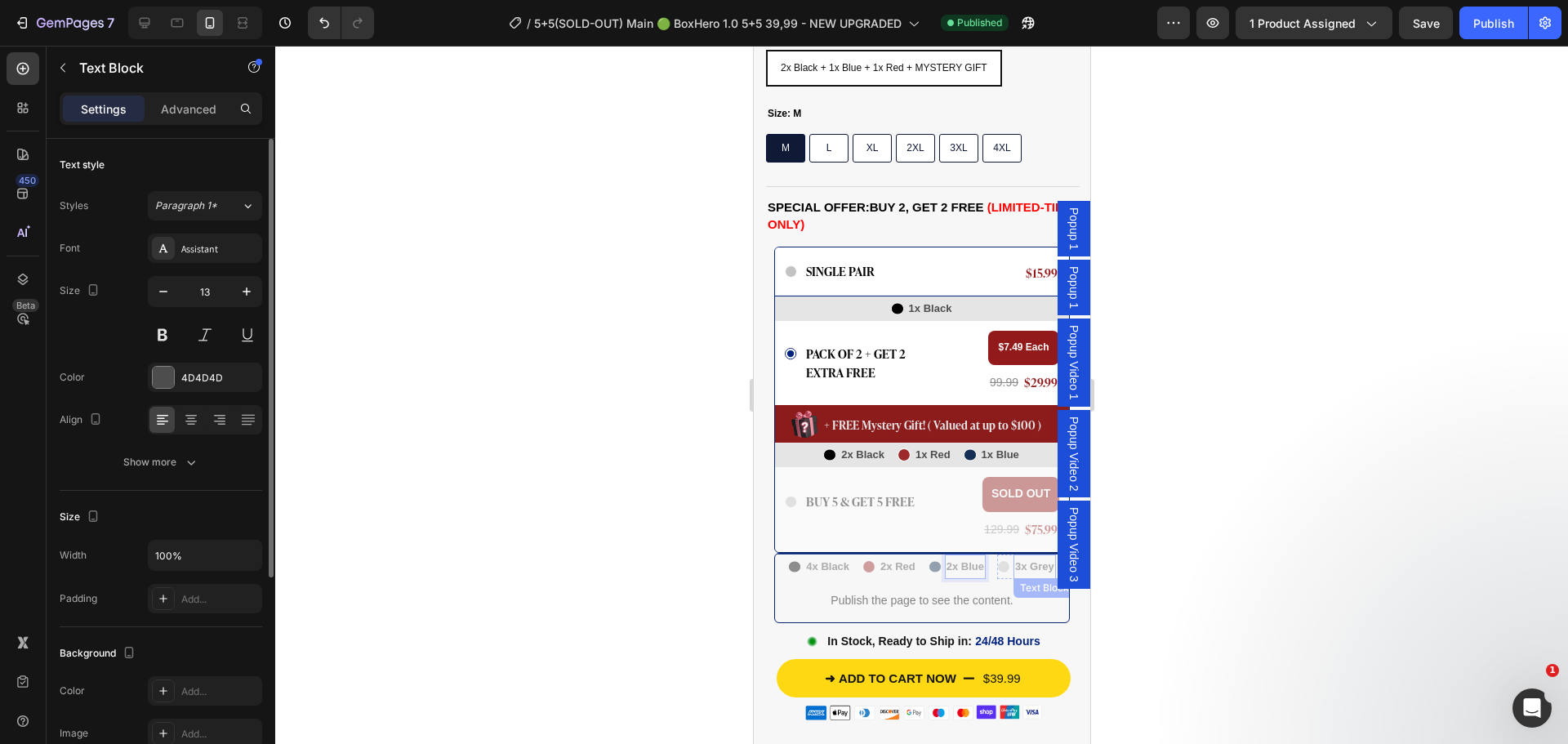
click at [1014, 556] on p "3x Grey" at bounding box center [1033, 566] width 39 height 21
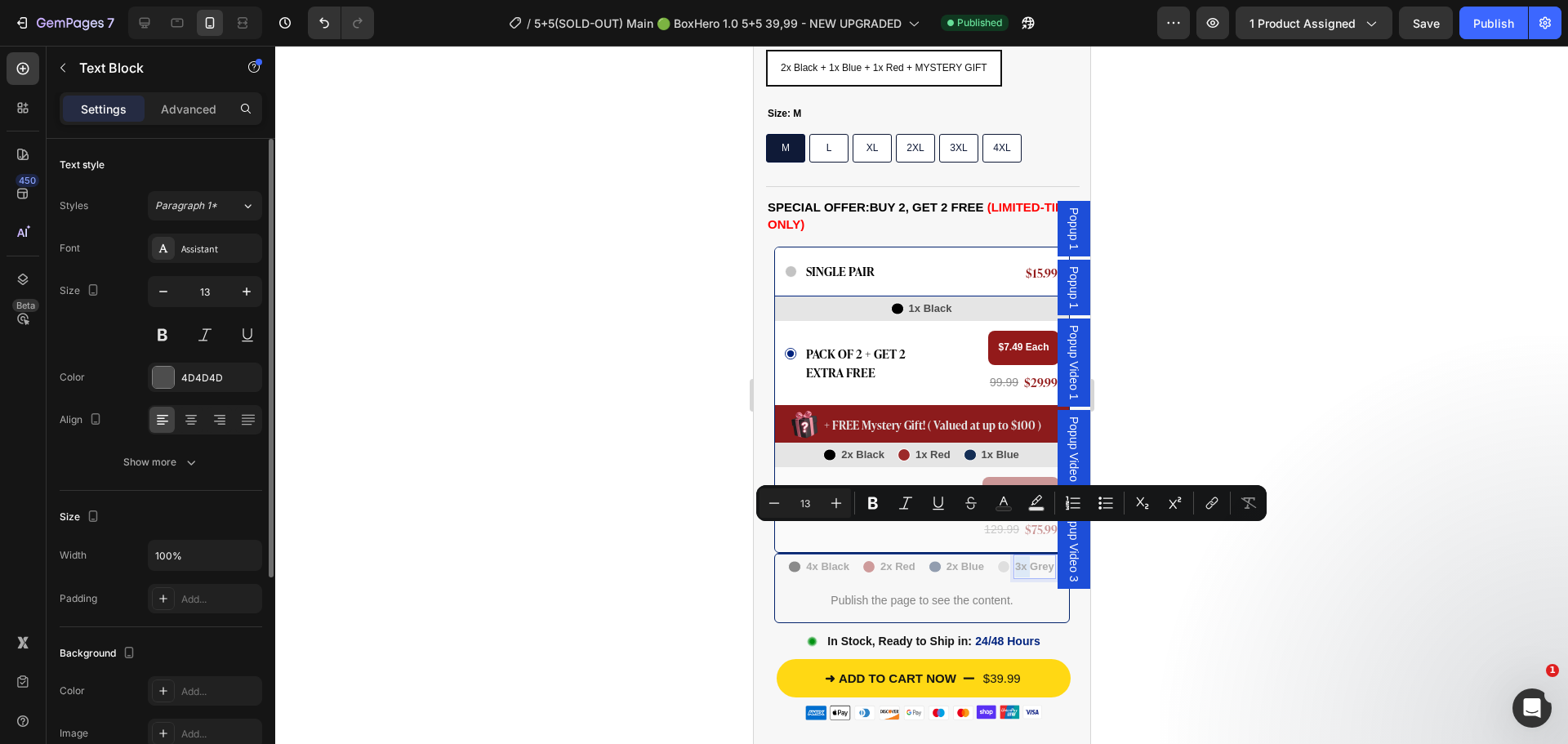
click at [1014, 556] on p "3x Grey" at bounding box center [1033, 566] width 39 height 21
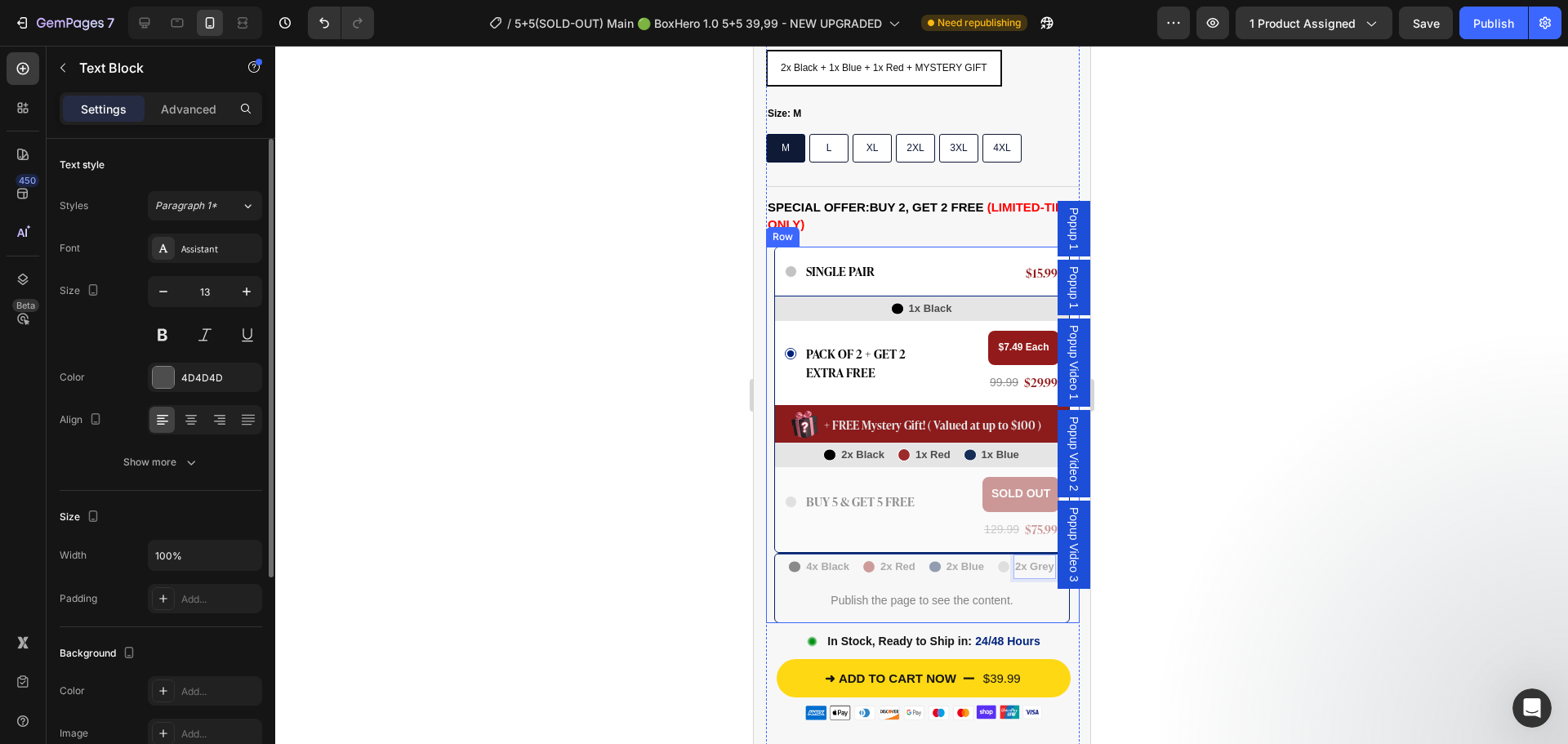
click at [705, 468] on div at bounding box center [922, 394] width 1292 height 698
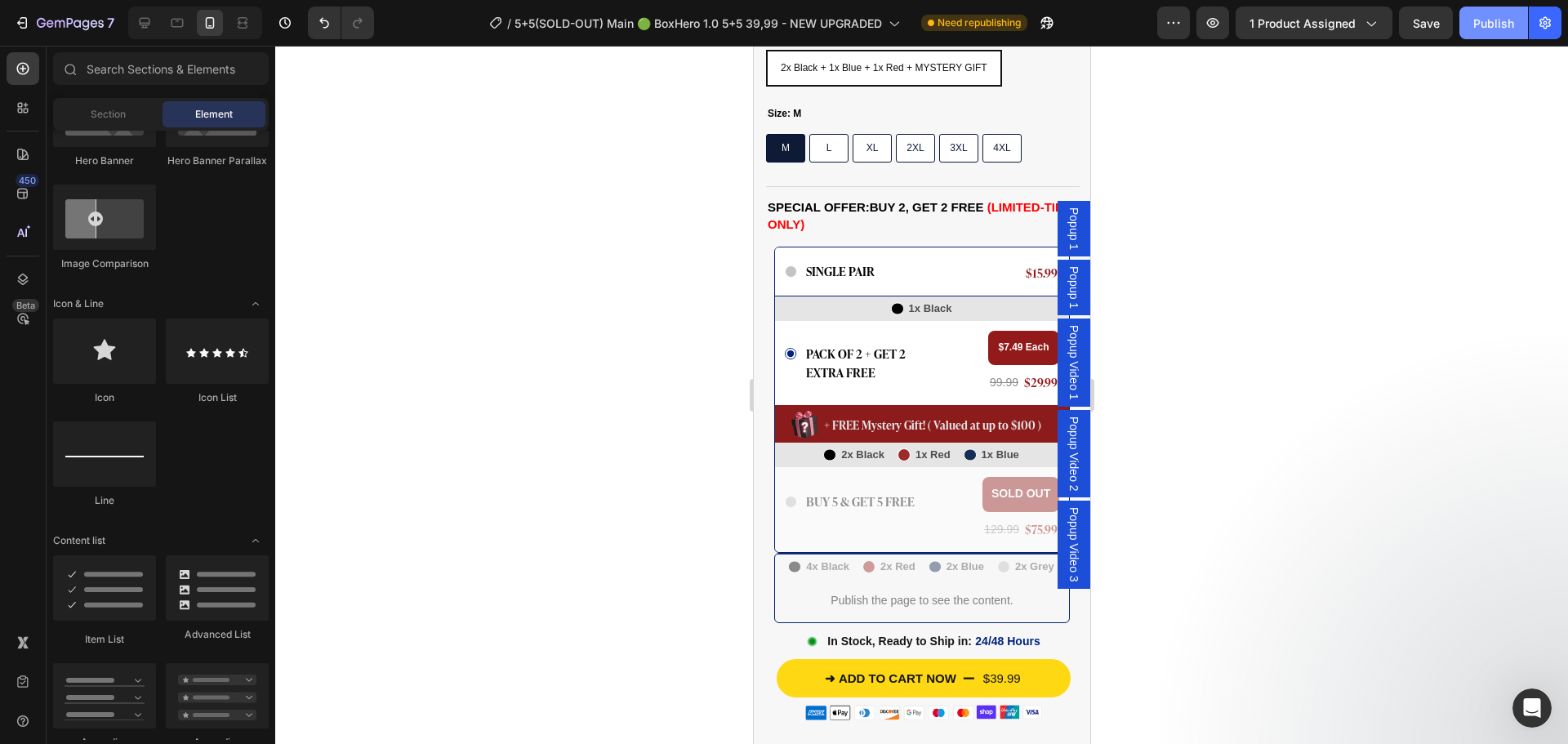
click at [1500, 30] on div "Publish" at bounding box center [1493, 23] width 41 height 17
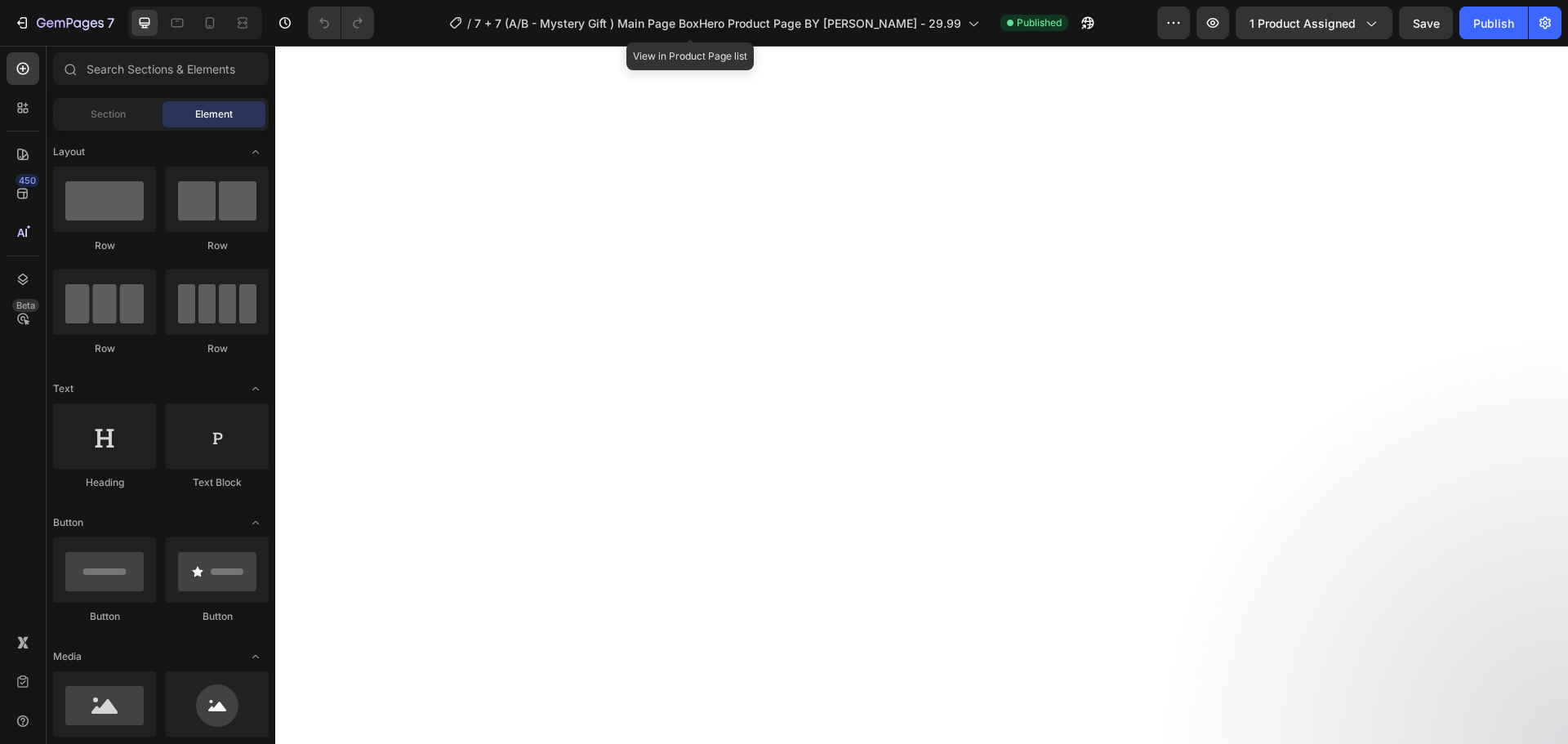
click at [734, 24] on span "7 + 7 (A/B - Mystery Gift ) Main Page BoxHero Product Page BY [PERSON_NAME] - 2…" at bounding box center [717, 23] width 486 height 17
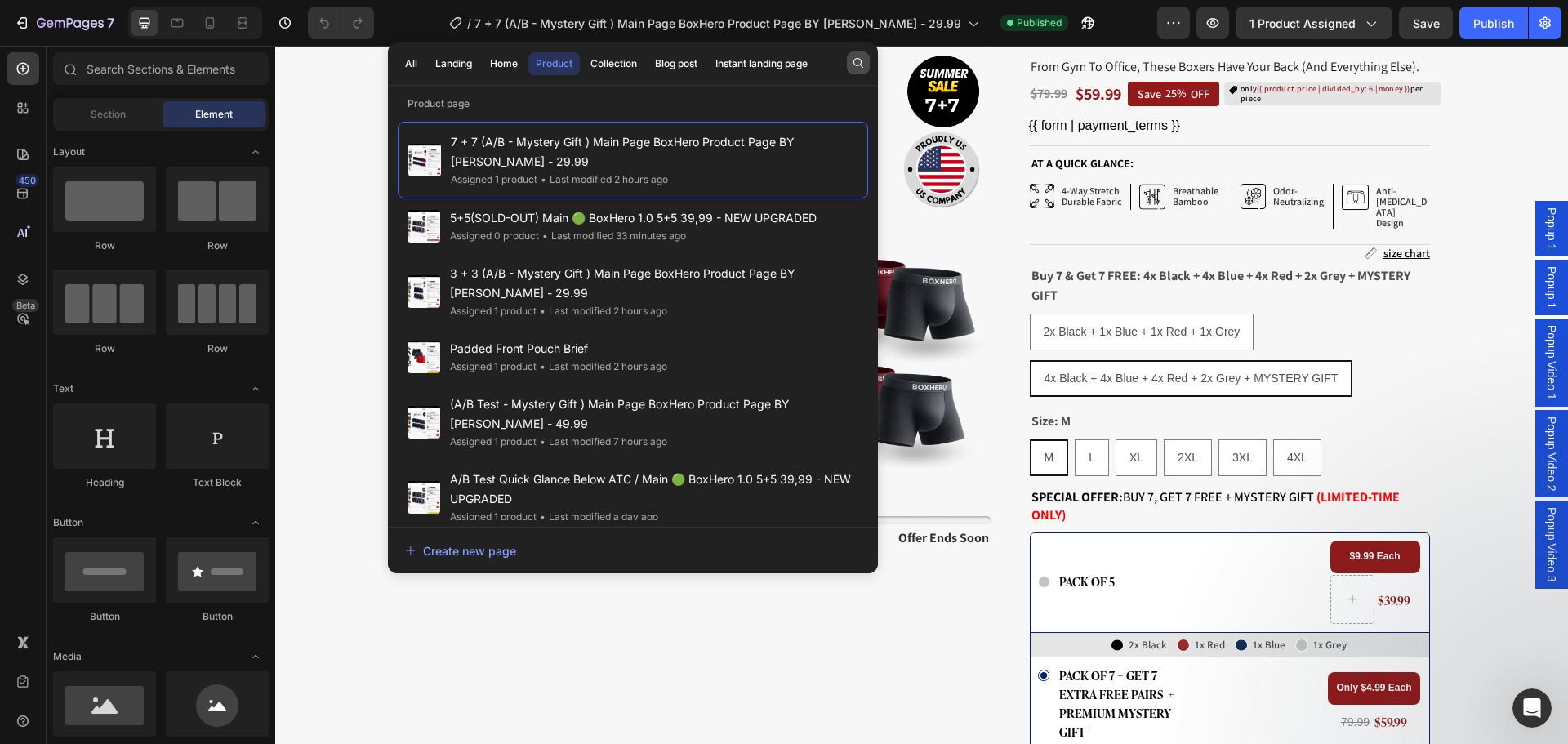
click at [861, 59] on icon "button" at bounding box center [858, 62] width 13 height 13
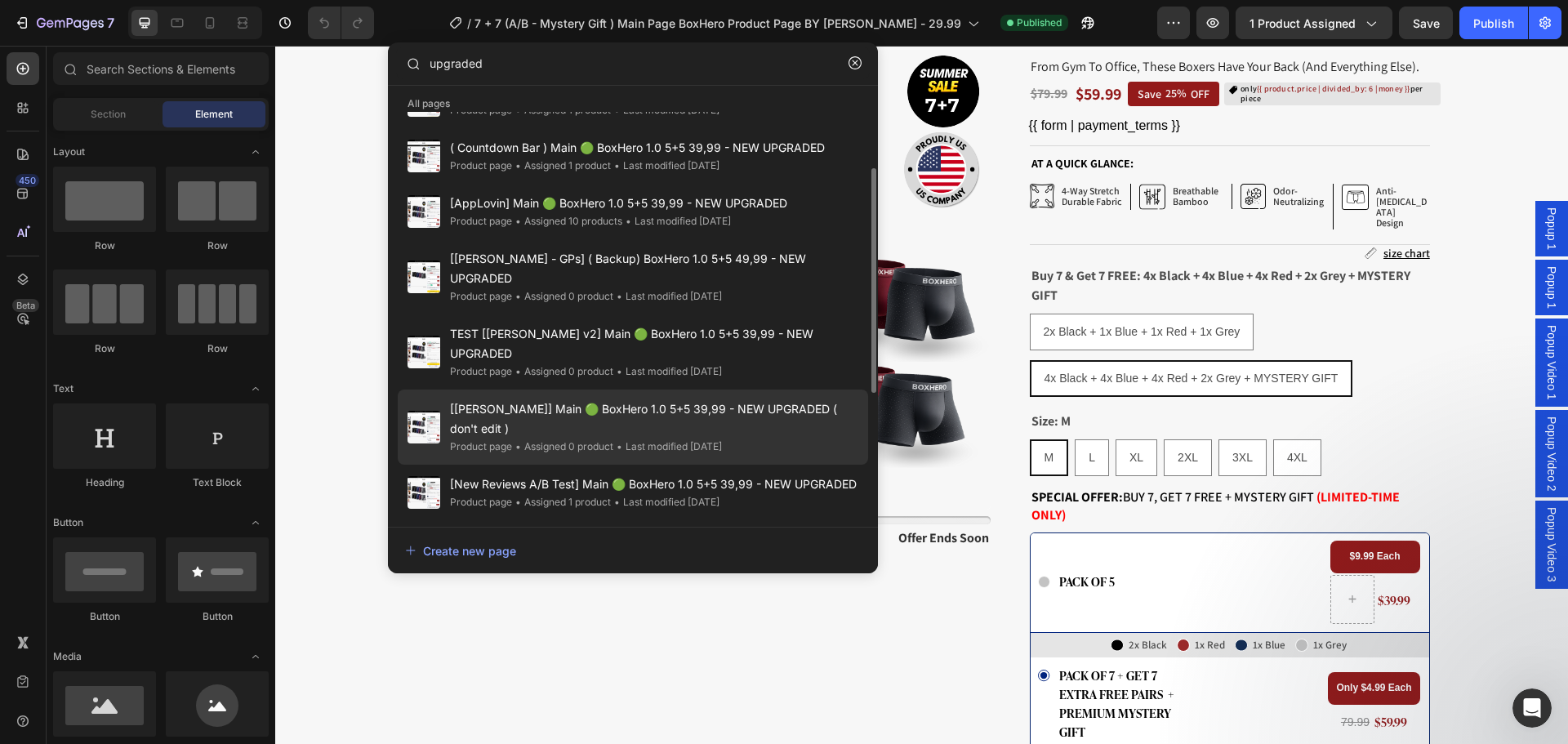
scroll to position [250, 0]
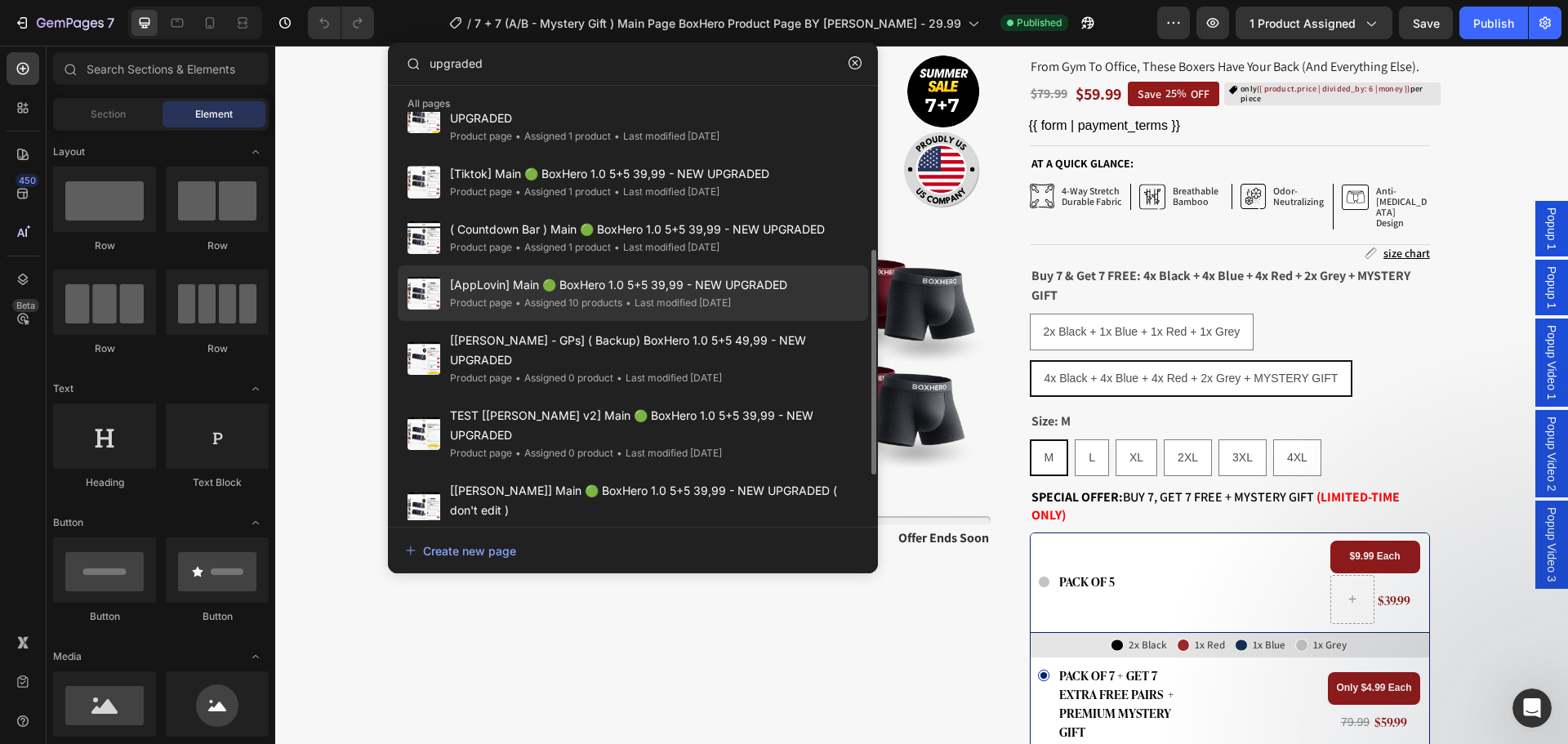
type input "upgraded"
click at [682, 300] on div "• Last modified 4 days ago" at bounding box center [676, 303] width 109 height 16
